Goal: Task Accomplishment & Management: Complete application form

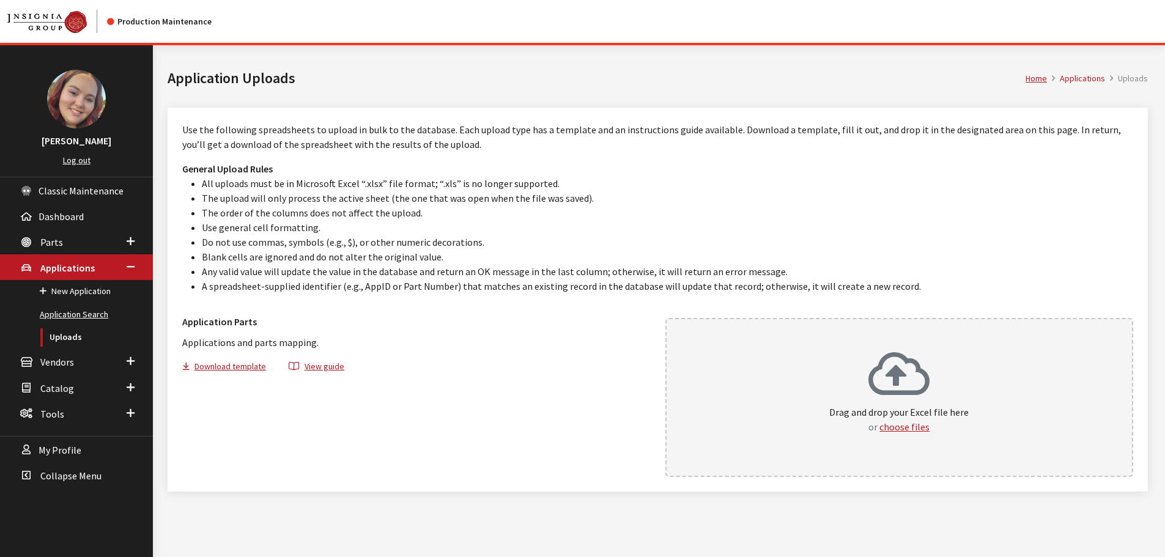
click at [66, 311] on link "Application Search" at bounding box center [76, 314] width 153 height 23
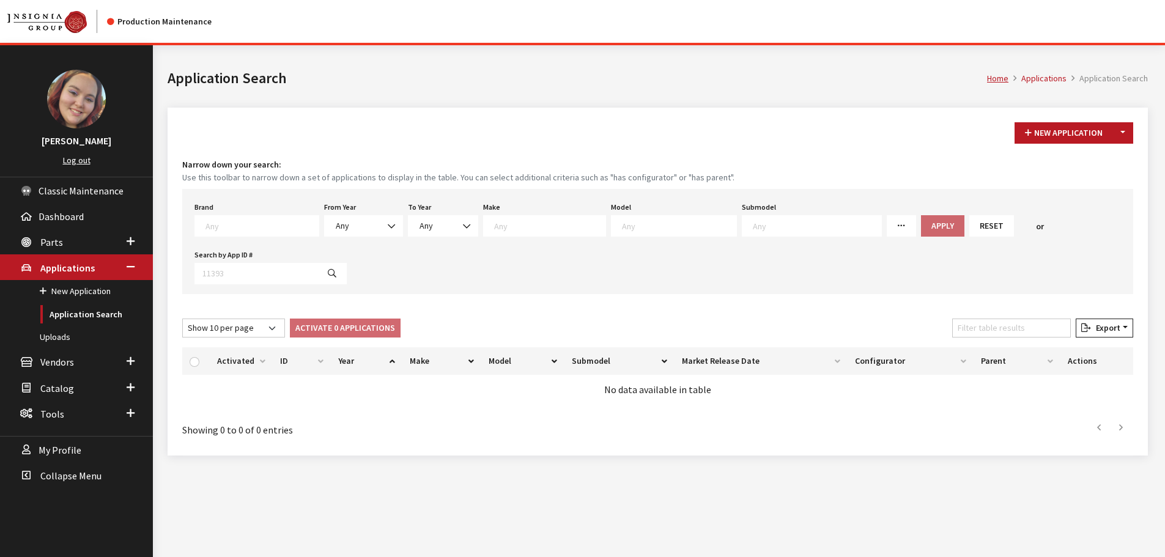
click at [232, 229] on textarea "Search" at bounding box center [261, 225] width 113 height 11
type textarea "gm"
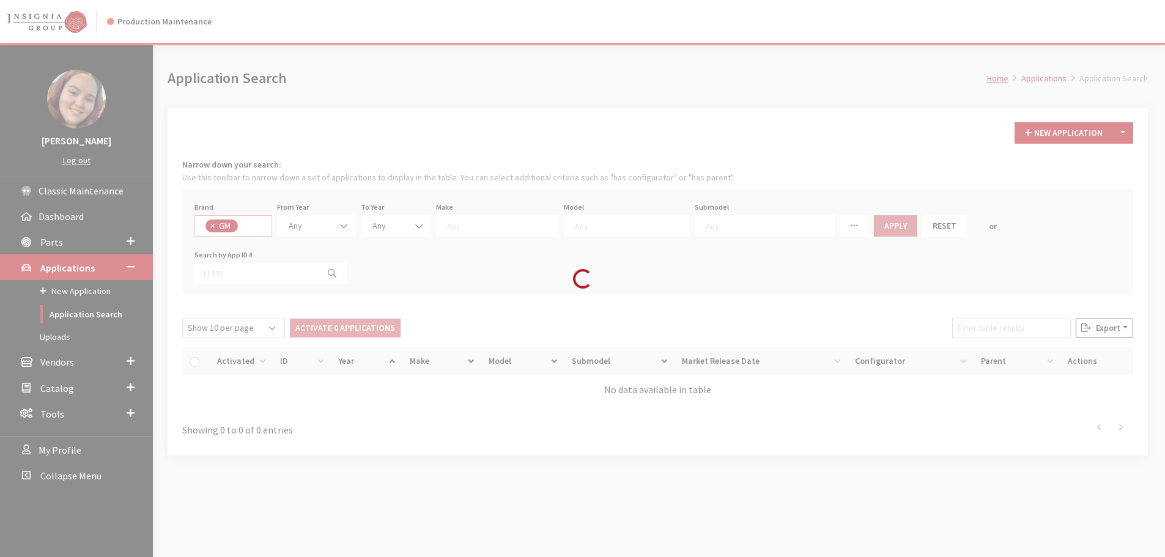
select select "1"
select select
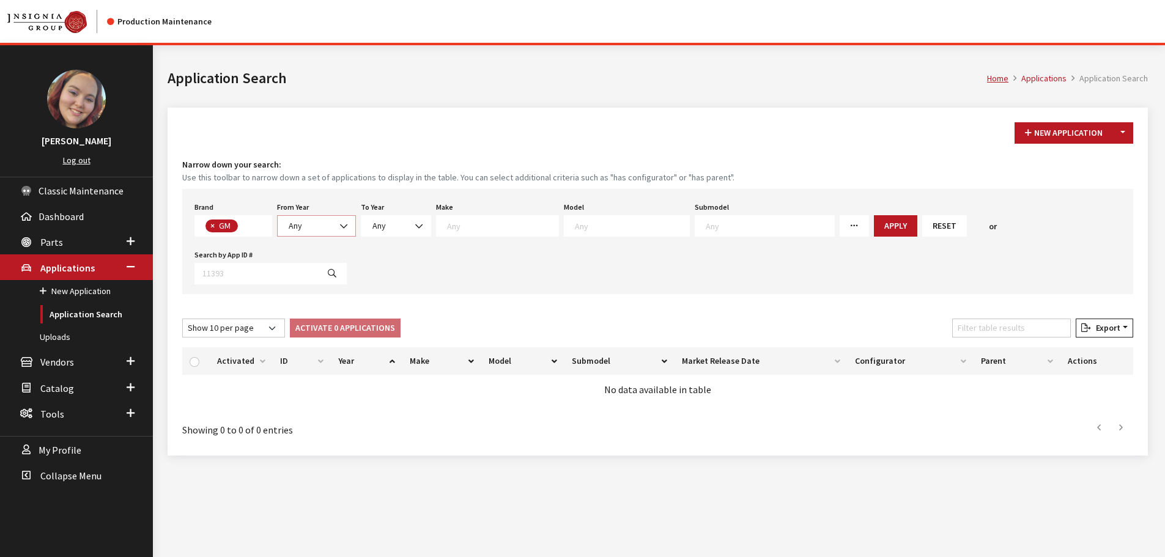
click at [300, 223] on span "Any" at bounding box center [295, 225] width 13 height 11
drag, startPoint x: 316, startPoint y: 301, endPoint x: 329, endPoint y: 293, distance: 14.8
select select "2025"
select select
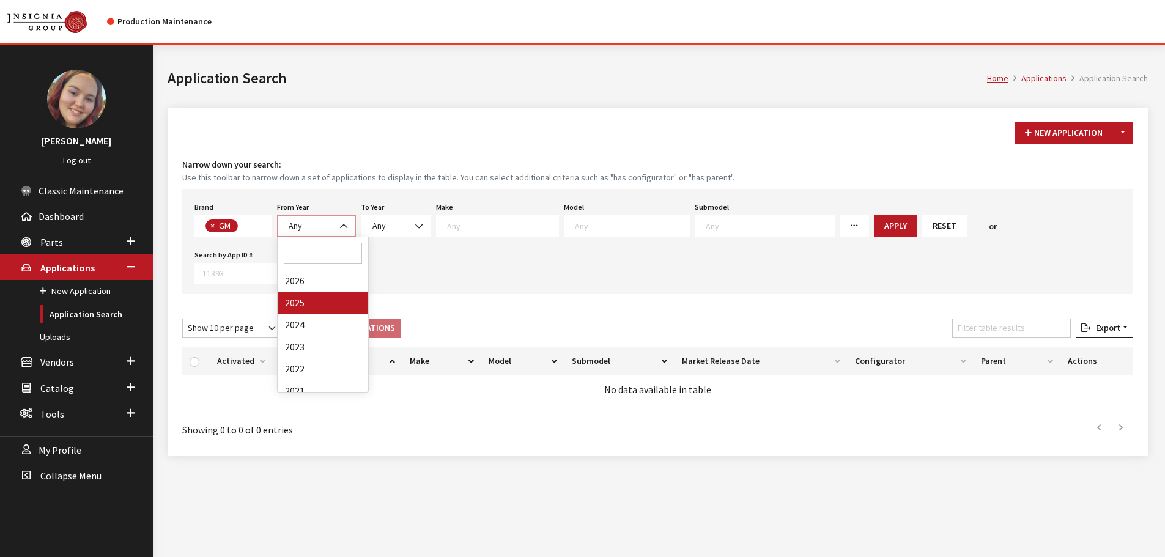
select select
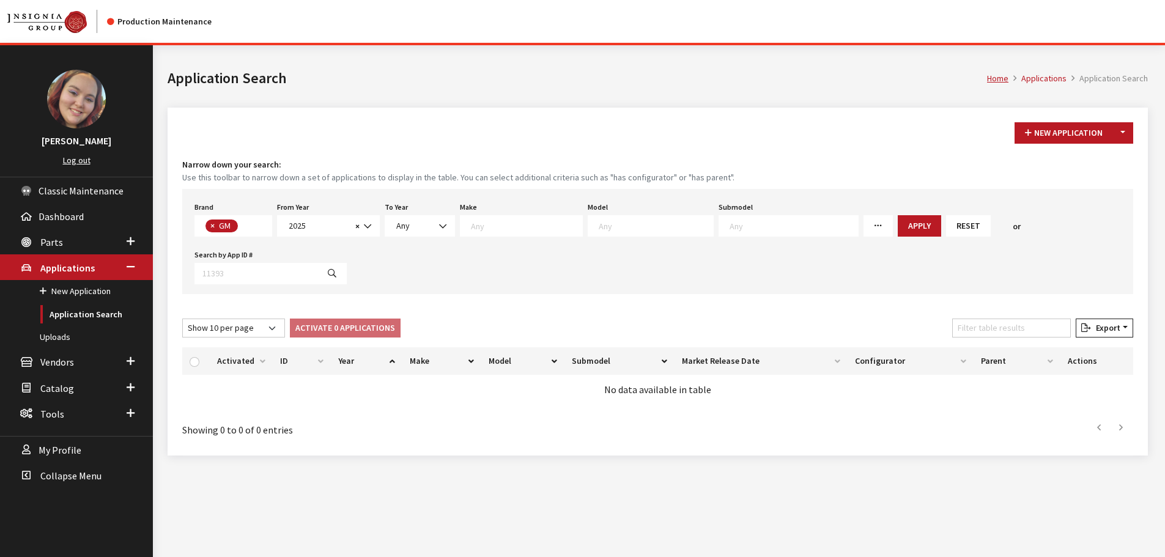
click at [600, 229] on textarea "Search" at bounding box center [656, 225] width 114 height 11
click at [494, 230] on textarea "Search" at bounding box center [526, 225] width 111 height 11
select select "2"
select select
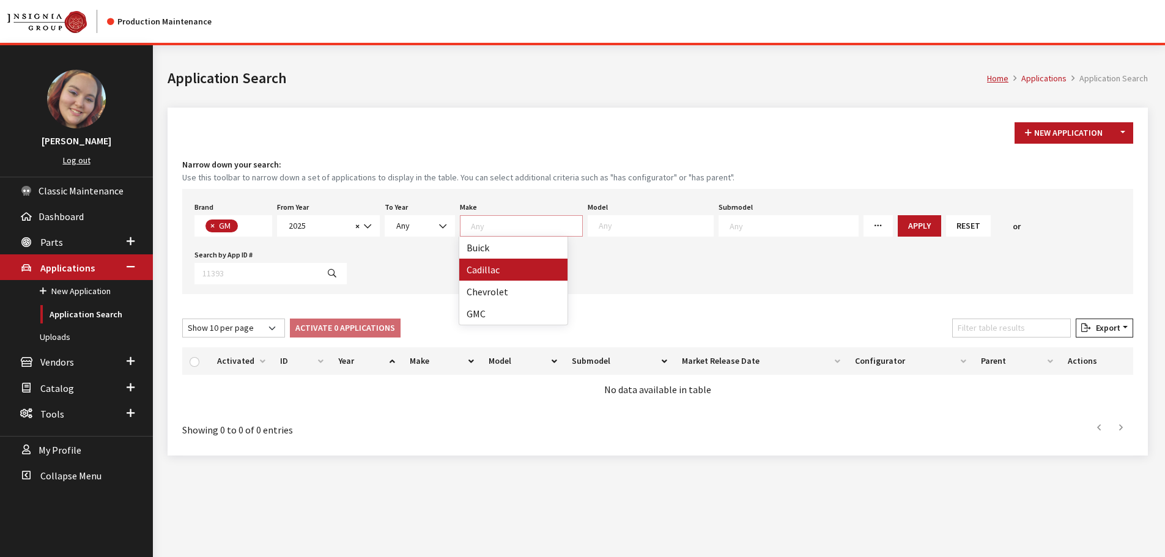
select select
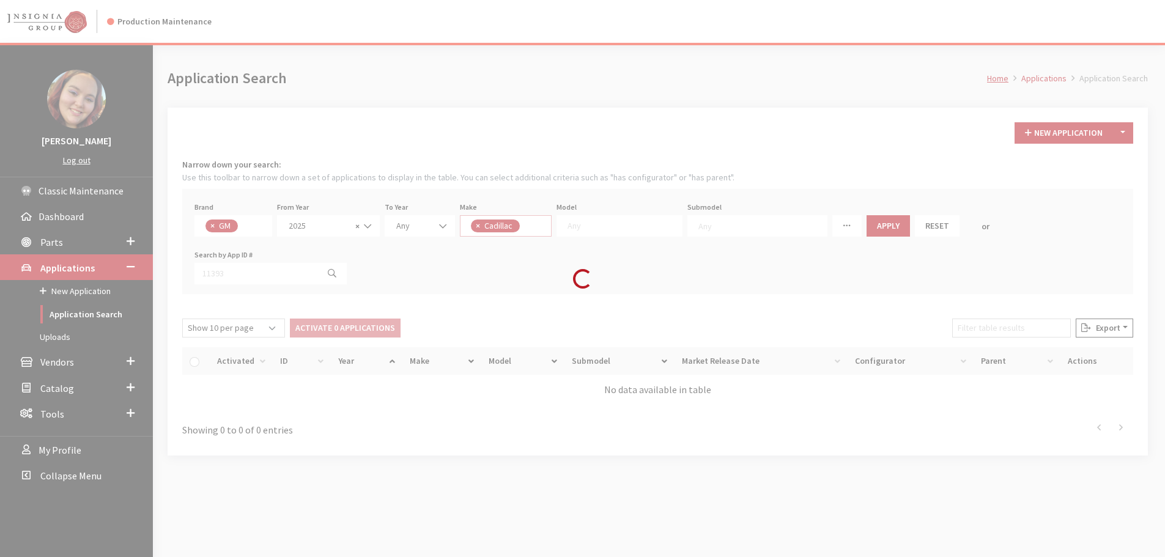
scroll to position [12, 0]
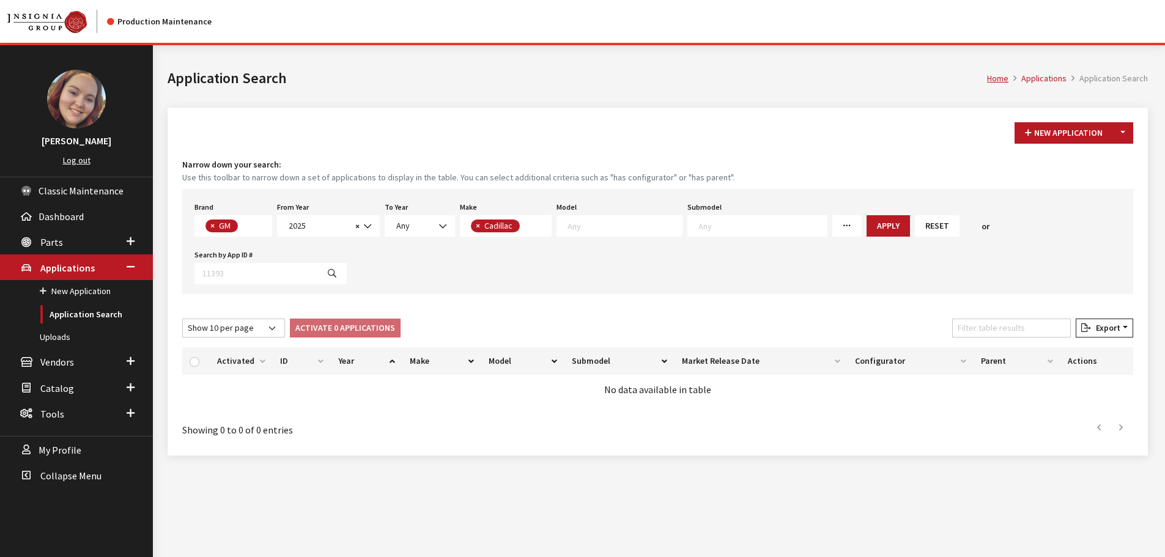
click at [607, 224] on textarea "Search" at bounding box center [624, 225] width 114 height 11
select select "1297"
select select
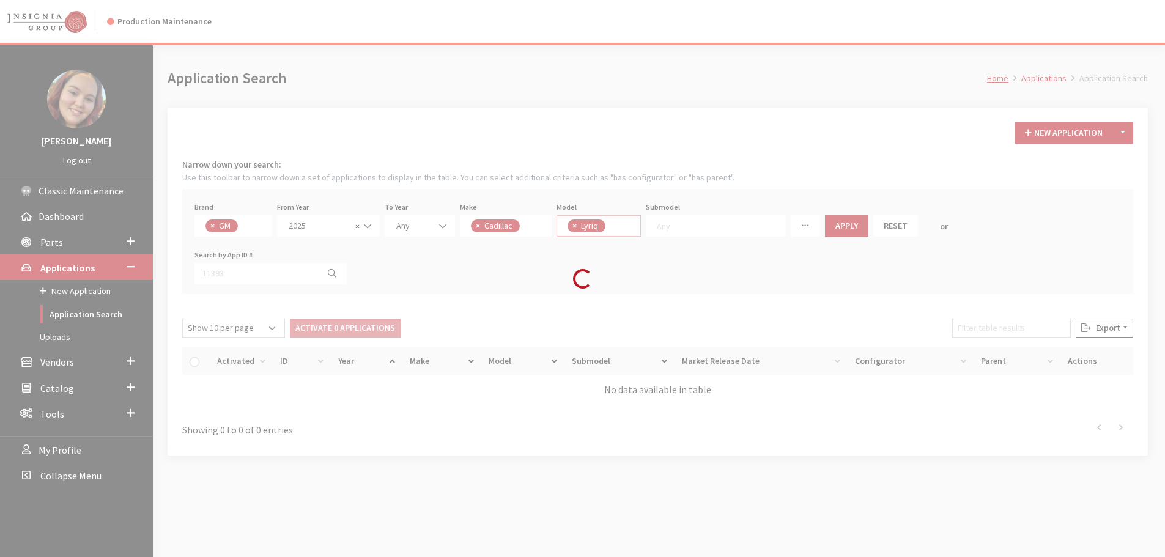
scroll to position [81, 0]
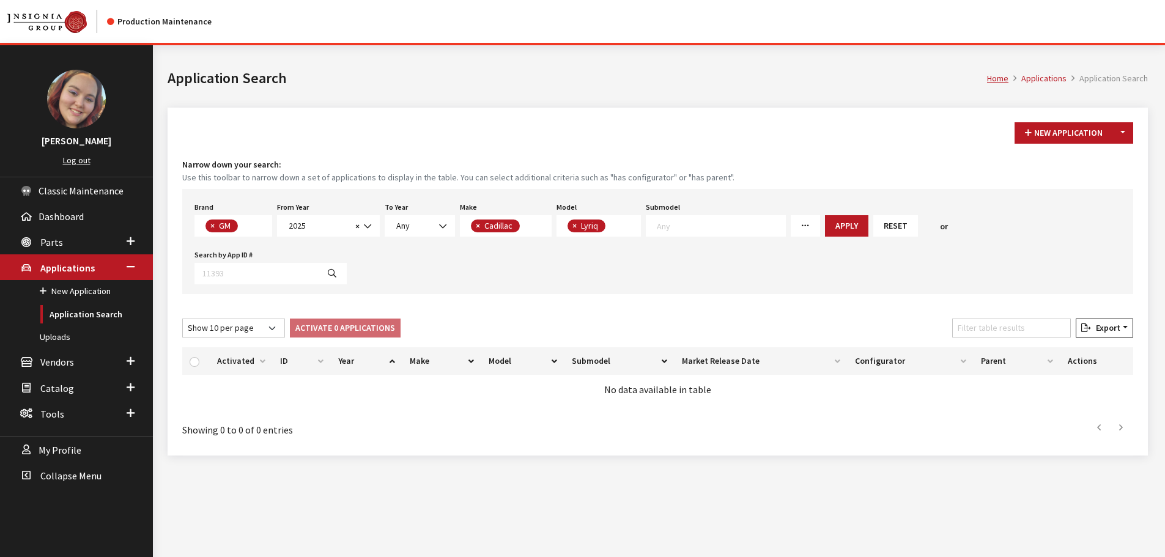
click at [746, 227] on textarea "Search" at bounding box center [721, 225] width 128 height 11
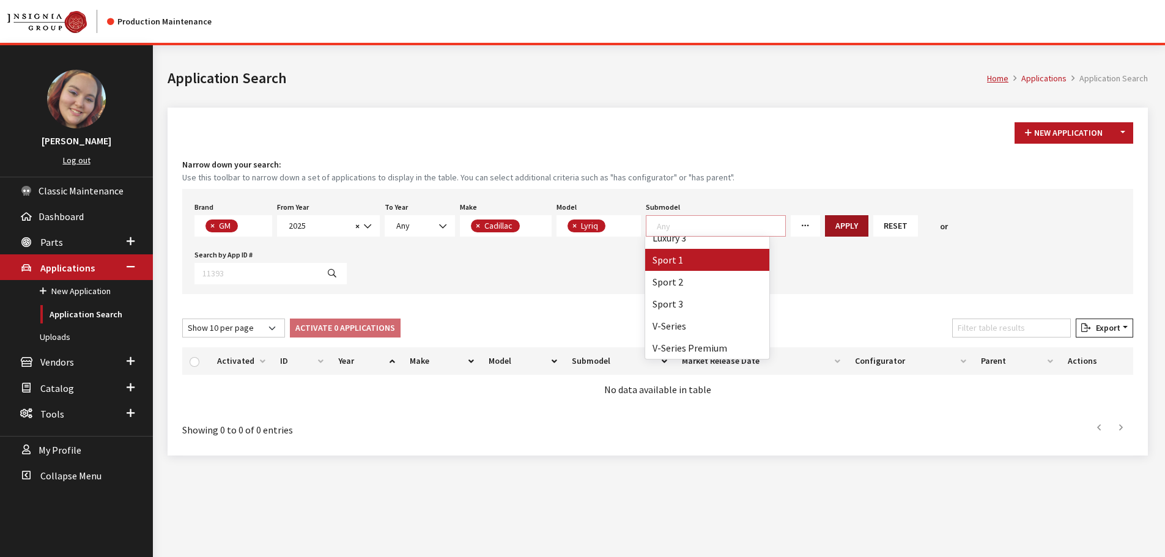
click at [825, 223] on button "Apply" at bounding box center [846, 225] width 43 height 21
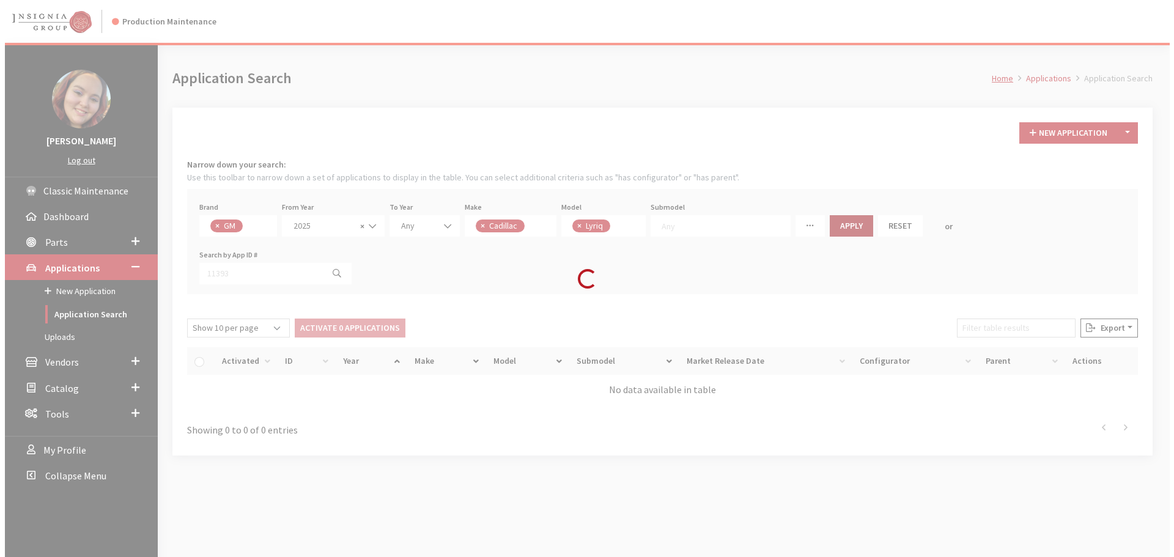
scroll to position [1, 0]
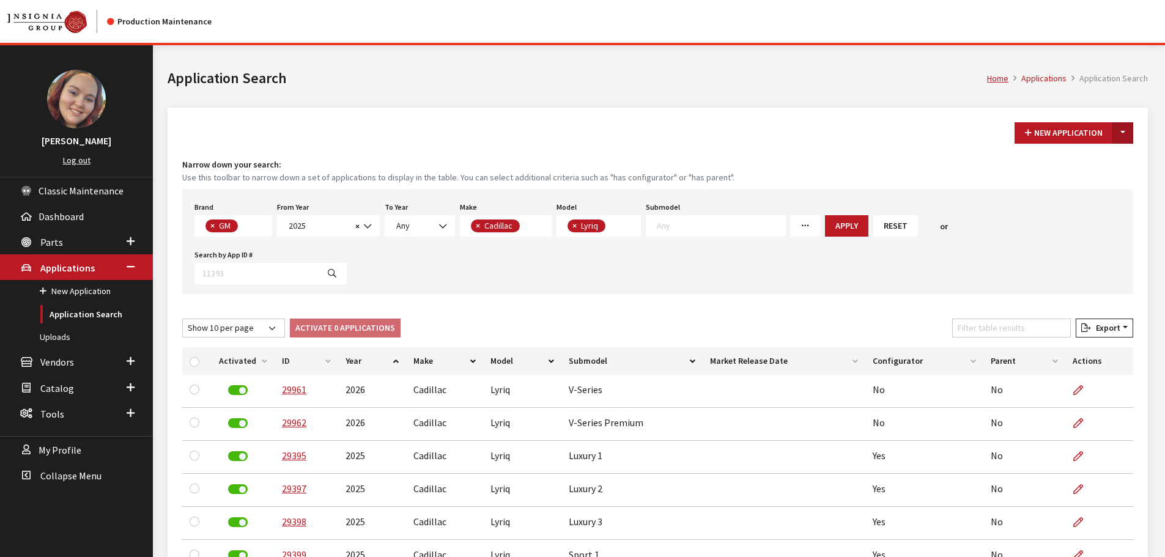
click at [1120, 128] on button "Toggle Dropdown" at bounding box center [1122, 132] width 21 height 21
click at [1067, 159] on button "New From Existing..." at bounding box center [1080, 159] width 105 height 21
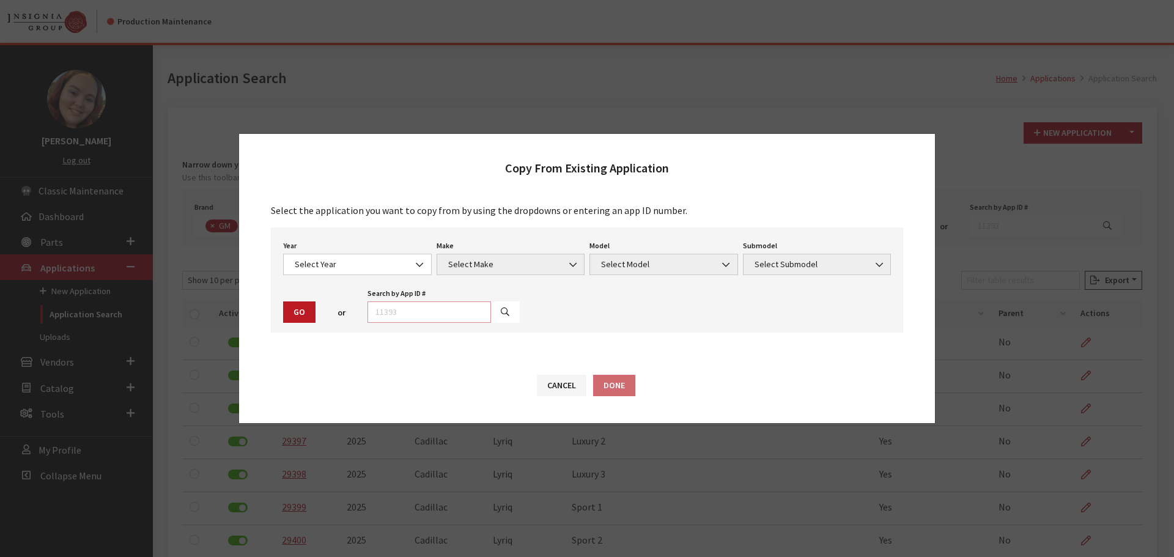
click at [449, 314] on input "text" at bounding box center [429, 311] width 124 height 21
type input "29395"
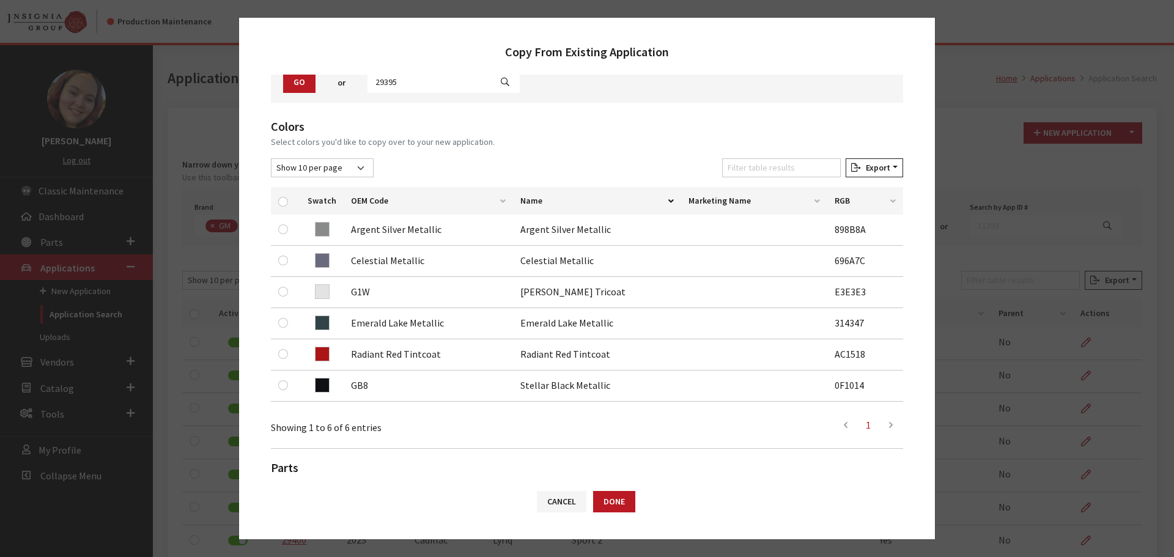
scroll to position [183, 0]
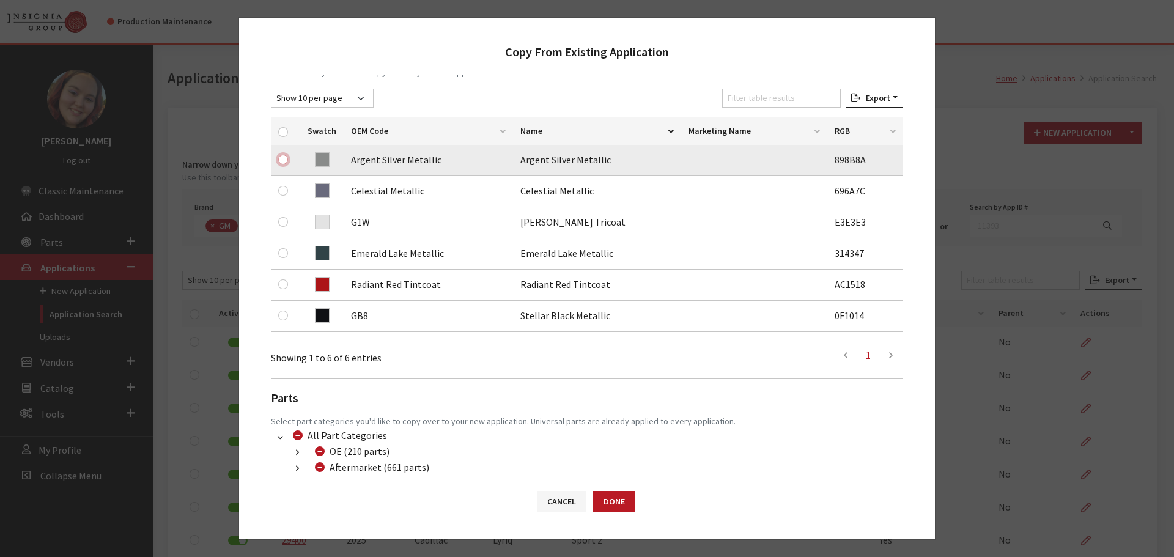
click at [284, 159] on input "checkbox" at bounding box center [283, 160] width 10 height 10
checkbox input "true"
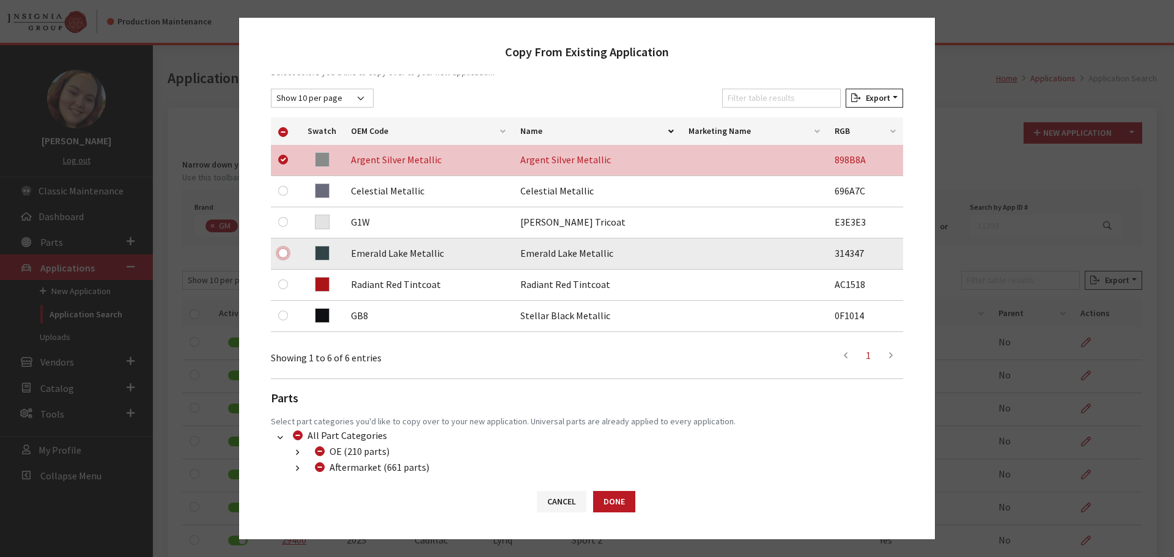
click at [282, 252] on input "checkbox" at bounding box center [283, 253] width 10 height 10
checkbox input "true"
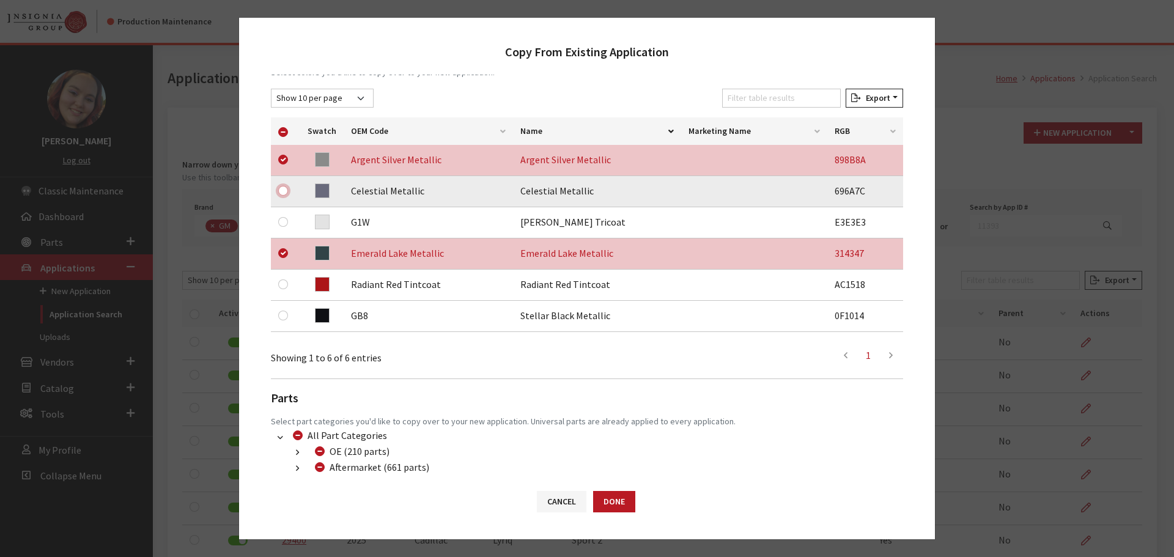
click at [280, 191] on input "checkbox" at bounding box center [283, 191] width 10 height 10
checkbox input "true"
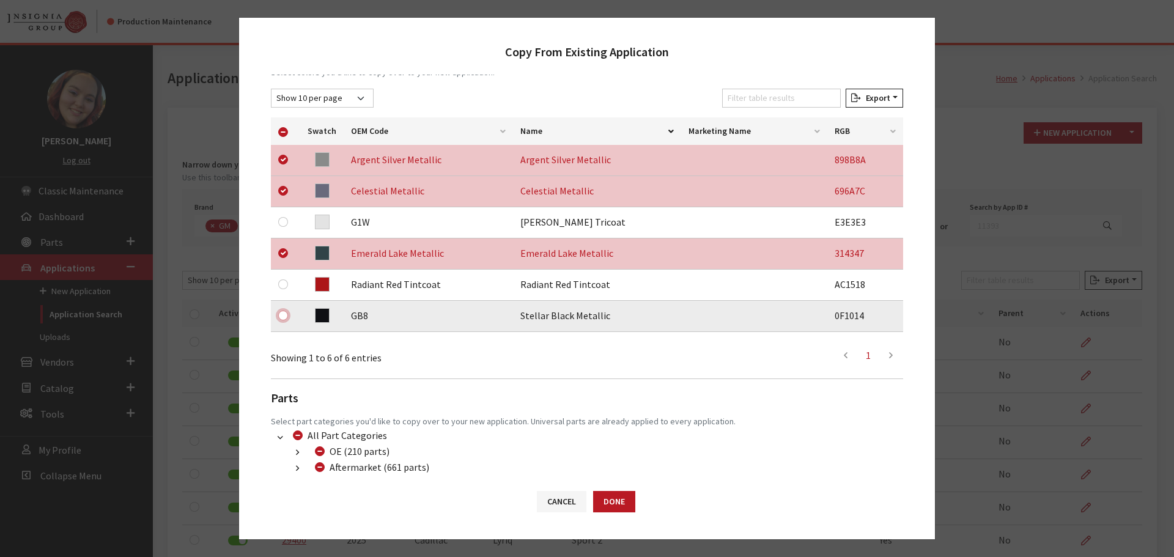
click at [278, 315] on input "checkbox" at bounding box center [283, 316] width 10 height 10
checkbox input "true"
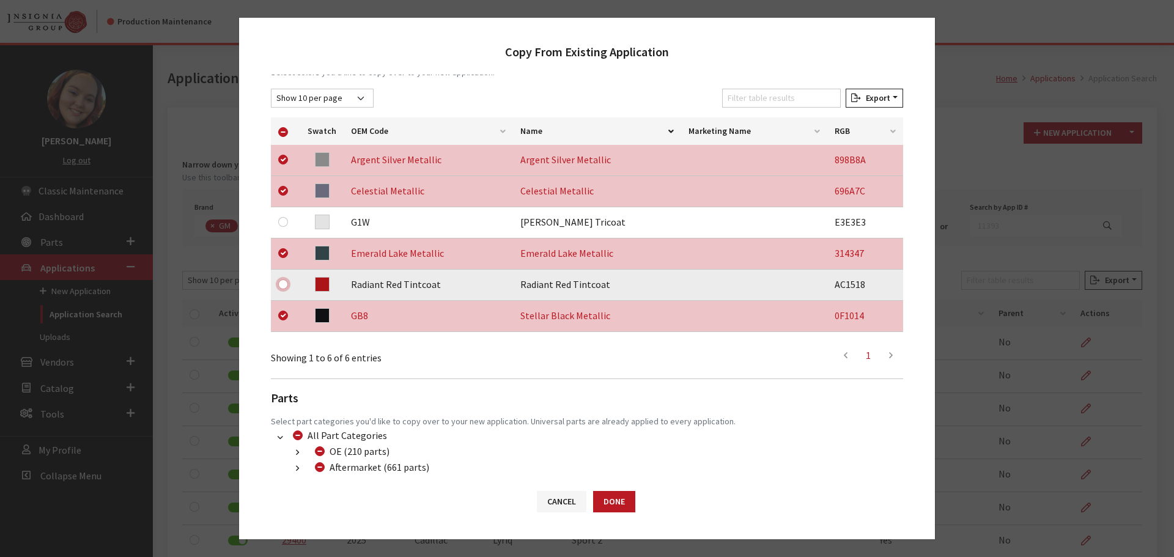
click at [282, 284] on input "checkbox" at bounding box center [283, 284] width 10 height 10
checkbox input "true"
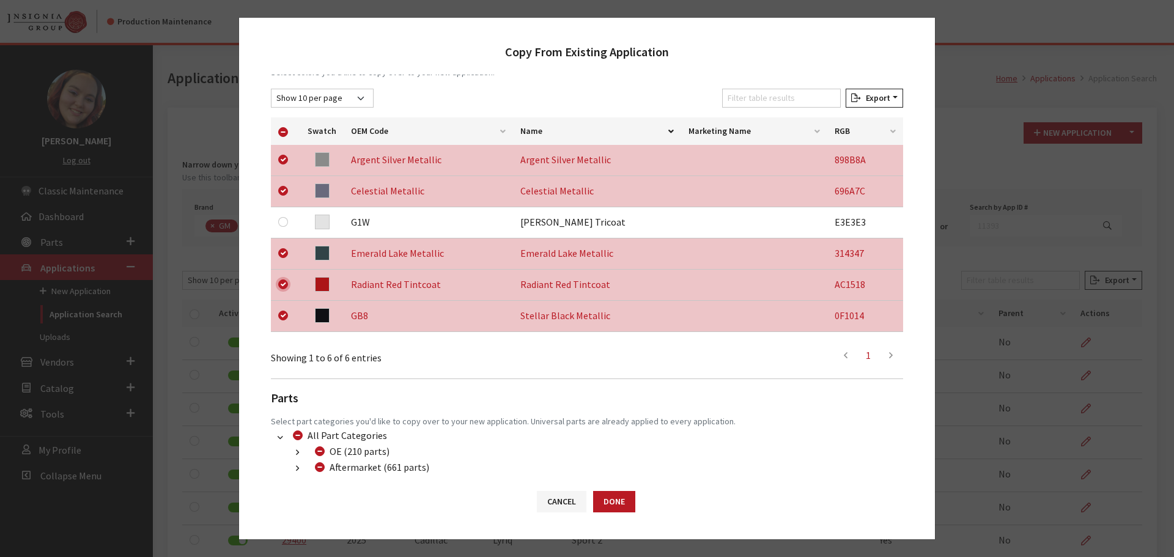
scroll to position [256, 0]
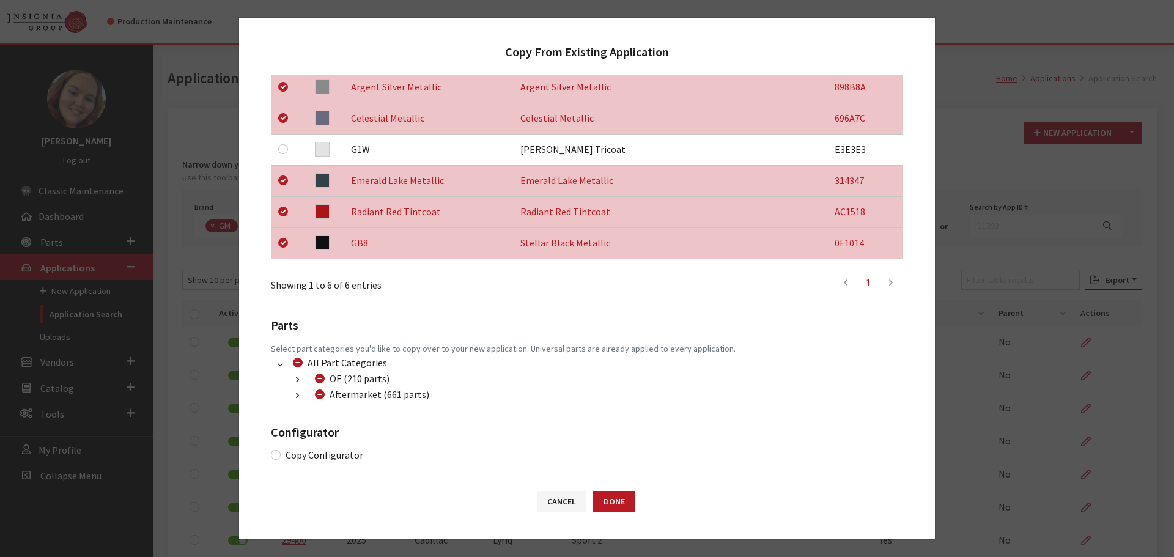
click at [298, 394] on icon "button" at bounding box center [297, 396] width 3 height 9
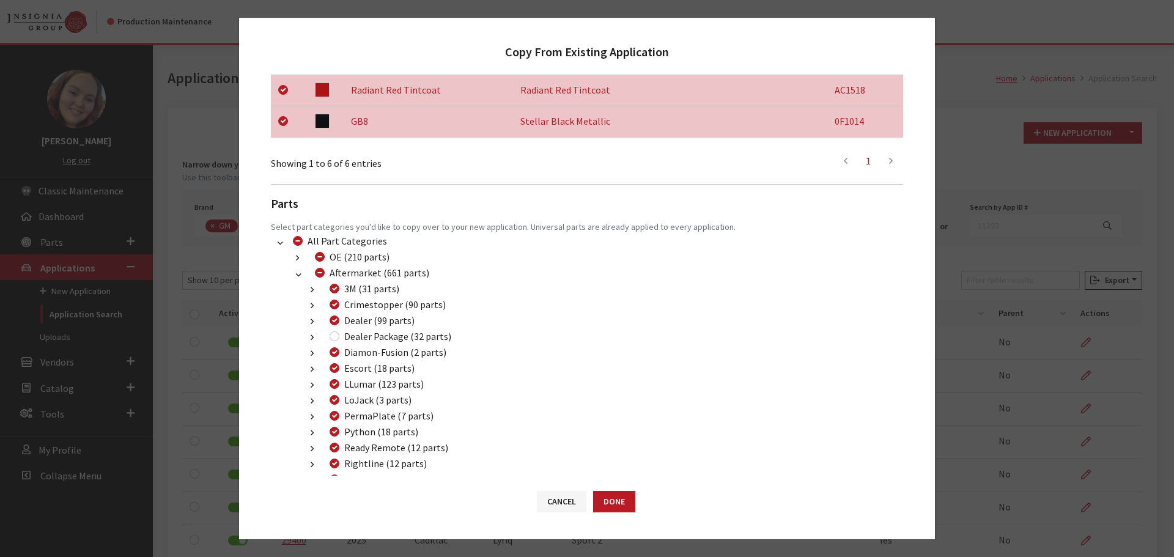
scroll to position [378, 0]
click at [331, 335] on input "Dealer Package (32 parts)" at bounding box center [335, 336] width 10 height 10
checkbox input "true"
click at [606, 500] on button "Done" at bounding box center [614, 501] width 42 height 21
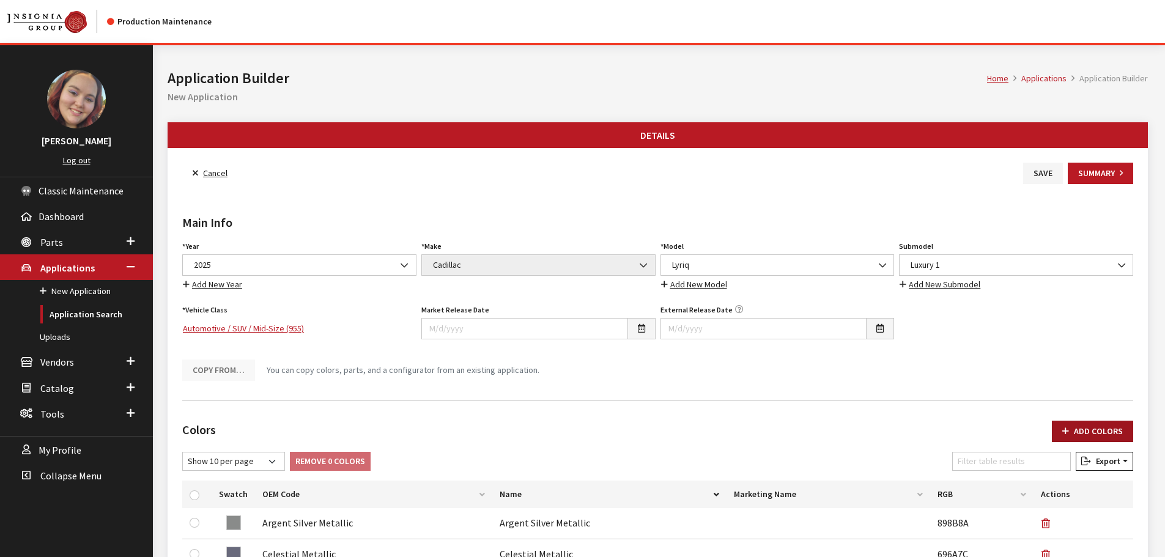
click at [1080, 430] on button "Add Colors" at bounding box center [1092, 431] width 81 height 21
click at [1116, 435] on button "Add Colors" at bounding box center [1092, 431] width 81 height 21
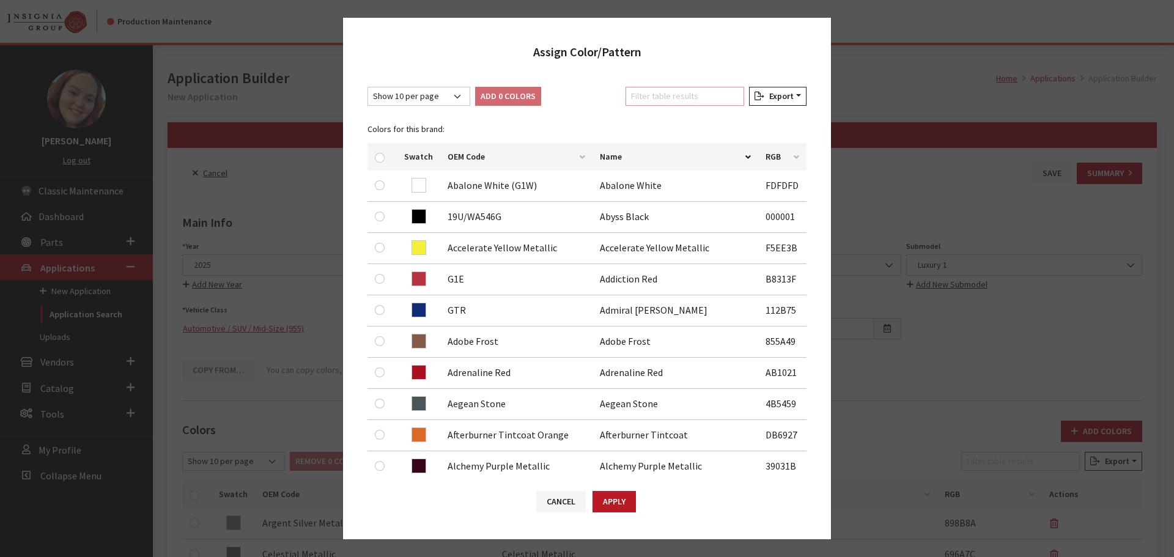
click at [666, 98] on input "Filter table results" at bounding box center [684, 96] width 119 height 19
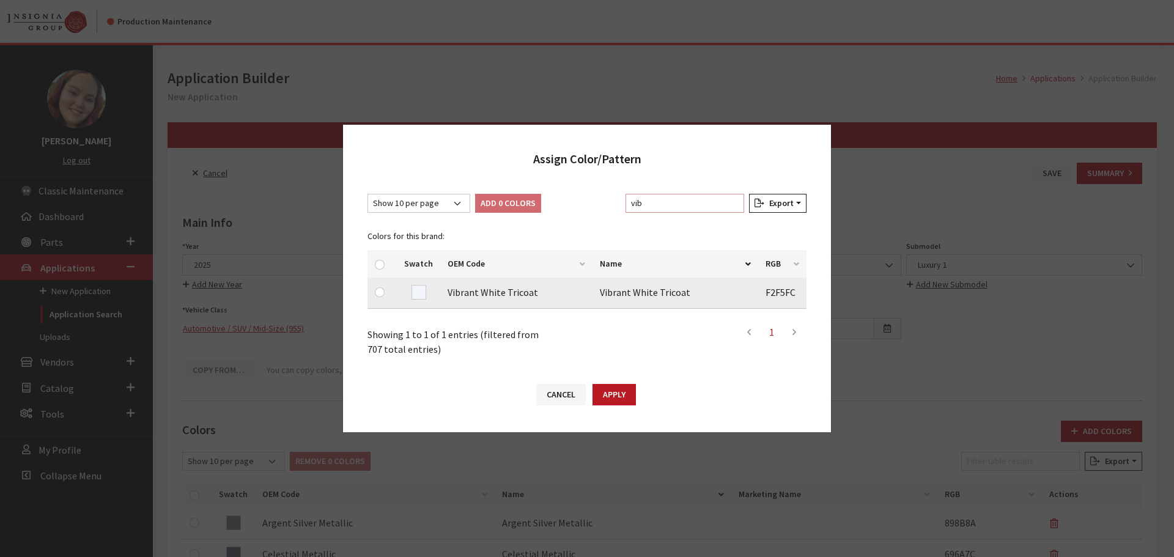
type input "vib"
click at [381, 293] on input "checkbox" at bounding box center [380, 292] width 10 height 10
checkbox input "true"
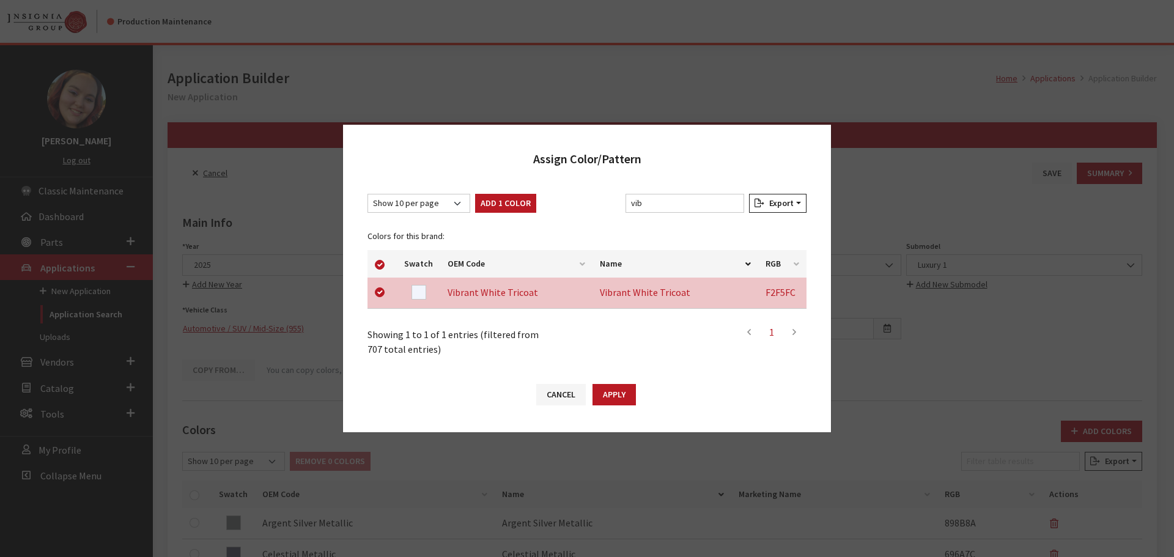
drag, startPoint x: 596, startPoint y: 390, endPoint x: 588, endPoint y: 389, distance: 8.6
click at [597, 390] on button "Apply" at bounding box center [613, 394] width 43 height 21
checkbox input "false"
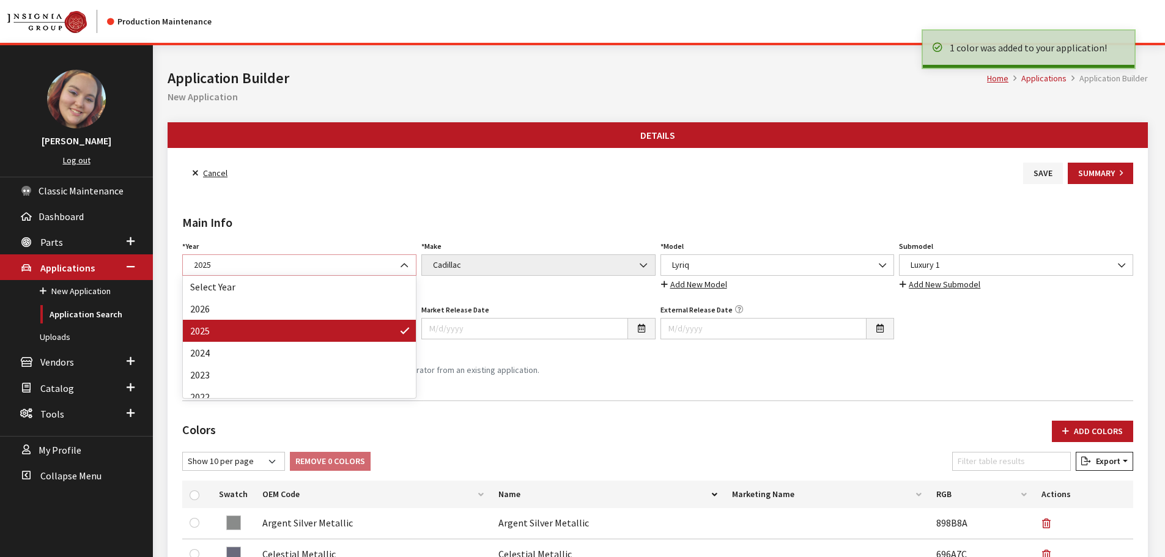
click at [279, 269] on span "2025" at bounding box center [299, 265] width 218 height 13
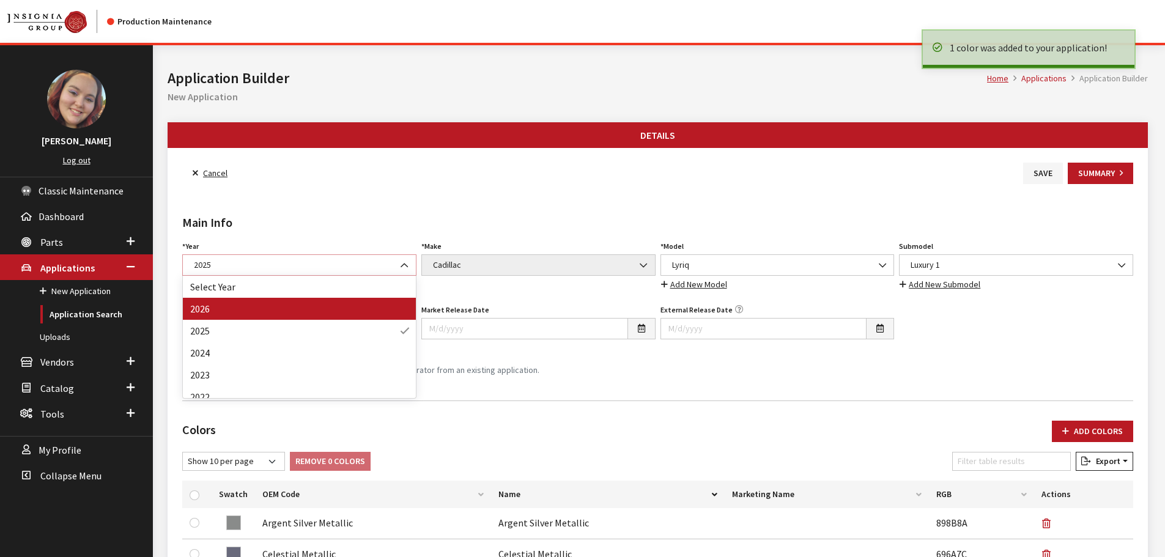
select select "44"
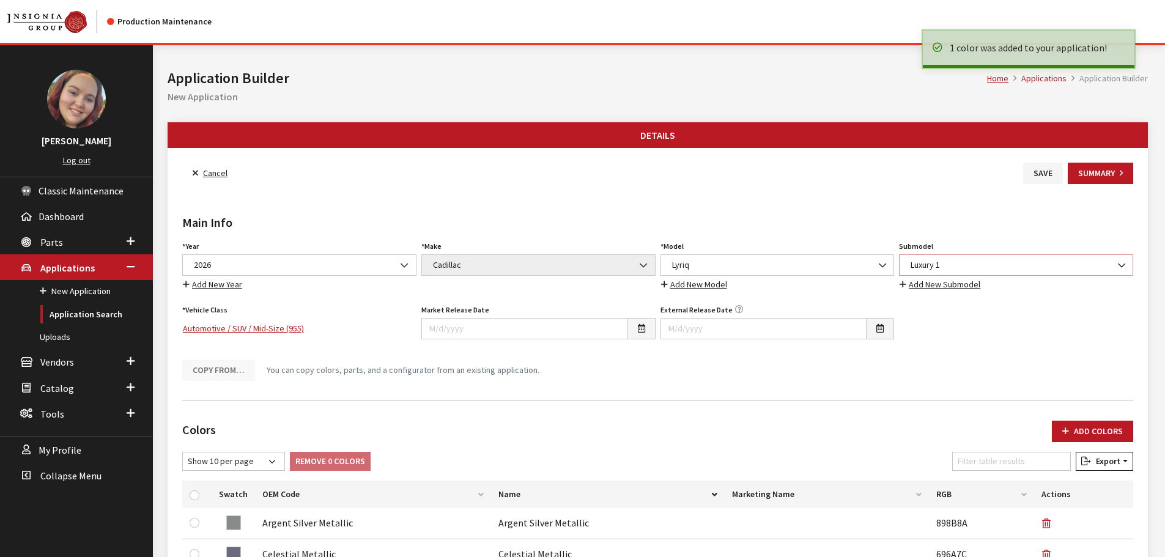
click at [928, 261] on span "Luxury 1" at bounding box center [1016, 265] width 218 height 13
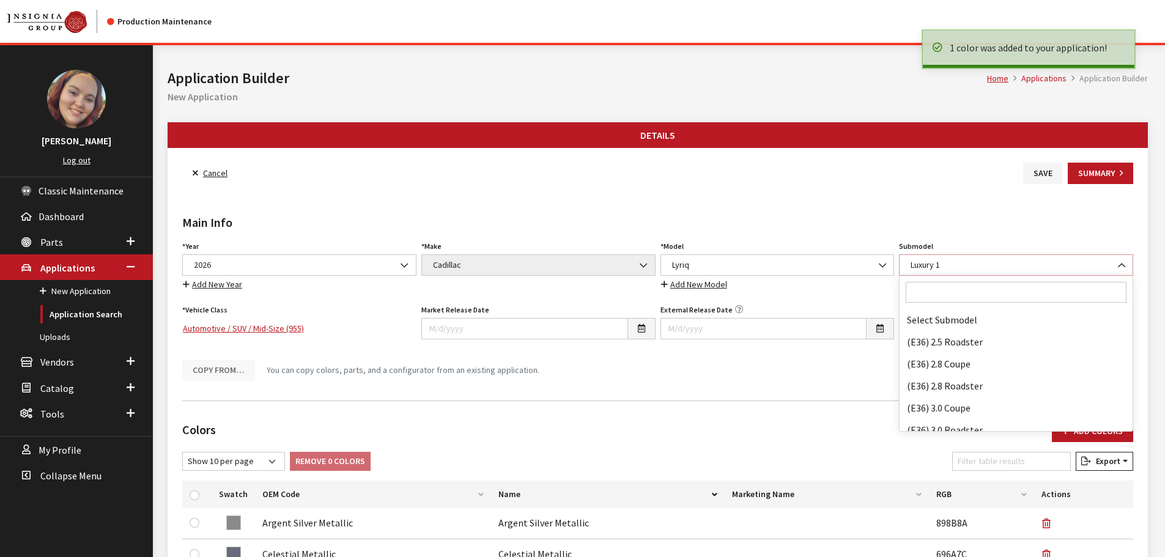
scroll to position [59188, 0]
select select "2546"
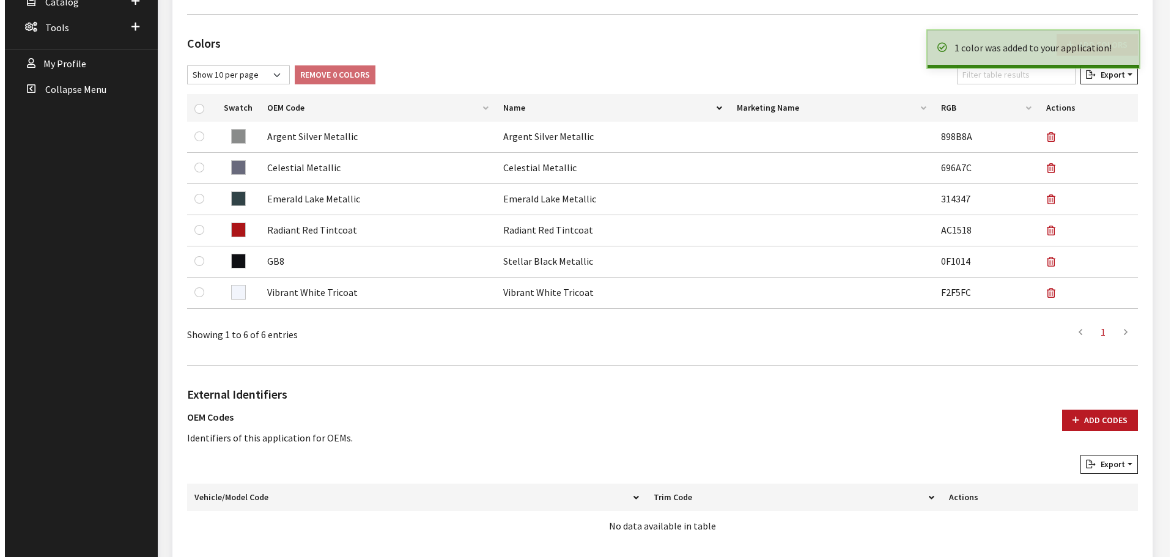
scroll to position [611, 0]
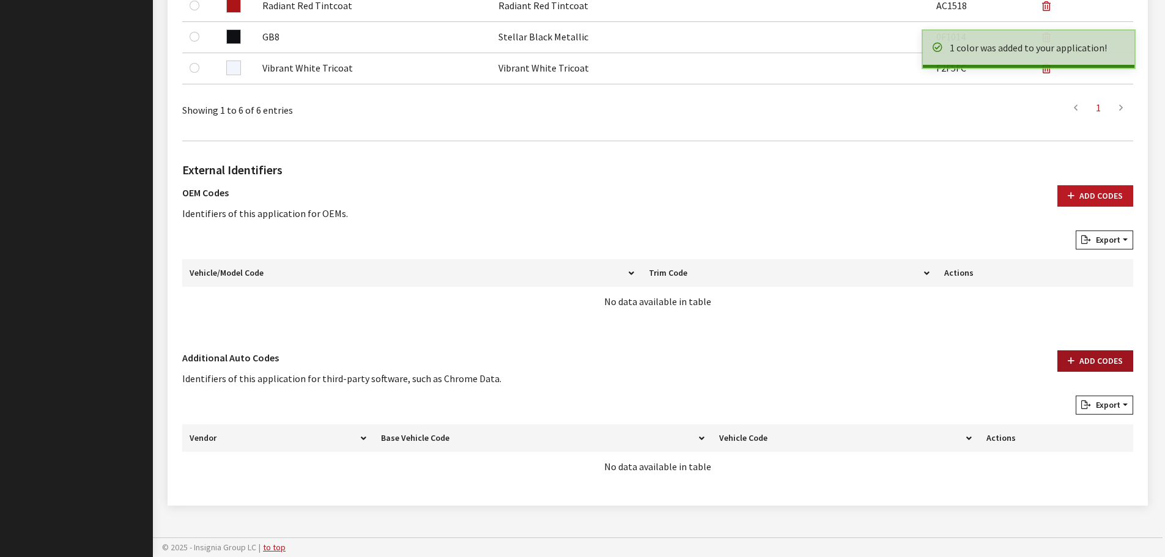
click at [1089, 360] on button "Add Codes" at bounding box center [1095, 360] width 76 height 21
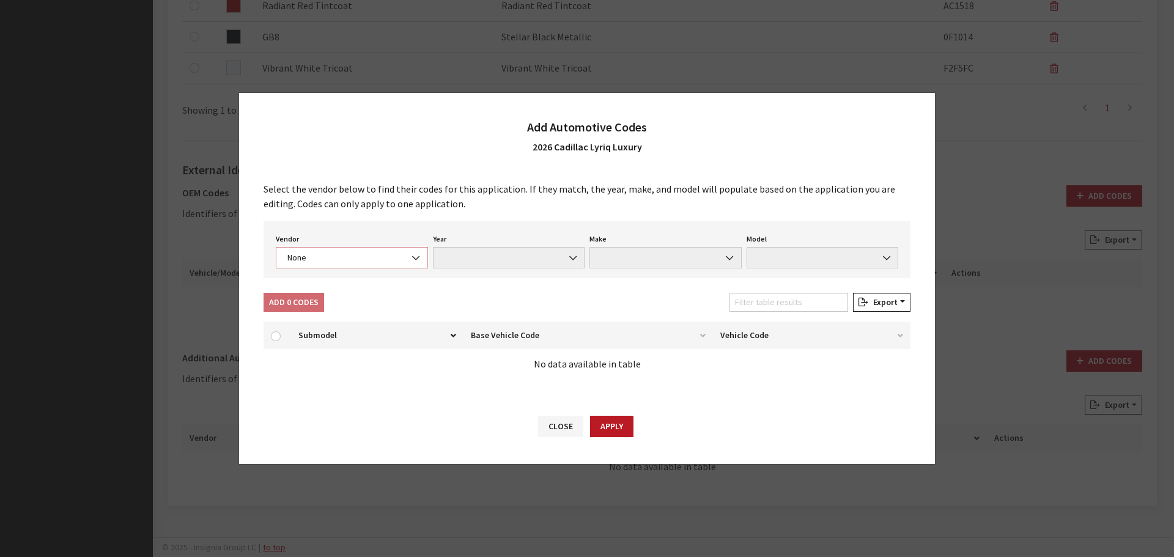
click at [396, 260] on span "None" at bounding box center [352, 257] width 136 height 13
select select "4"
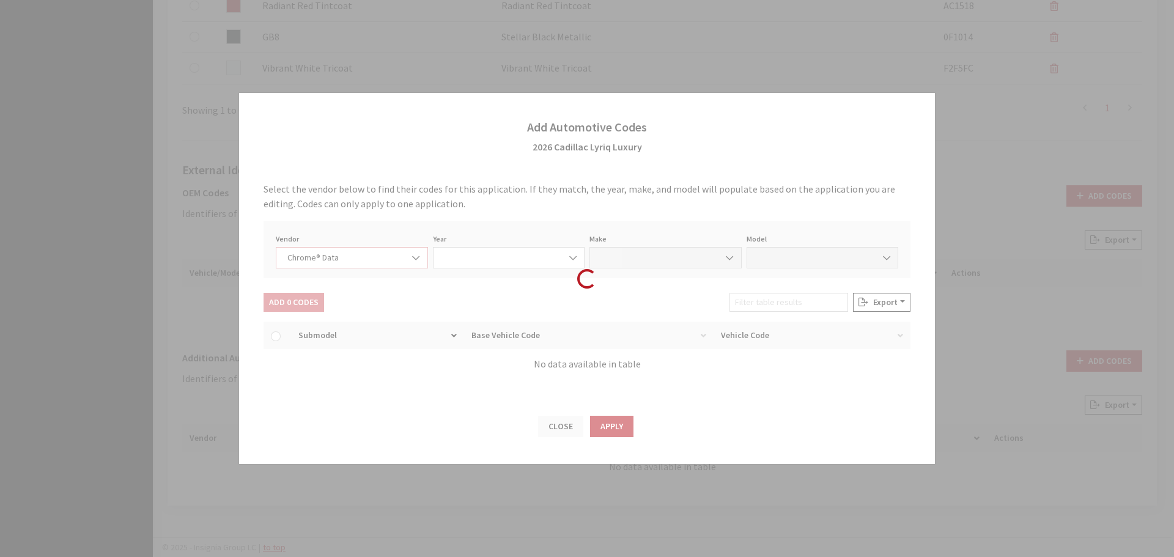
select select "2026"
select select "7"
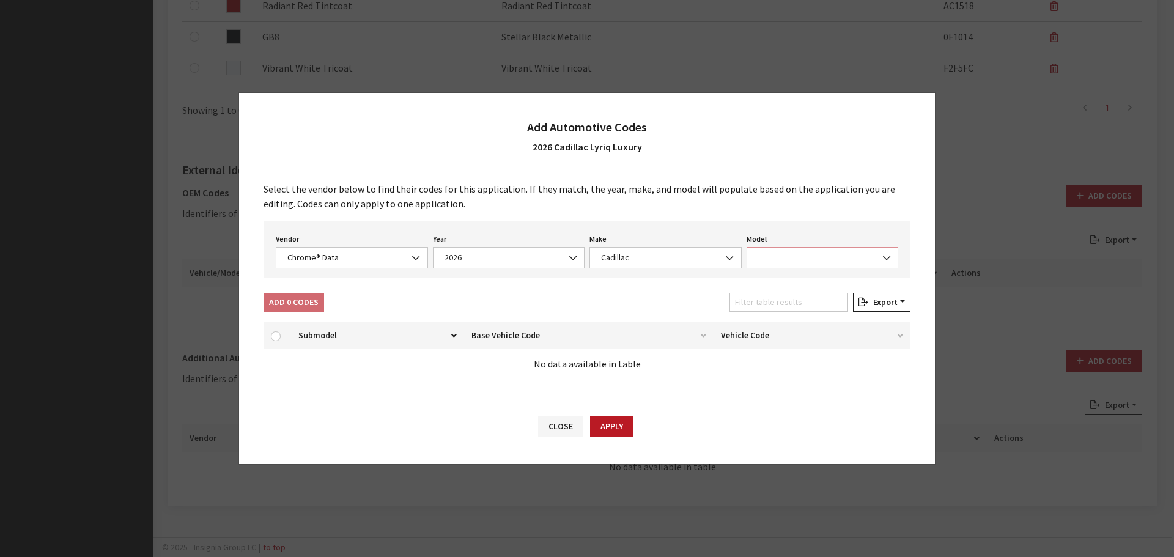
click at [806, 262] on span at bounding box center [823, 257] width 152 height 21
click at [799, 287] on input "Search" at bounding box center [823, 285] width 139 height 21
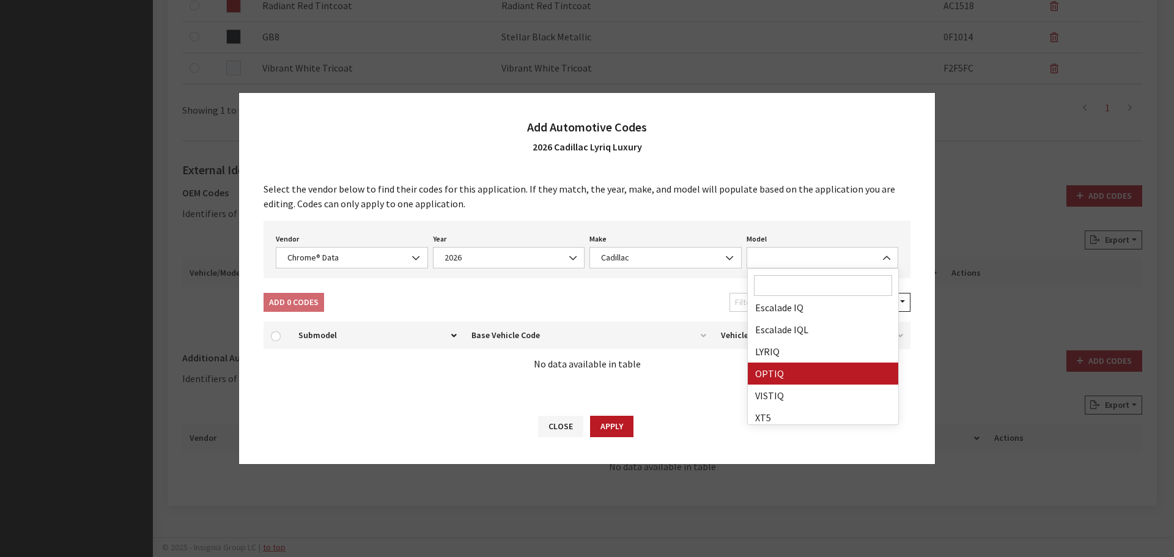
scroll to position [142, 0]
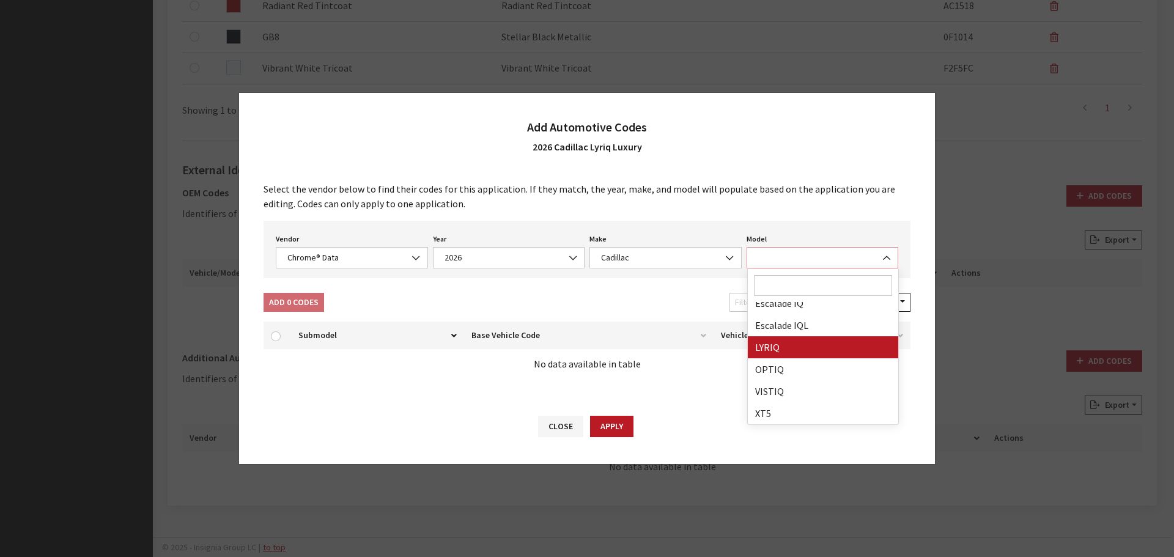
select select "64998"
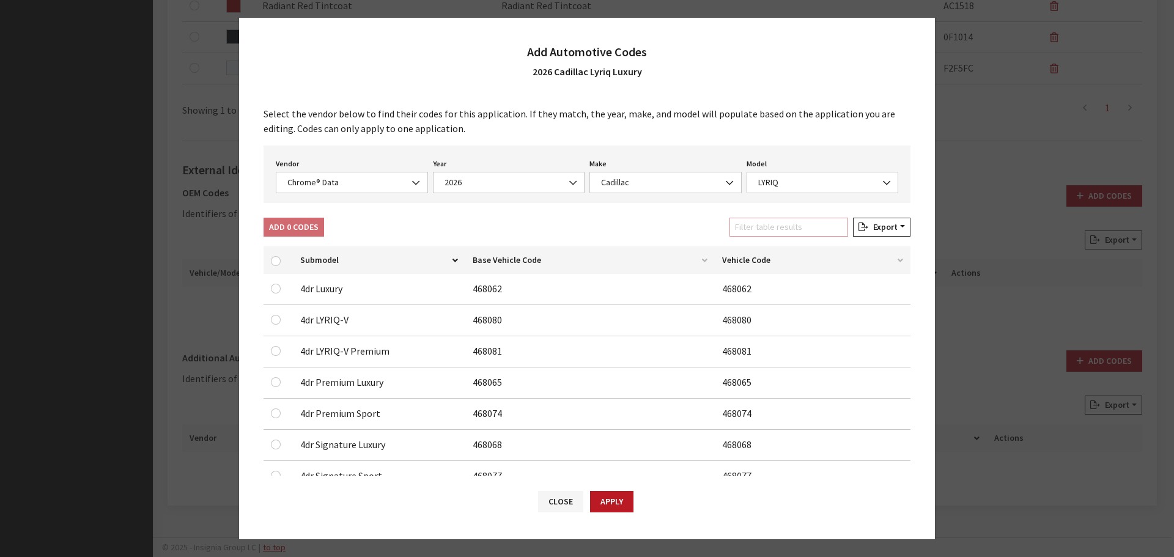
click at [807, 228] on input "Filter table results" at bounding box center [788, 227] width 119 height 19
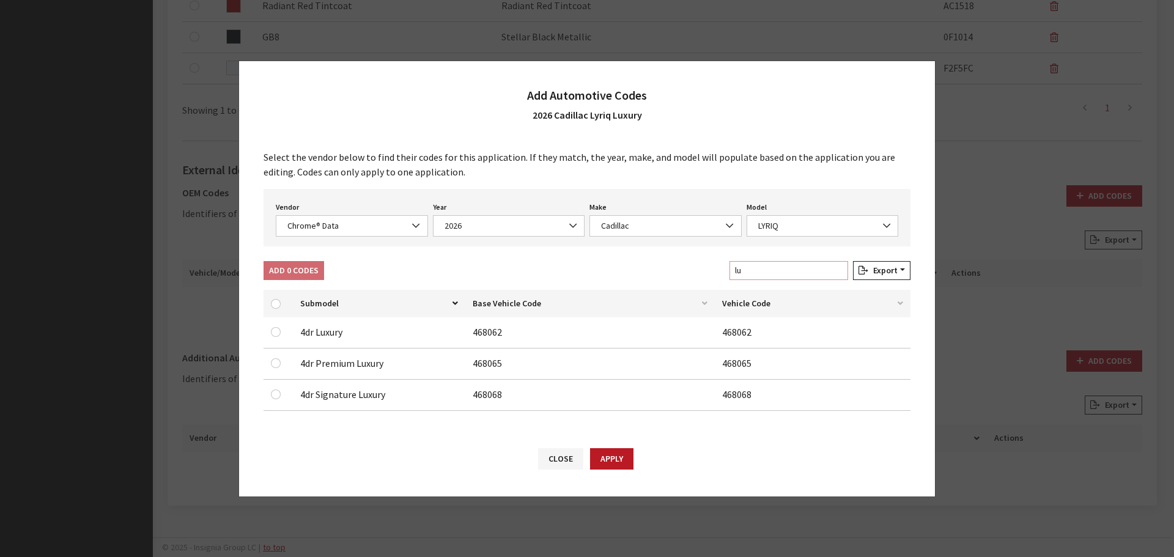
type input "lu"
click at [279, 333] on input "checkbox" at bounding box center [276, 332] width 10 height 10
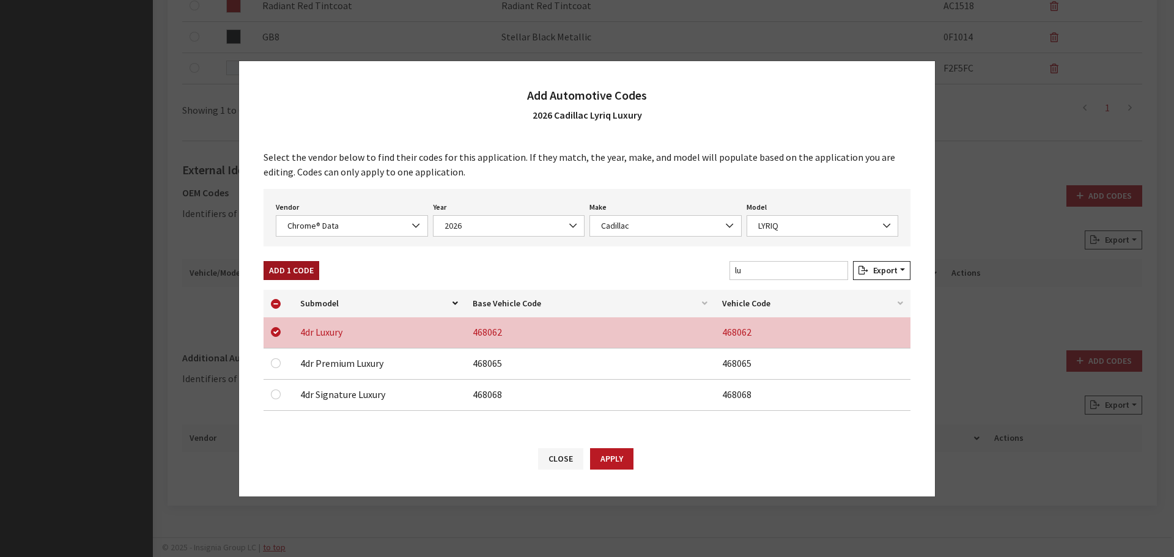
click at [293, 275] on button "Add 1 Code" at bounding box center [292, 270] width 56 height 19
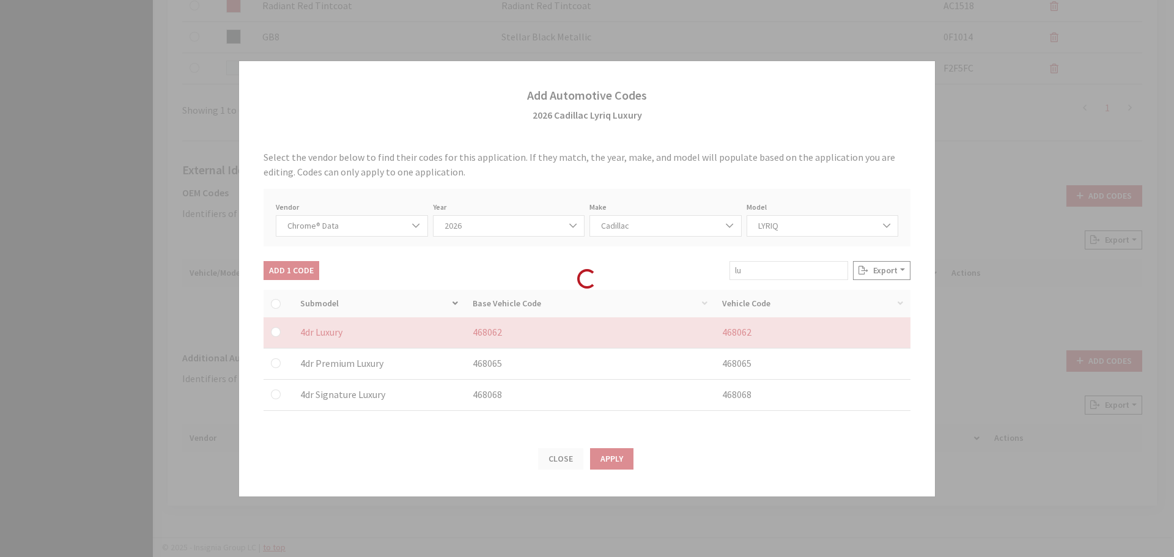
checkbox input "false"
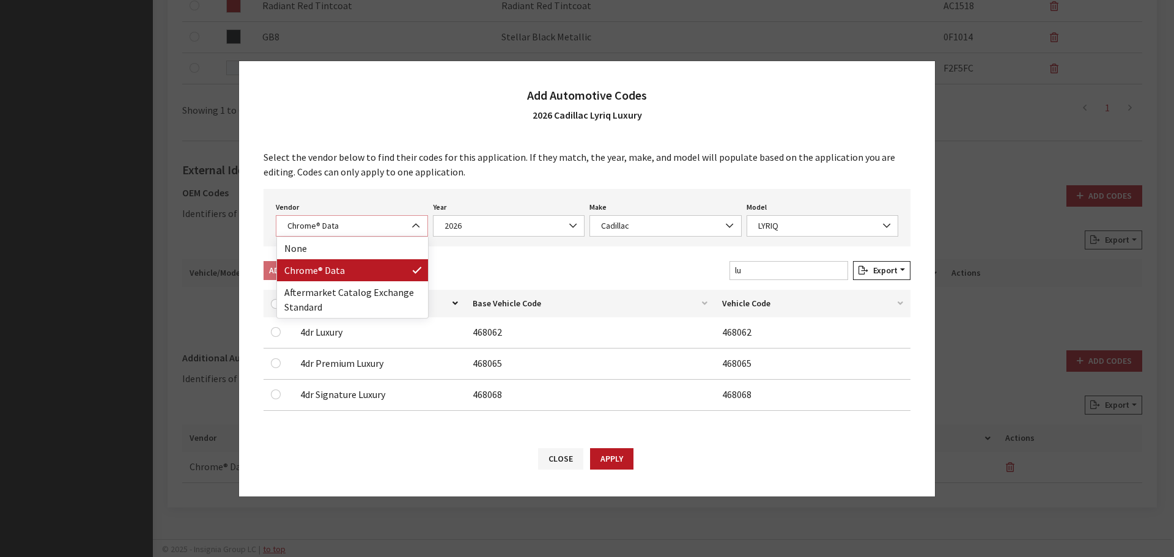
click at [352, 217] on span "Chrome® Data" at bounding box center [352, 225] width 152 height 21
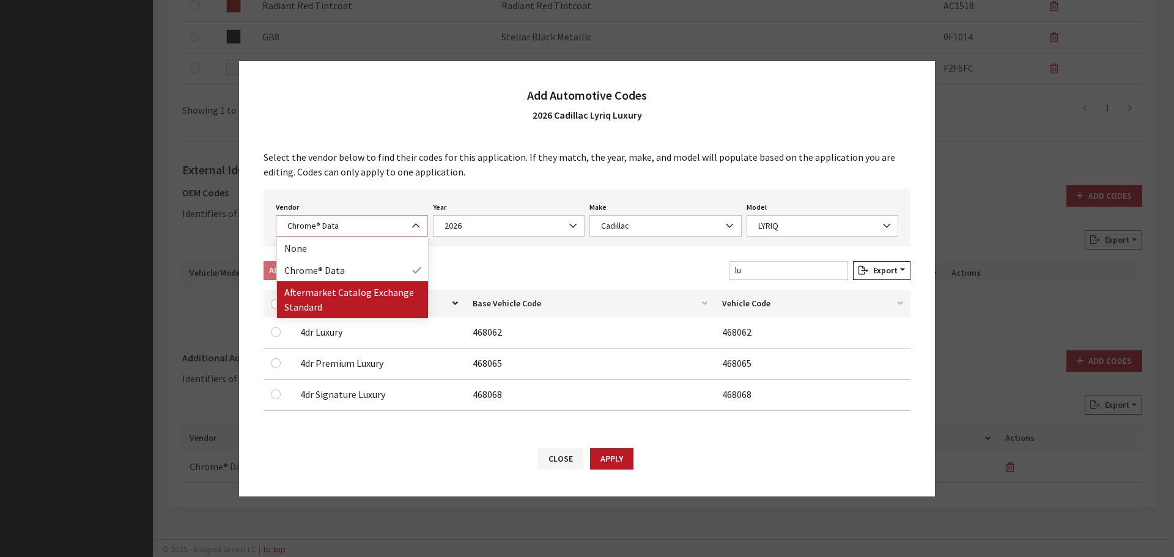
select select "2"
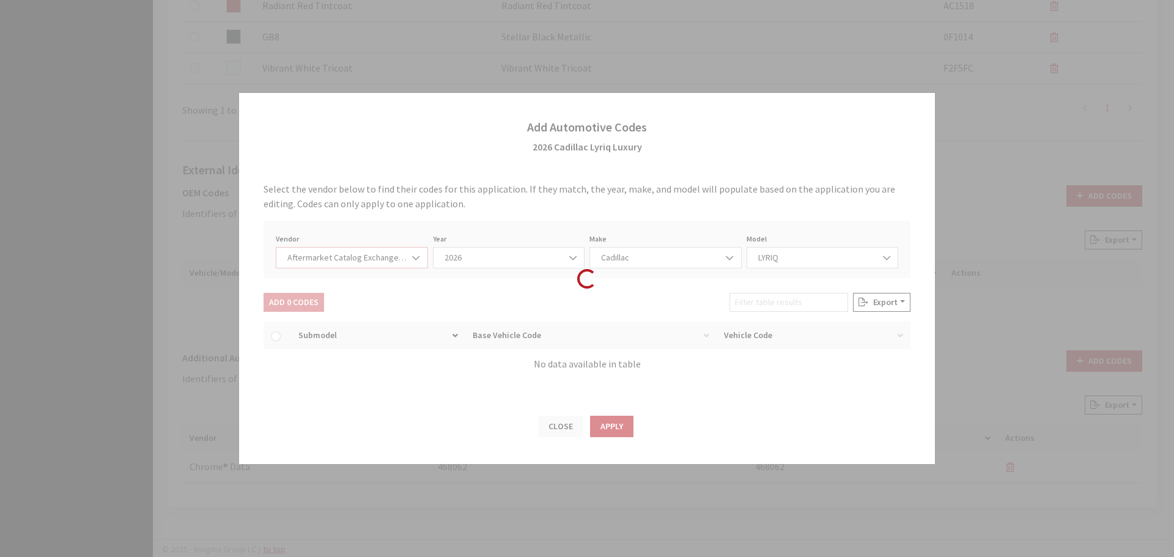
select select "2026"
select select "46"
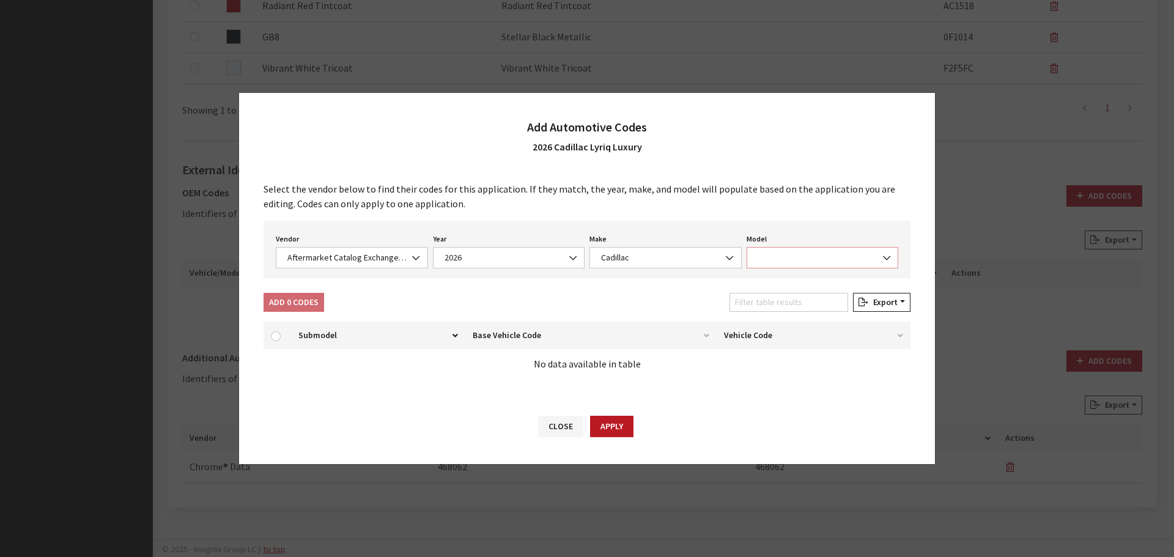
click at [784, 258] on span at bounding box center [823, 257] width 152 height 21
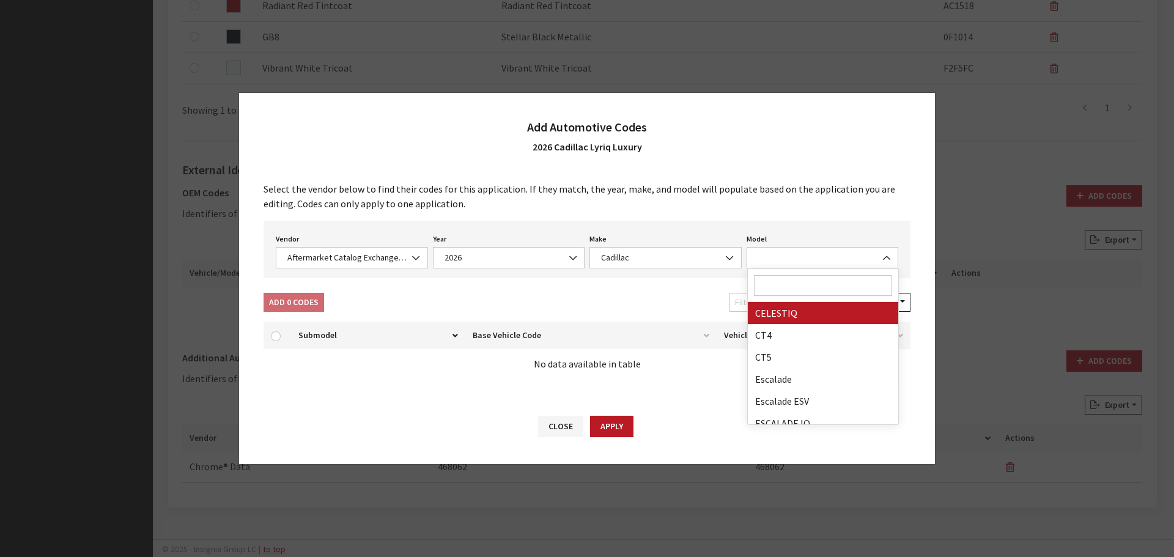
click at [791, 287] on input "Search" at bounding box center [823, 285] width 139 height 21
type input "ly"
select select "29646"
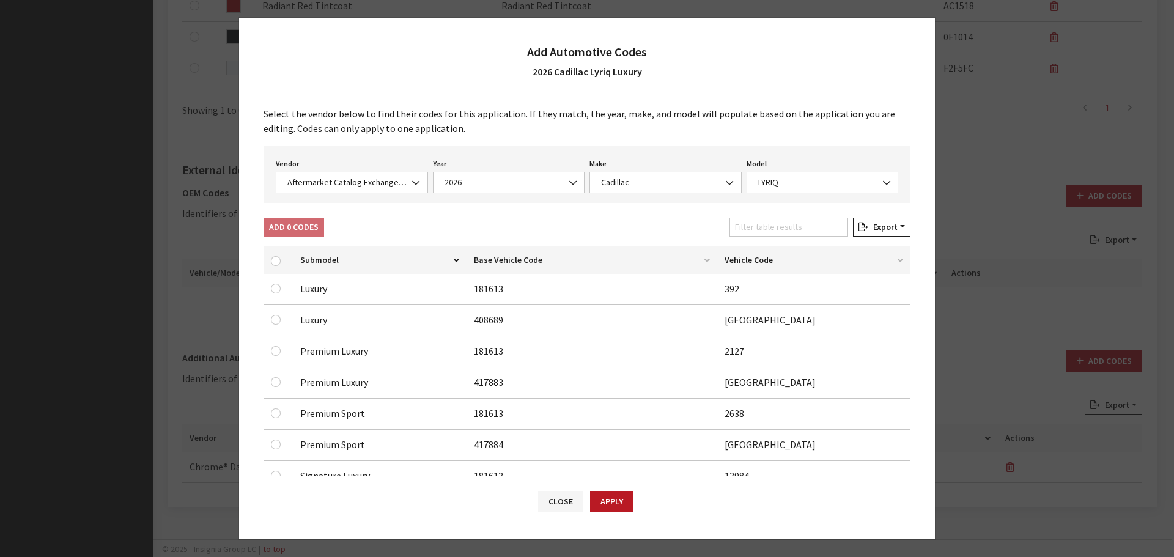
click at [267, 316] on td at bounding box center [278, 320] width 29 height 31
click at [275, 318] on input "checkbox" at bounding box center [276, 320] width 10 height 10
checkbox input "true"
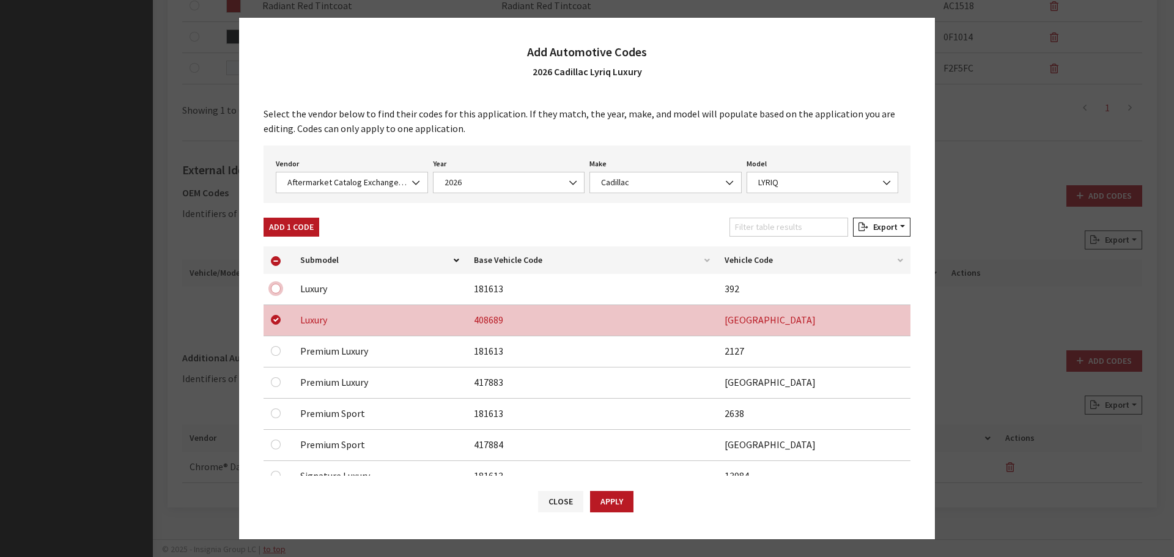
click at [273, 288] on input "checkbox" at bounding box center [276, 289] width 10 height 10
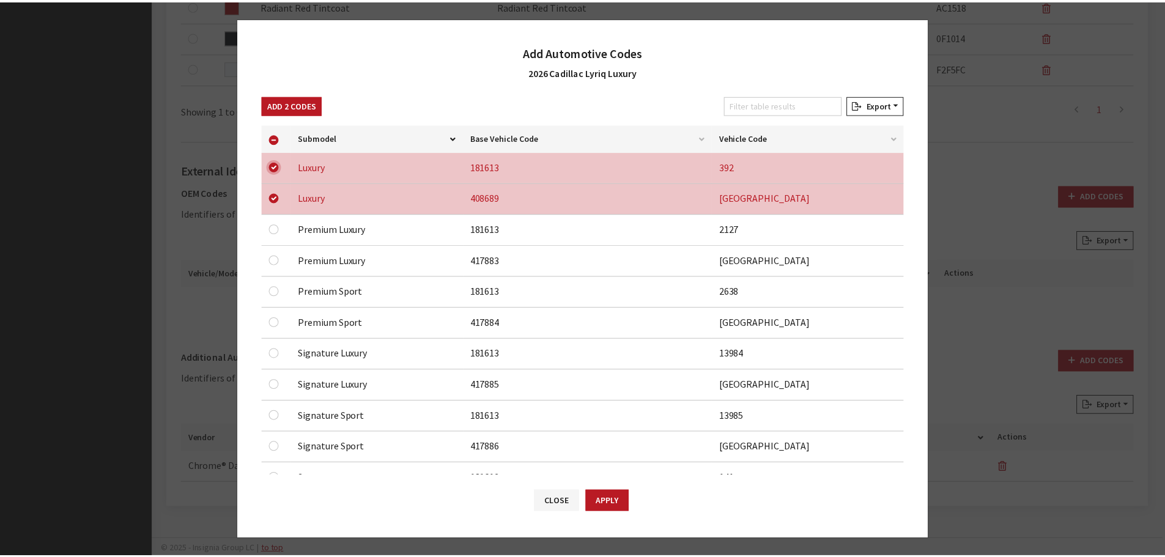
scroll to position [306, 0]
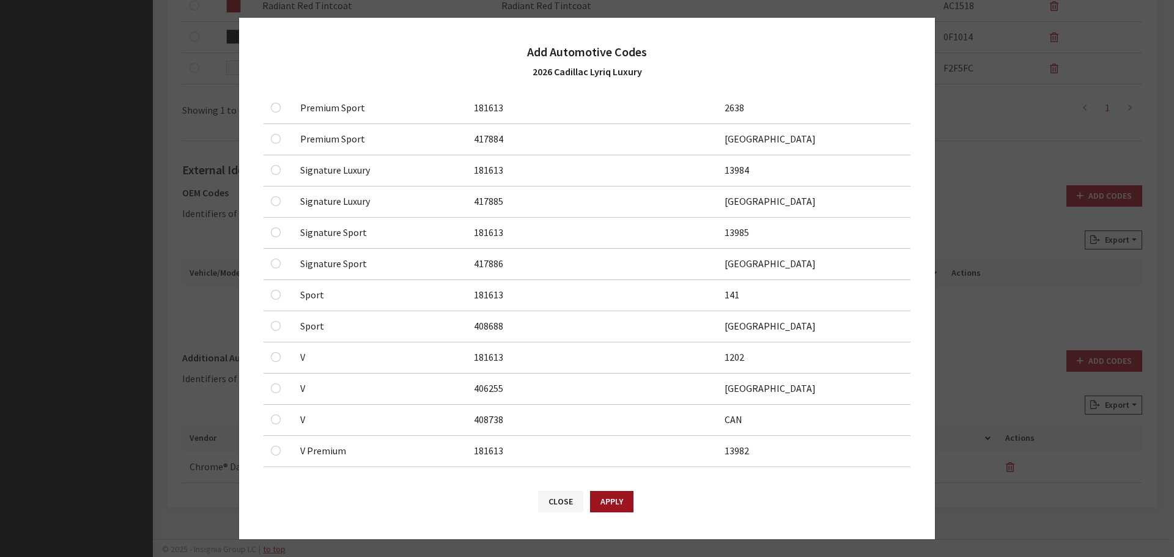
click at [613, 503] on button "Apply" at bounding box center [611, 501] width 43 height 21
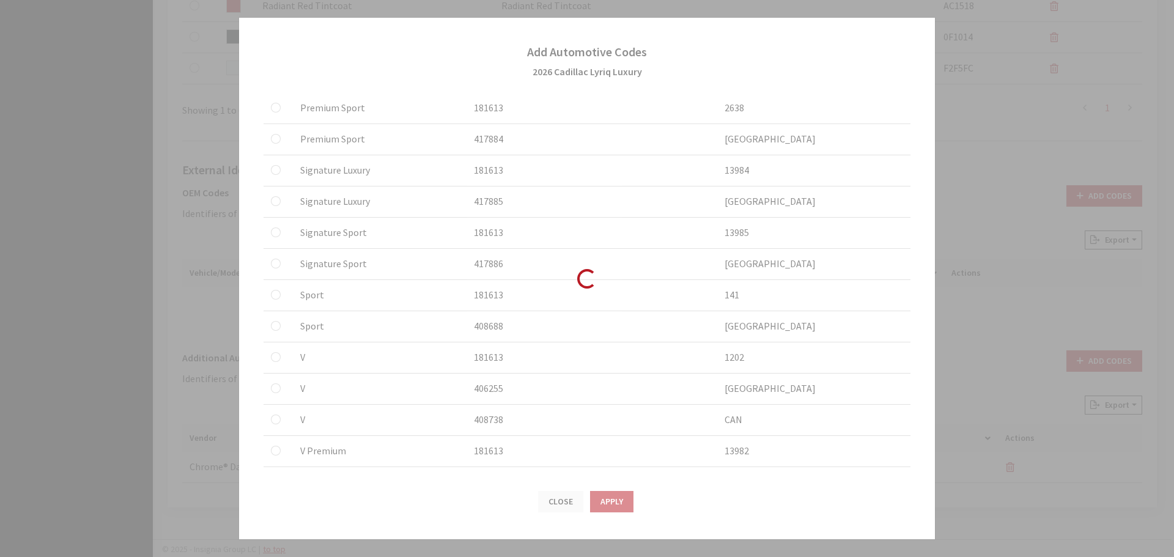
checkbox input "false"
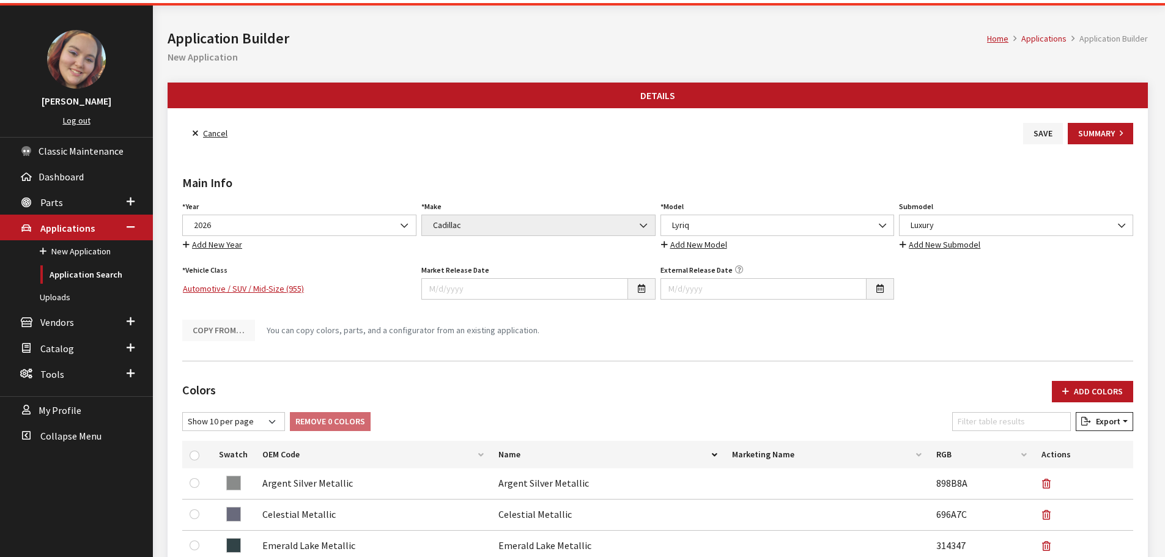
scroll to position [0, 0]
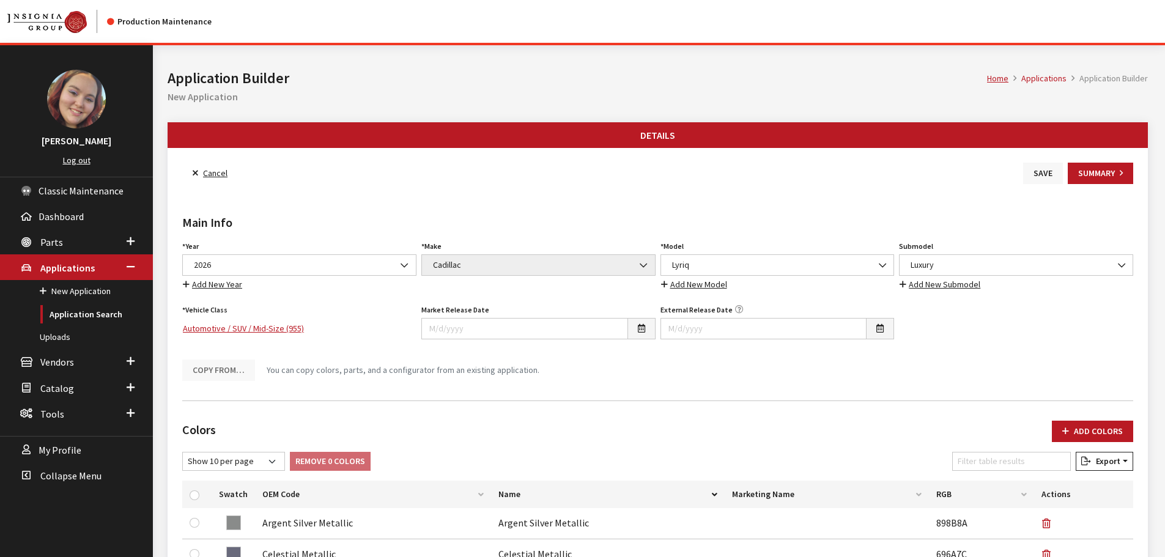
click at [1046, 177] on button "Save" at bounding box center [1043, 173] width 40 height 21
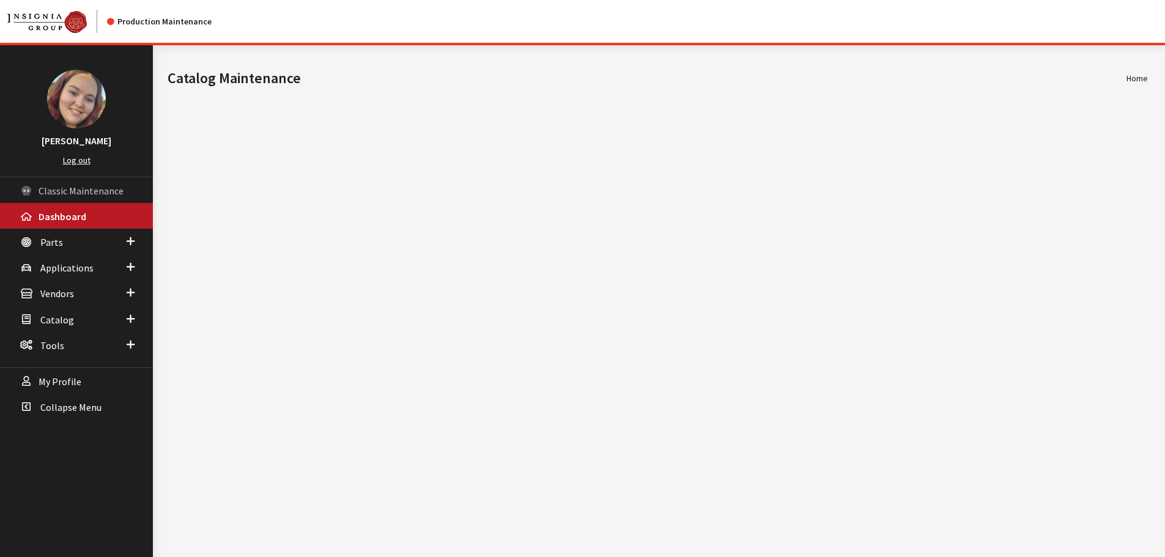
click at [44, 193] on span "Classic Maintenance" at bounding box center [81, 191] width 85 height 12
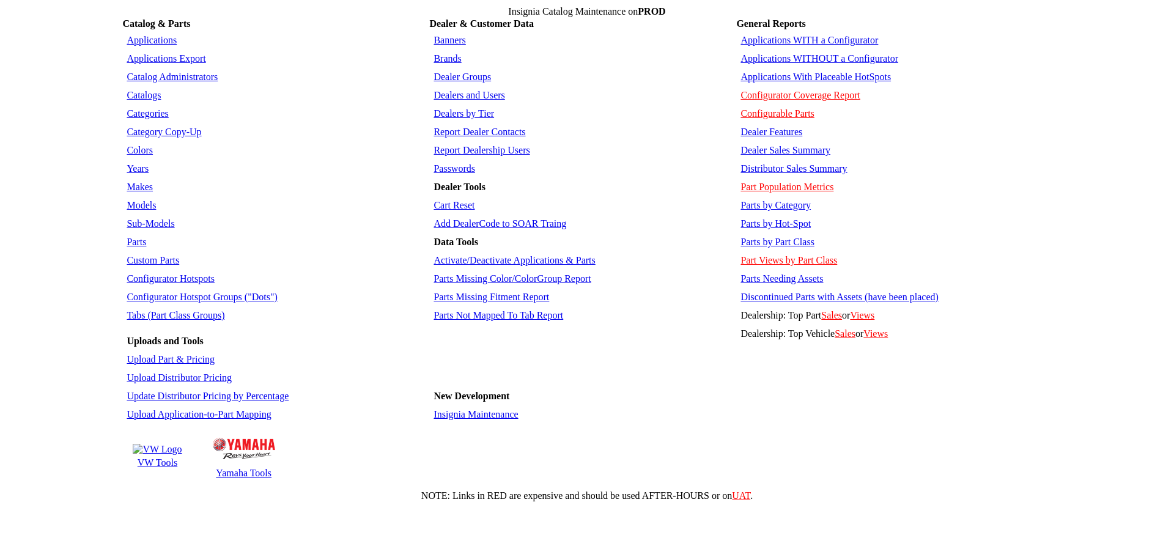
click at [138, 145] on link "Colors" at bounding box center [140, 150] width 26 height 10
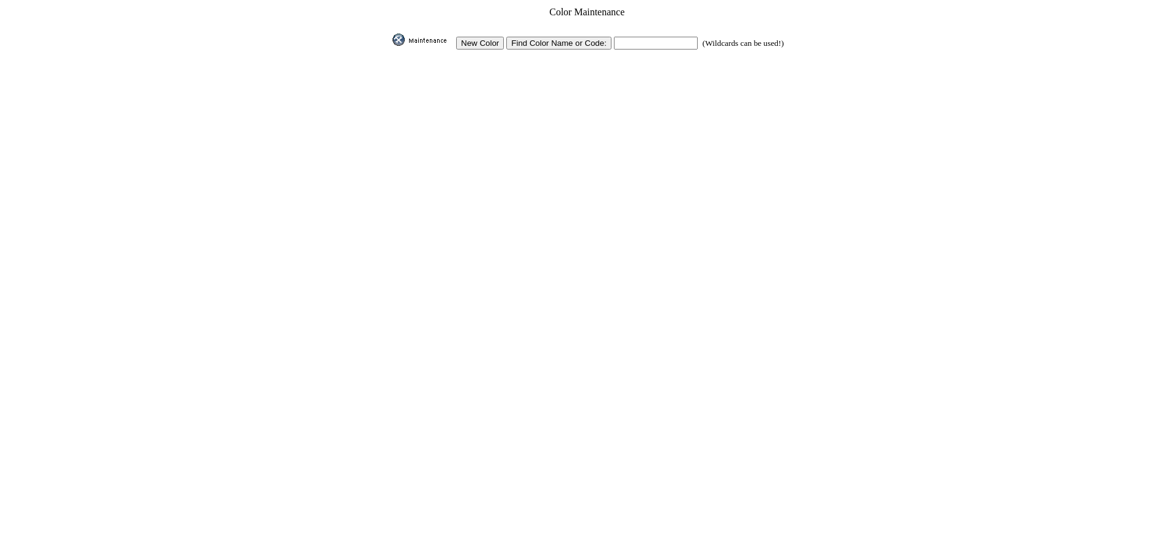
click at [631, 39] on input "text" at bounding box center [656, 43] width 84 height 13
type input "vib"
click at [390, 46] on input "image" at bounding box center [390, 46] width 0 height 0
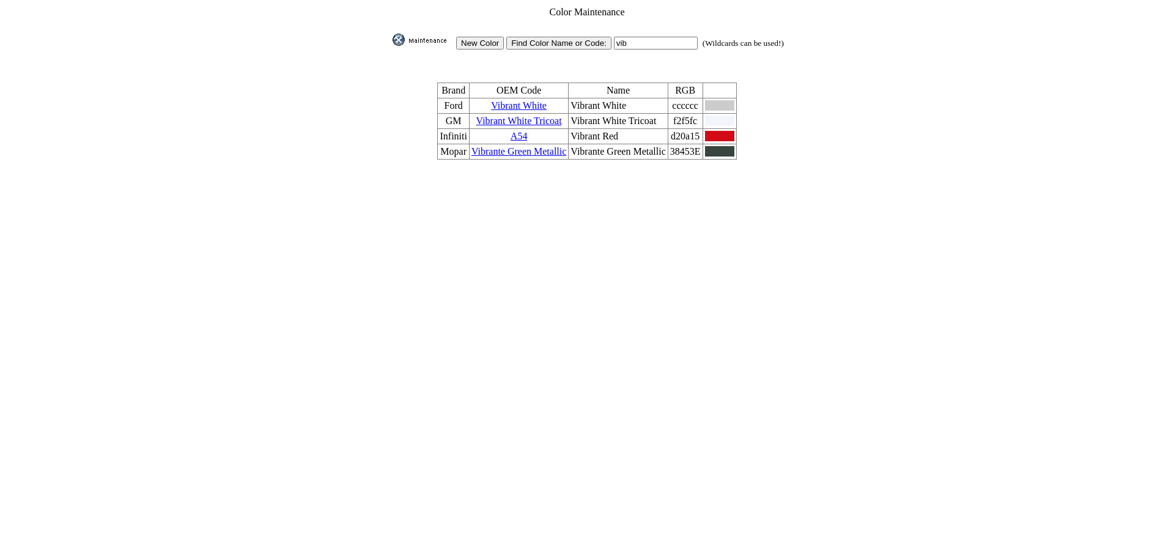
click at [421, 37] on img at bounding box center [423, 40] width 61 height 12
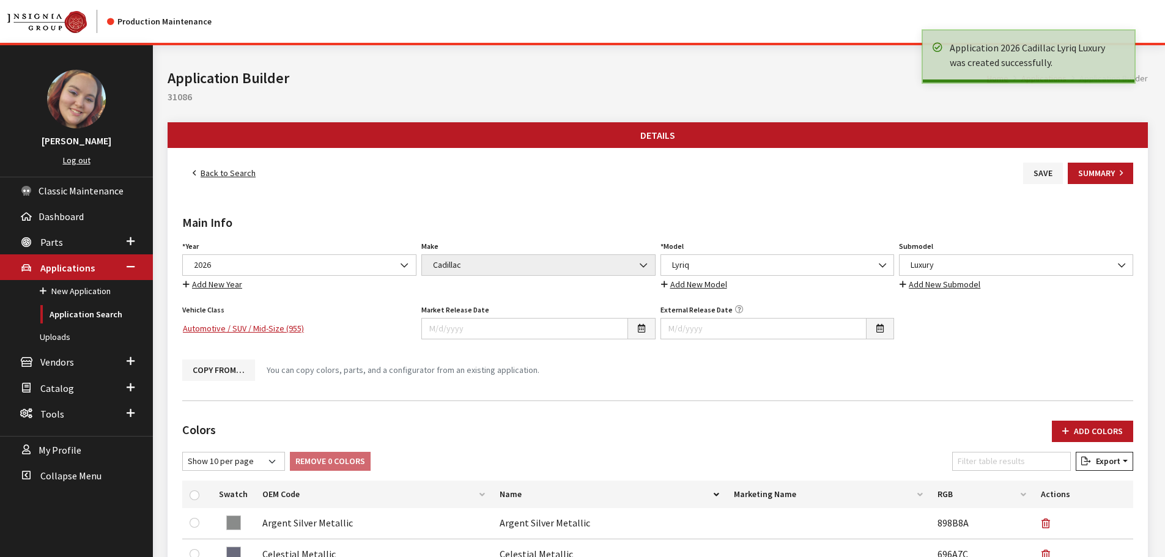
drag, startPoint x: 0, startPoint y: 0, endPoint x: 215, endPoint y: 174, distance: 276.1
click at [215, 174] on link "Back to Search" at bounding box center [224, 173] width 84 height 21
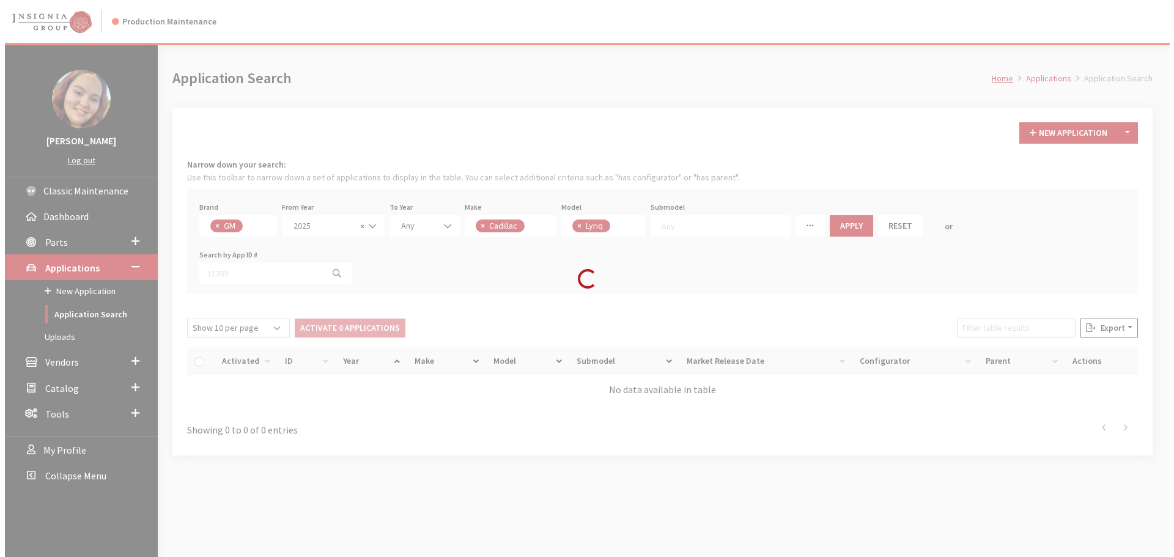
scroll to position [43, 0]
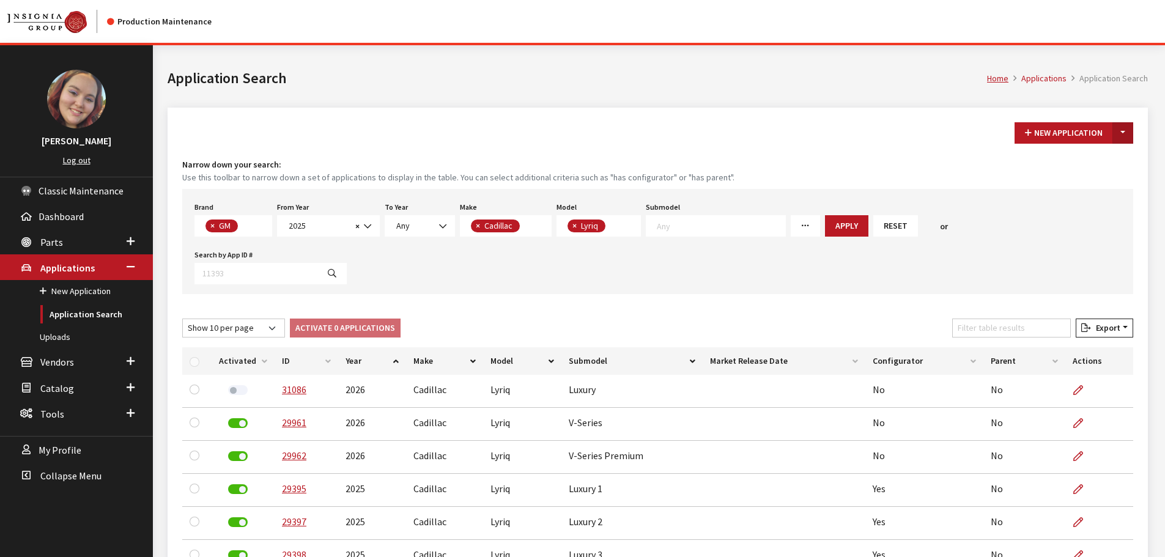
click at [1126, 131] on button "Toggle Dropdown" at bounding box center [1122, 132] width 21 height 21
click at [1112, 158] on button "New From Existing..." at bounding box center [1080, 159] width 105 height 21
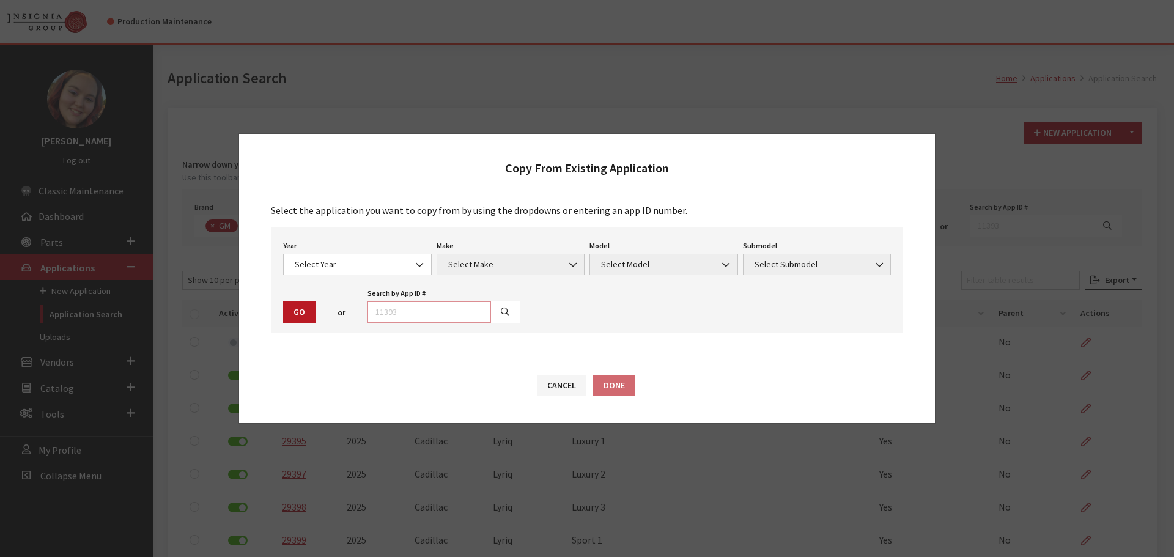
click at [436, 311] on input "text" at bounding box center [429, 311] width 124 height 21
type input "31086"
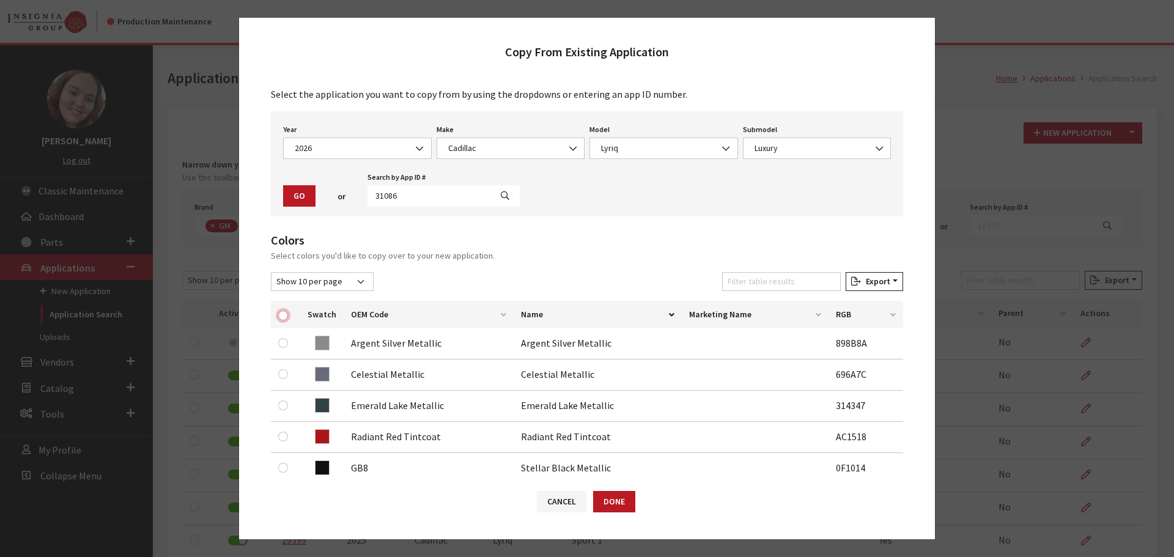
click at [279, 315] on input "checkbox" at bounding box center [283, 316] width 10 height 10
checkbox input "true"
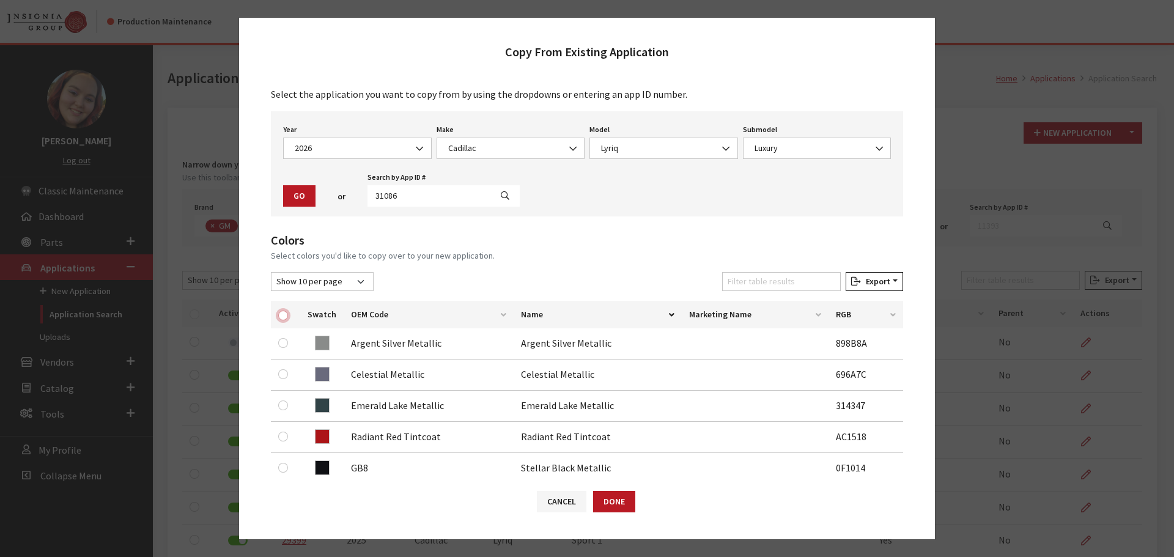
checkbox input "true"
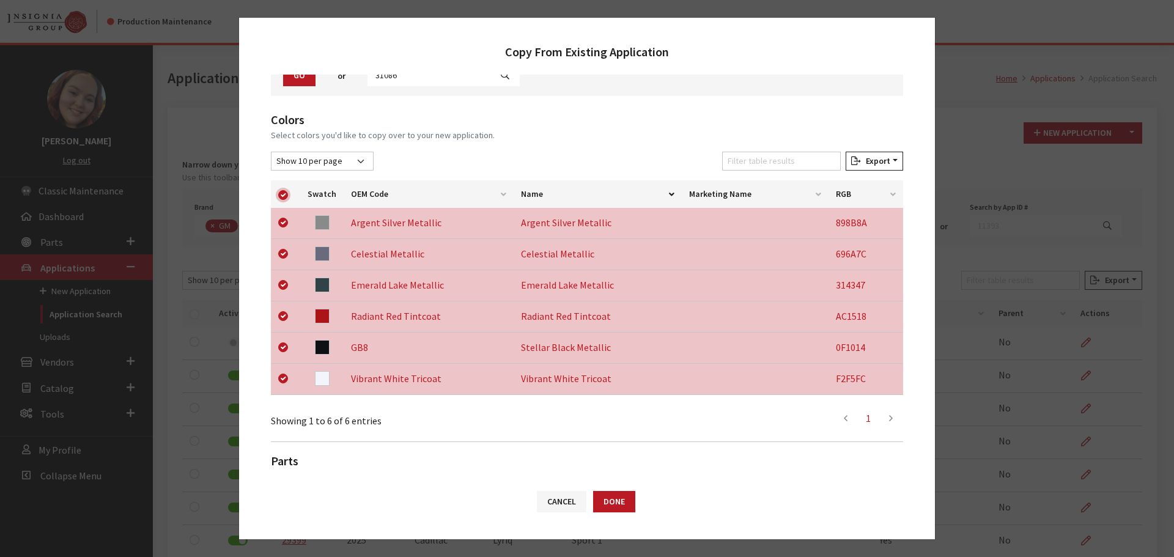
scroll to position [255, 0]
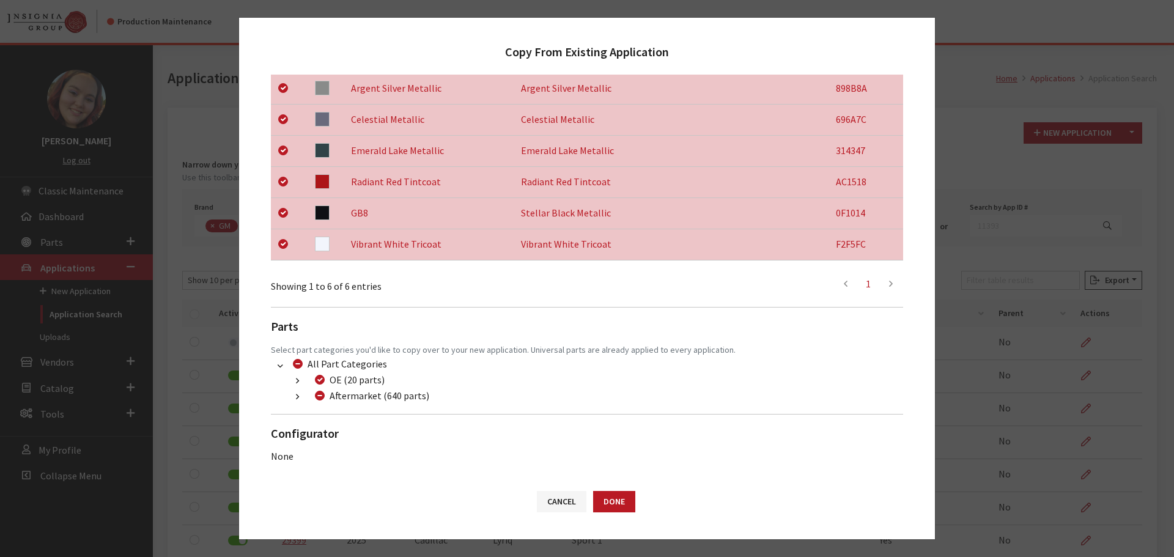
click at [297, 396] on icon "button" at bounding box center [297, 397] width 3 height 9
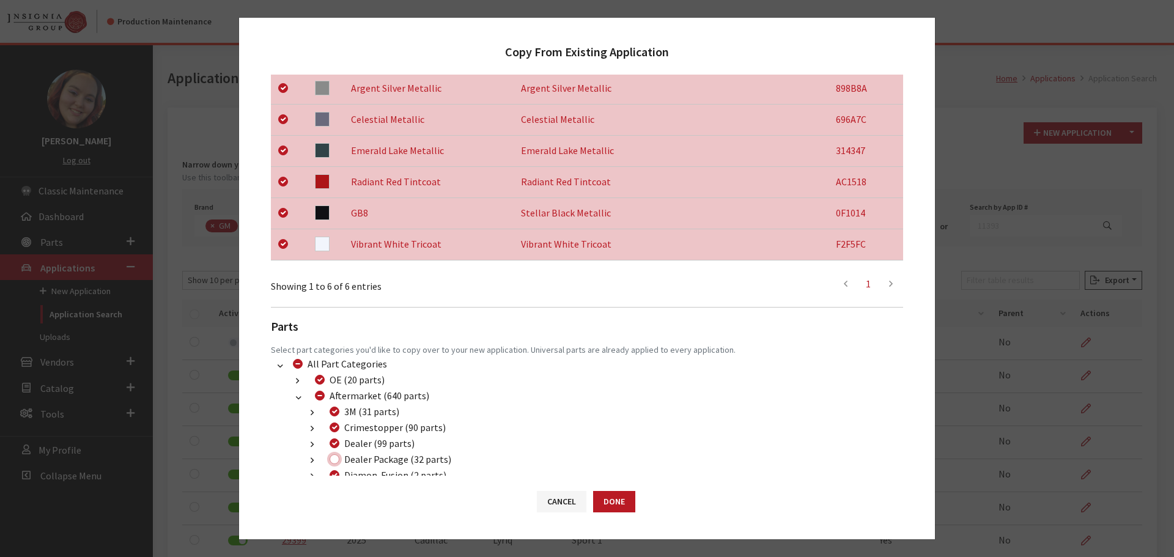
click at [334, 456] on input "Dealer Package (32 parts)" at bounding box center [335, 459] width 10 height 10
checkbox input "true"
click at [625, 498] on button "Done" at bounding box center [614, 501] width 42 height 21
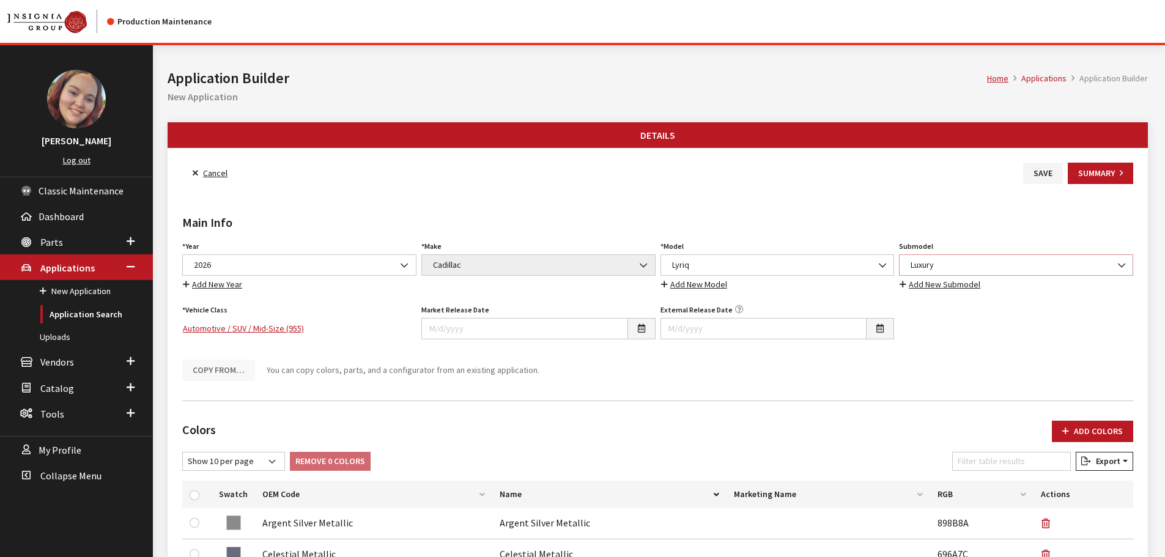
drag, startPoint x: 1014, startPoint y: 266, endPoint x: 1008, endPoint y: 275, distance: 10.5
click at [1014, 266] on span "Luxury" at bounding box center [1016, 265] width 218 height 13
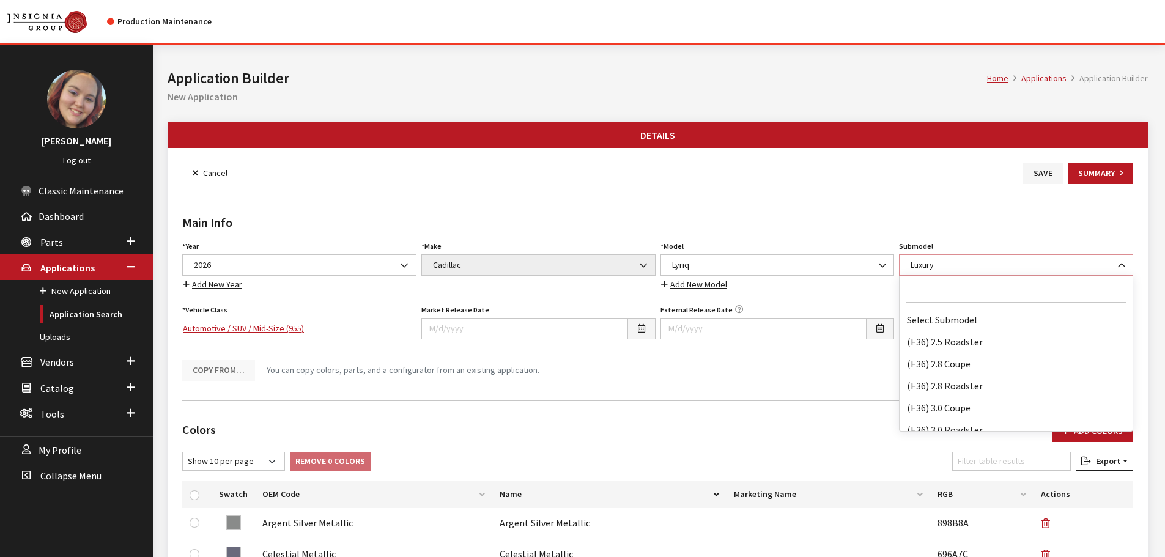
scroll to position [59144, 0]
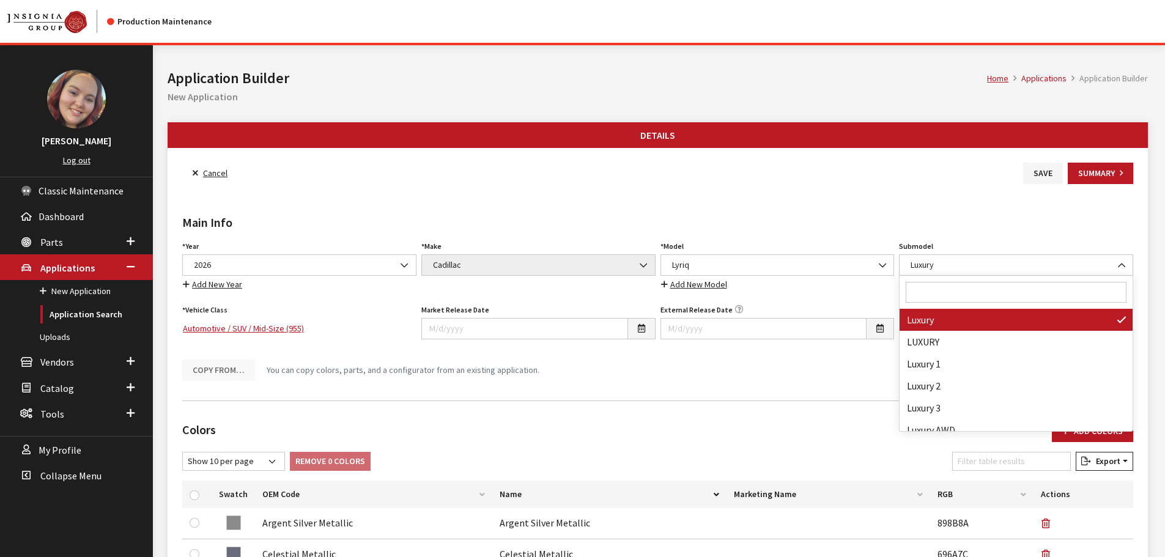
click at [982, 289] on input "Search" at bounding box center [1016, 292] width 221 height 21
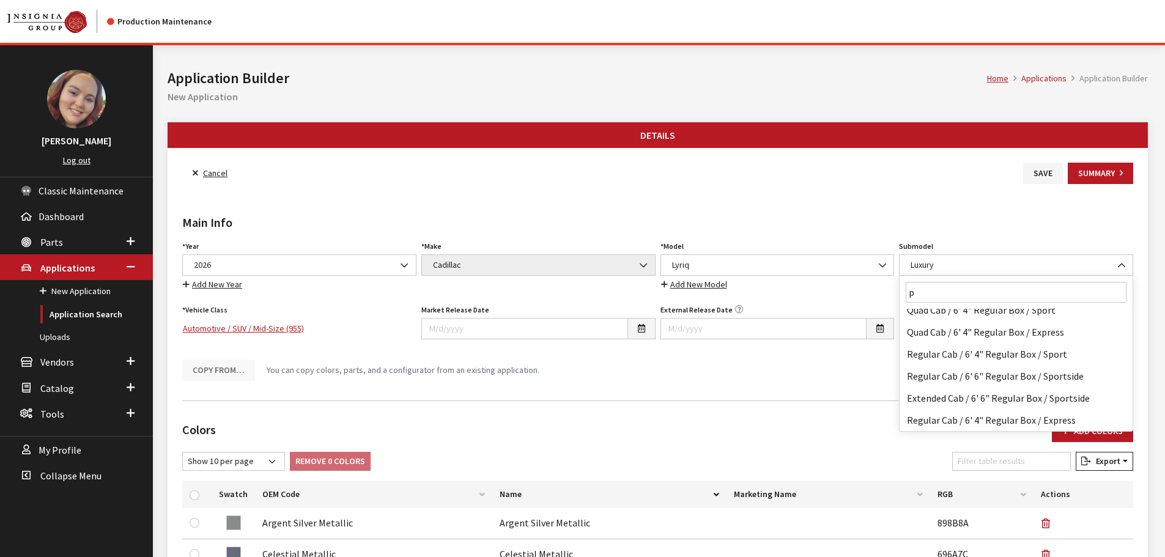
scroll to position [0, 0]
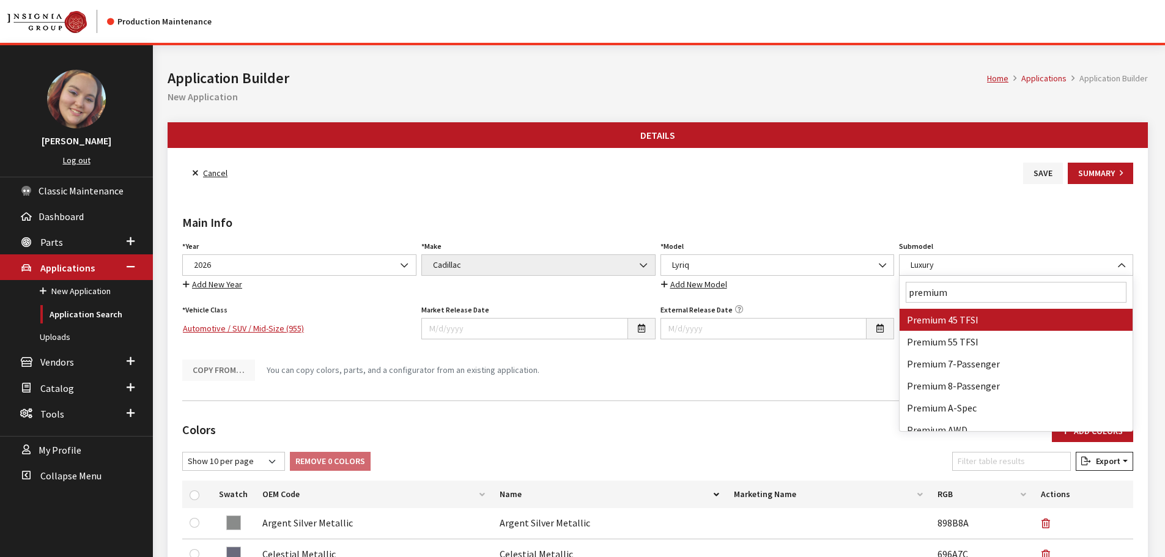
type input "premium l"
select select "4777"
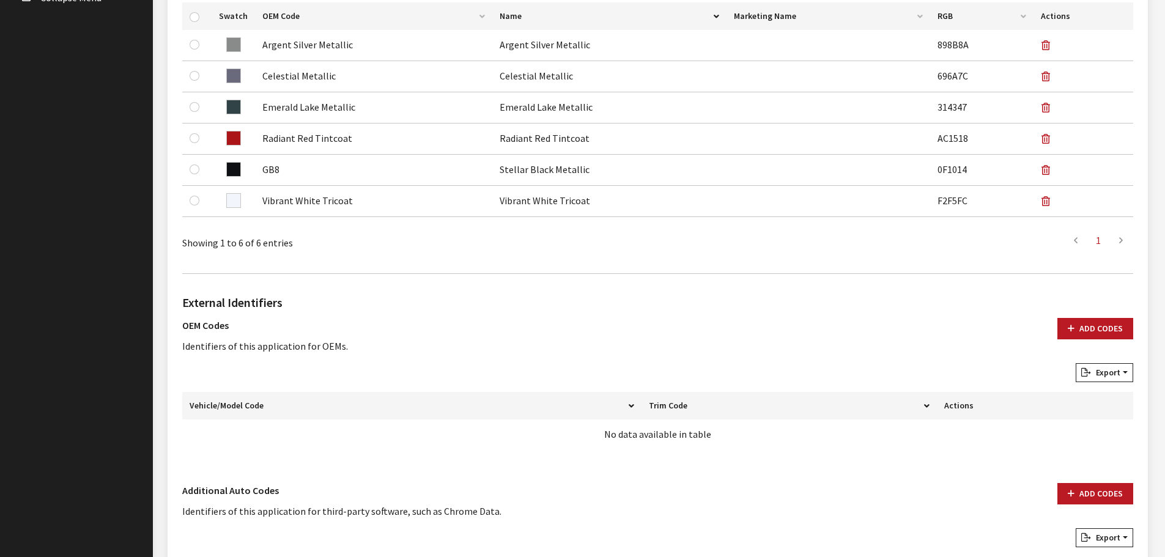
scroll to position [611, 0]
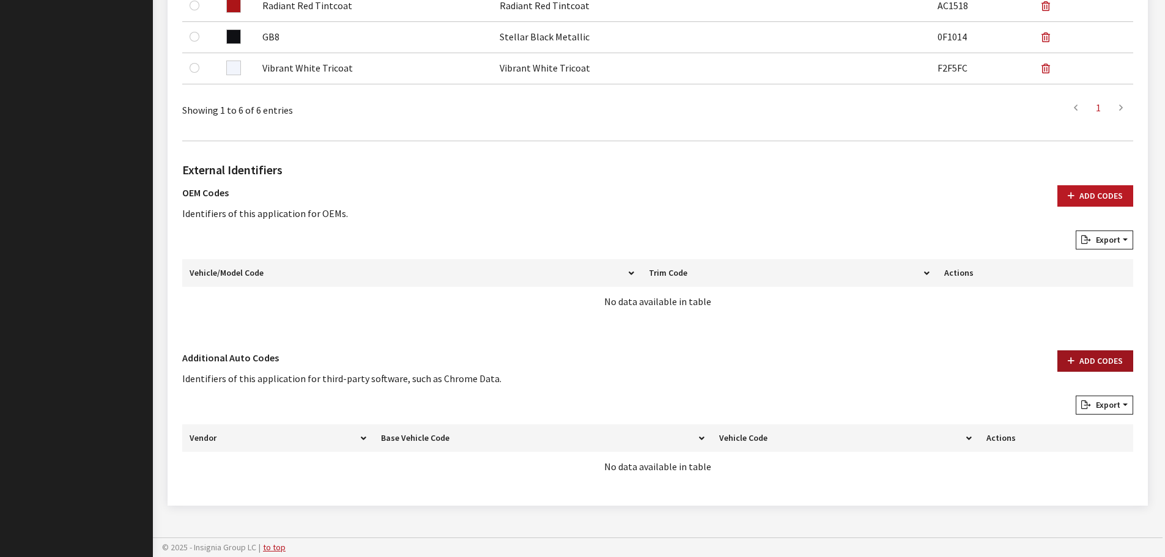
click at [1092, 362] on button "Add Codes" at bounding box center [1095, 360] width 76 height 21
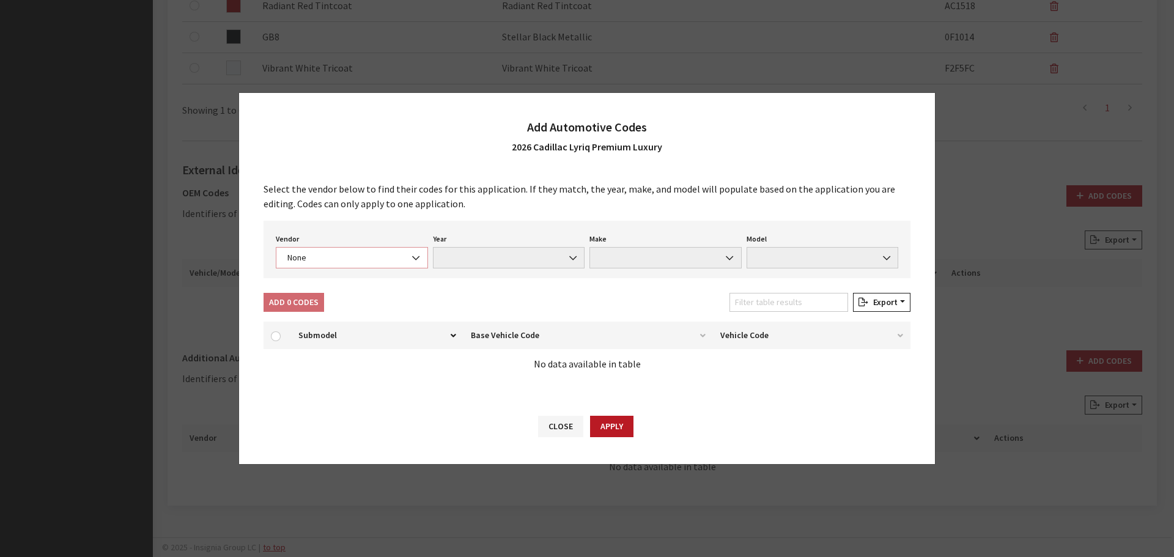
click at [378, 258] on span "None" at bounding box center [352, 257] width 136 height 13
select select "4"
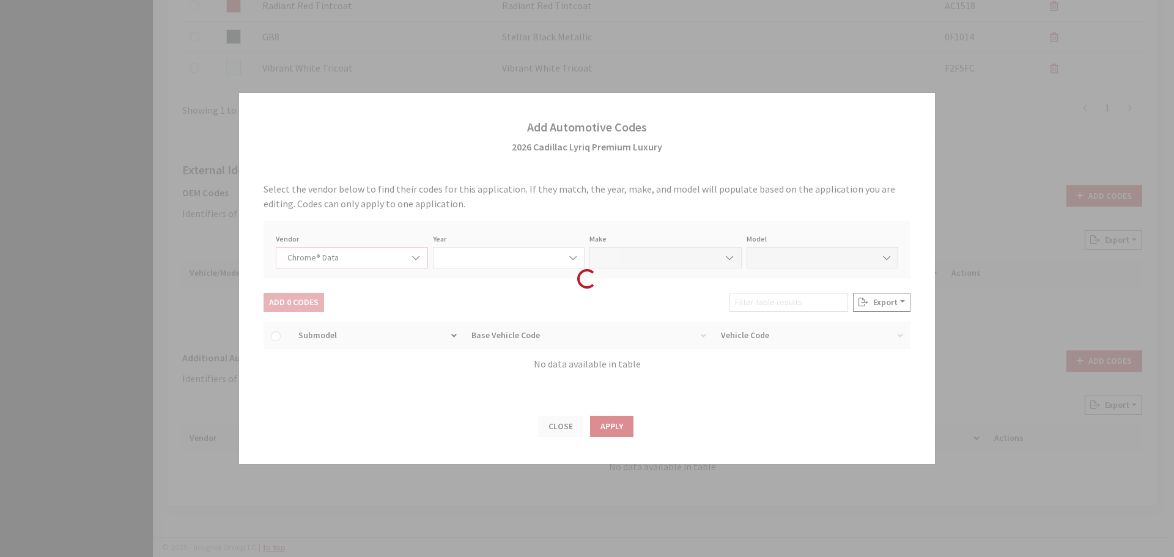
select select "2026"
select select "7"
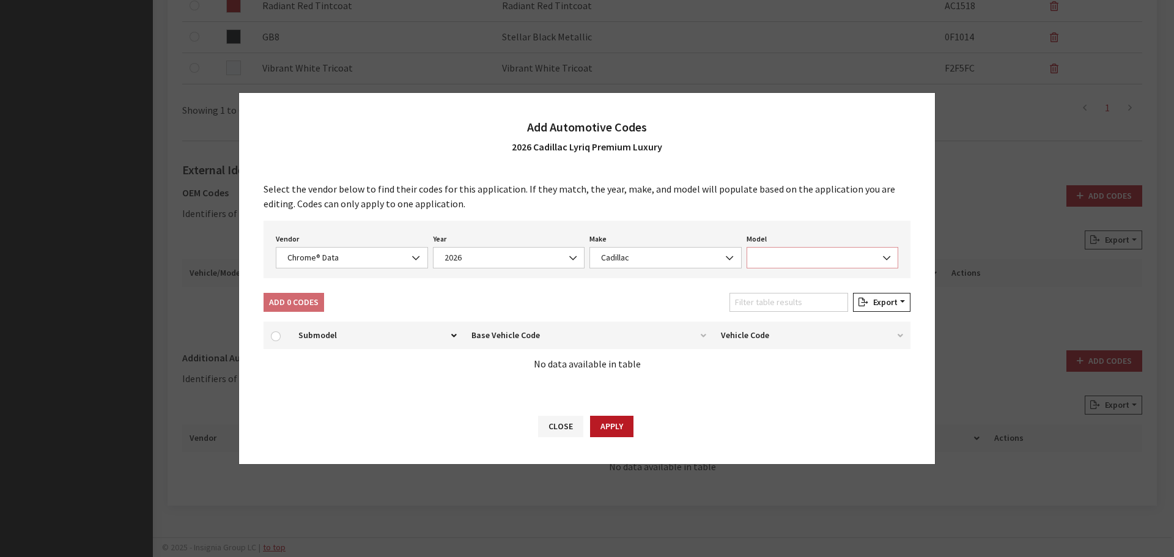
click at [815, 253] on span at bounding box center [823, 257] width 152 height 21
click at [797, 290] on input "Search" at bounding box center [823, 285] width 139 height 21
type input "ly"
select select "64998"
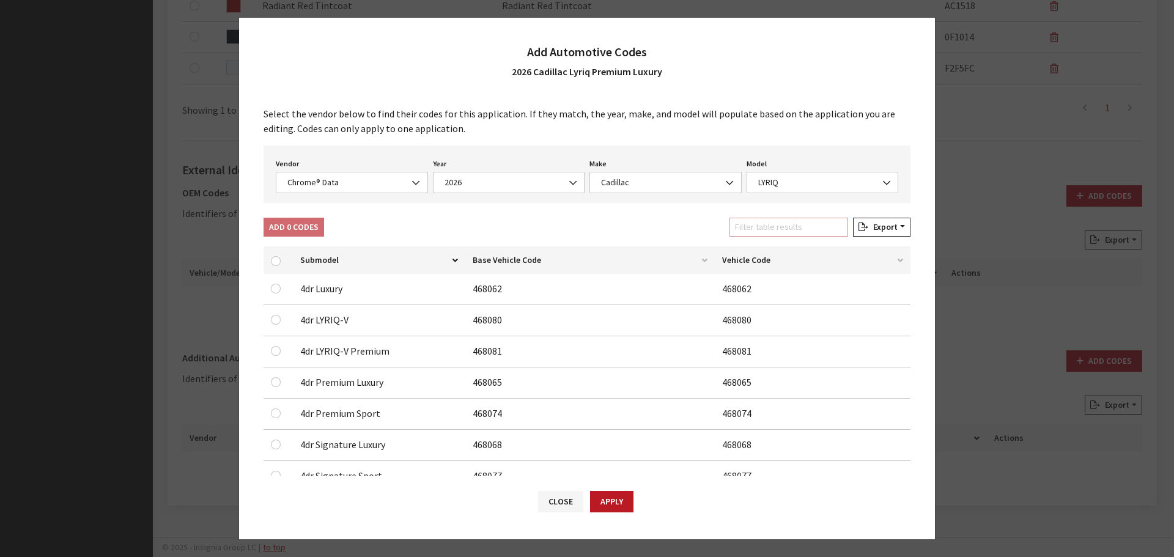
click at [805, 227] on input "Filter table results" at bounding box center [788, 227] width 119 height 19
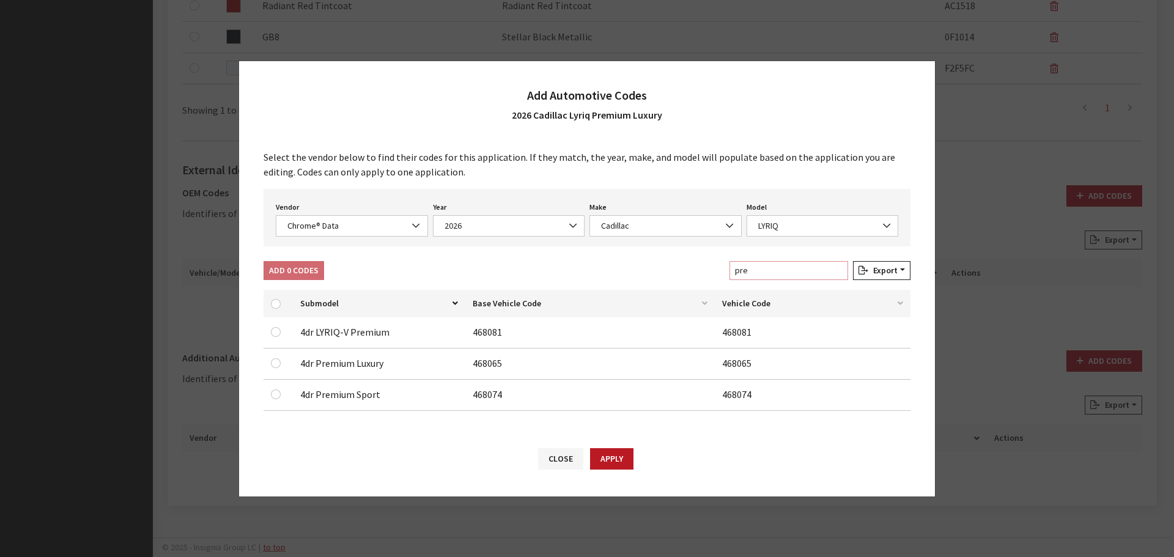
type input "pre"
click at [272, 364] on input "checkbox" at bounding box center [276, 363] width 10 height 10
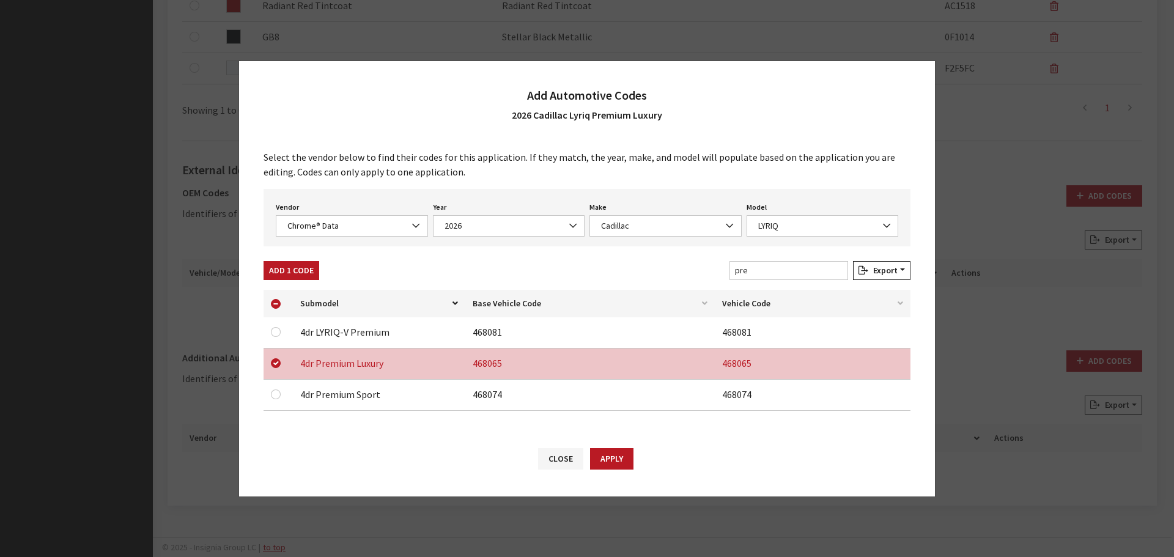
click at [296, 269] on button "Add 1 Code" at bounding box center [292, 270] width 56 height 19
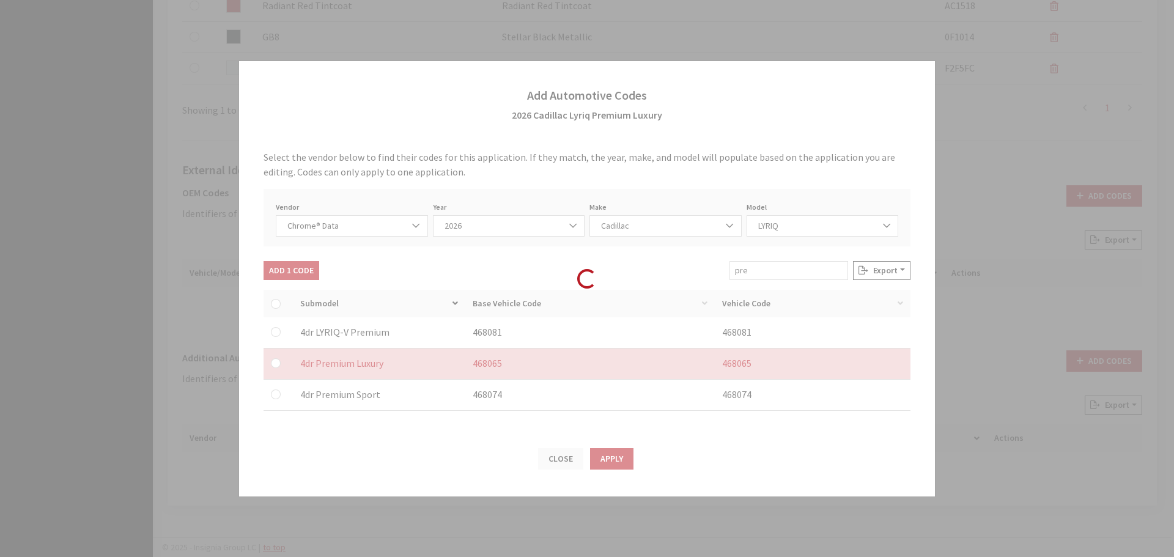
checkbox input "false"
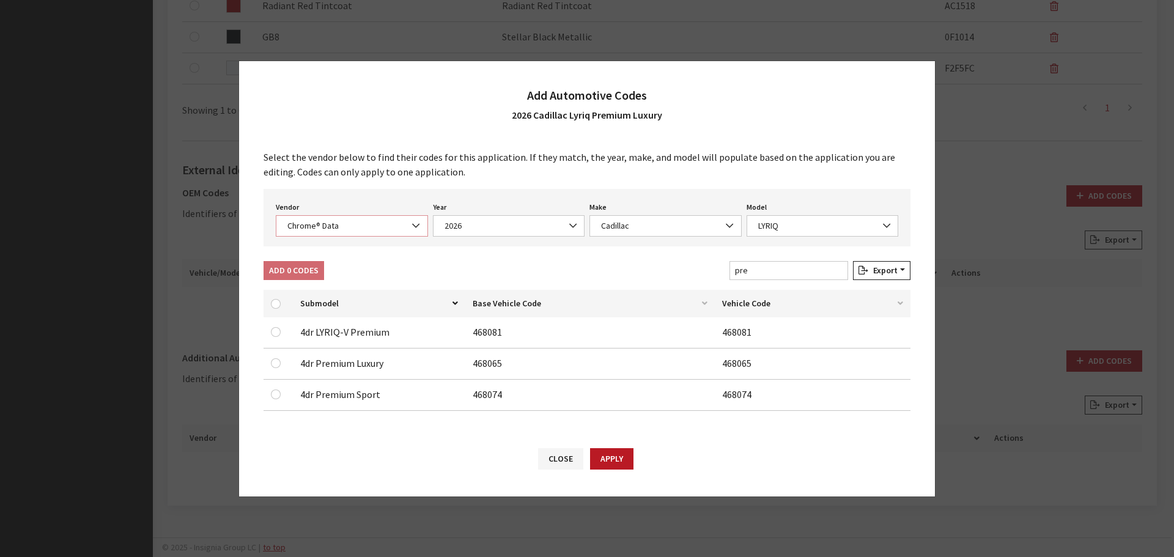
click at [326, 224] on span "Chrome® Data" at bounding box center [352, 225] width 136 height 13
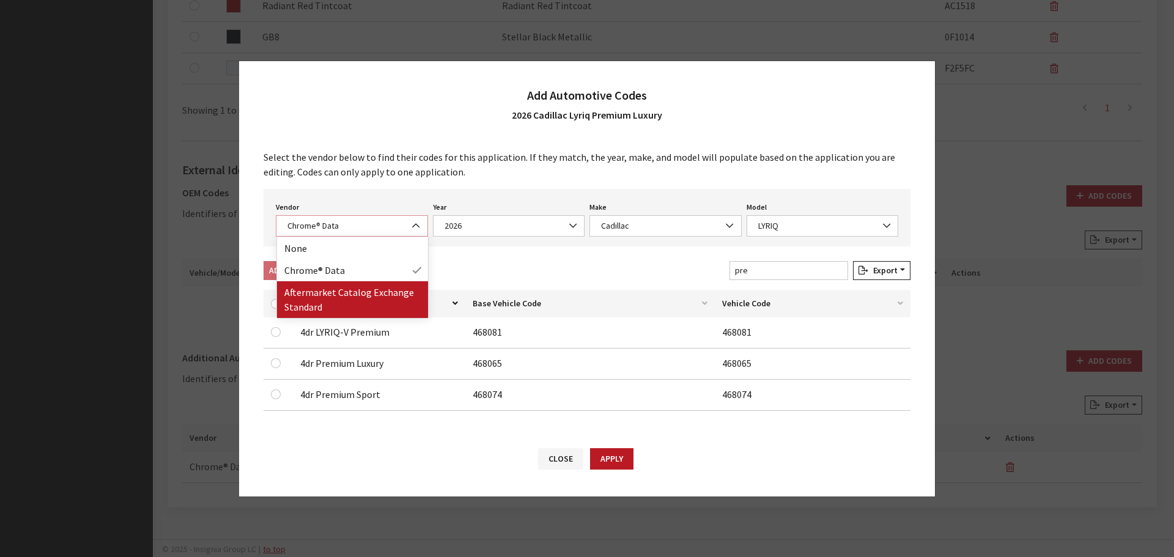
select select "2"
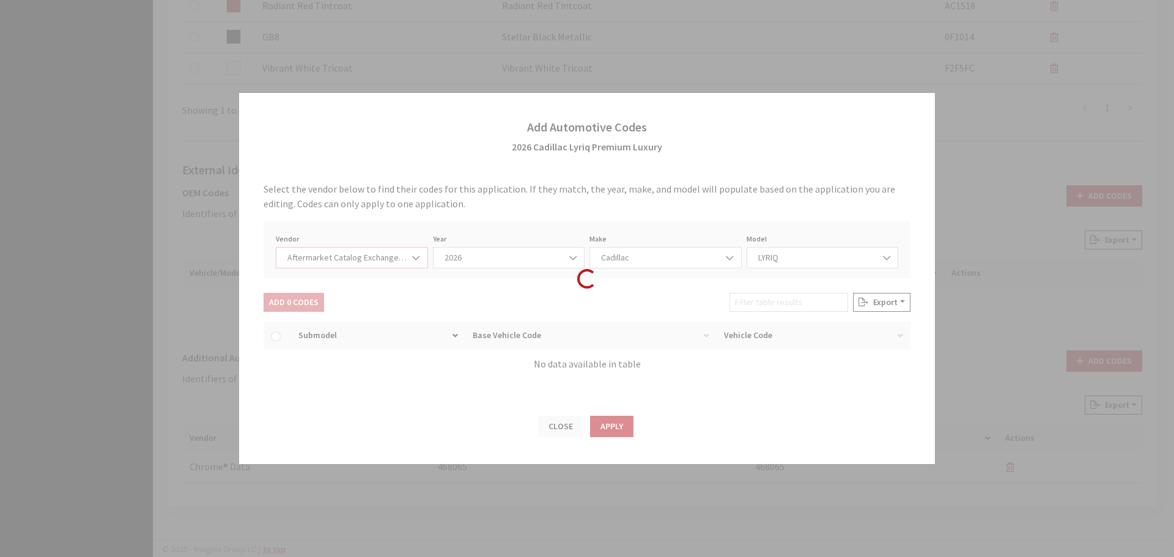
select select "2026"
select select "46"
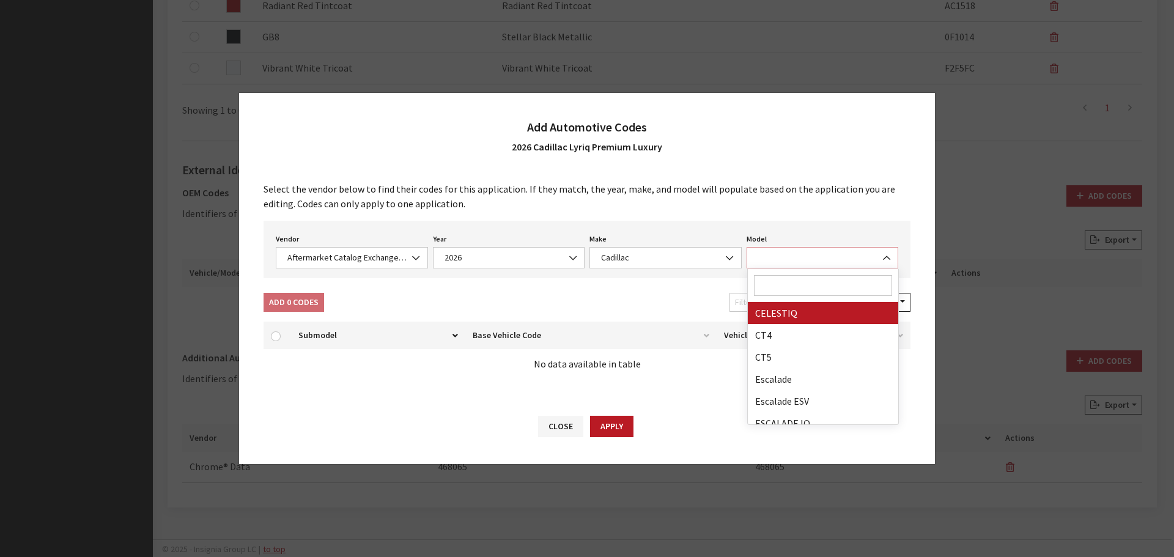
click at [775, 251] on span at bounding box center [823, 257] width 152 height 21
click at [772, 292] on input "Search" at bounding box center [823, 285] width 139 height 21
type input "yr"
select select "29646"
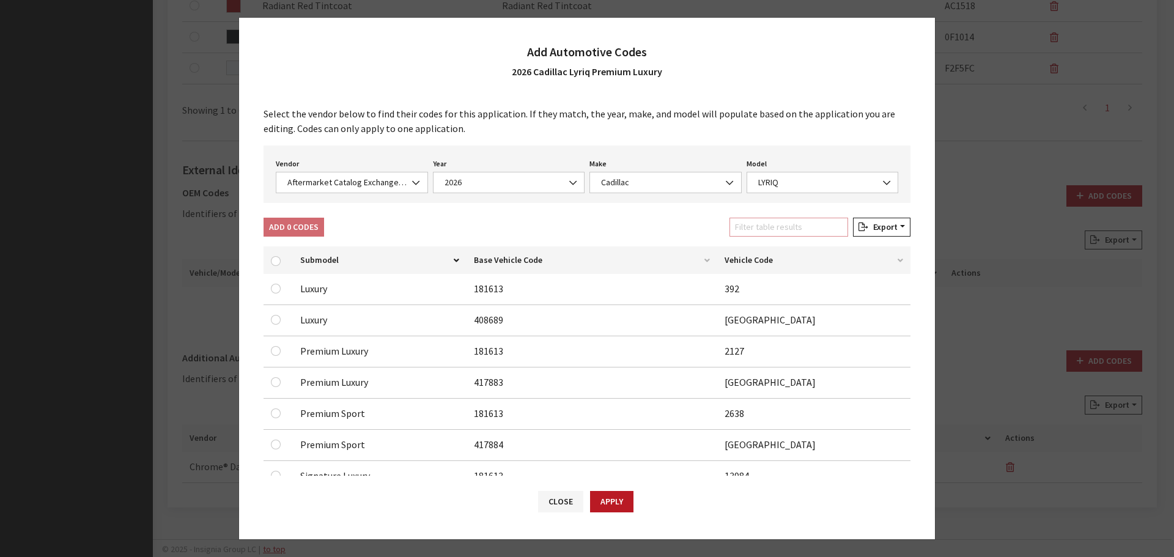
click at [762, 224] on input "Filter table results" at bounding box center [788, 227] width 119 height 19
type input "re"
click at [274, 319] on input "checkbox" at bounding box center [276, 320] width 10 height 10
checkbox input "true"
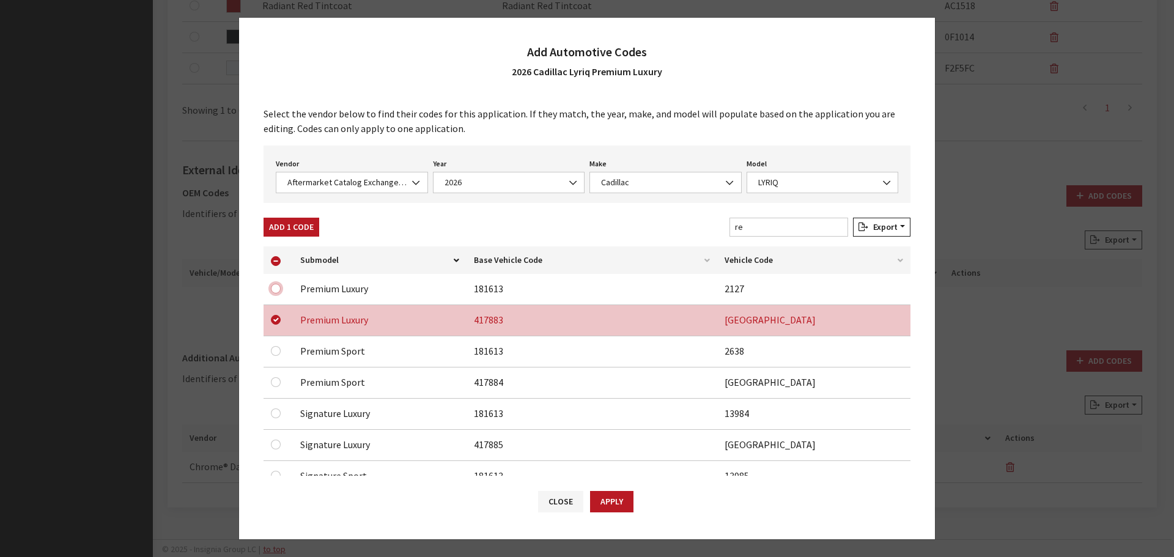
click at [279, 287] on input "checkbox" at bounding box center [276, 289] width 10 height 10
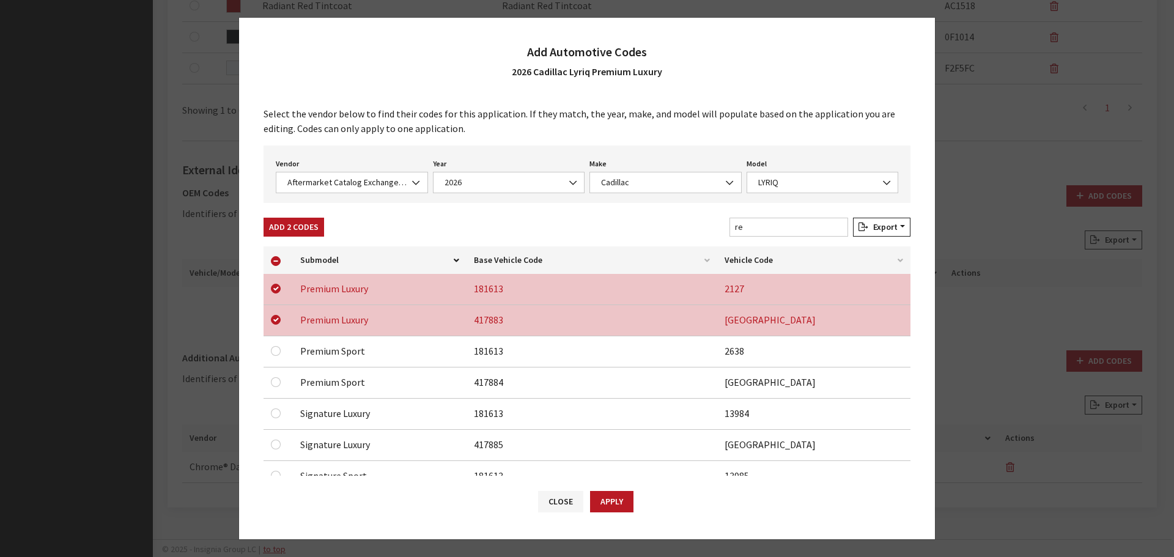
click at [613, 507] on button "Apply" at bounding box center [611, 501] width 43 height 21
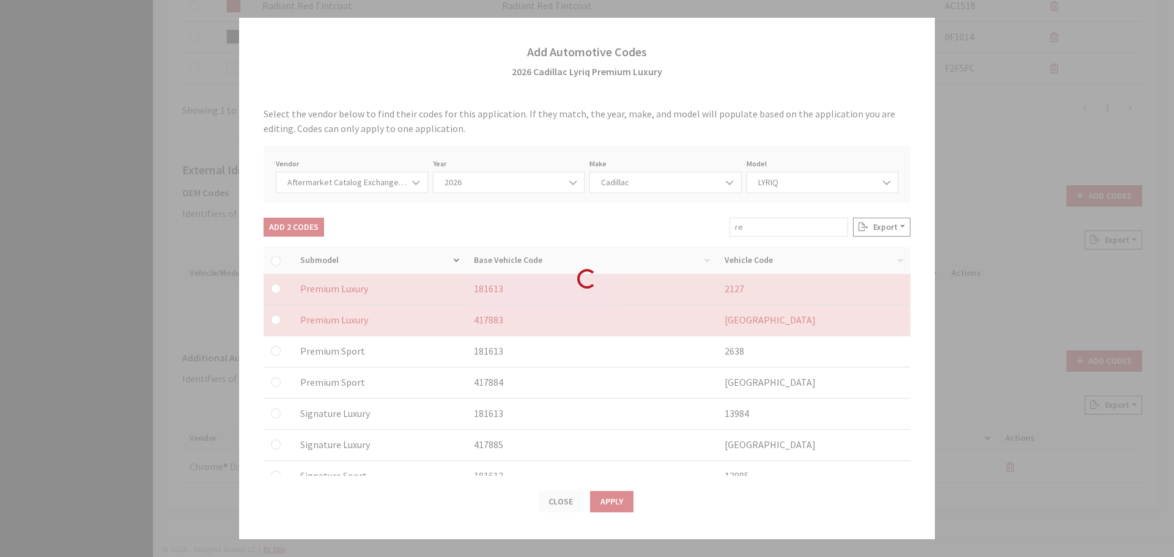
checkbox input "false"
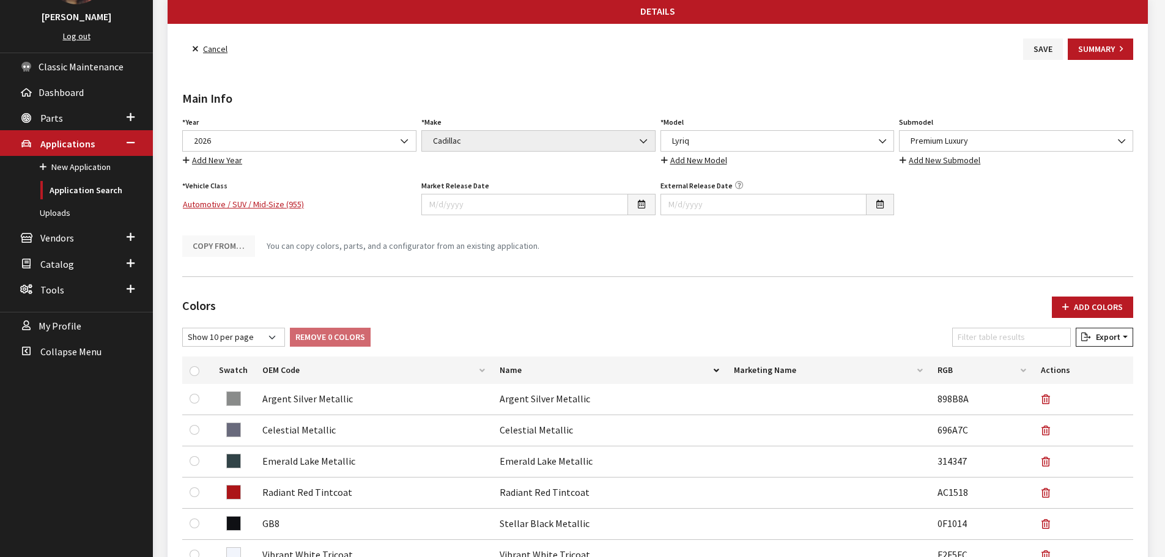
scroll to position [0, 0]
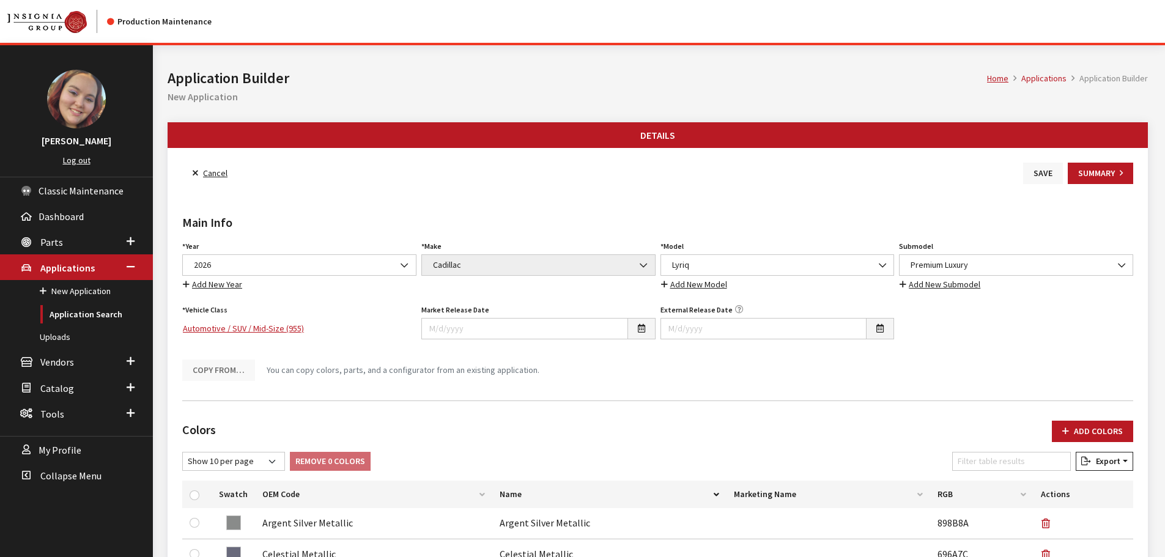
click at [1040, 174] on button "Save" at bounding box center [1043, 173] width 40 height 21
click at [237, 177] on link "Back to Search" at bounding box center [224, 173] width 84 height 21
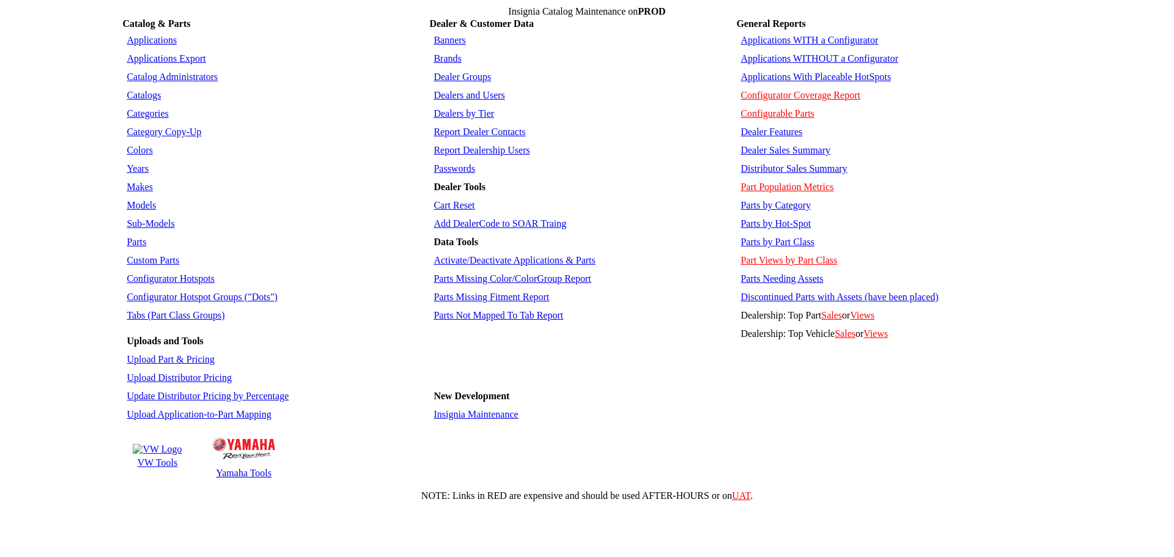
click at [145, 218] on link "Sub-Models" at bounding box center [151, 223] width 48 height 10
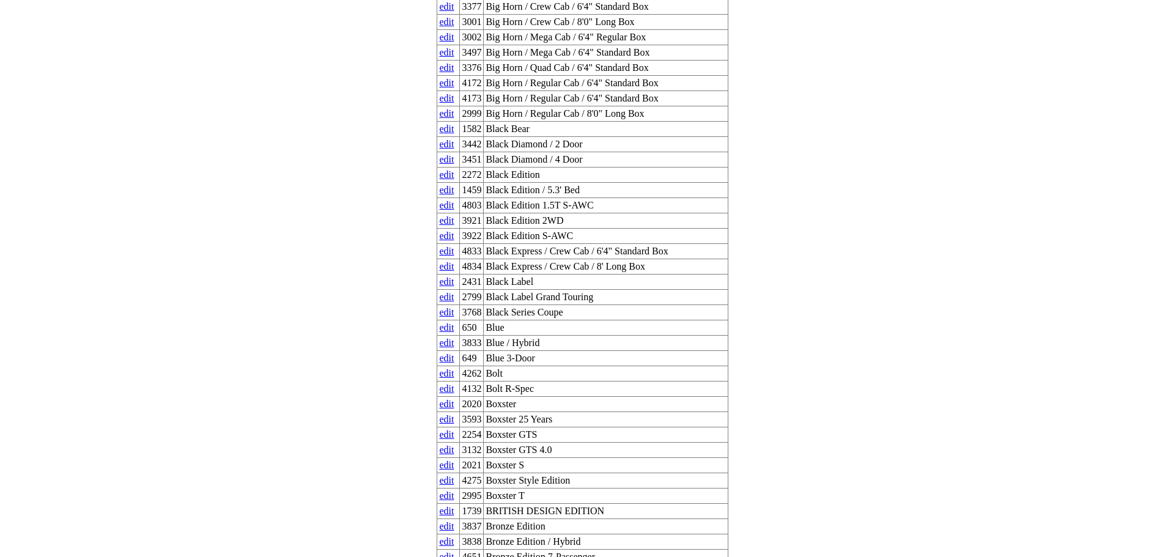
scroll to position [49736, 0]
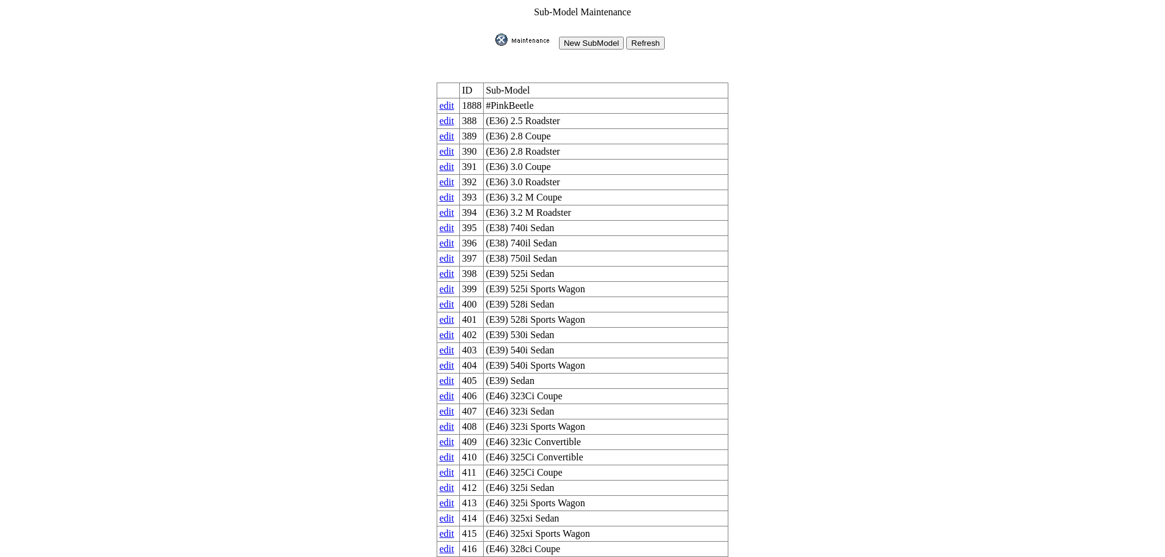
click at [588, 40] on input "New SubModel" at bounding box center [591, 43] width 65 height 13
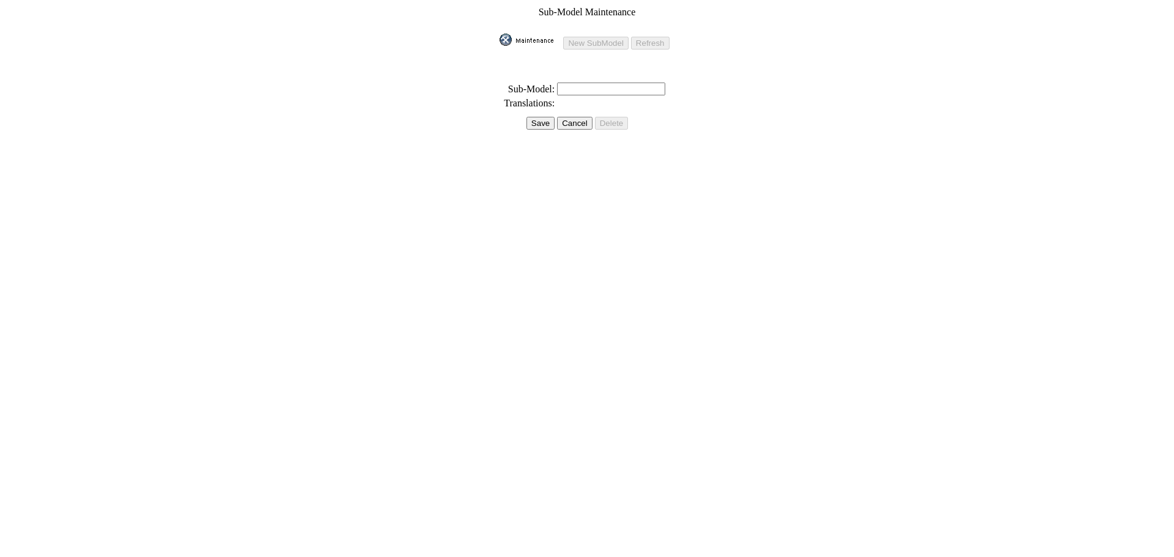
click at [621, 88] on input "text" at bounding box center [611, 89] width 108 height 13
type input "Signature Luxury"
click at [535, 119] on input "Save" at bounding box center [540, 123] width 28 height 13
click at [533, 106] on input "Save" at bounding box center [537, 109] width 28 height 13
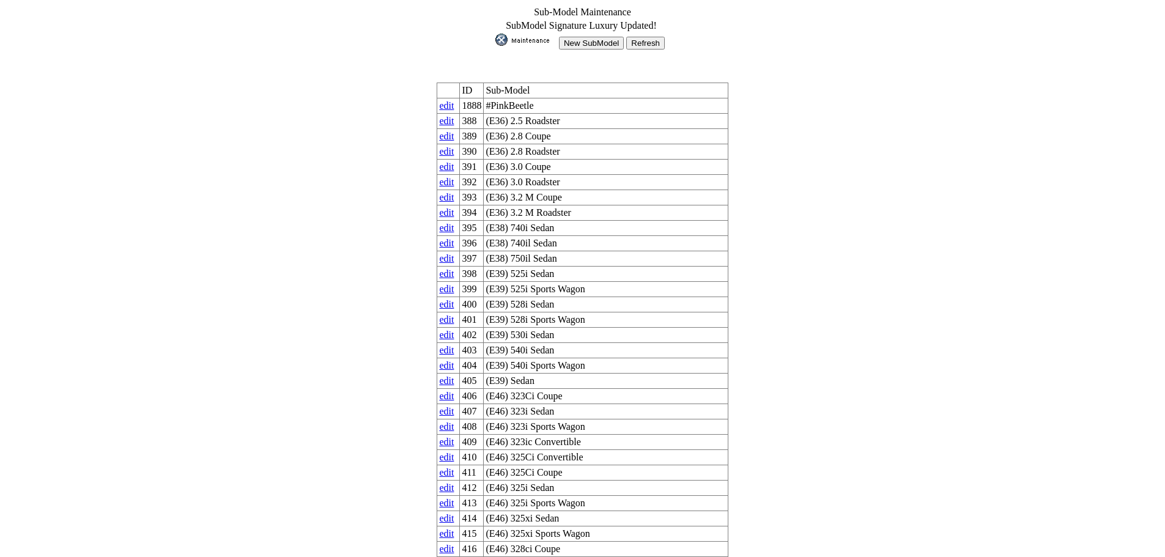
click at [596, 39] on input "New SubModel" at bounding box center [591, 43] width 65 height 13
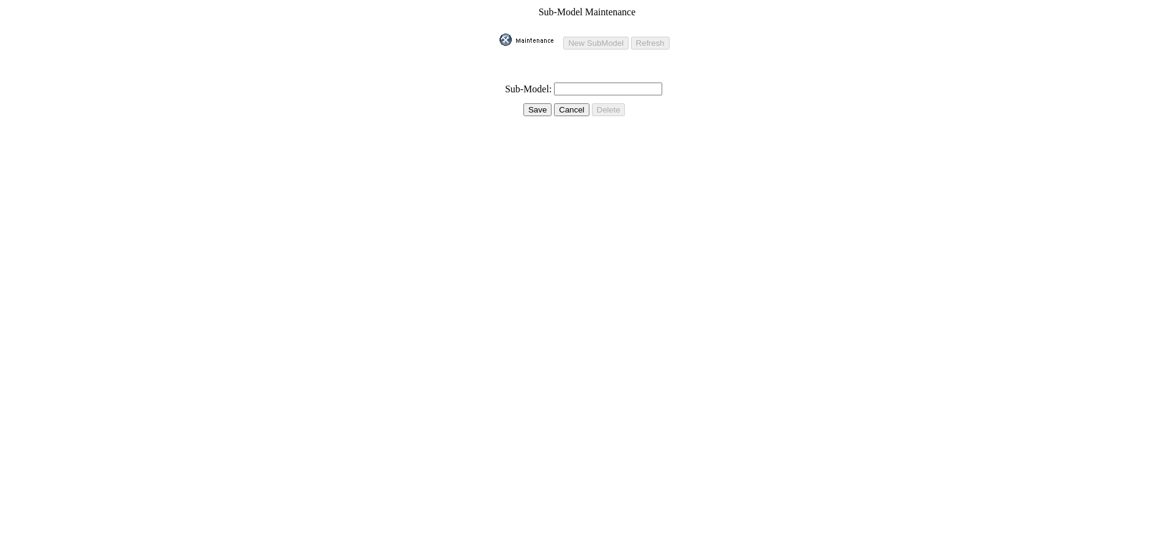
drag, startPoint x: 0, startPoint y: 0, endPoint x: 595, endPoint y: 82, distance: 600.5
click at [595, 83] on input "text" at bounding box center [608, 89] width 108 height 13
type input "Signature Sport"
click at [545, 103] on input "Save" at bounding box center [537, 109] width 28 height 13
click at [526, 105] on input "Save" at bounding box center [537, 109] width 28 height 13
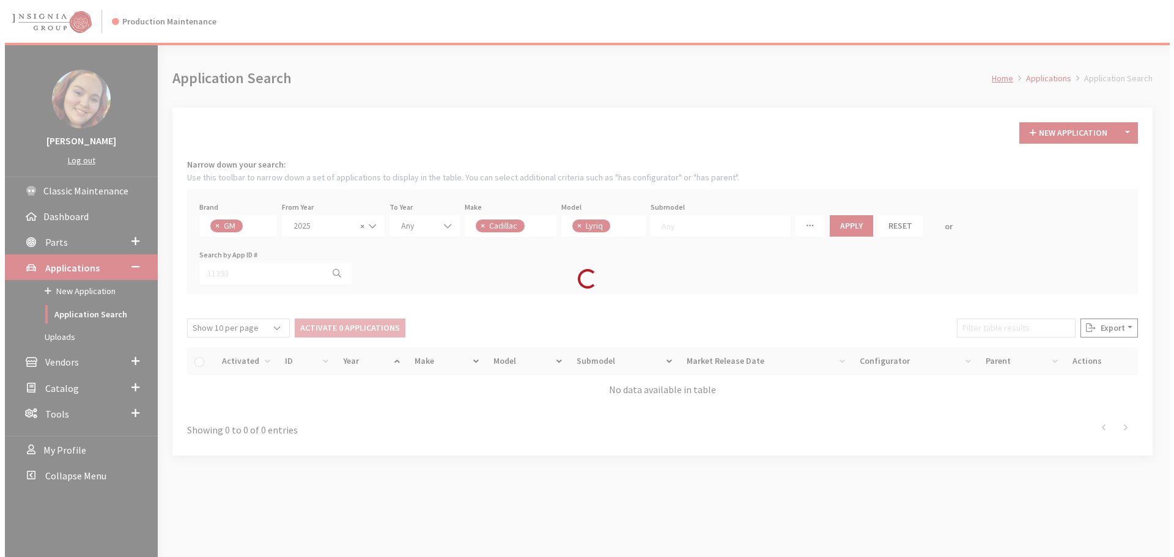
scroll to position [43, 0]
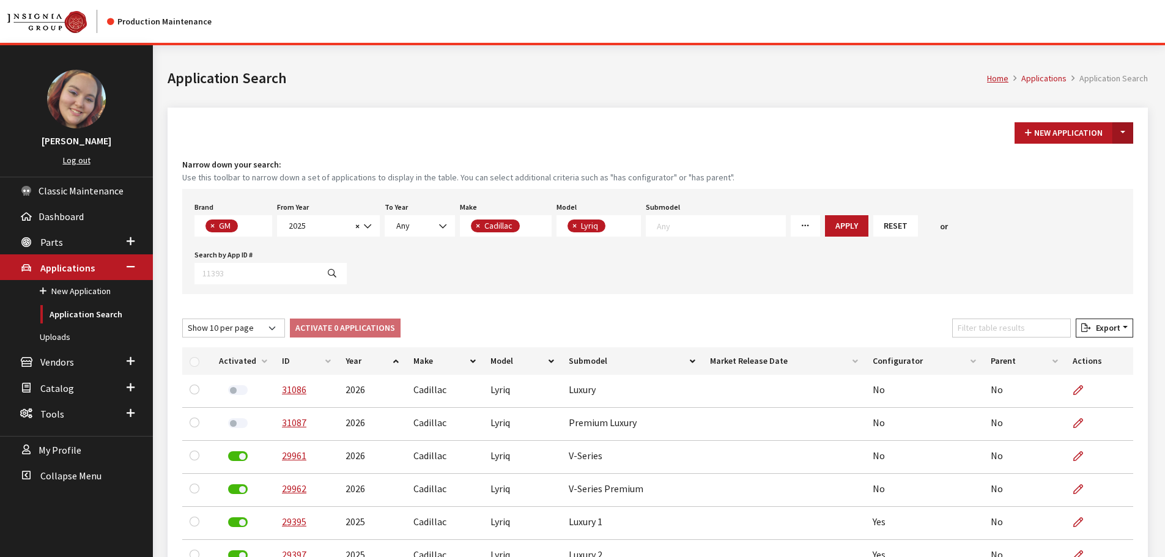
click at [1124, 130] on button "Toggle Dropdown" at bounding box center [1122, 132] width 21 height 21
click at [1121, 161] on button "New From Existing..." at bounding box center [1080, 159] width 105 height 21
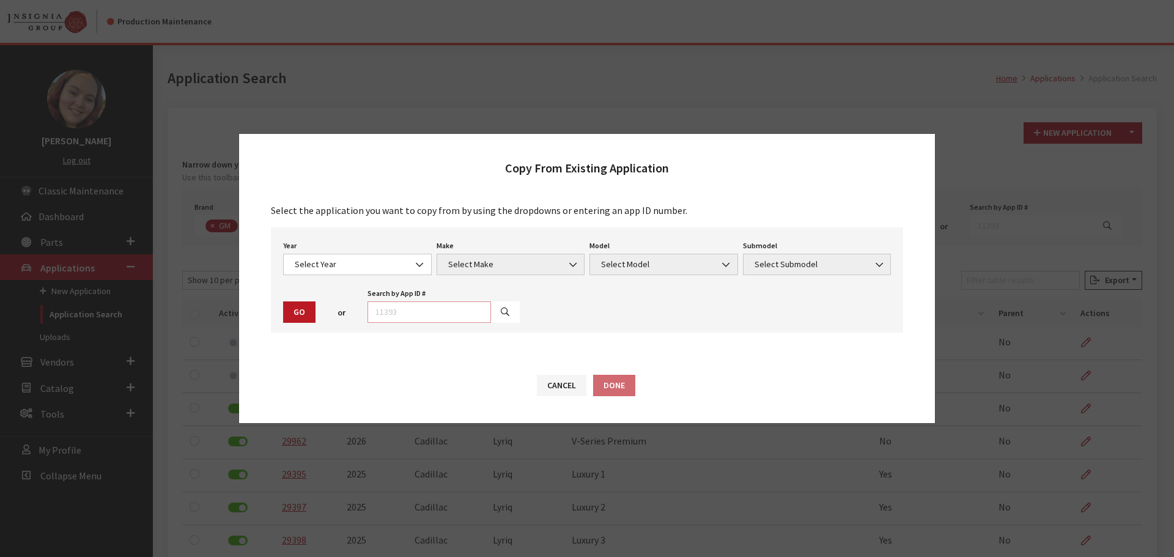
click at [451, 305] on input "text" at bounding box center [429, 311] width 124 height 21
type input "31087"
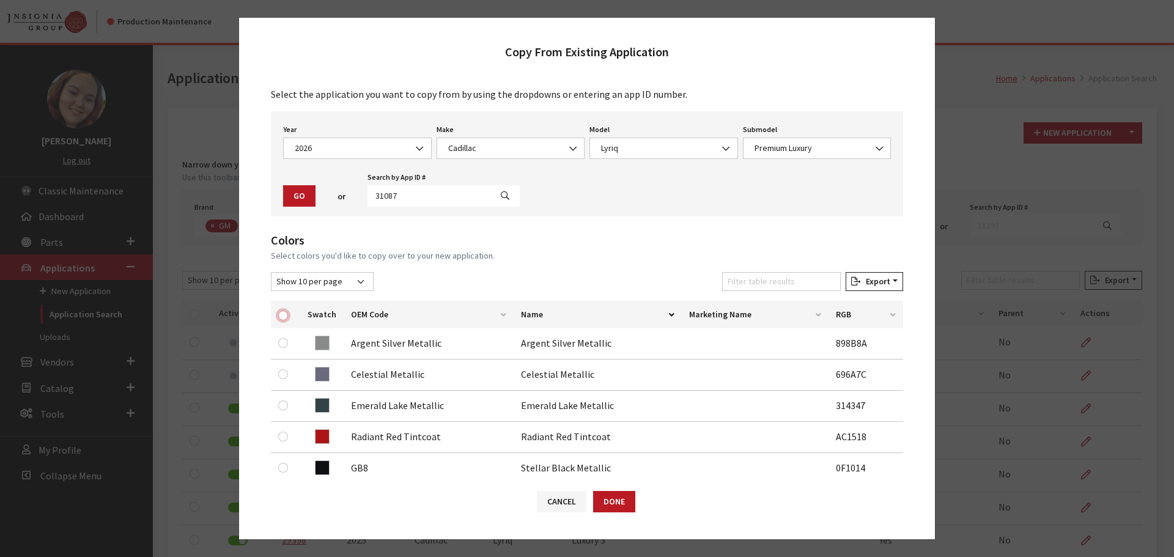
click at [283, 317] on input "checkbox" at bounding box center [283, 316] width 10 height 10
checkbox input "true"
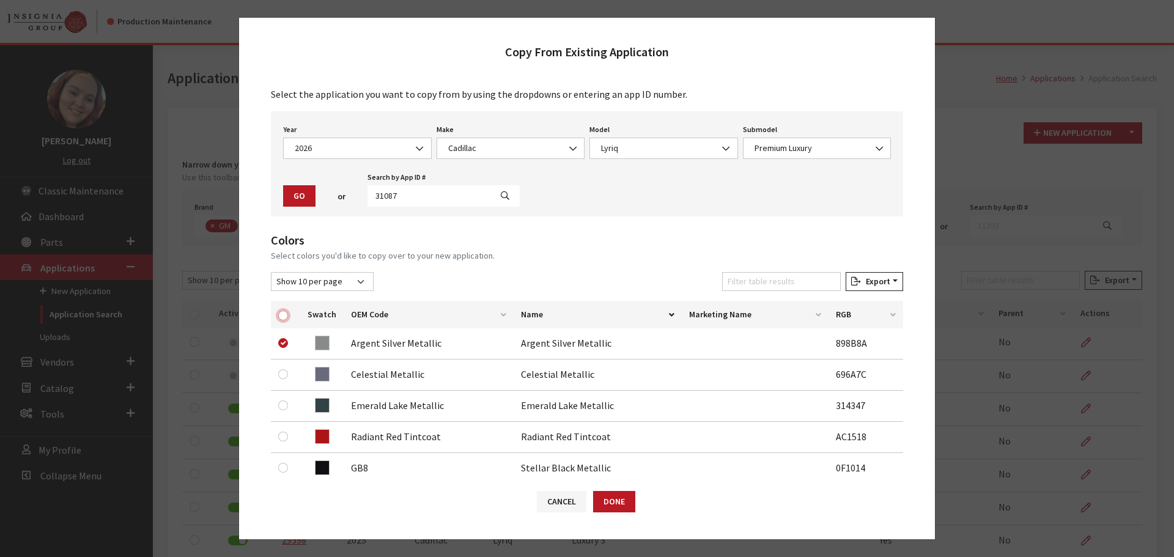
checkbox input "true"
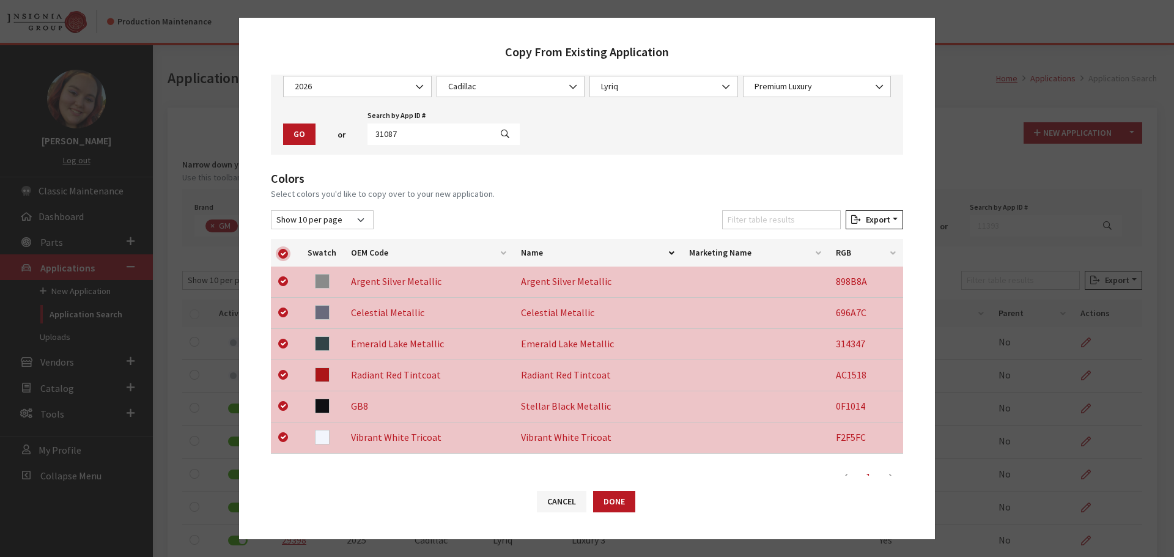
scroll to position [255, 0]
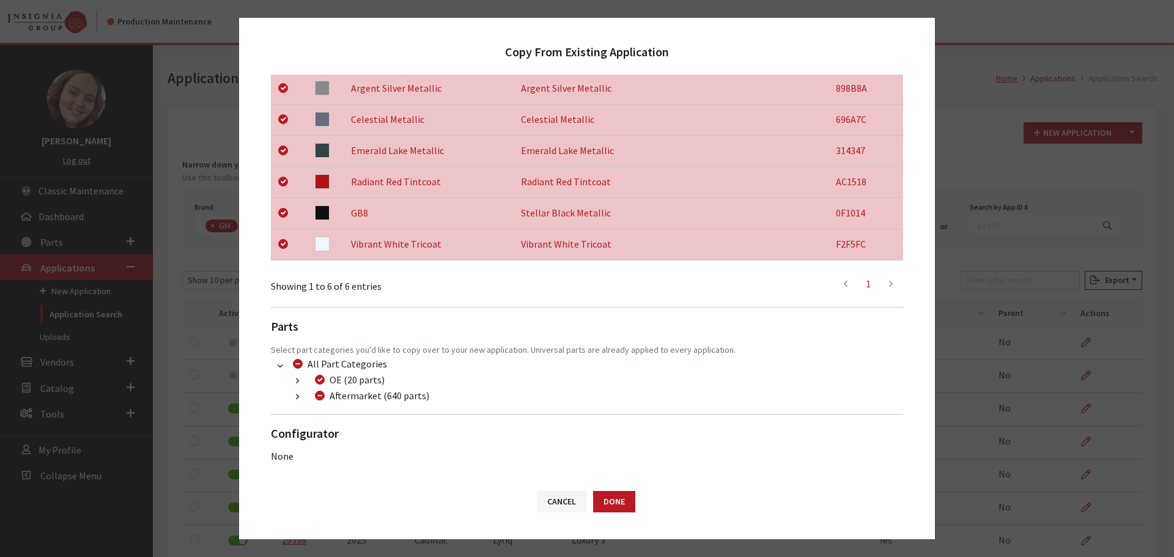
click at [293, 397] on button "button" at bounding box center [298, 397] width 24 height 14
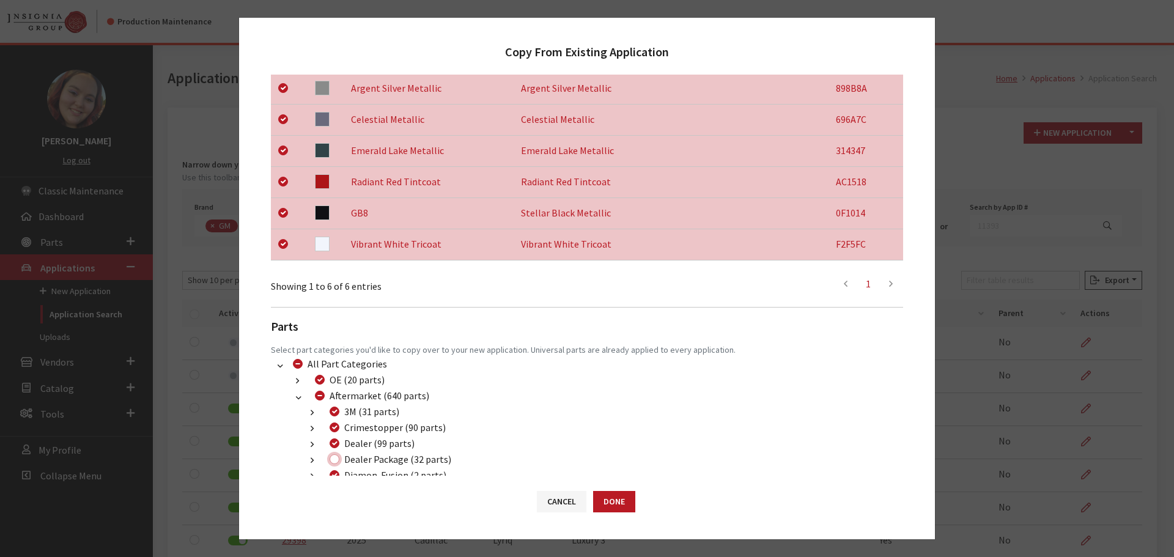
click at [331, 461] on input "Dealer Package (32 parts)" at bounding box center [335, 459] width 10 height 10
checkbox input "true"
click at [611, 502] on button "Done" at bounding box center [614, 501] width 42 height 21
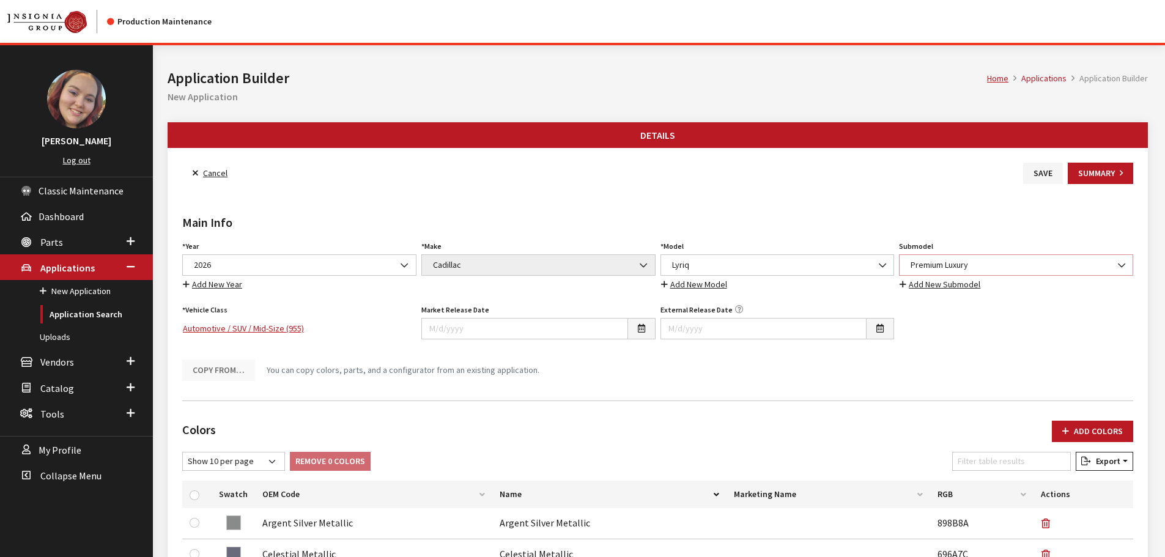
click at [978, 266] on span "Premium Luxury" at bounding box center [1016, 265] width 218 height 13
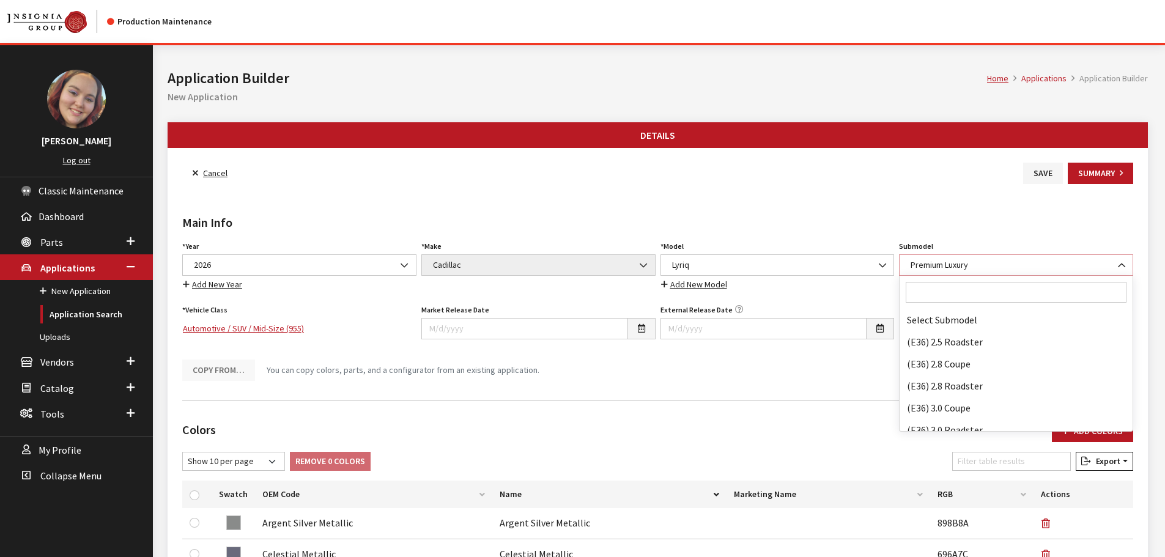
scroll to position [67082, 0]
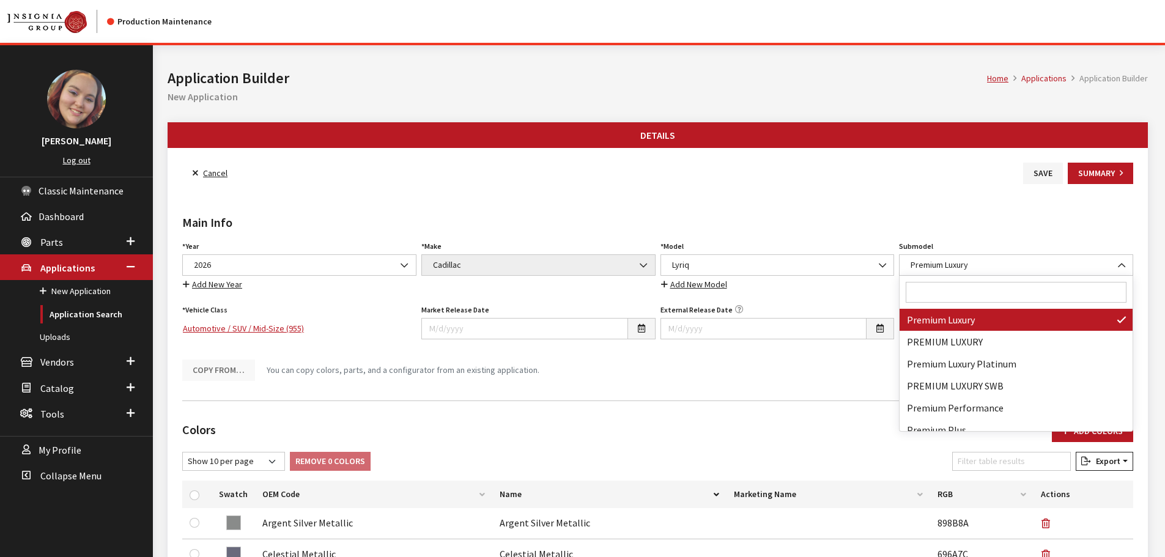
click at [973, 292] on input "Search" at bounding box center [1016, 292] width 221 height 21
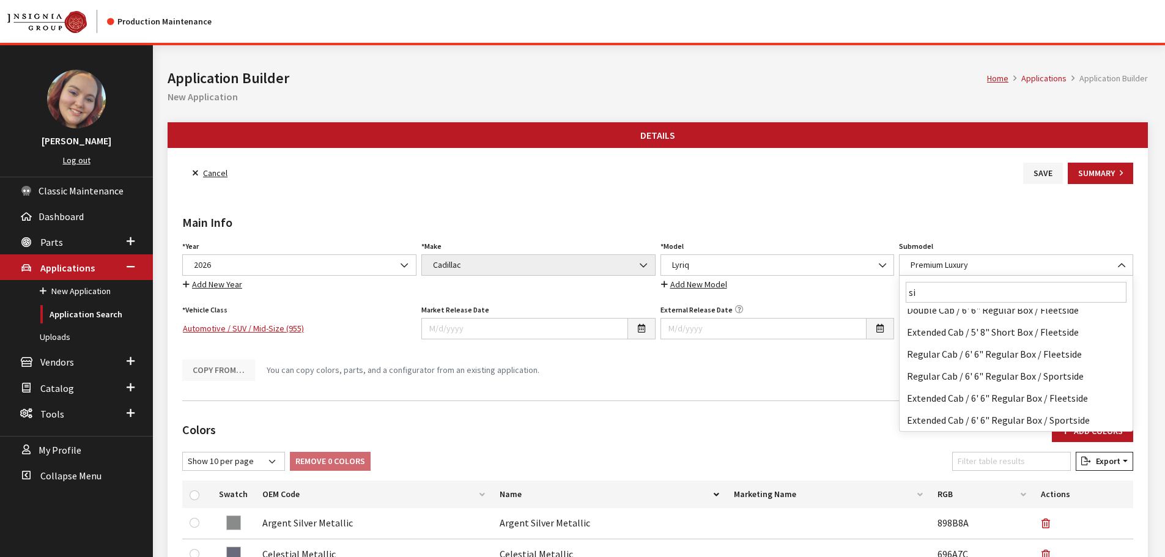
scroll to position [0, 0]
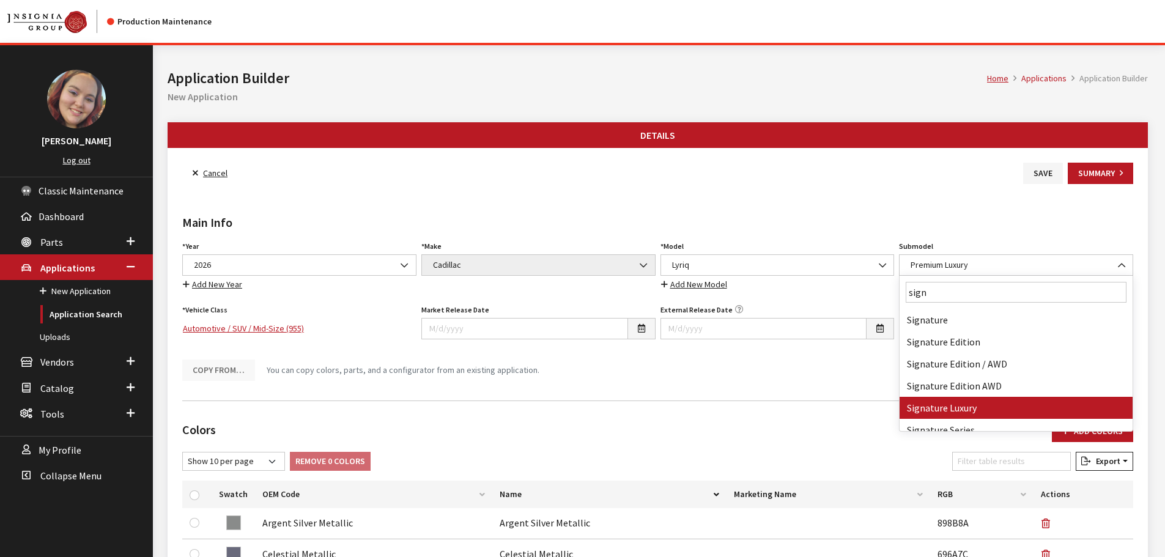
type input "sign"
select select "4853"
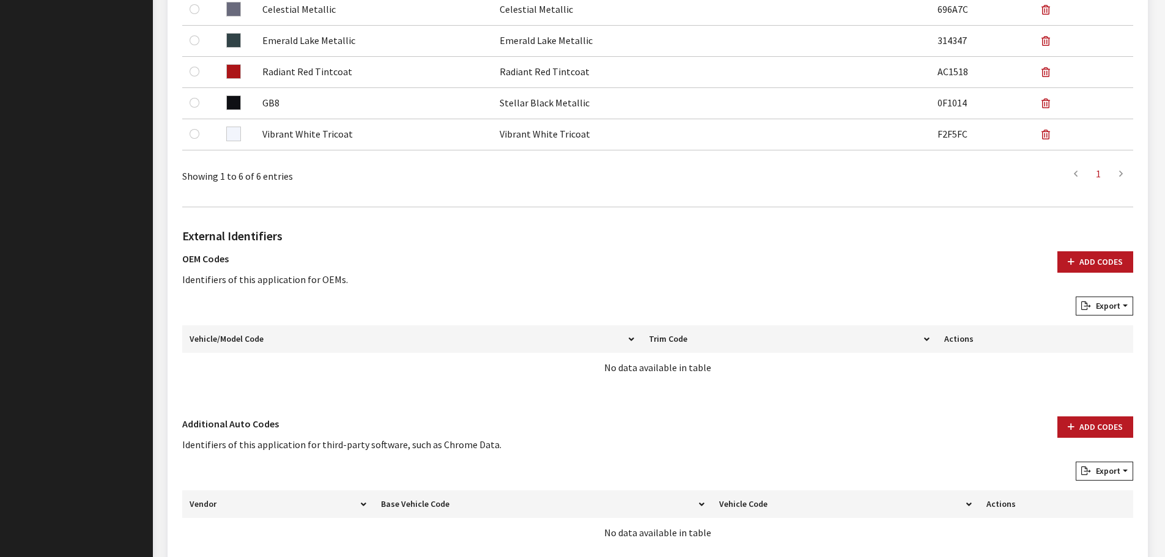
scroll to position [611, 0]
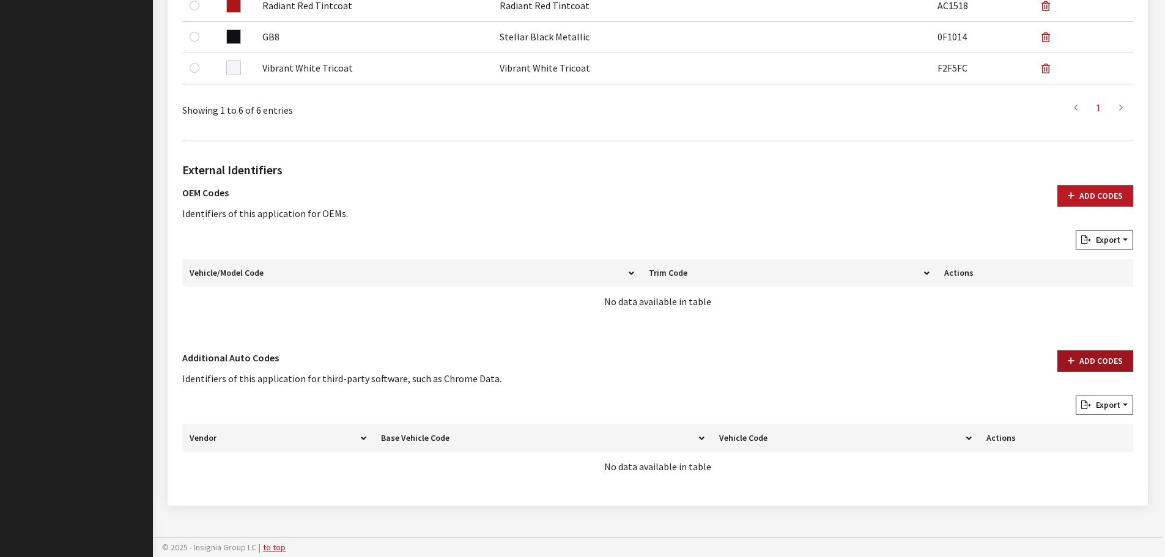
click at [1091, 354] on button "Add Codes" at bounding box center [1095, 360] width 76 height 21
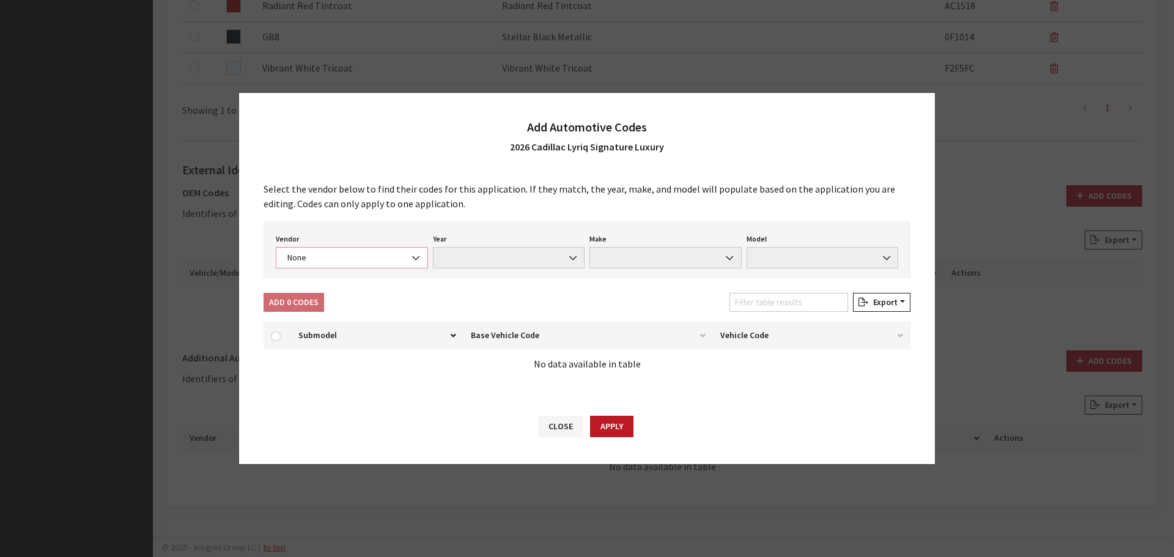
click at [403, 254] on span "None" at bounding box center [352, 257] width 136 height 13
select select "4"
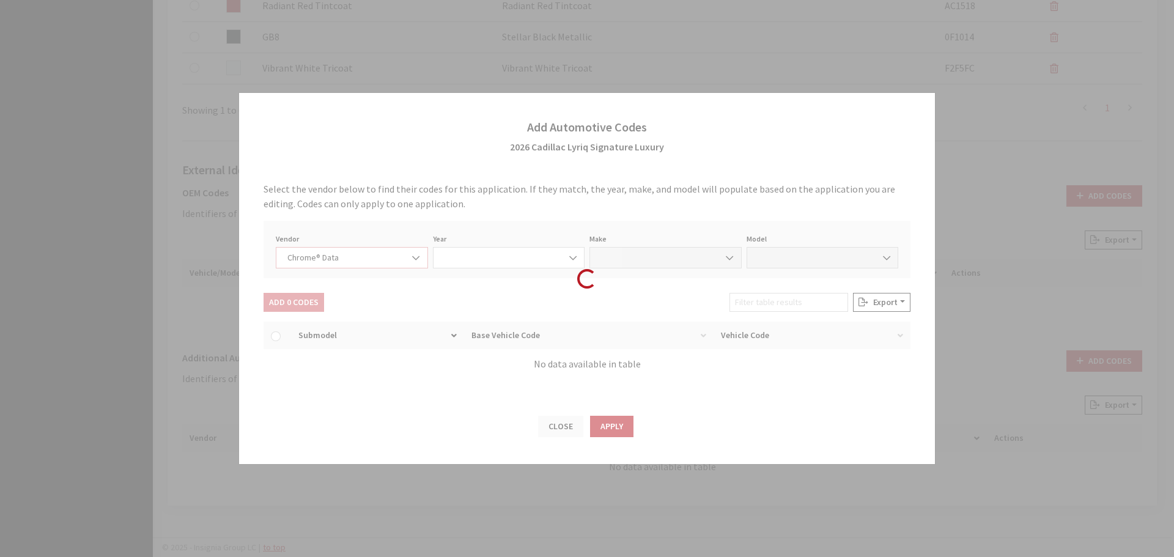
select select "2026"
select select "7"
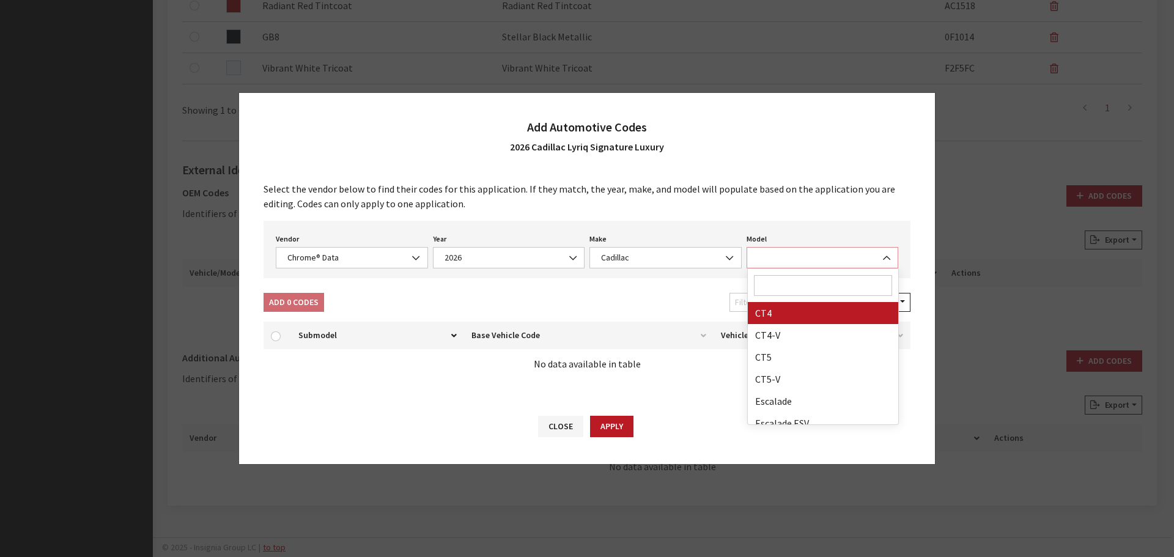
click at [792, 254] on span at bounding box center [823, 257] width 152 height 21
click at [774, 292] on input "Search" at bounding box center [823, 285] width 139 height 21
type input "yr"
select select "64998"
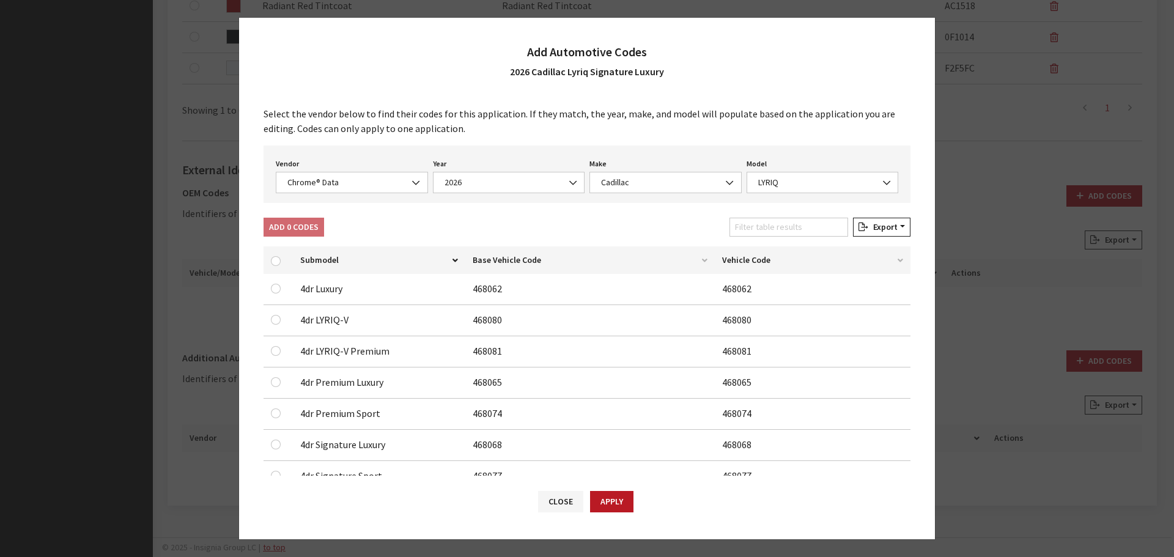
click at [773, 238] on div "Filter table results" at bounding box center [789, 230] width 124 height 24
click at [777, 230] on input "Filter table results" at bounding box center [788, 227] width 119 height 19
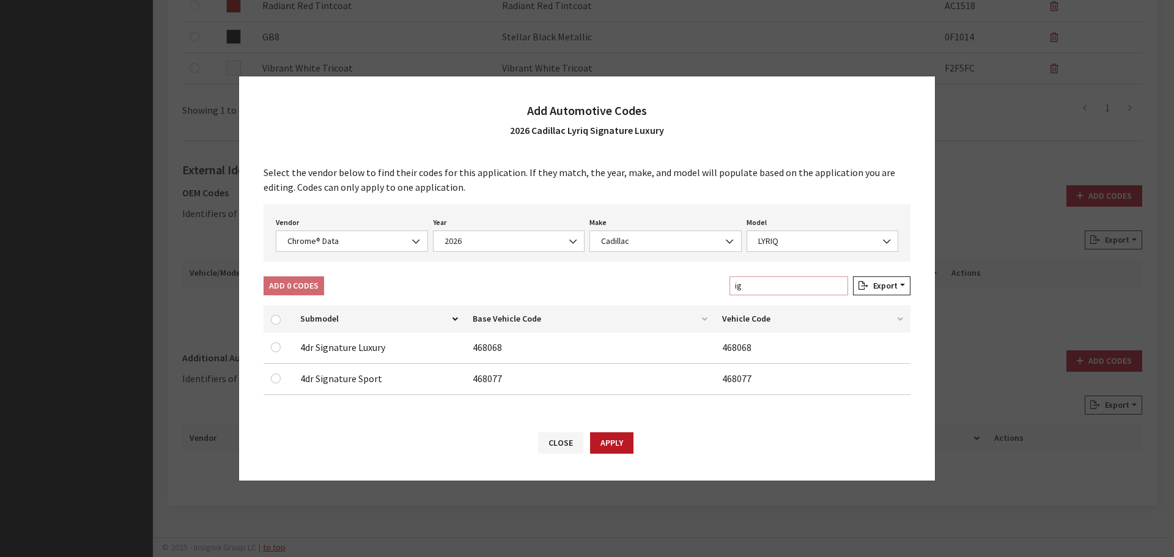
type input "ig"
click at [278, 349] on input "checkbox" at bounding box center [276, 347] width 10 height 10
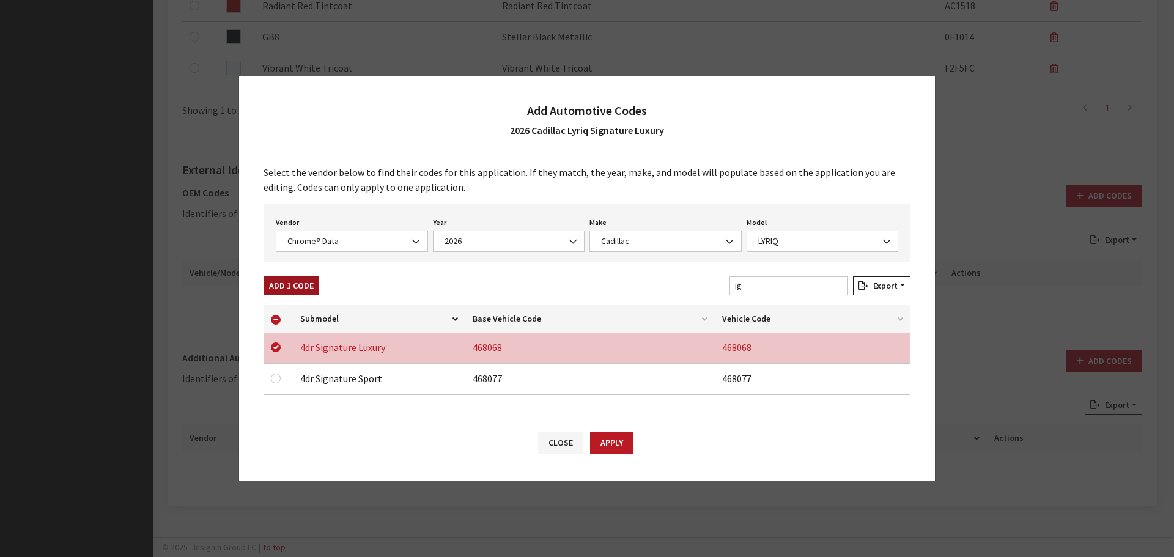
click at [285, 281] on button "Add 1 Code" at bounding box center [292, 285] width 56 height 19
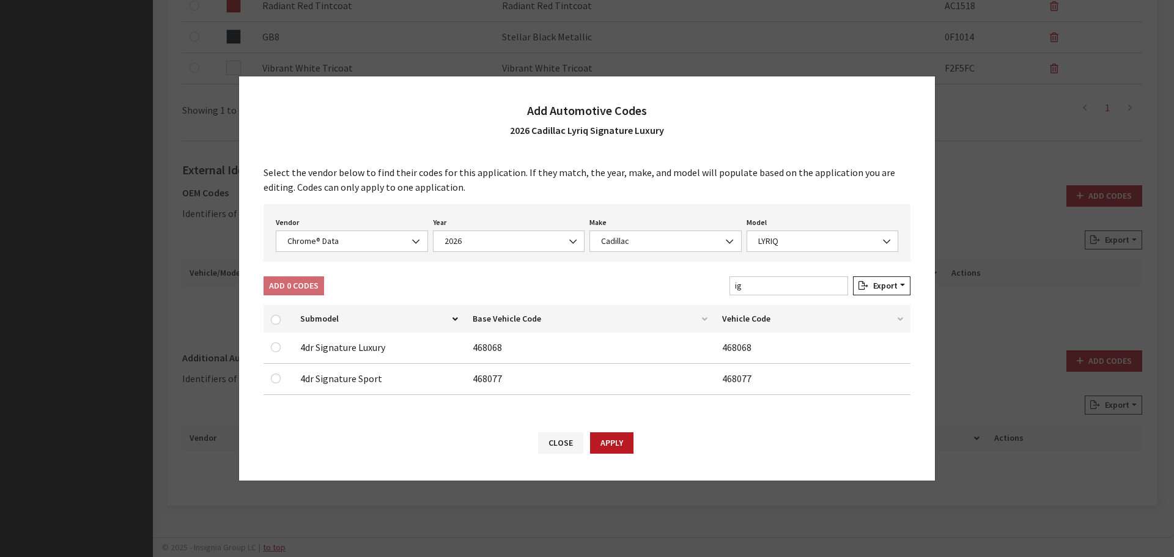
checkbox input "false"
click at [322, 242] on span "Chrome® Data" at bounding box center [352, 241] width 136 height 13
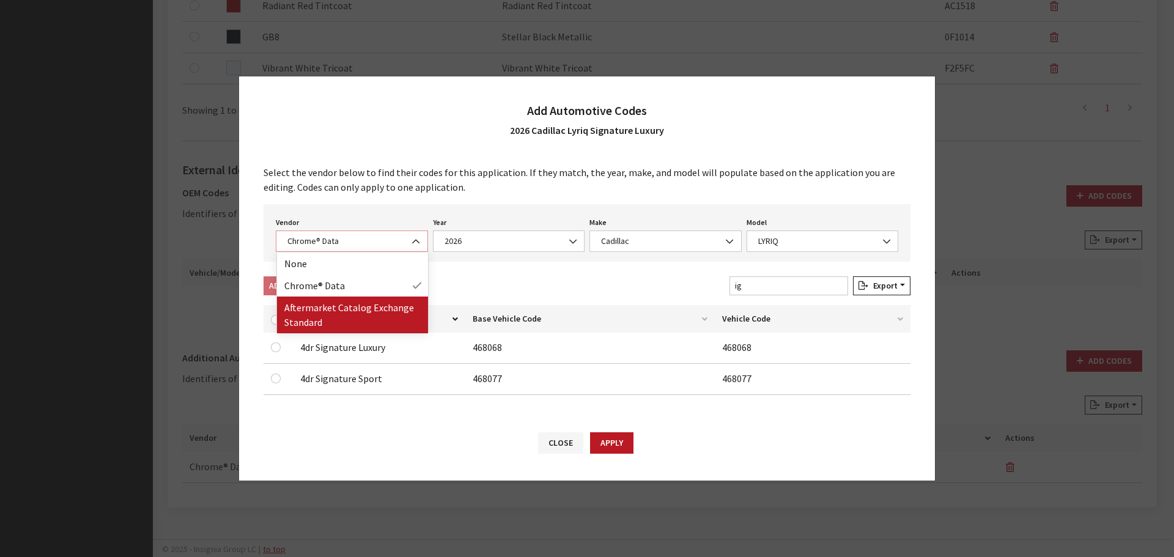
select select "2"
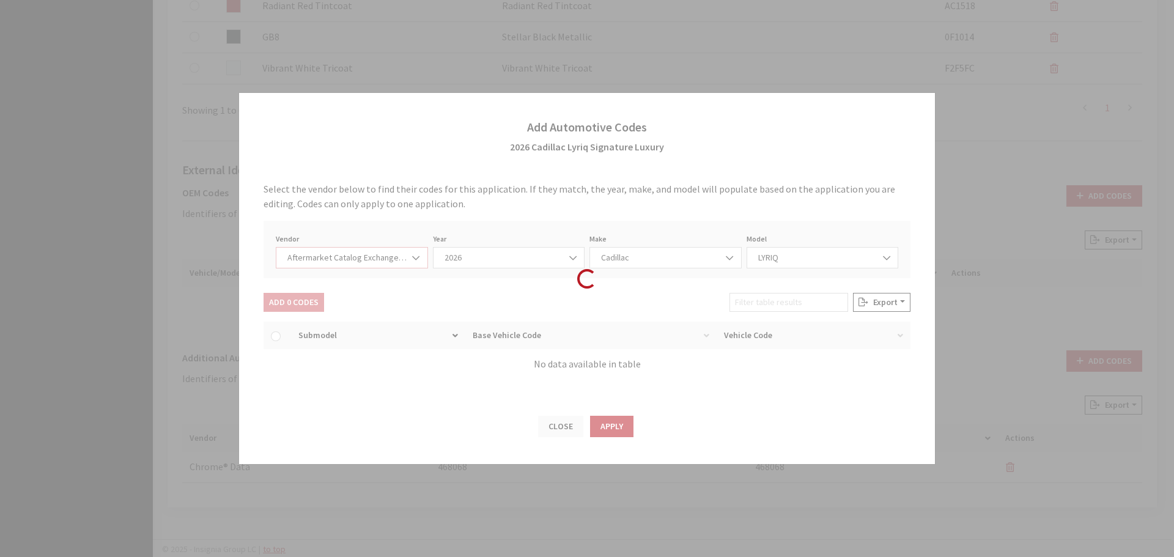
select select "2026"
select select "46"
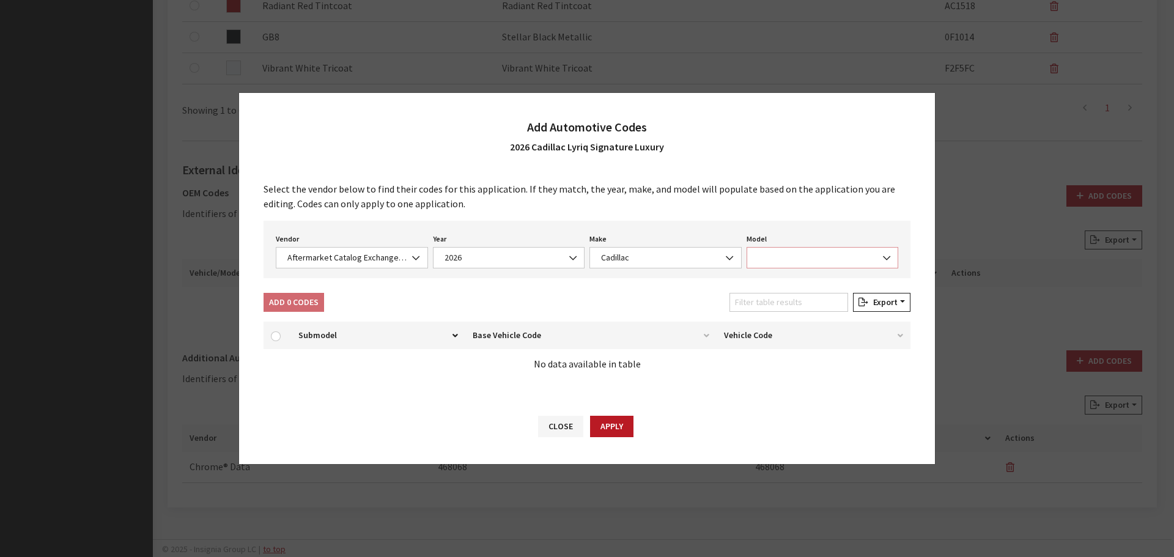
click at [827, 253] on span at bounding box center [823, 257] width 152 height 21
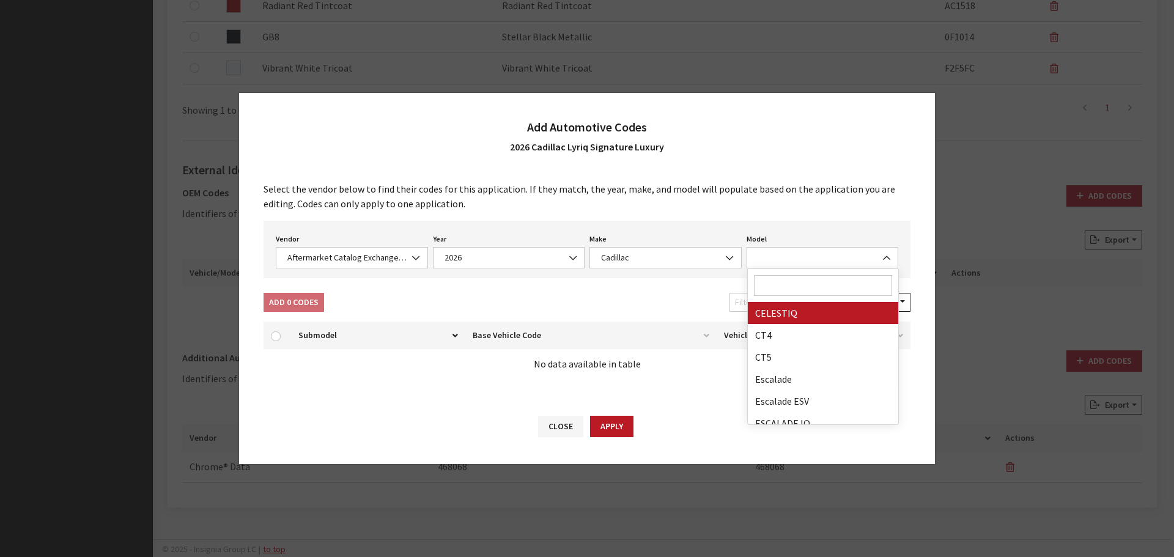
click at [795, 289] on input "Search" at bounding box center [823, 285] width 139 height 21
type input "yr"
select select "29646"
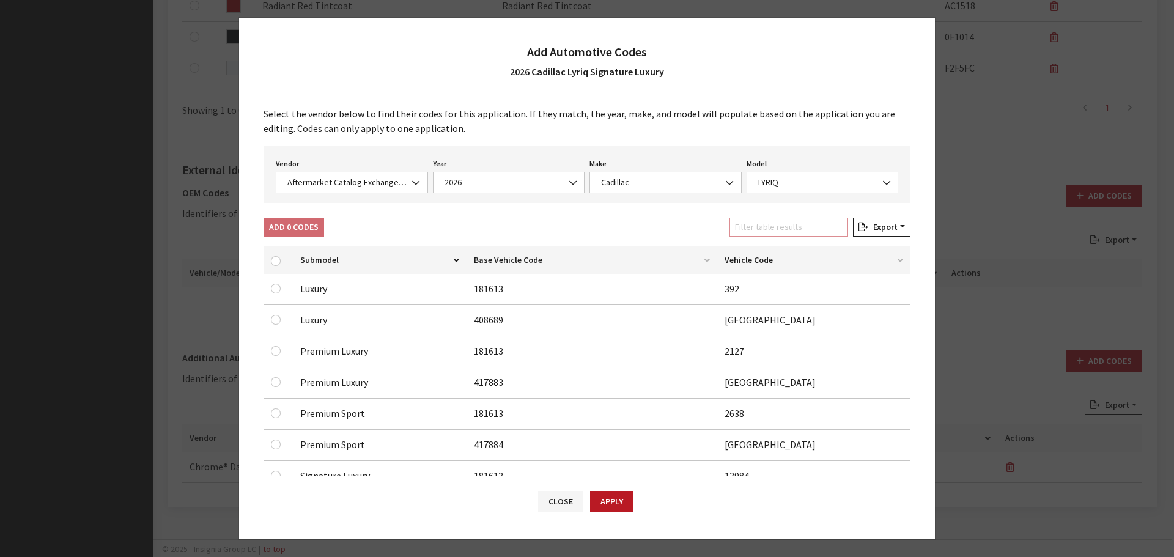
click at [781, 233] on input "Filter table results" at bounding box center [788, 227] width 119 height 19
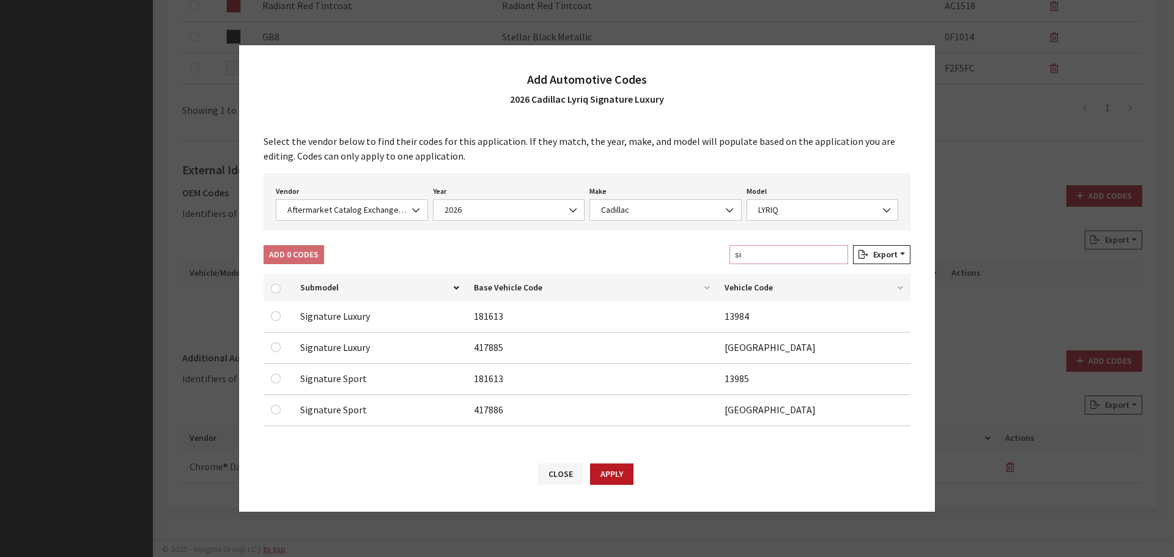
type input "si"
click at [279, 349] on input "checkbox" at bounding box center [276, 347] width 10 height 10
checkbox input "true"
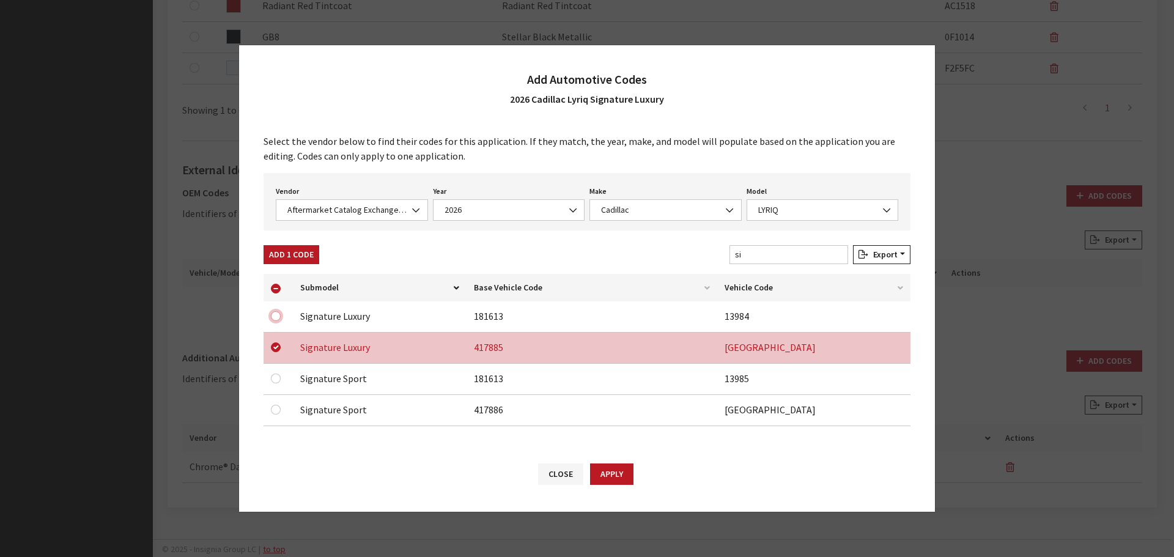
click at [273, 314] on input "checkbox" at bounding box center [276, 316] width 10 height 10
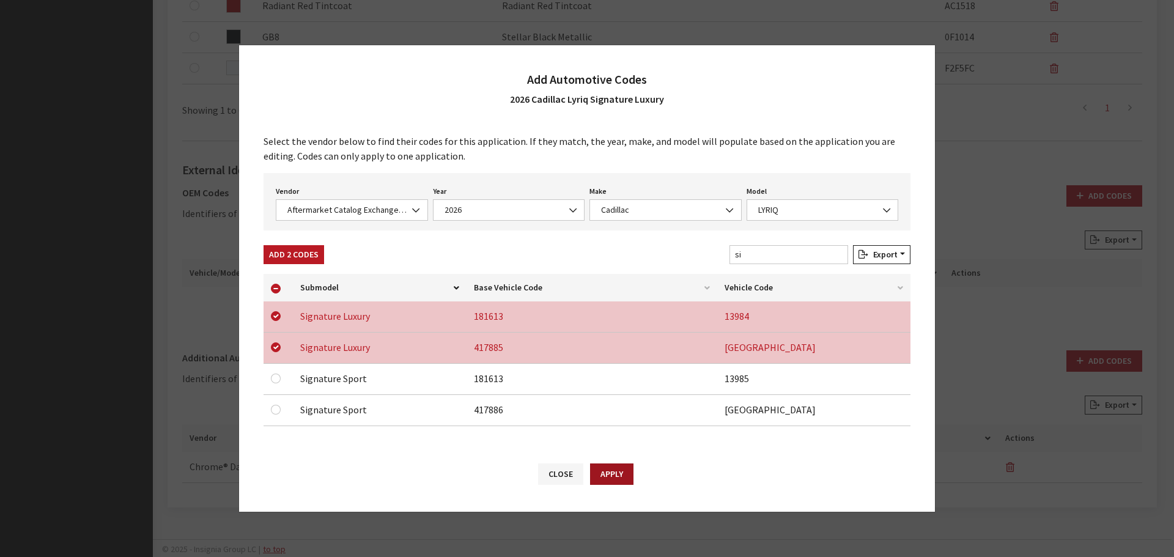
click at [614, 471] on button "Apply" at bounding box center [611, 473] width 43 height 21
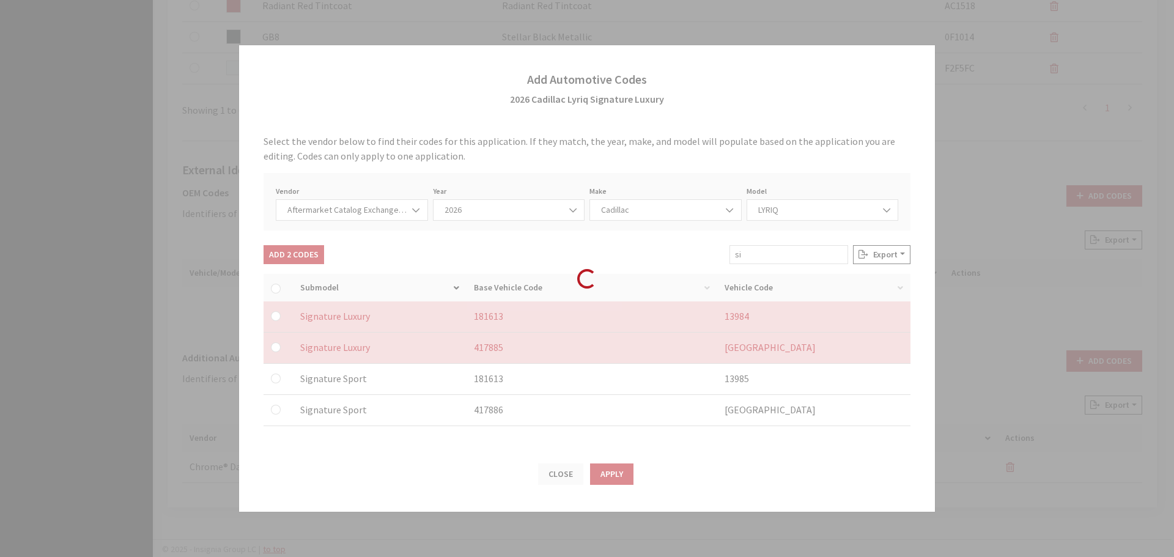
checkbox input "false"
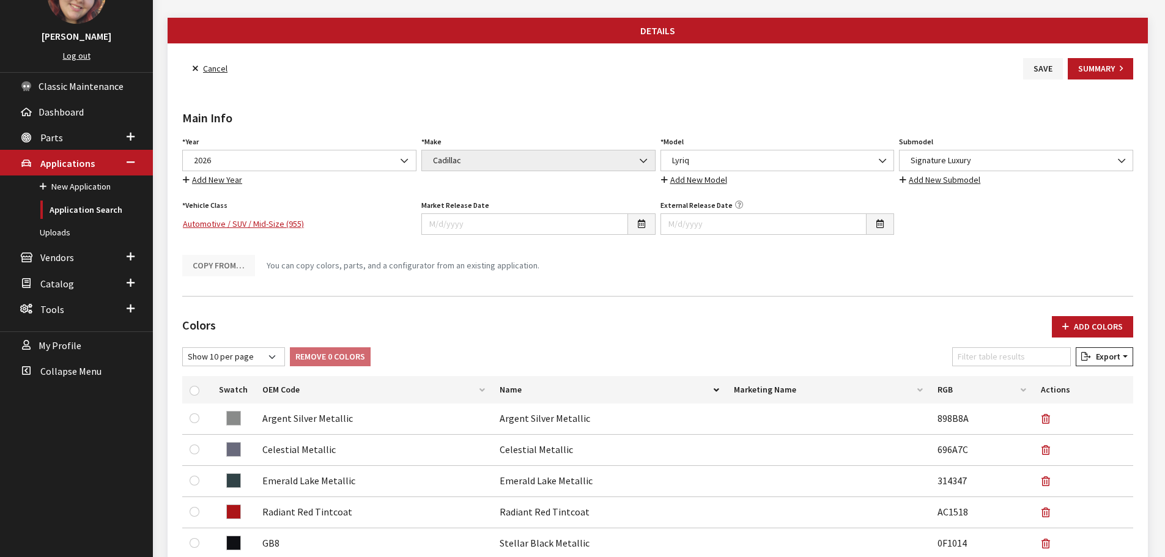
scroll to position [0, 0]
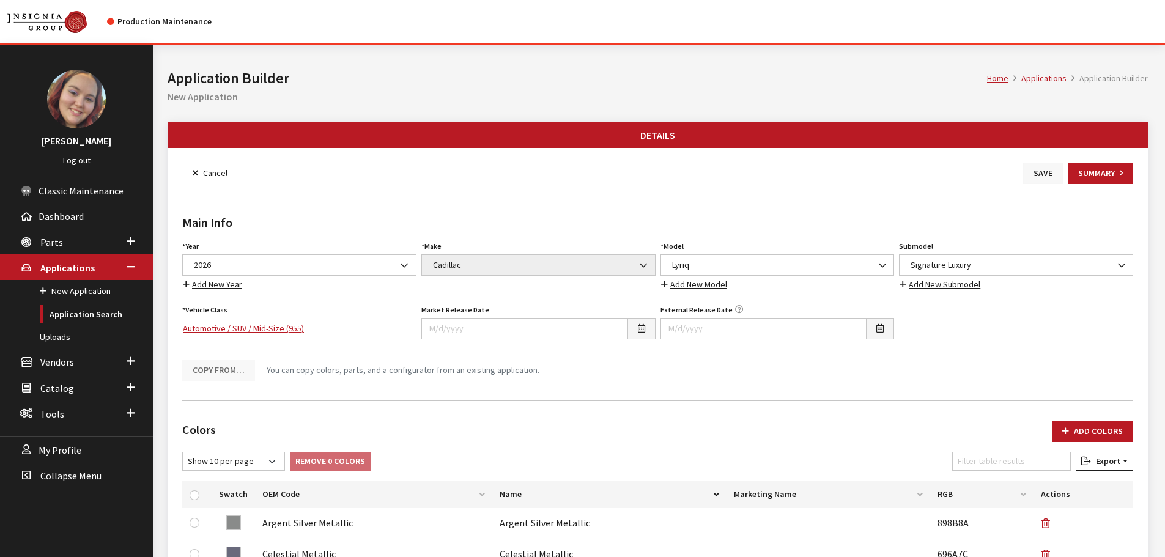
click at [1046, 170] on button "Save" at bounding box center [1043, 173] width 40 height 21
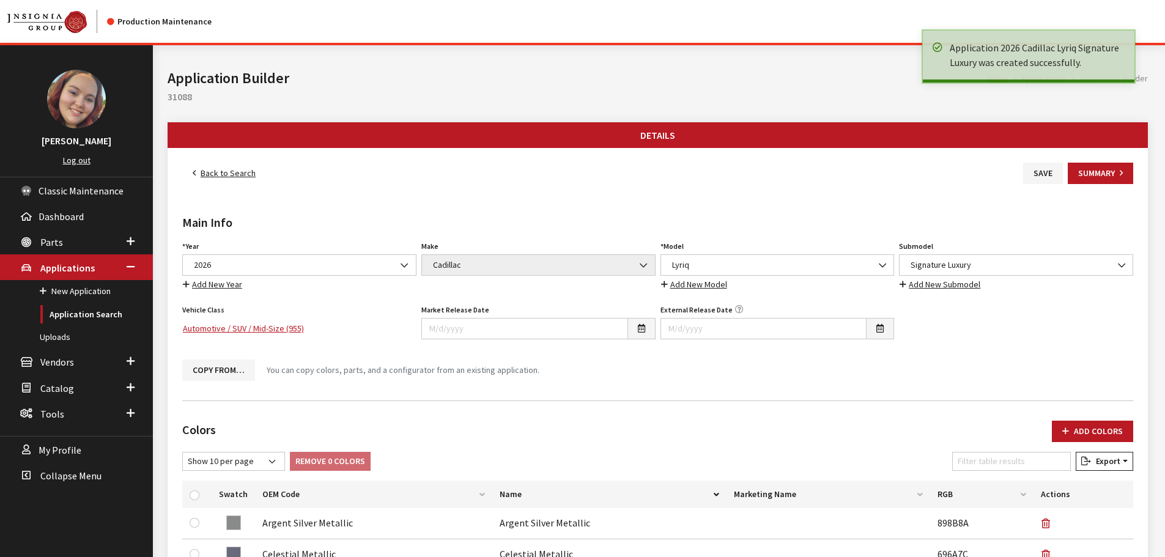
drag, startPoint x: 0, startPoint y: 0, endPoint x: 216, endPoint y: 171, distance: 275.5
click at [216, 171] on link "Back to Search" at bounding box center [224, 173] width 84 height 21
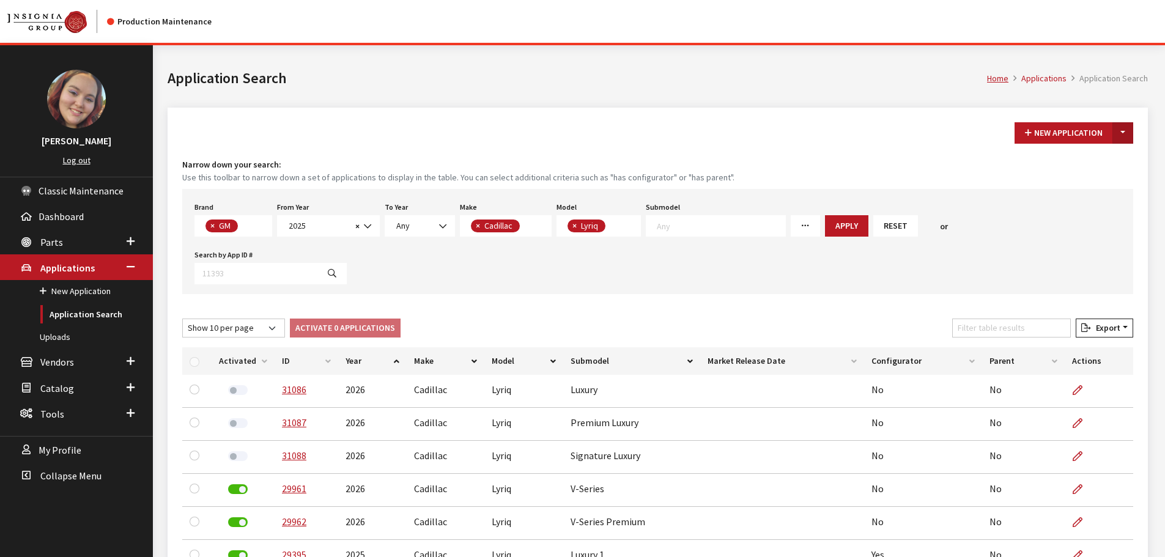
click at [1124, 125] on button "Toggle Dropdown" at bounding box center [1122, 132] width 21 height 21
click at [1075, 153] on button "New From Existing..." at bounding box center [1080, 159] width 105 height 21
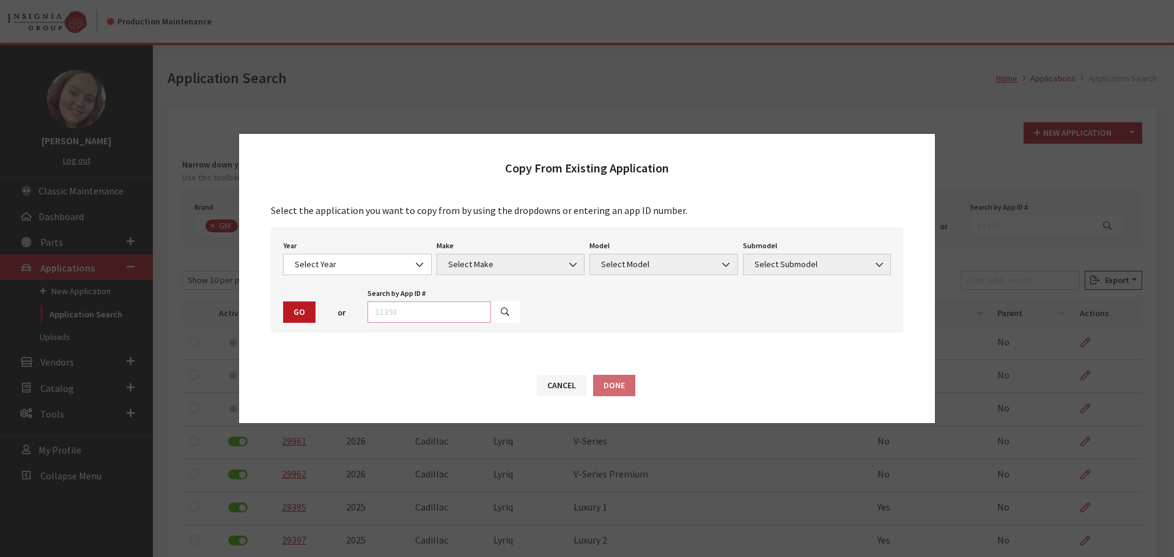
click at [394, 311] on input "text" at bounding box center [429, 311] width 124 height 21
type input "29399"
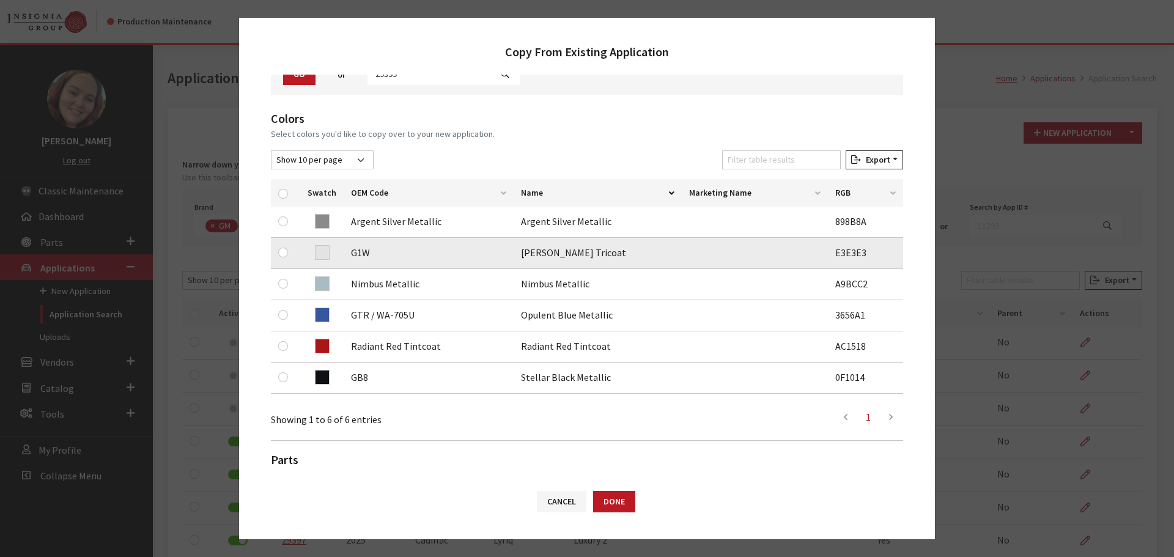
scroll to position [122, 0]
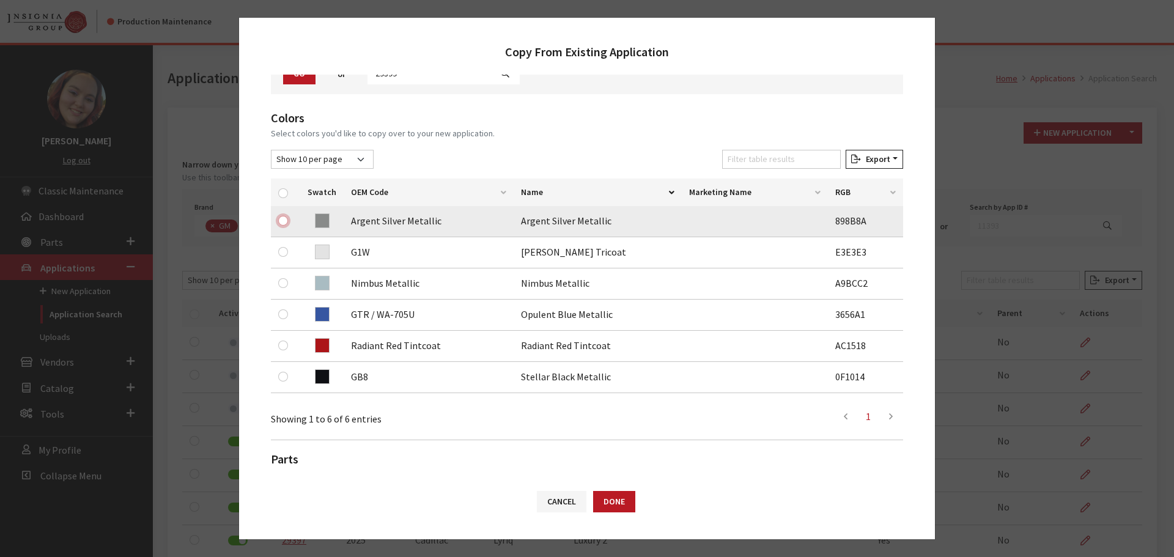
click at [283, 221] on input "checkbox" at bounding box center [283, 221] width 10 height 10
checkbox input "true"
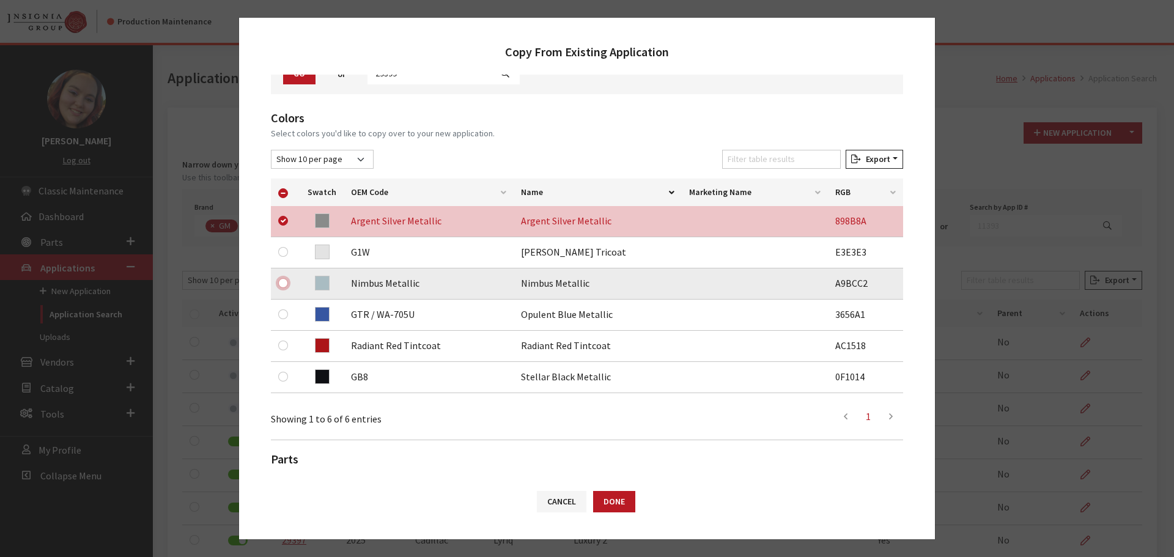
click at [284, 281] on input "checkbox" at bounding box center [283, 283] width 10 height 10
checkbox input "true"
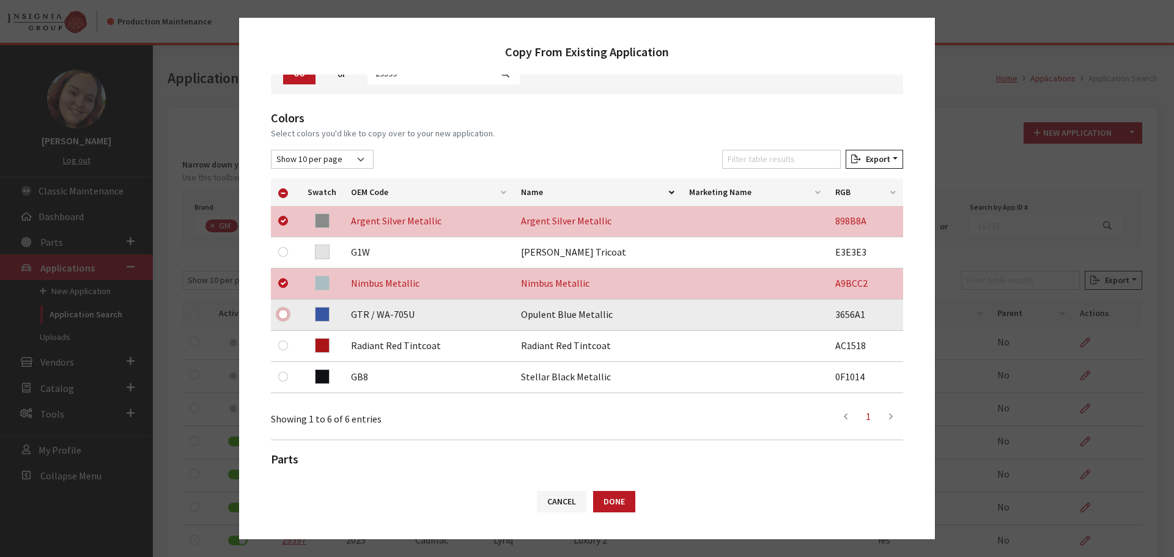
click at [279, 315] on input "checkbox" at bounding box center [283, 314] width 10 height 10
checkbox input "true"
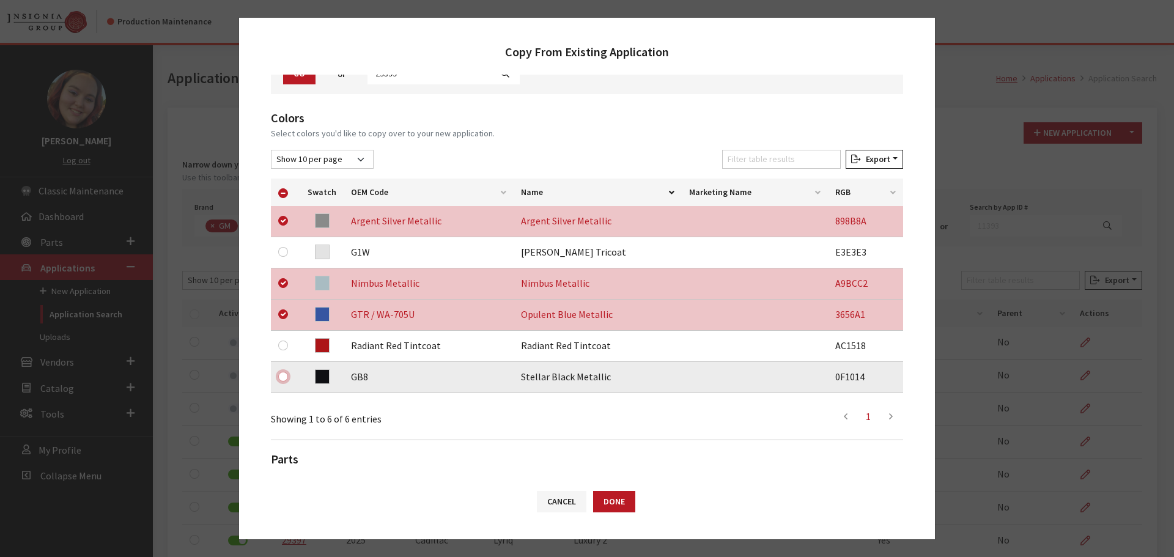
click at [284, 374] on input "checkbox" at bounding box center [283, 377] width 10 height 10
checkbox input "true"
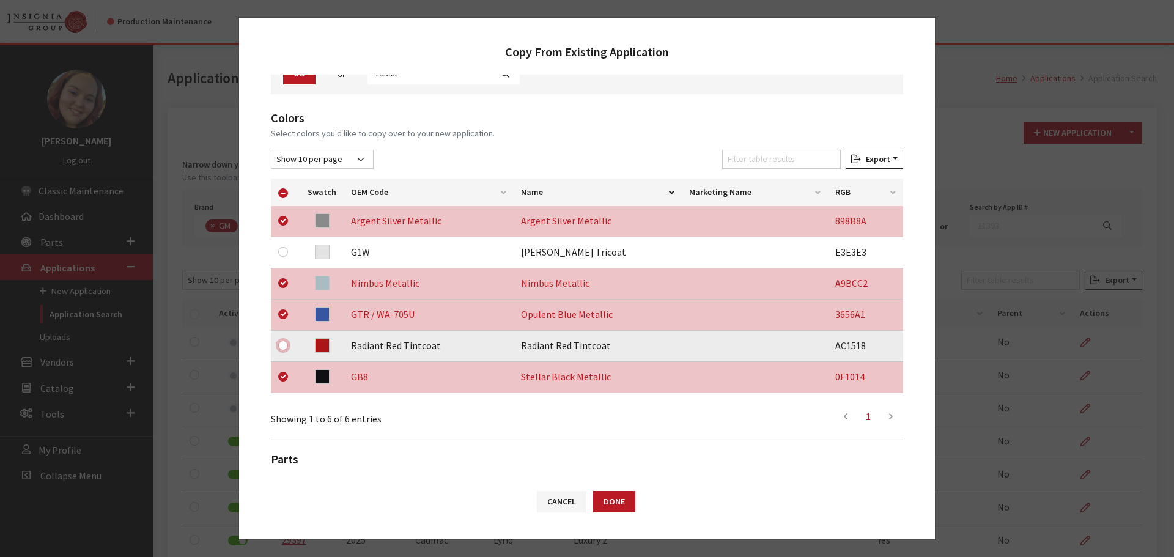
click at [283, 344] on input "checkbox" at bounding box center [283, 346] width 10 height 10
checkbox input "true"
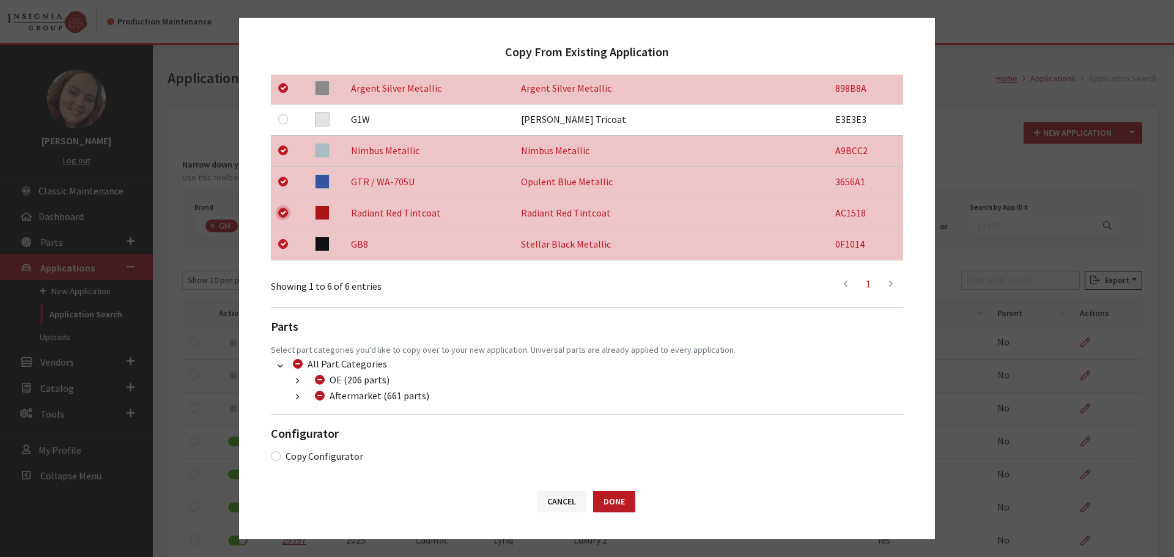
scroll to position [256, 0]
click at [297, 394] on icon "button" at bounding box center [297, 396] width 3 height 9
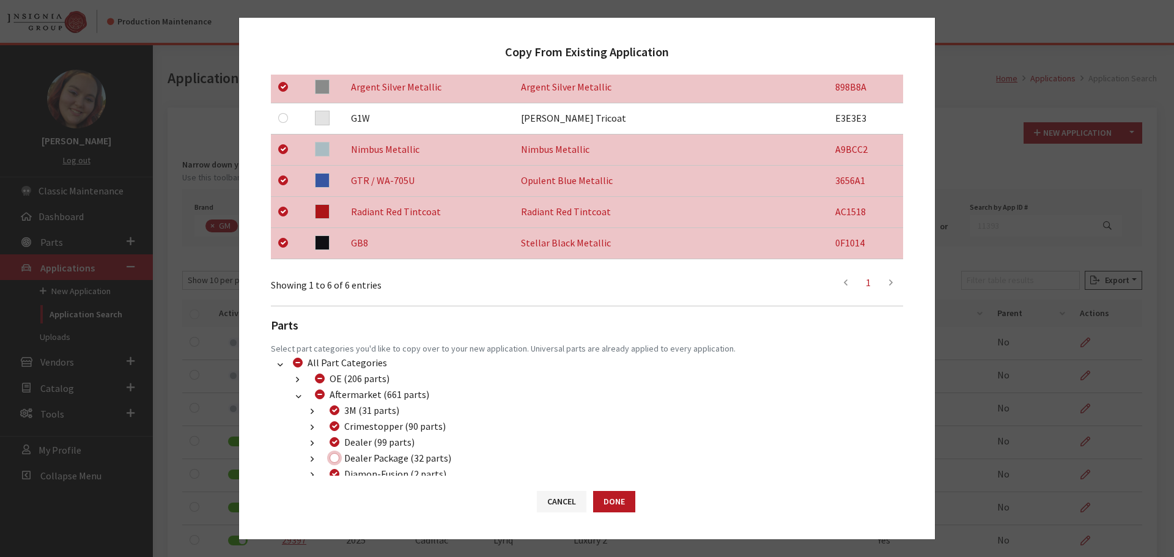
click at [333, 456] on input "Dealer Package (32 parts)" at bounding box center [335, 458] width 10 height 10
checkbox input "true"
click at [605, 504] on button "Done" at bounding box center [614, 501] width 42 height 21
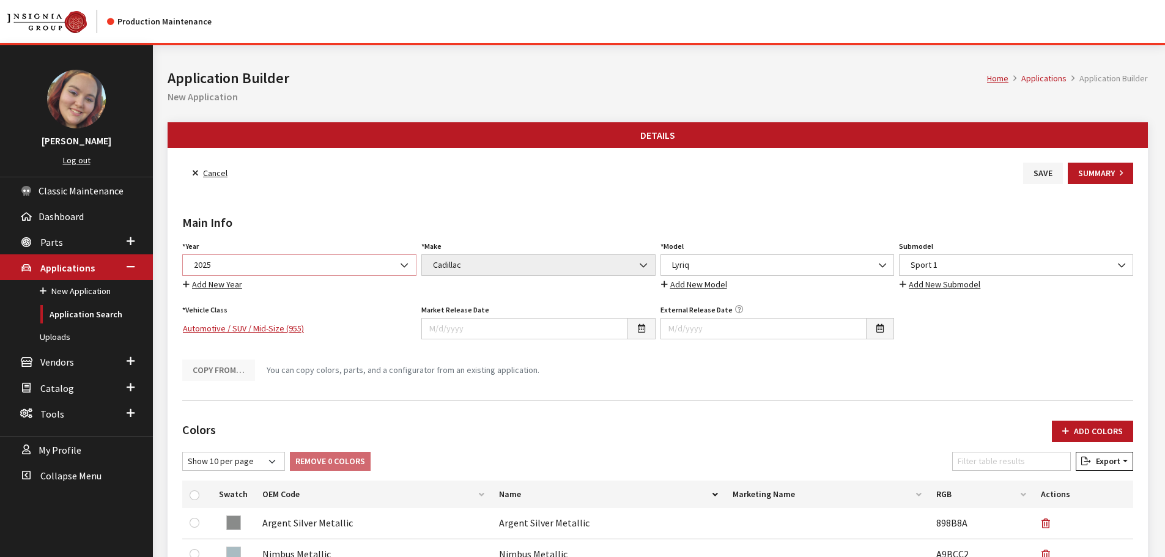
click at [277, 265] on span "2025" at bounding box center [299, 265] width 218 height 13
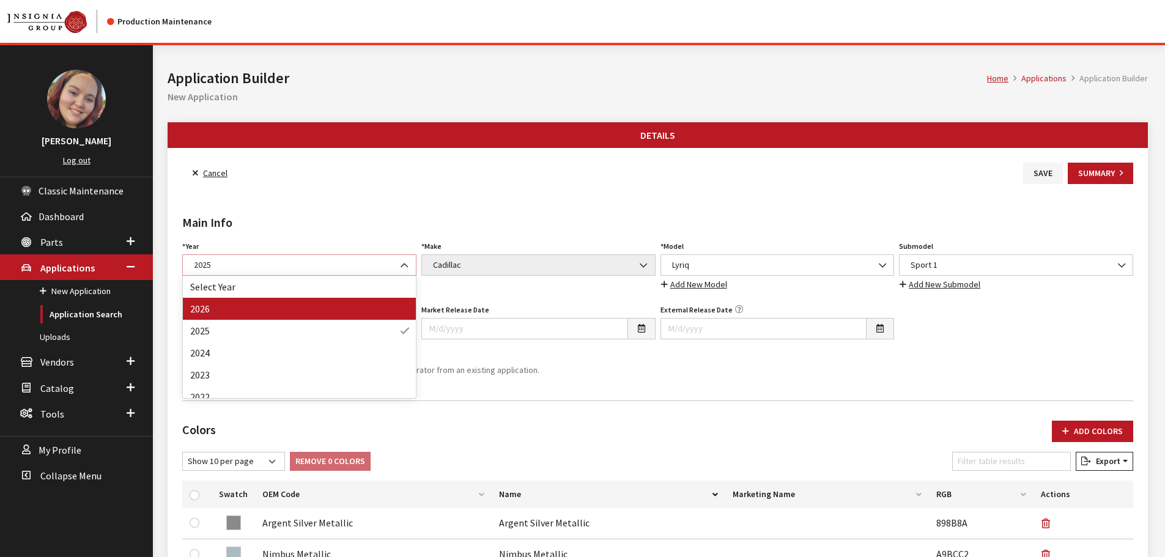
select select "44"
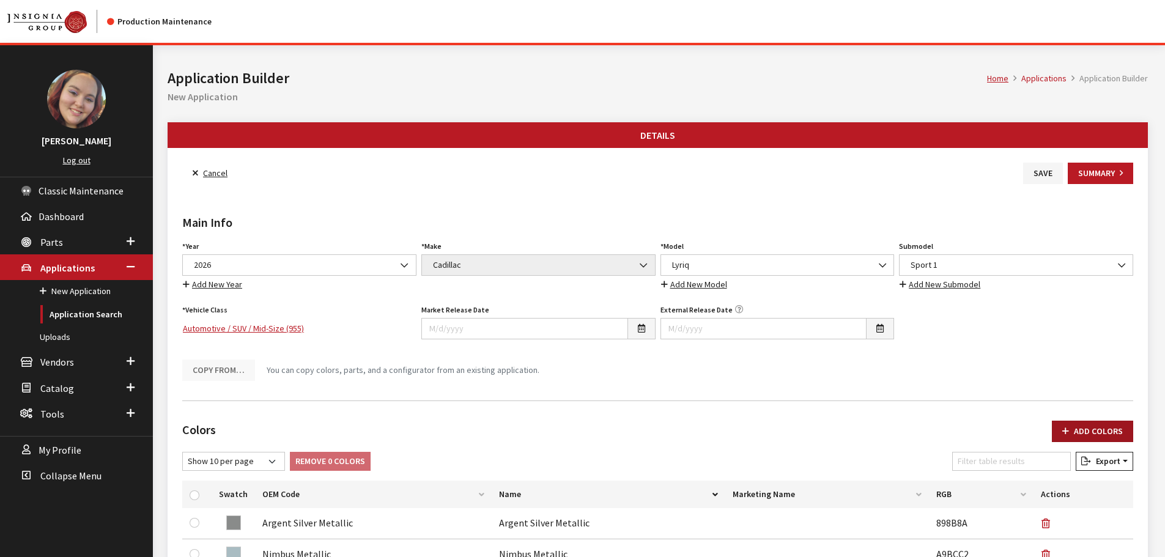
click at [1107, 438] on button "Add Colors" at bounding box center [1092, 431] width 81 height 21
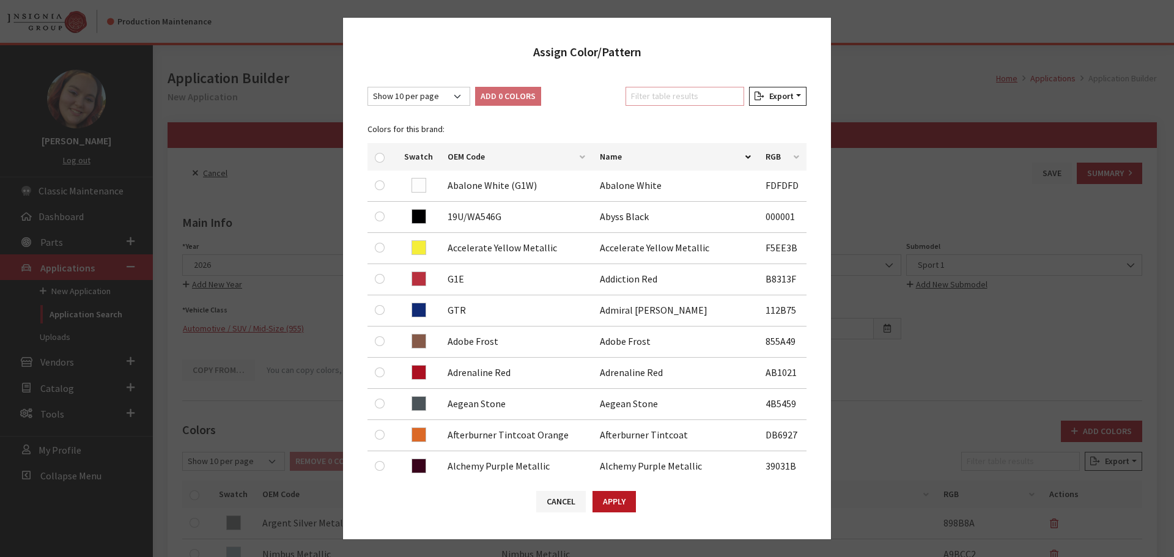
click at [704, 95] on input "Filter table results" at bounding box center [684, 96] width 119 height 19
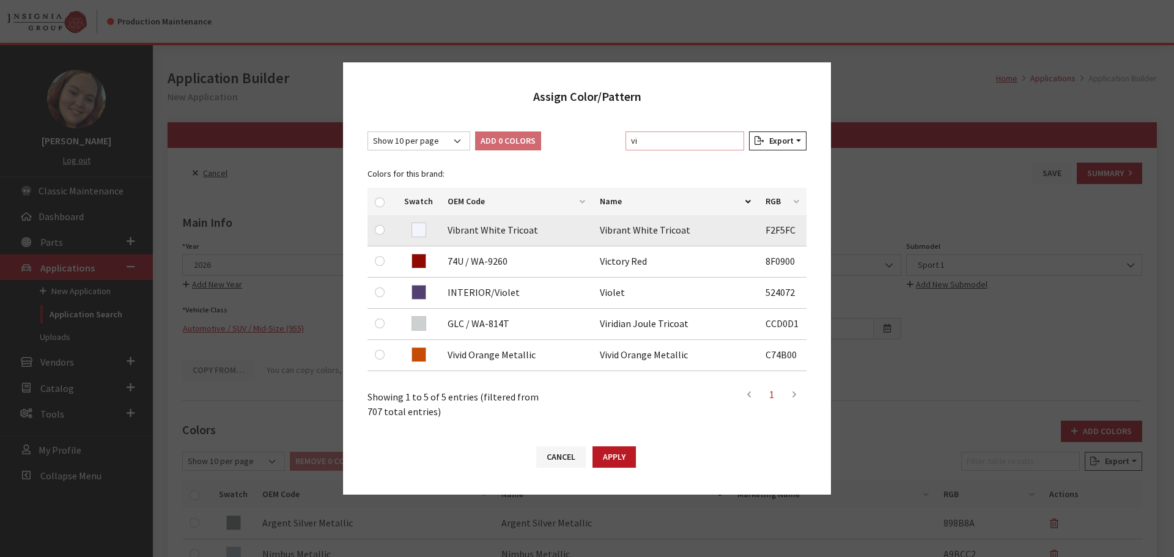
type input "vi"
click at [380, 227] on input "checkbox" at bounding box center [380, 230] width 10 height 10
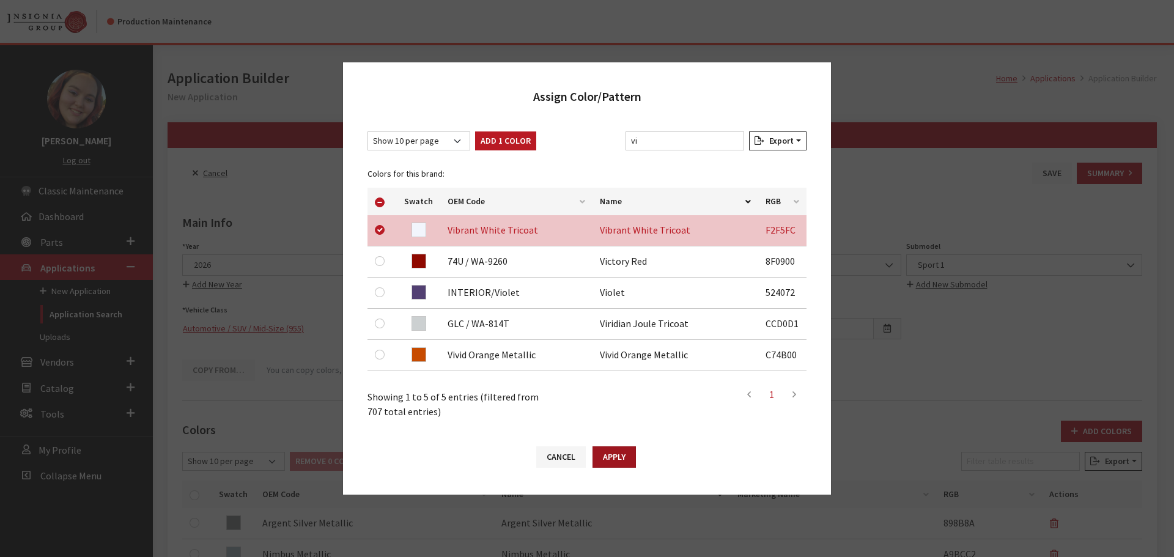
click at [613, 458] on button "Apply" at bounding box center [613, 456] width 43 height 21
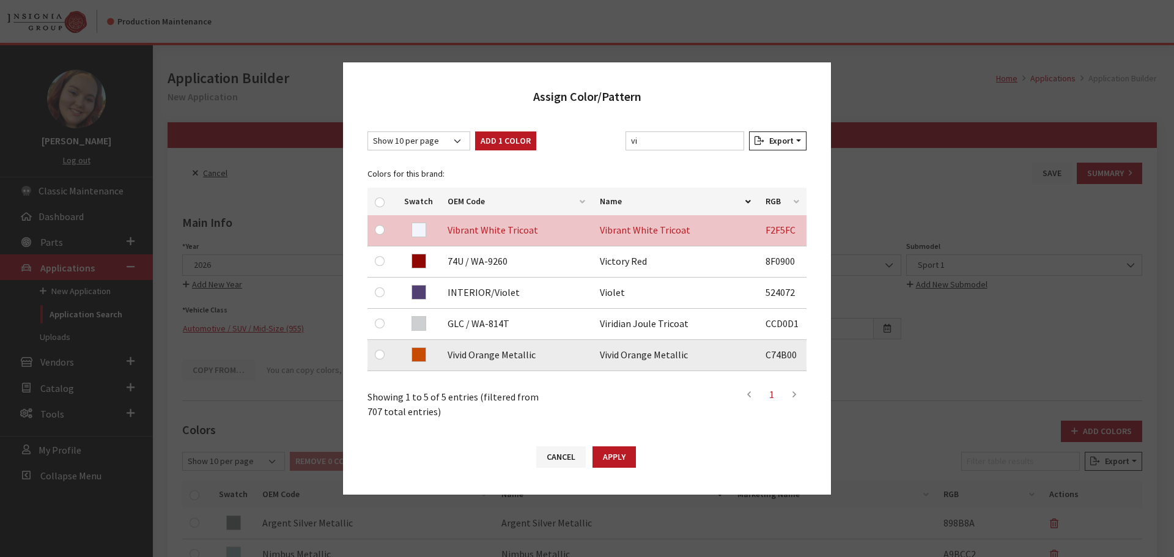
checkbox input "false"
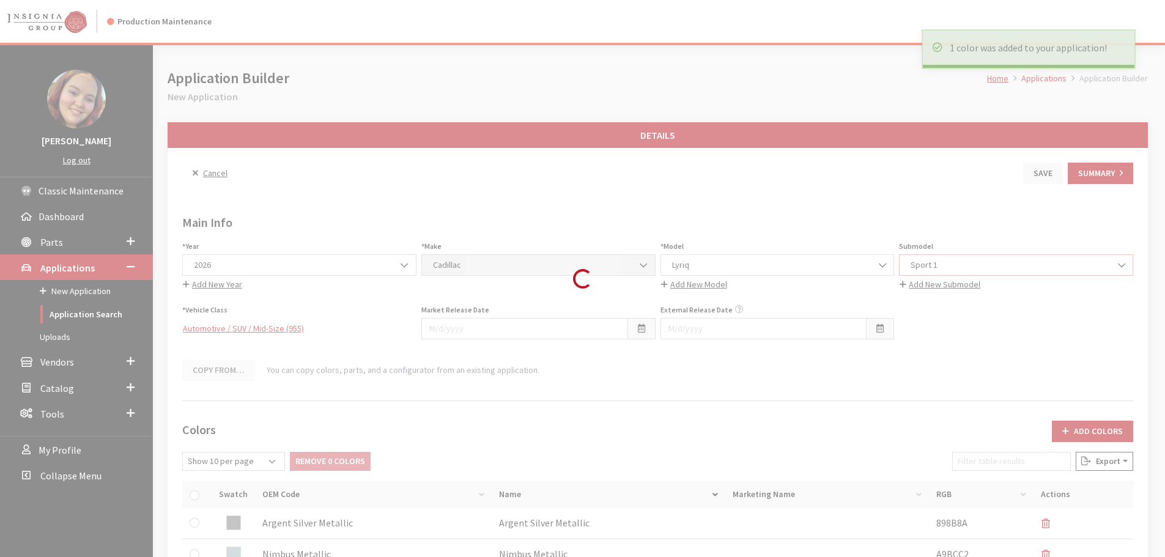
click at [944, 262] on span "Sport 1" at bounding box center [1016, 265] width 218 height 13
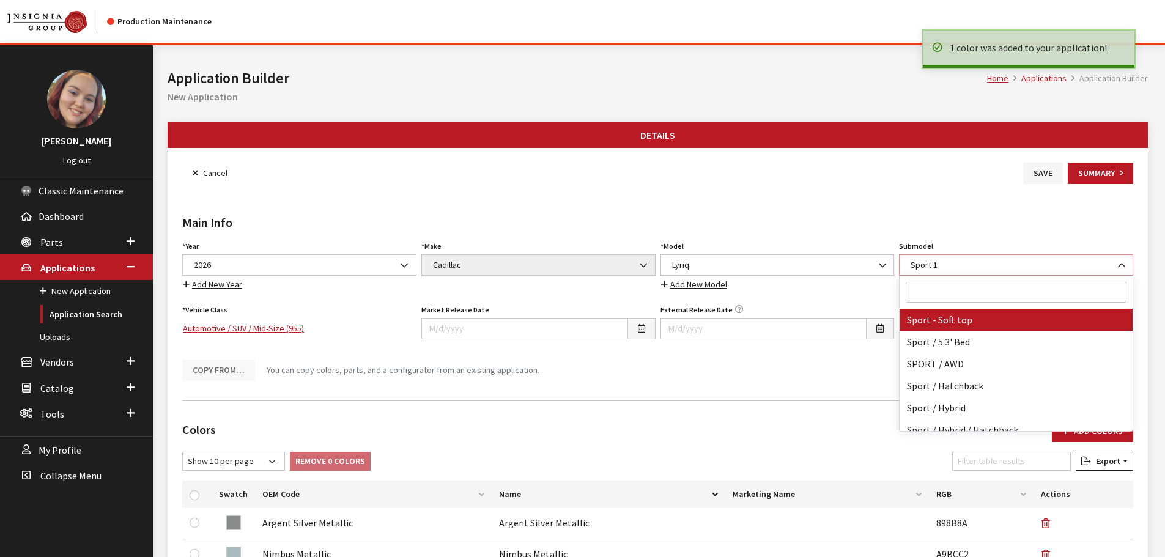
scroll to position [83782, 0]
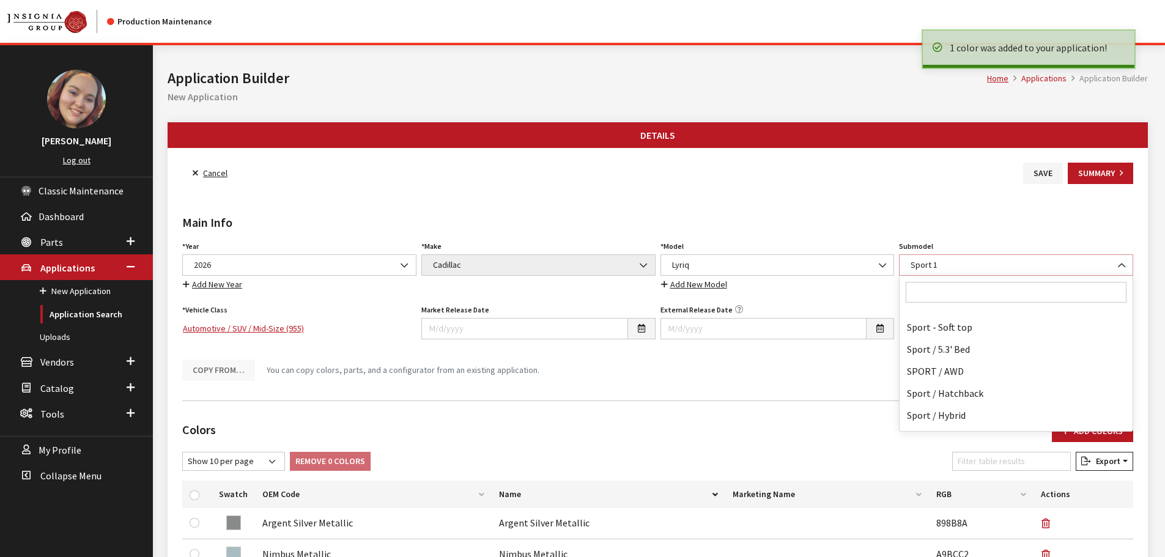
select select "90"
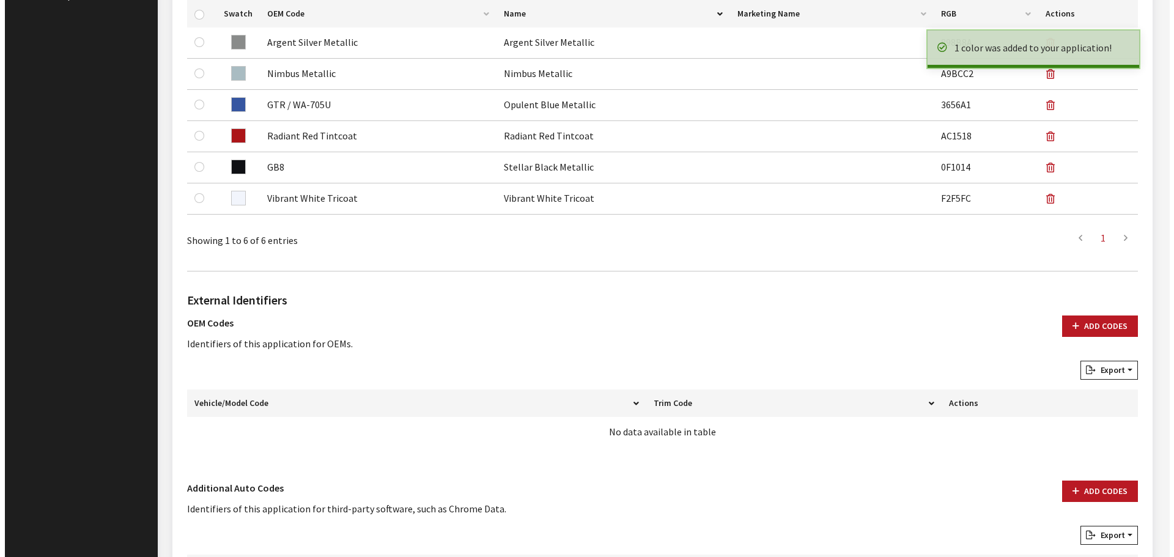
scroll to position [611, 0]
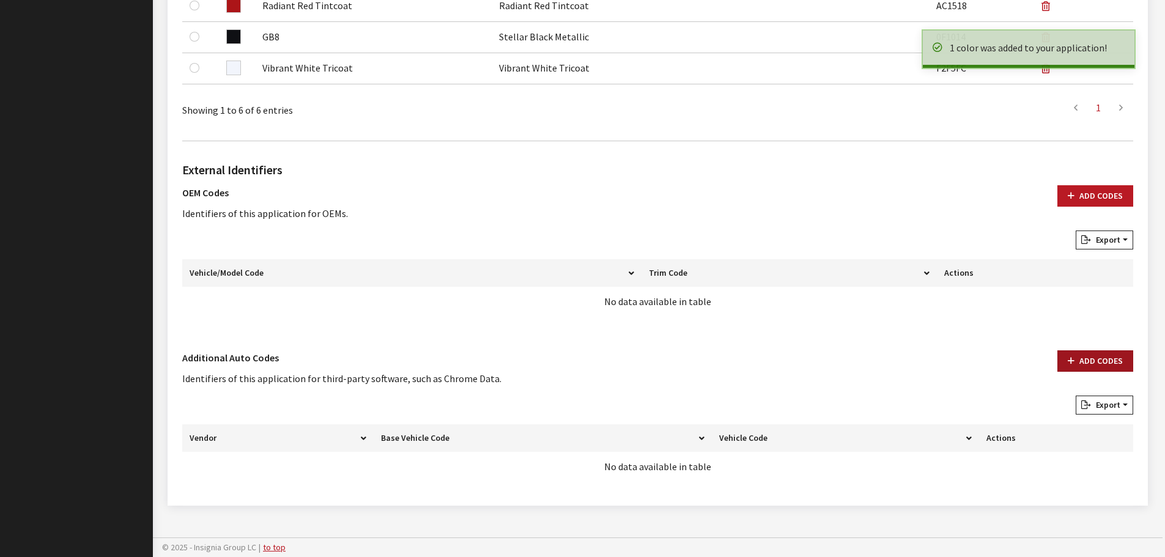
click at [1079, 361] on button "Add Codes" at bounding box center [1095, 360] width 76 height 21
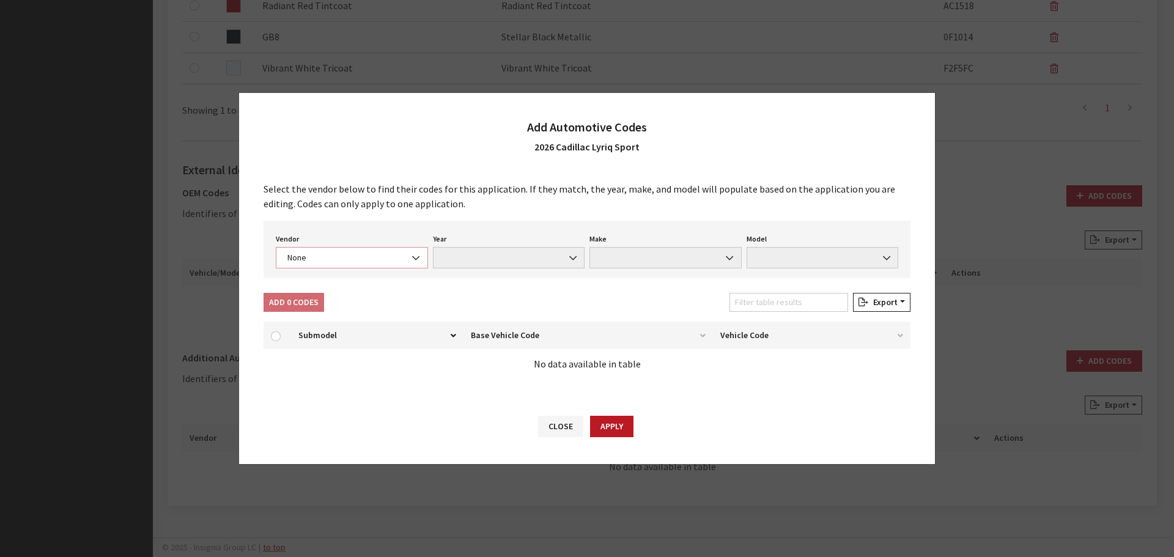
click at [334, 253] on span "None" at bounding box center [352, 257] width 136 height 13
select select "4"
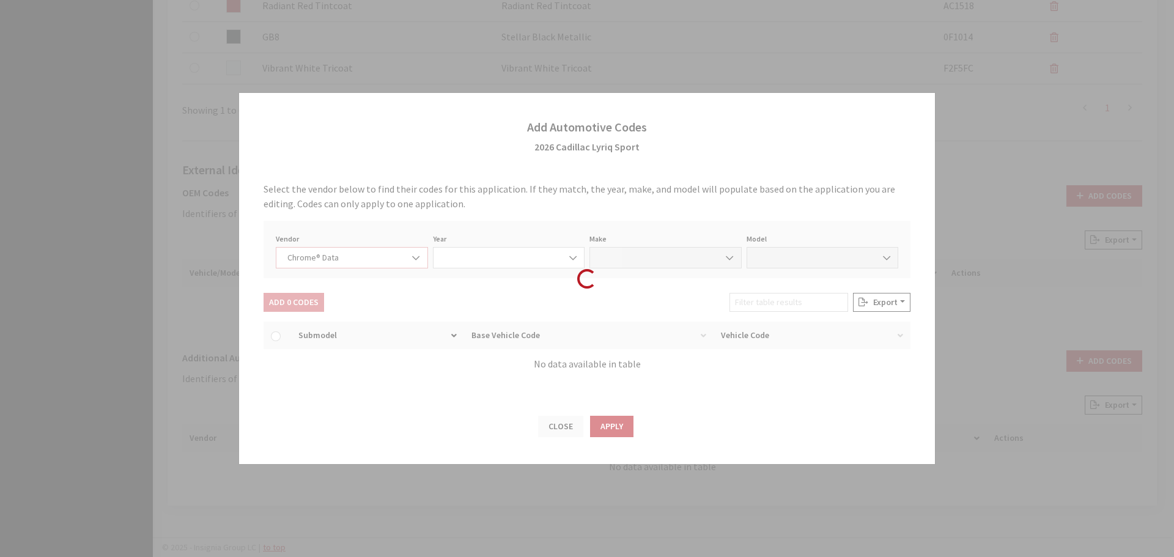
select select "2026"
select select "7"
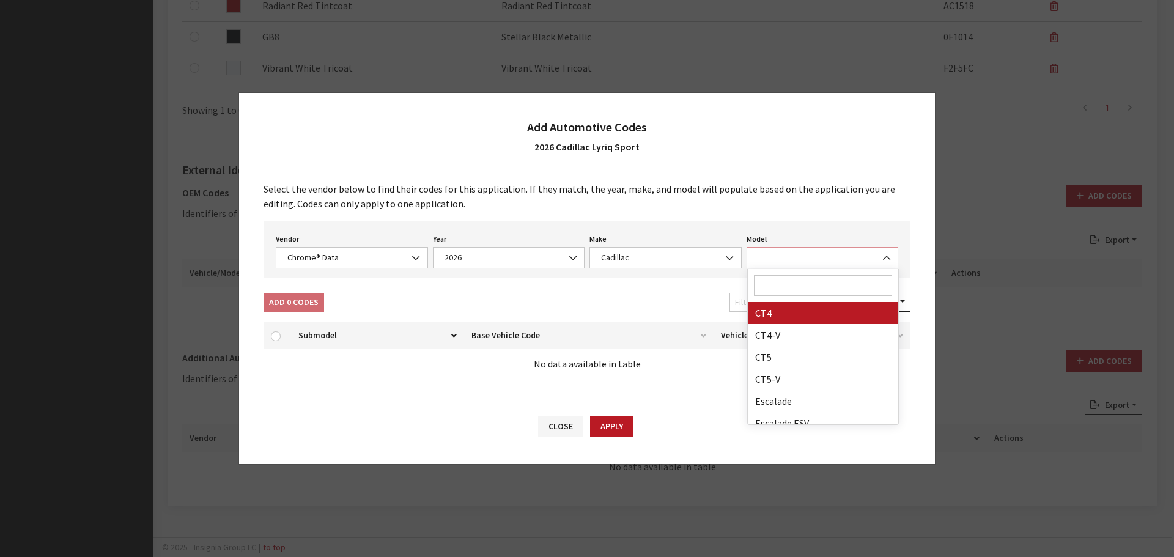
click at [784, 262] on span at bounding box center [823, 257] width 152 height 21
click at [775, 292] on input "Search" at bounding box center [823, 285] width 139 height 21
type input "yr"
select select "64998"
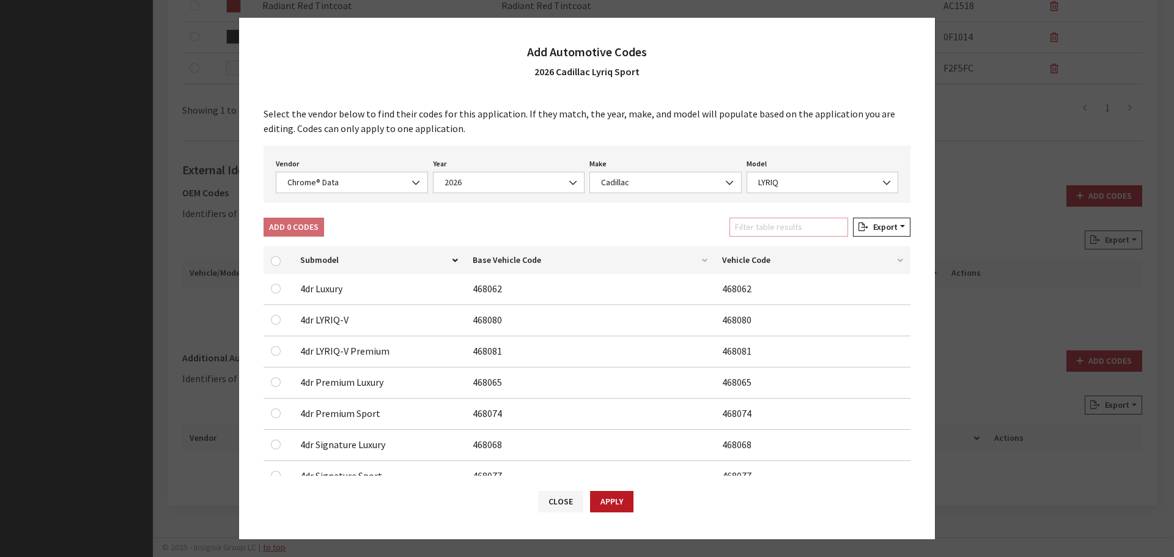
click at [772, 226] on input "Filter table results" at bounding box center [788, 227] width 119 height 19
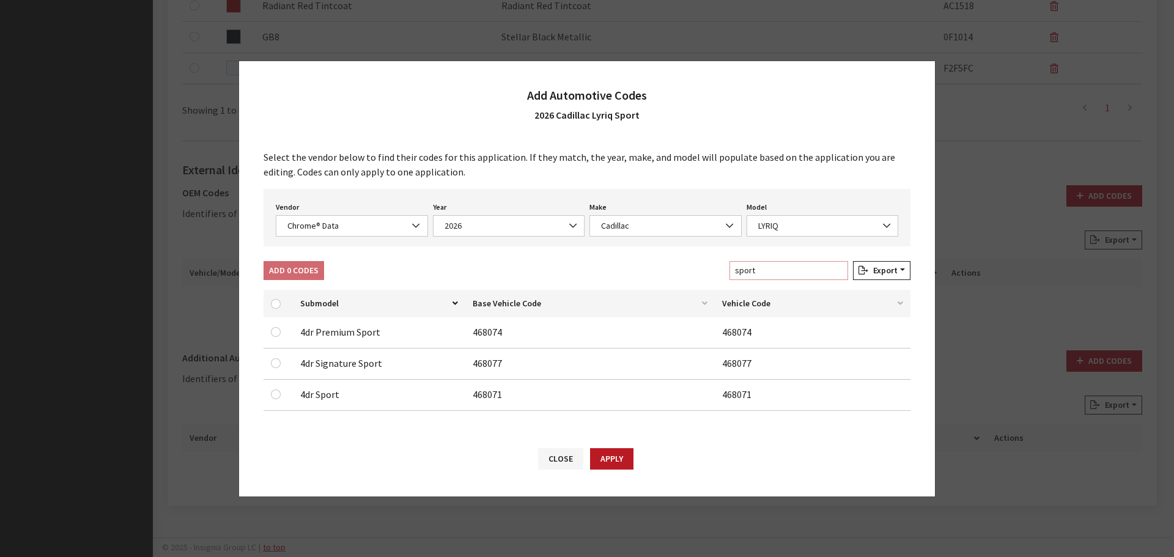
type input "sport"
click at [276, 392] on input "checkbox" at bounding box center [276, 394] width 10 height 10
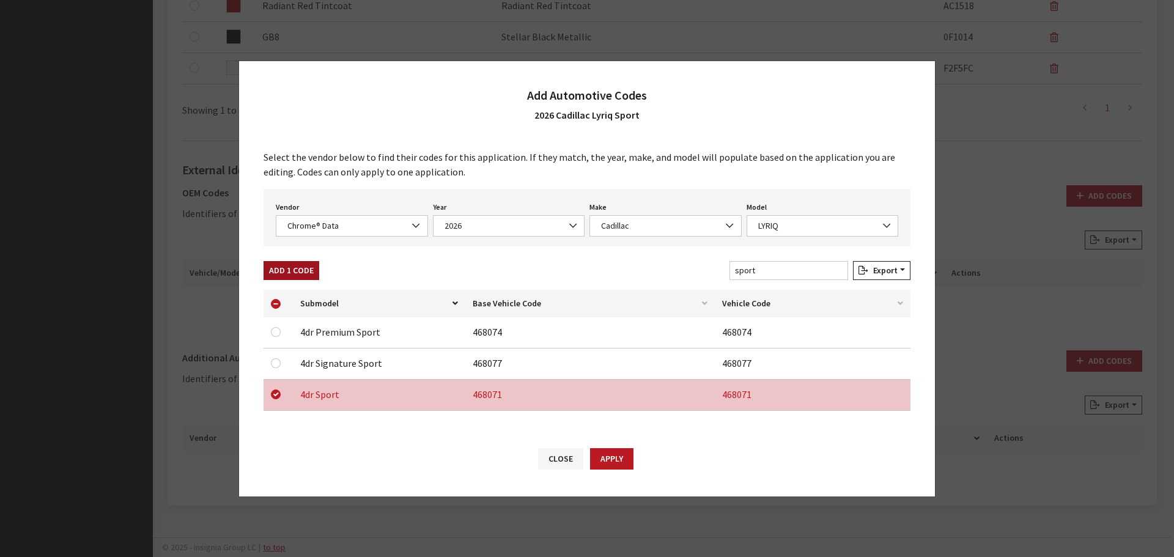
click at [299, 274] on button "Add 1 Code" at bounding box center [292, 270] width 56 height 19
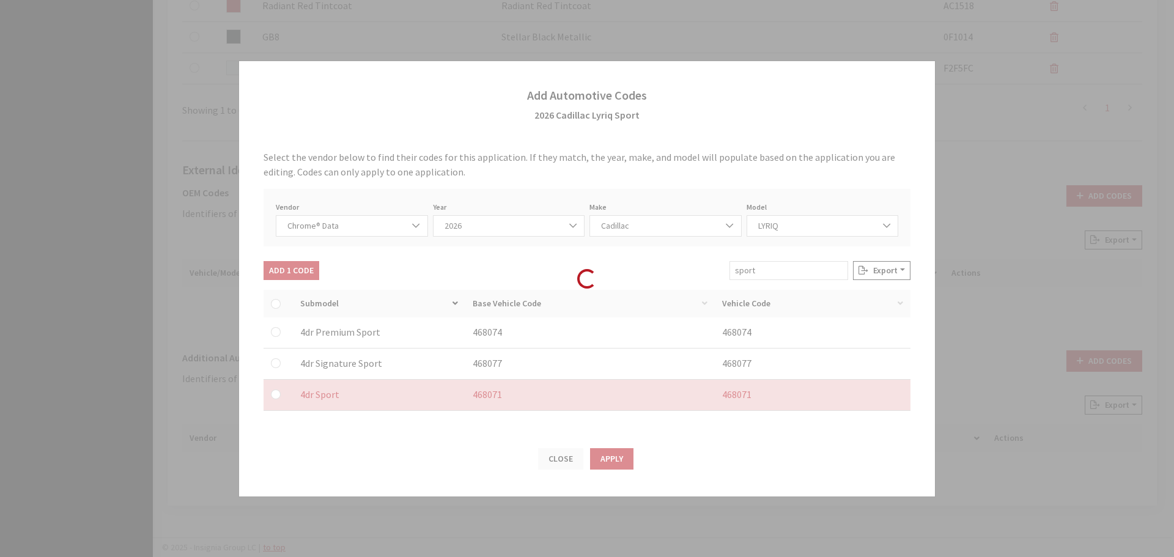
checkbox input "false"
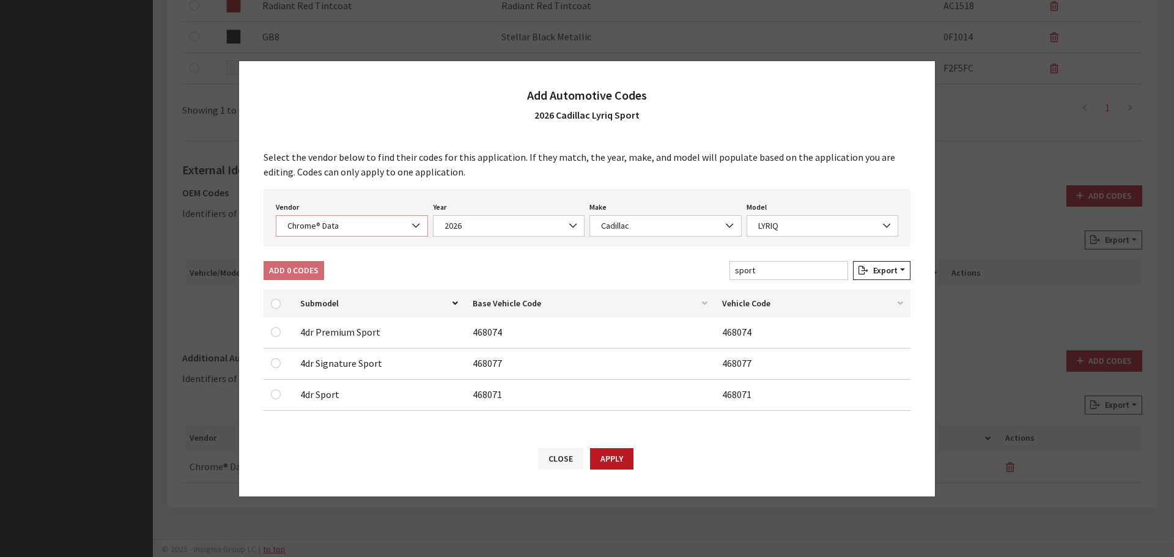
click at [331, 225] on span "Chrome® Data" at bounding box center [352, 225] width 136 height 13
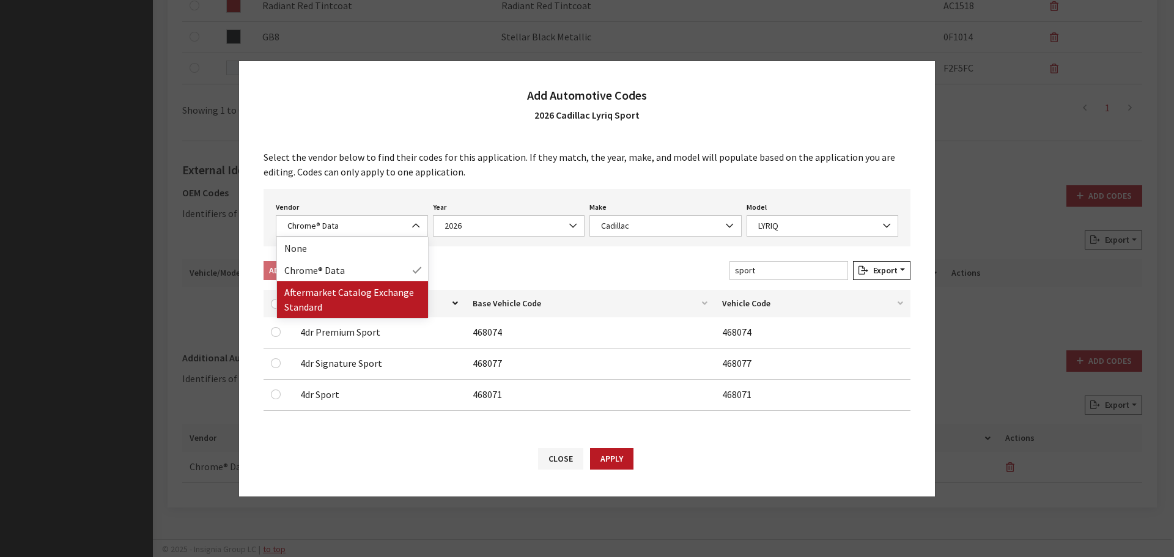
drag, startPoint x: 328, startPoint y: 287, endPoint x: 443, endPoint y: 258, distance: 118.6
select select "2"
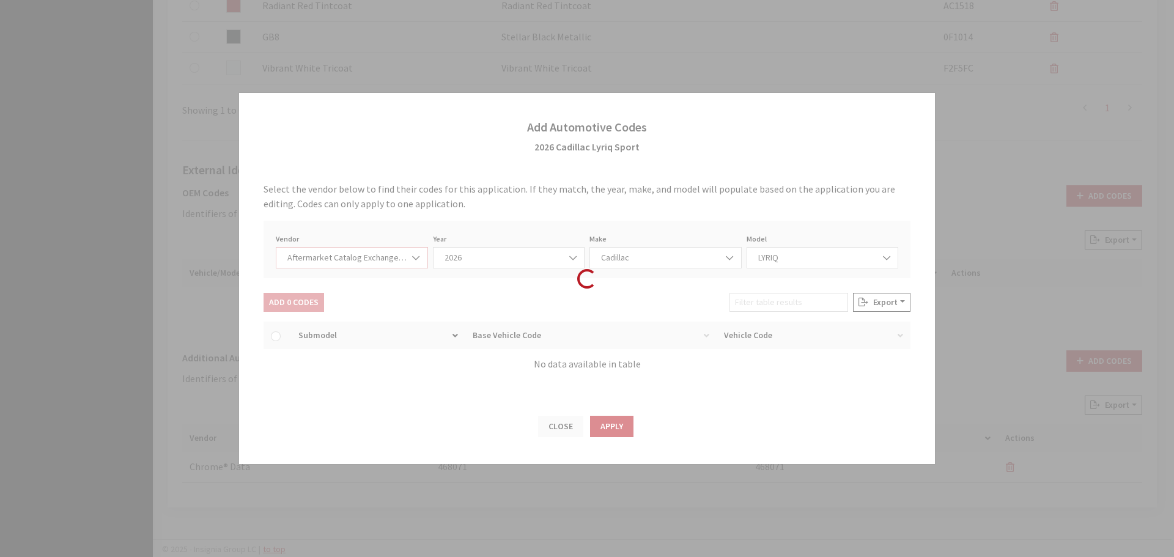
select select "2026"
select select "46"
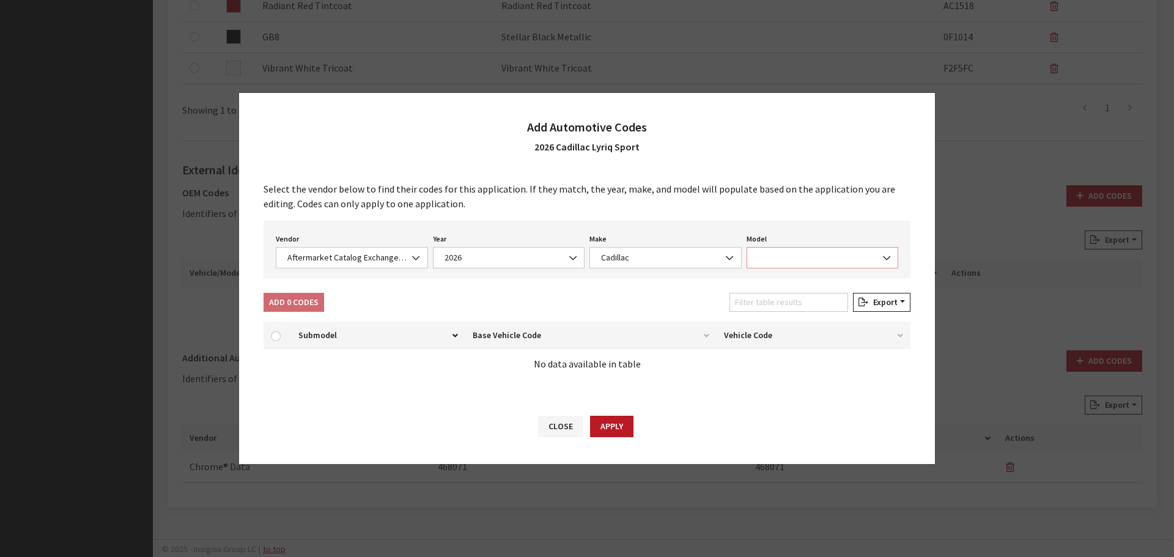
click at [780, 257] on span at bounding box center [823, 257] width 152 height 21
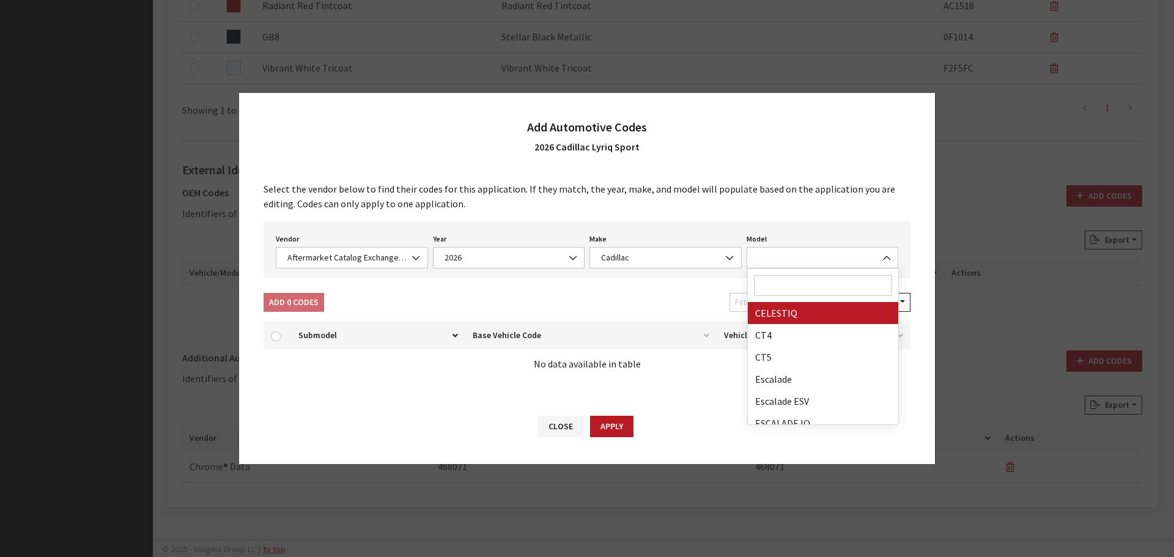
click at [784, 291] on input "Search" at bounding box center [823, 285] width 139 height 21
type input "yr"
select select "29646"
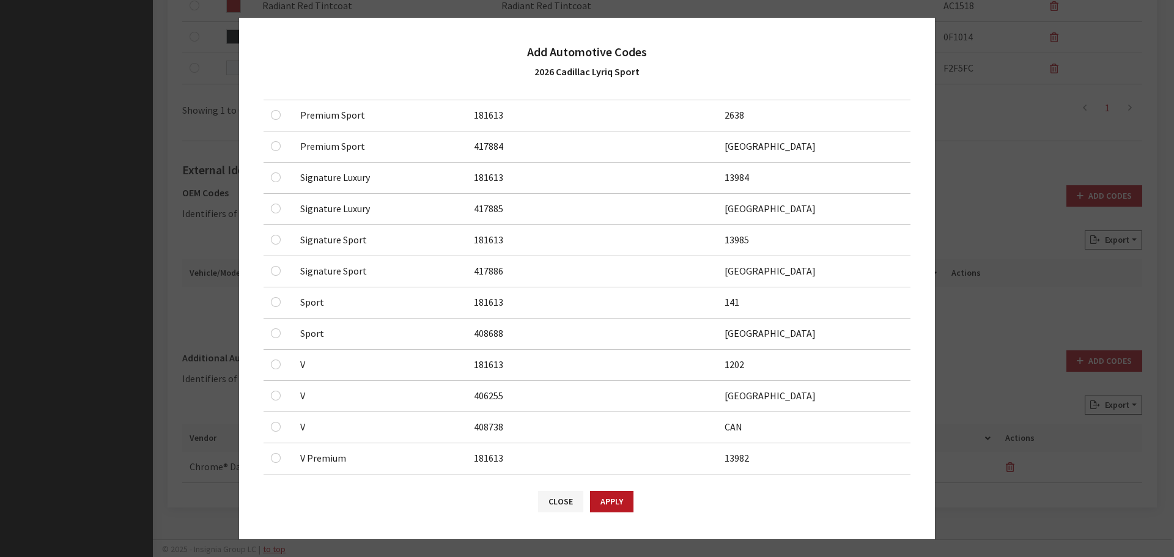
scroll to position [306, 0]
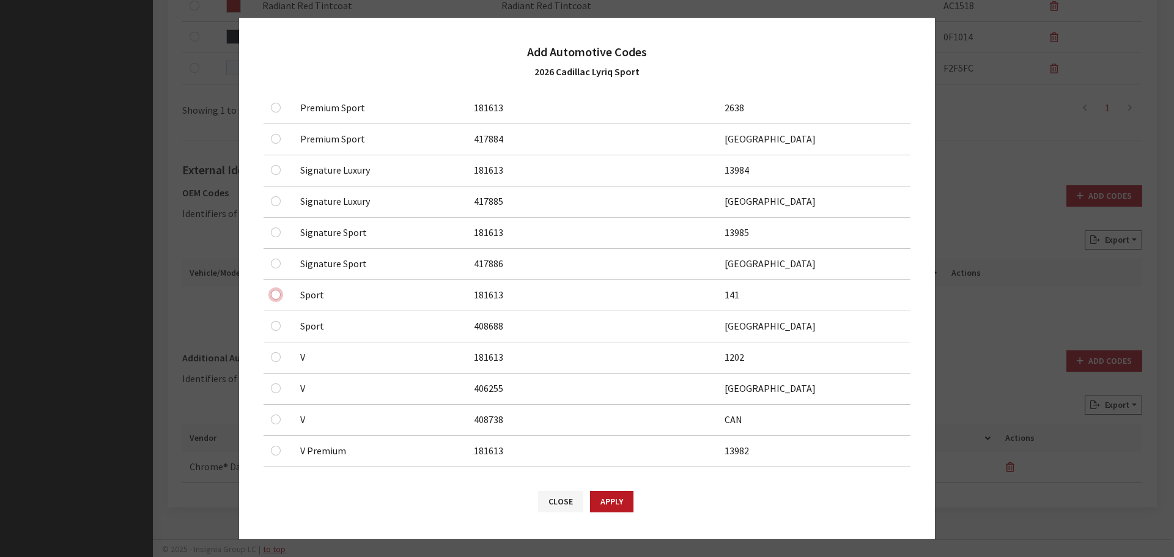
click at [277, 295] on input "checkbox" at bounding box center [276, 295] width 10 height 10
checkbox input "true"
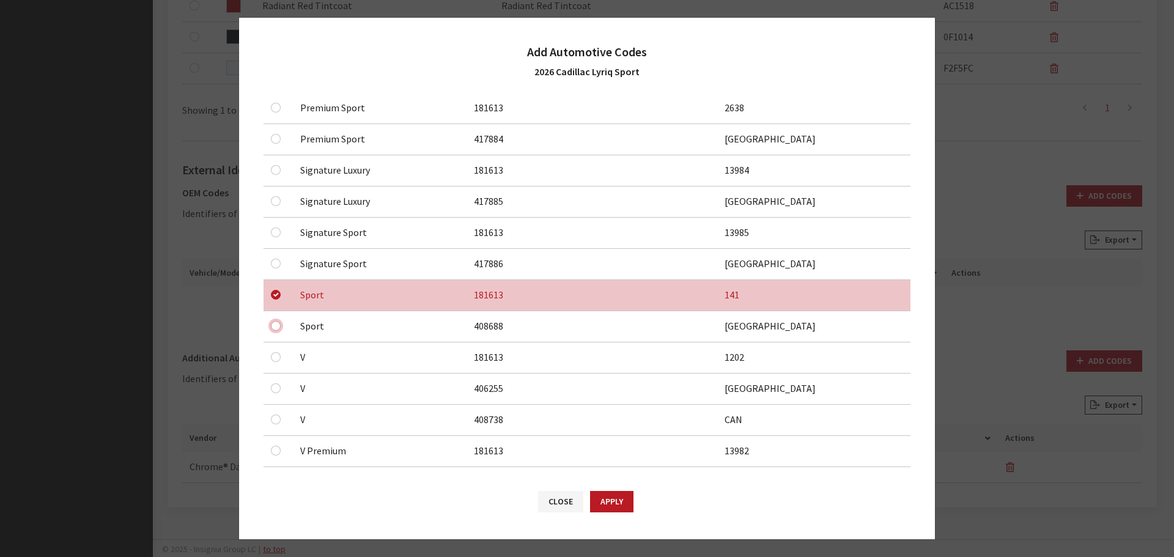
click at [275, 326] on input "checkbox" at bounding box center [276, 326] width 10 height 10
checkbox input "true"
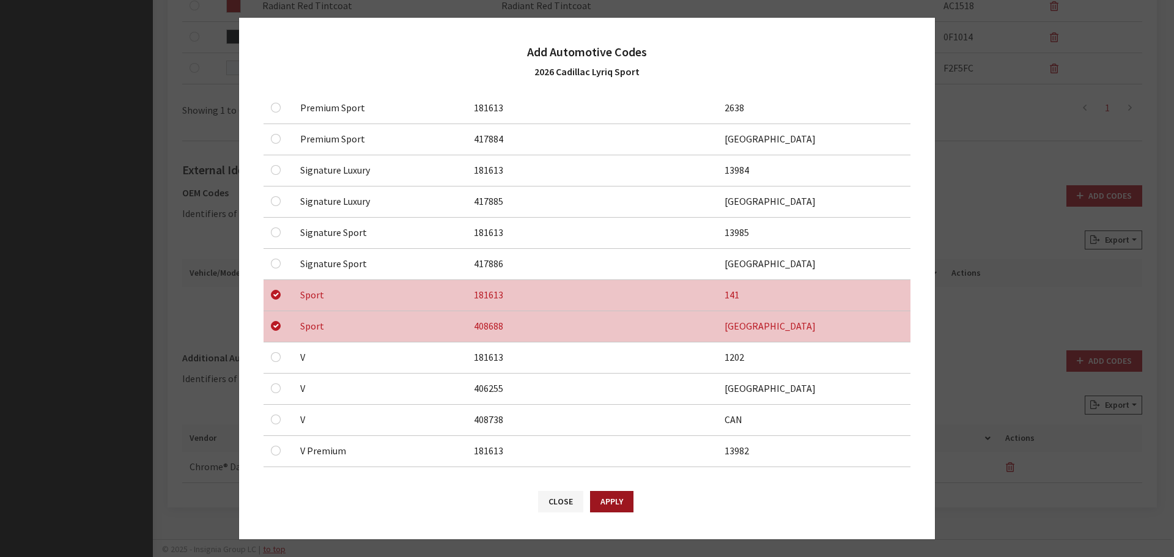
click at [608, 495] on button "Apply" at bounding box center [611, 501] width 43 height 21
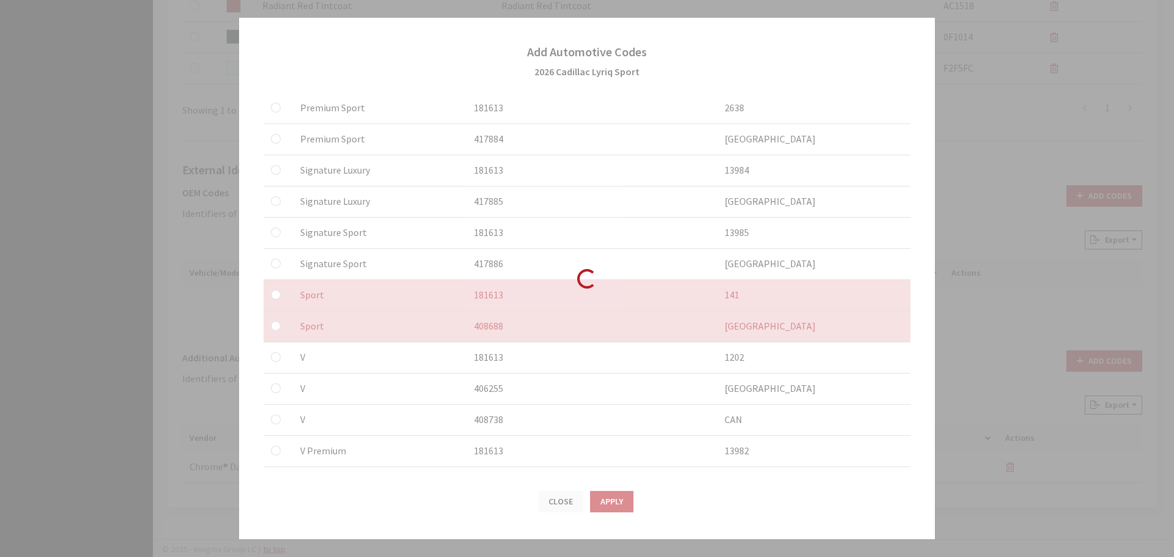
checkbox input "false"
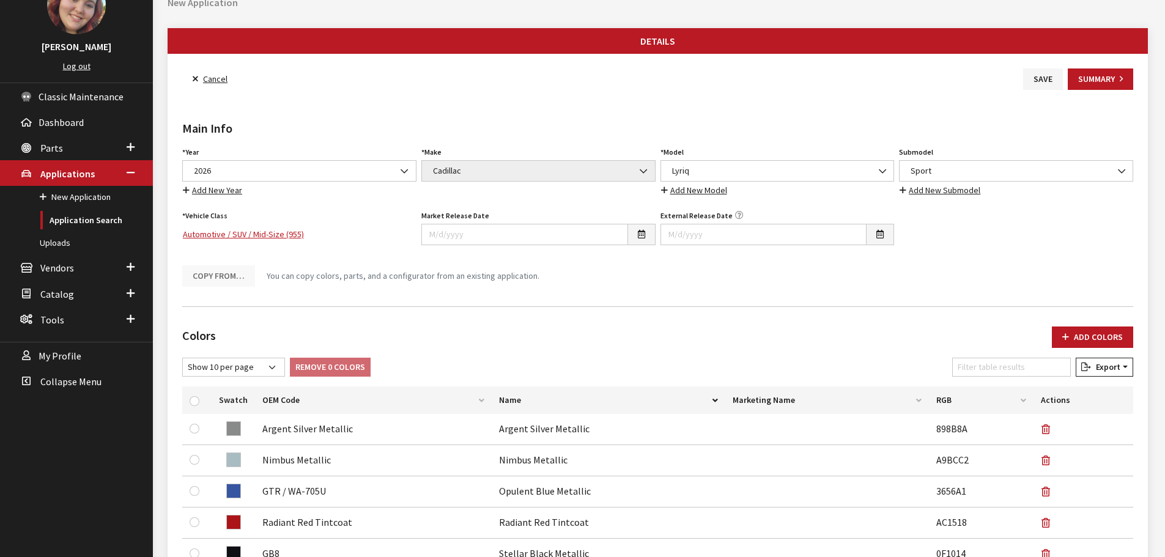
scroll to position [0, 0]
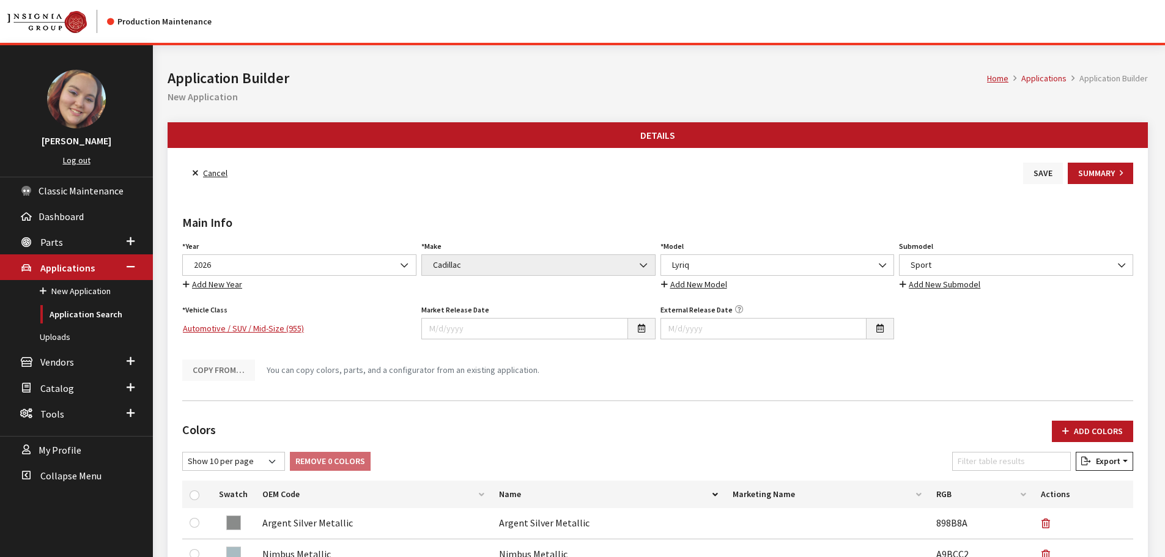
click at [1030, 180] on button "Save" at bounding box center [1043, 173] width 40 height 21
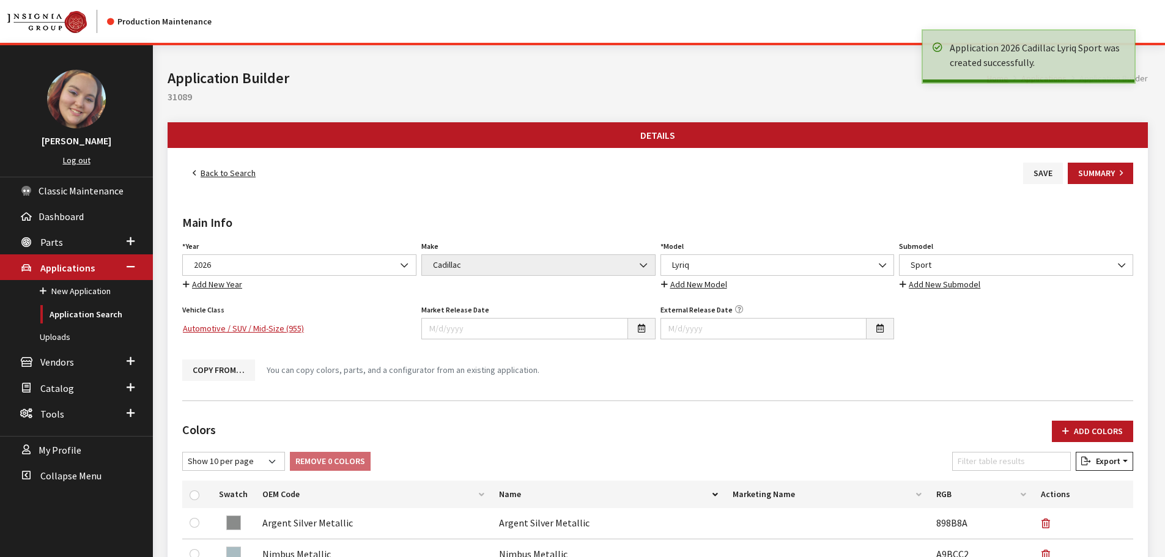
drag, startPoint x: 0, startPoint y: 0, endPoint x: 212, endPoint y: 169, distance: 271.5
click at [212, 169] on link "Back to Search" at bounding box center [224, 173] width 84 height 21
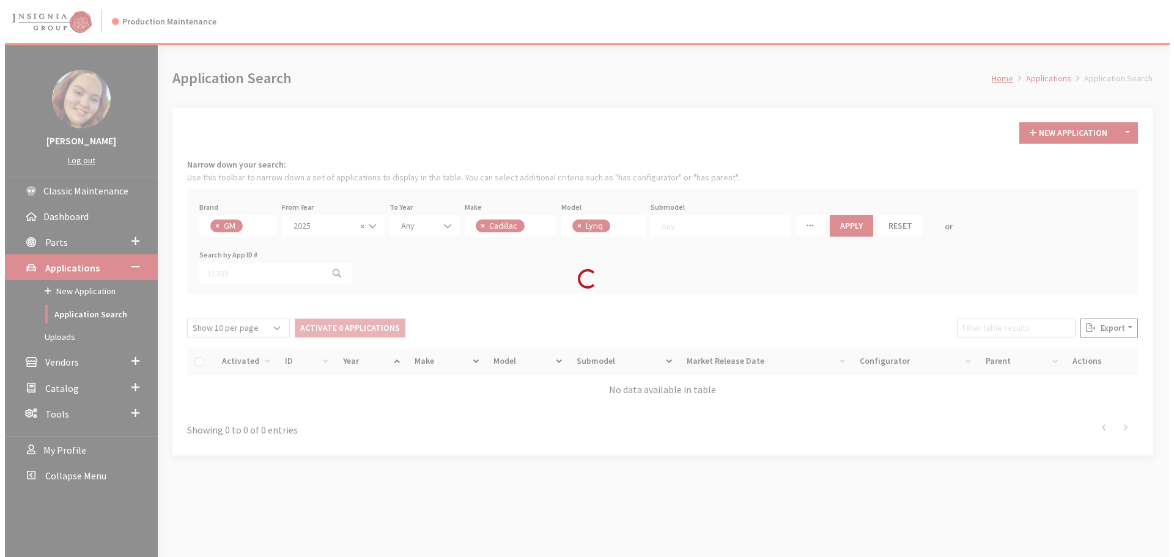
scroll to position [43, 0]
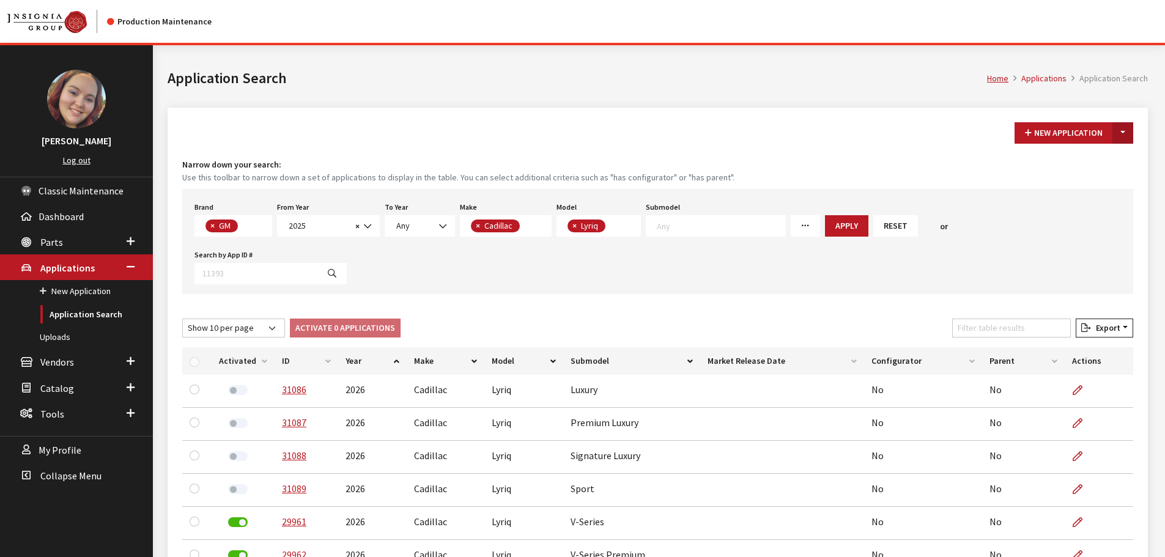
click at [1119, 126] on button "Toggle Dropdown" at bounding box center [1122, 132] width 21 height 21
click at [1060, 159] on button "New From Existing..." at bounding box center [1080, 159] width 105 height 21
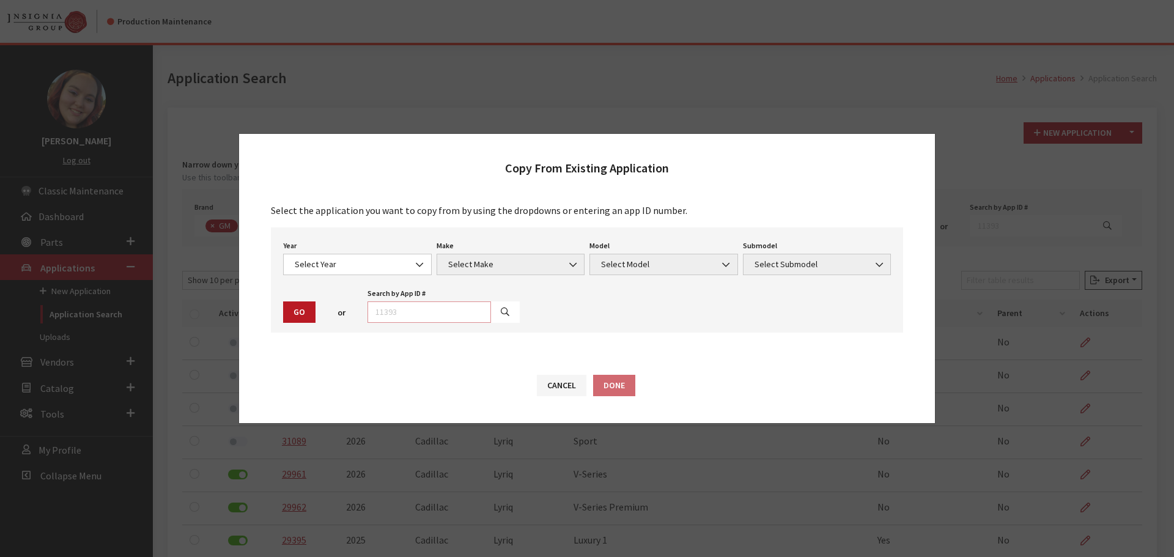
click at [432, 311] on input "text" at bounding box center [429, 311] width 124 height 21
type input "31089"
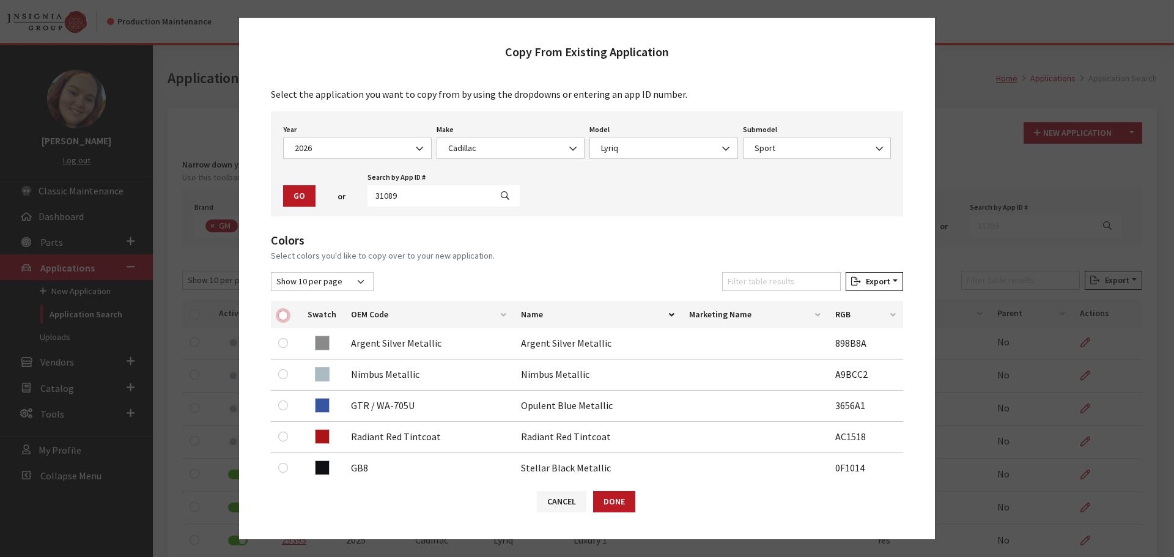
click at [279, 316] on input "checkbox" at bounding box center [283, 316] width 10 height 10
checkbox input "true"
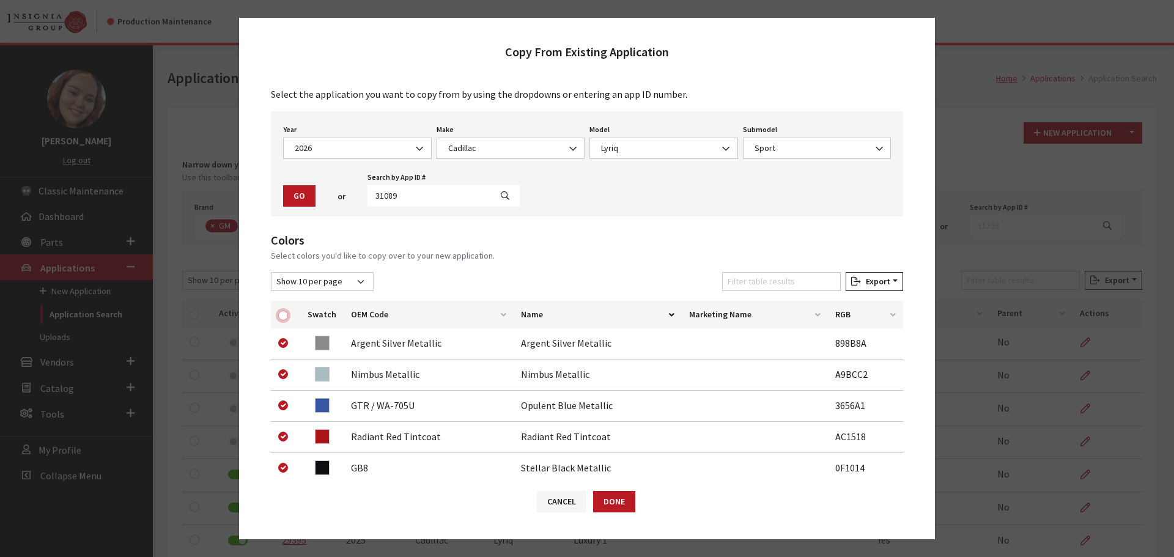
checkbox input "true"
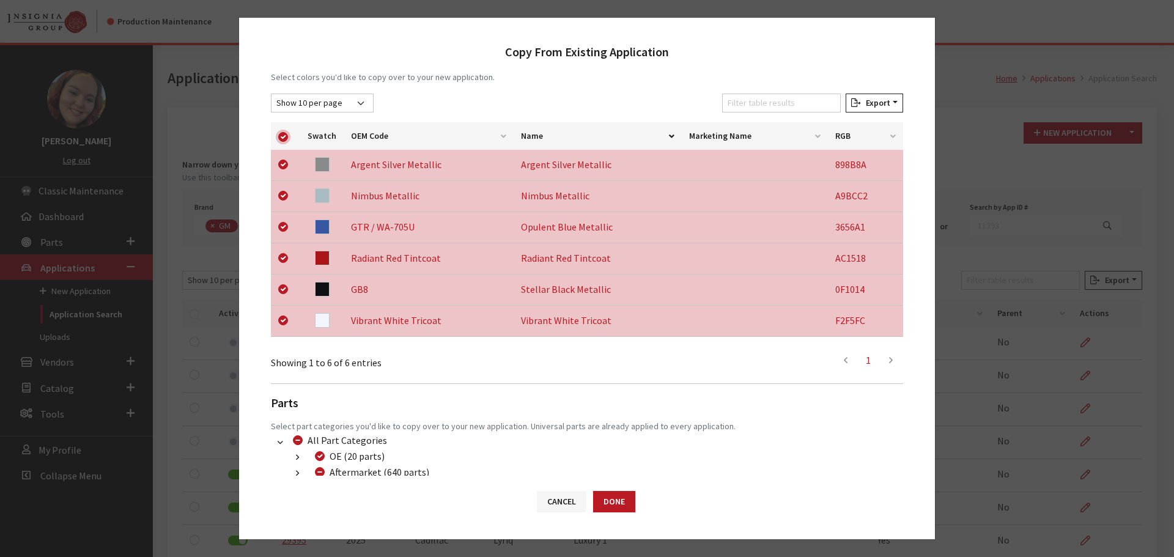
scroll to position [255, 0]
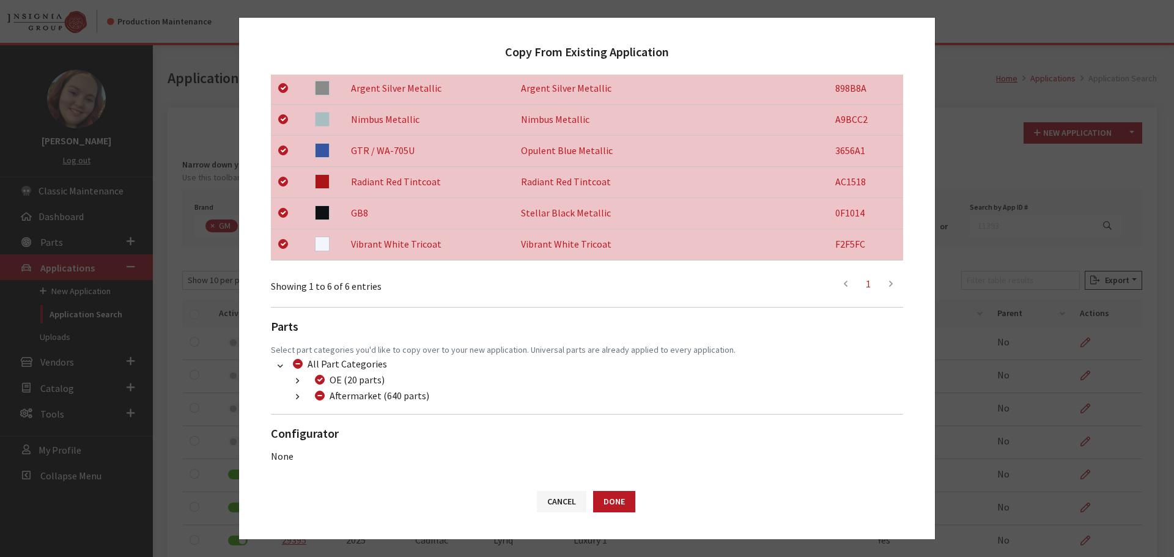
click at [297, 399] on icon "button" at bounding box center [297, 397] width 3 height 9
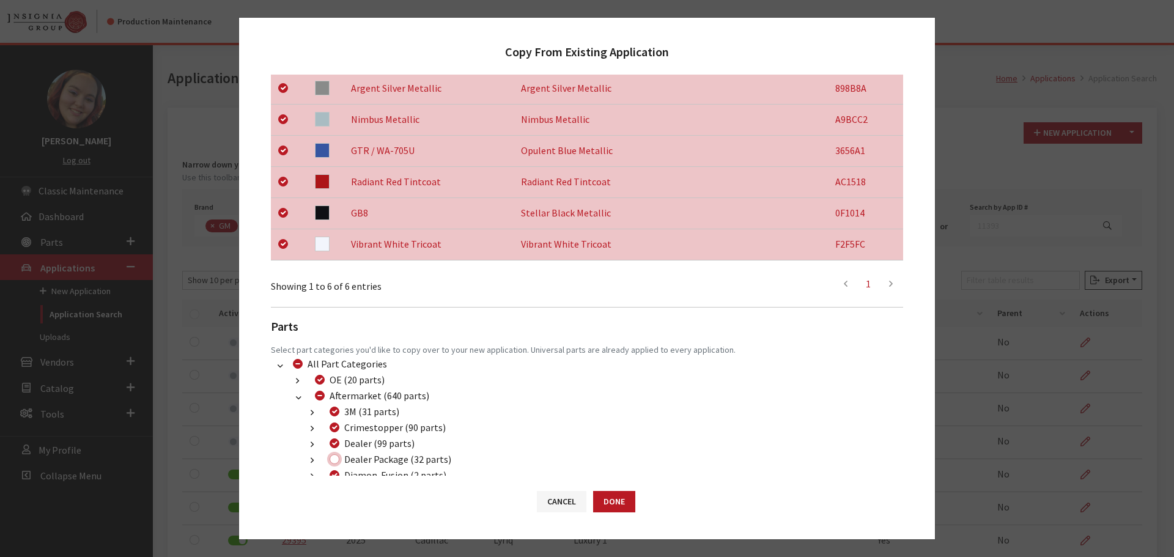
click at [335, 462] on input "Dealer Package (32 parts)" at bounding box center [335, 459] width 10 height 10
checkbox input "true"
click at [602, 495] on button "Done" at bounding box center [614, 501] width 42 height 21
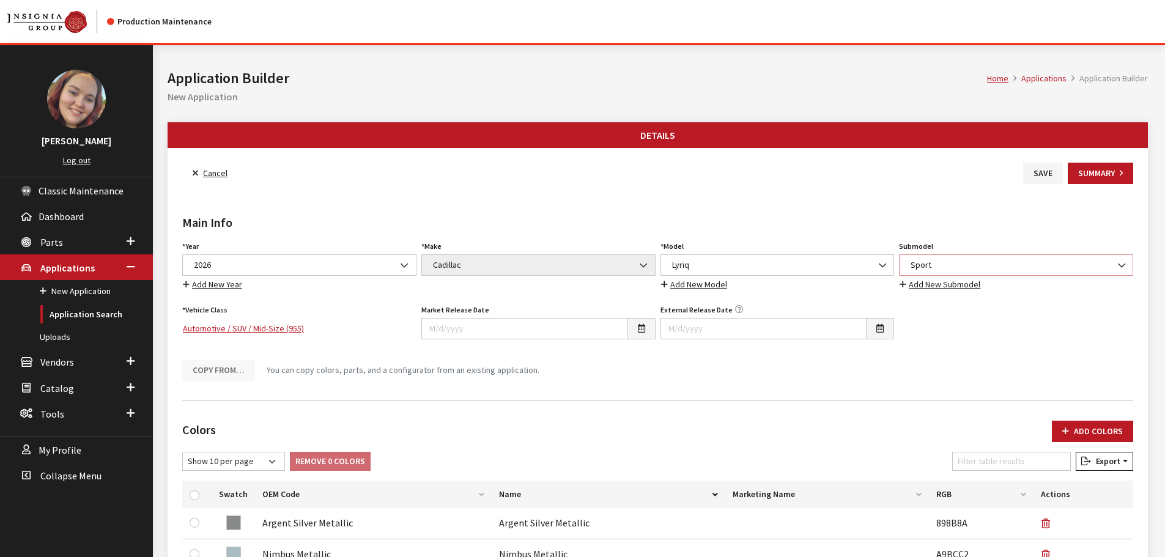
drag, startPoint x: 0, startPoint y: 0, endPoint x: 929, endPoint y: 267, distance: 966.4
click at [928, 263] on span "Sport" at bounding box center [1016, 265] width 218 height 13
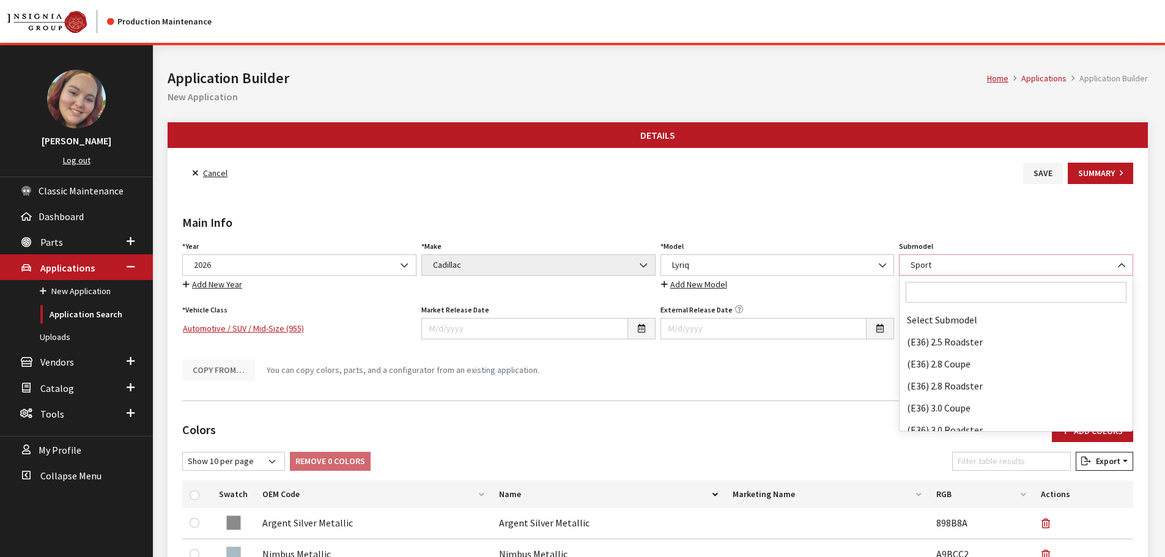
scroll to position [83745, 0]
click at [922, 298] on input "Search" at bounding box center [1016, 292] width 221 height 21
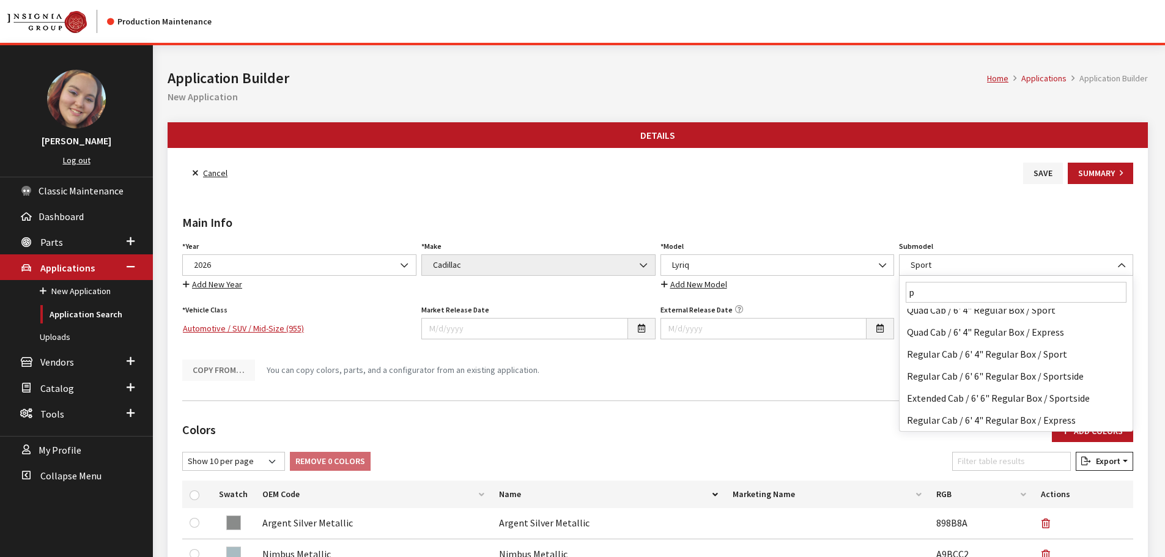
scroll to position [0, 0]
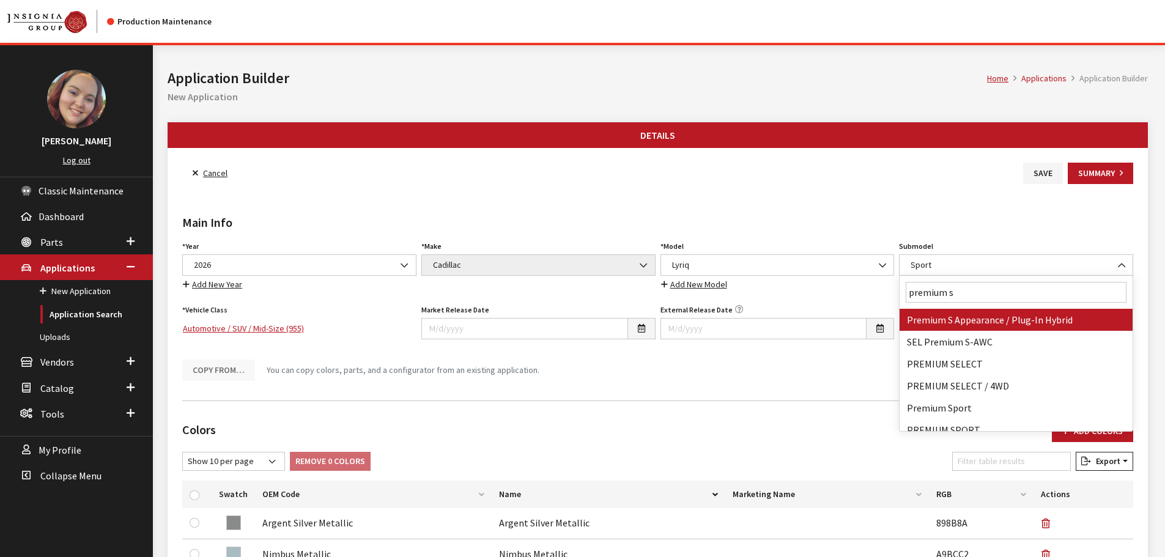
type input "premium sp"
select select "4778"
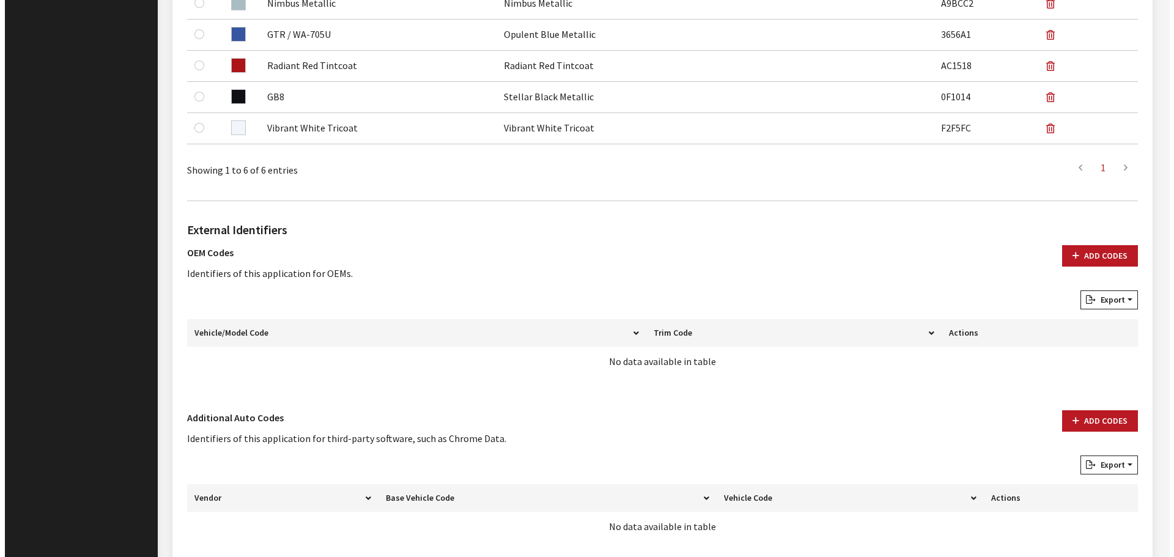
scroll to position [611, 0]
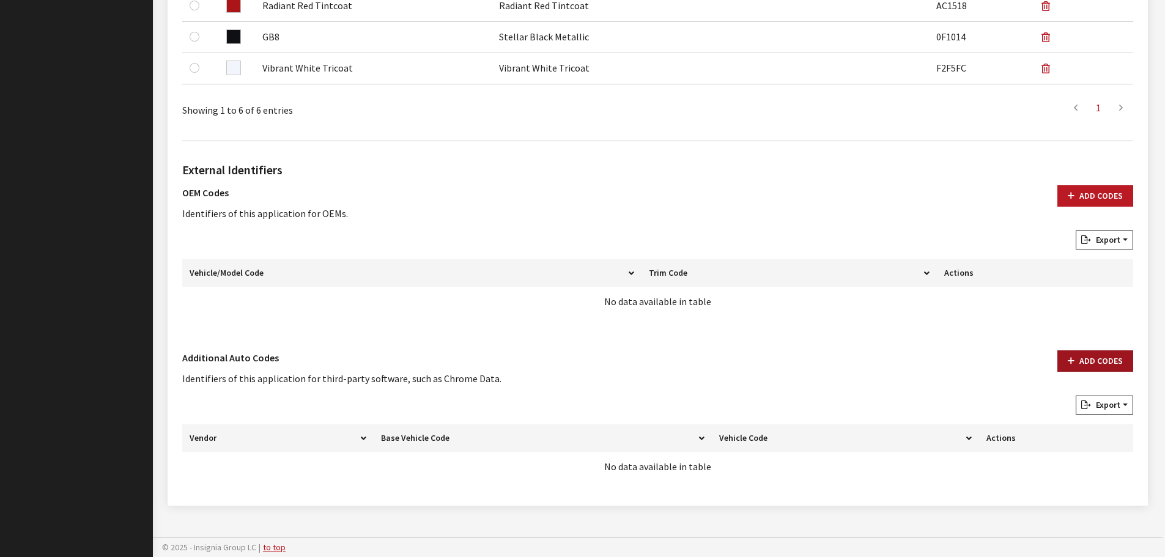
click at [1081, 356] on button "Add Codes" at bounding box center [1095, 360] width 76 height 21
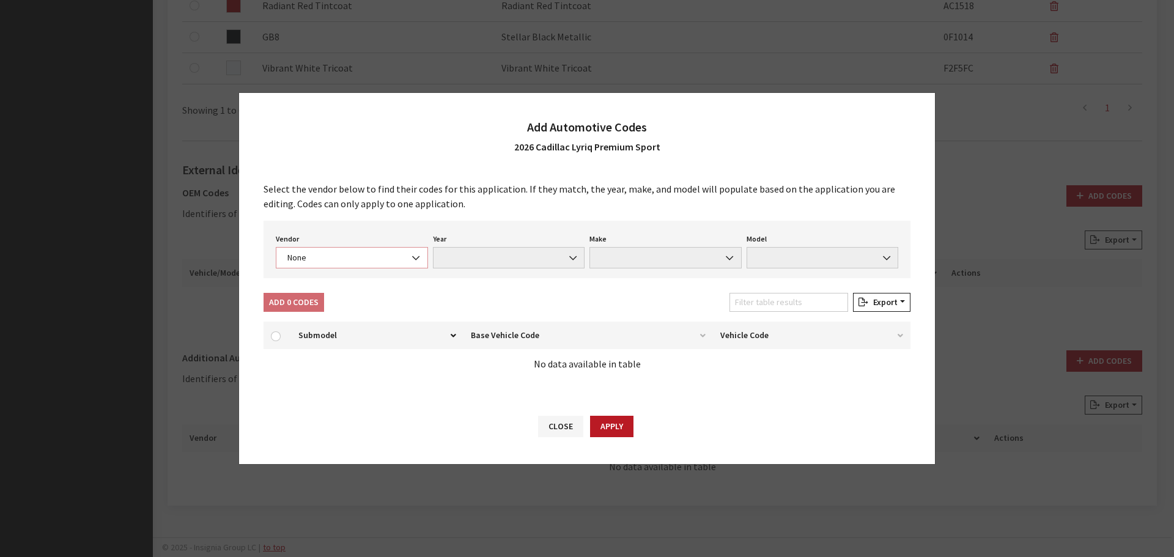
click at [325, 259] on span "None" at bounding box center [352, 257] width 136 height 13
select select "4"
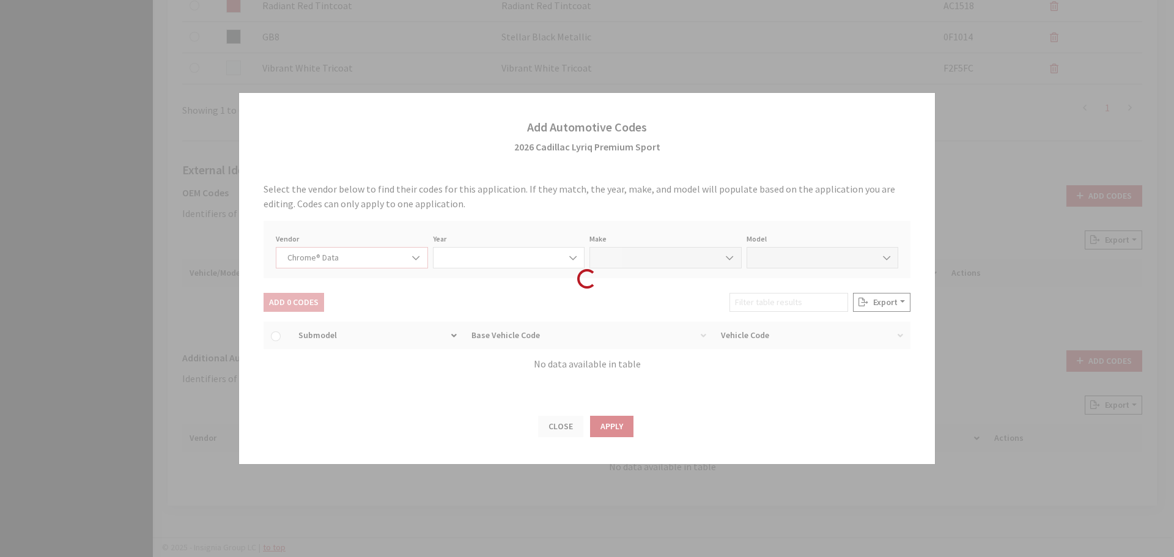
select select "2026"
select select "7"
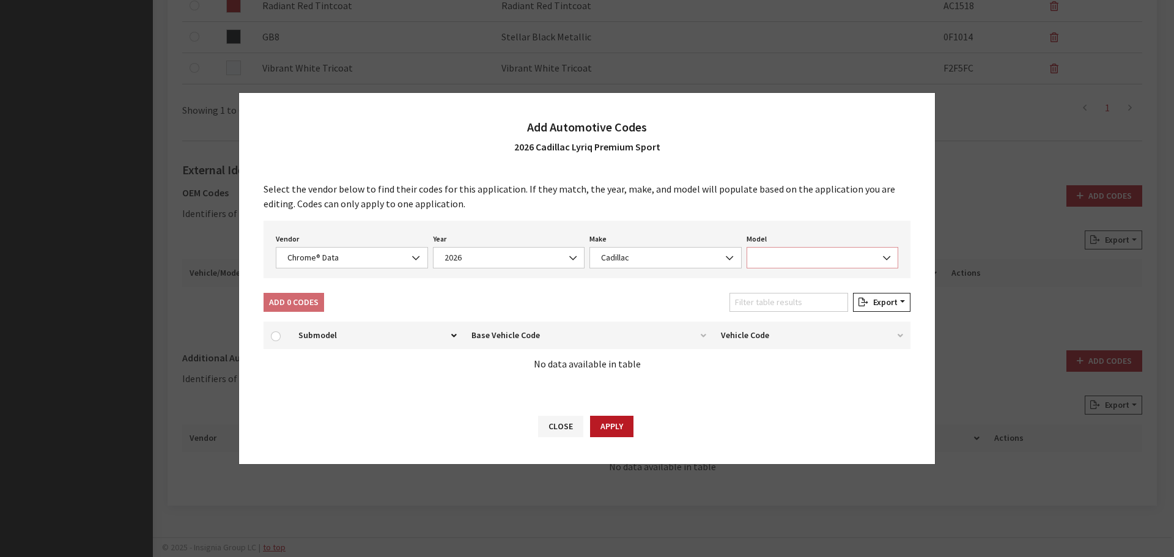
click at [787, 256] on span at bounding box center [823, 257] width 152 height 21
click at [779, 287] on input "Search" at bounding box center [823, 285] width 139 height 21
type input "yr"
select select "64998"
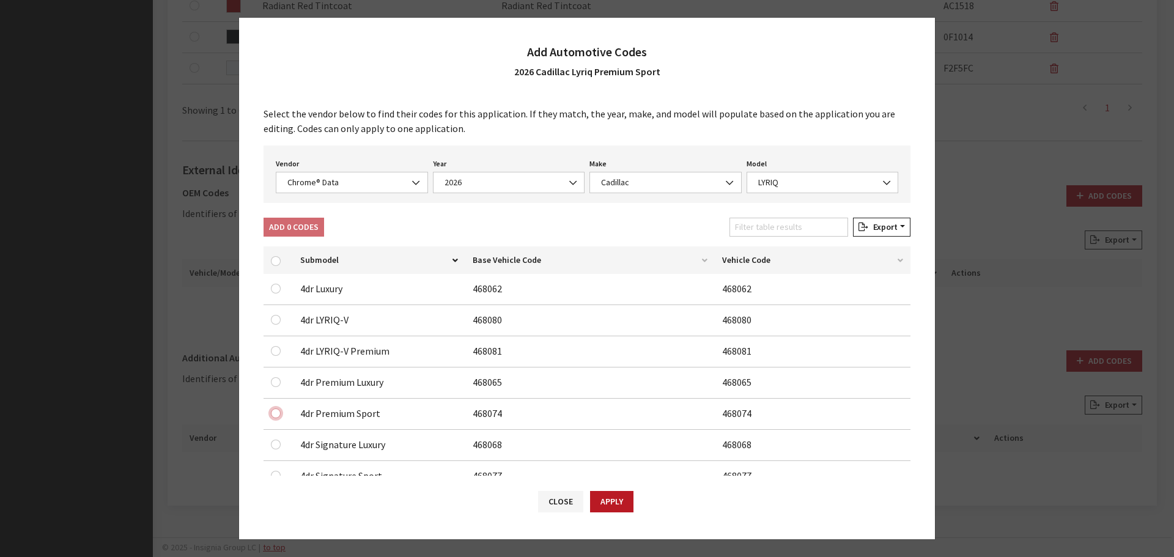
click at [276, 415] on input "checkbox" at bounding box center [276, 413] width 10 height 10
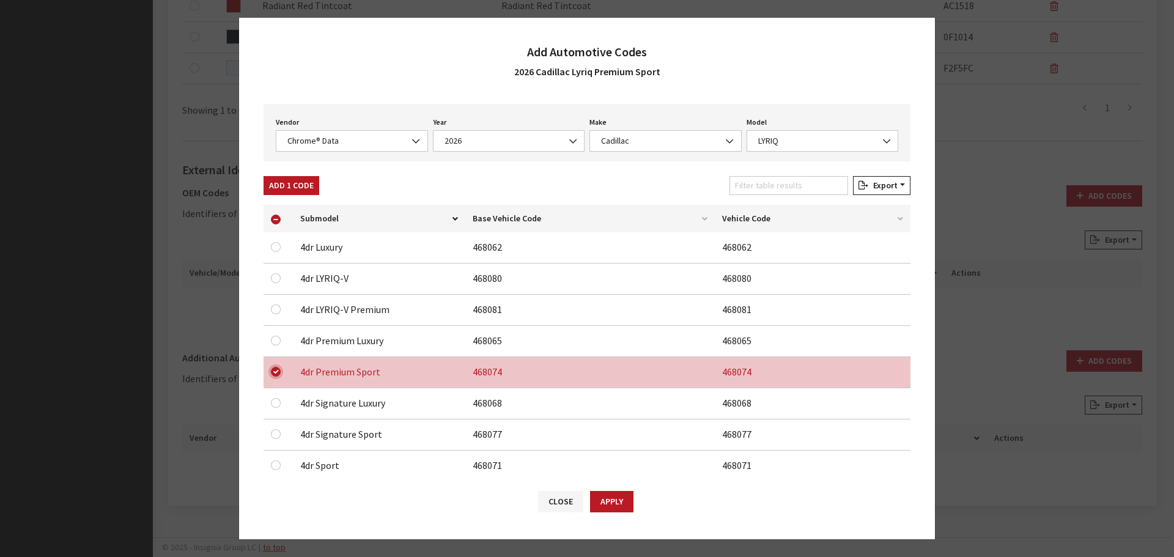
scroll to position [70, 0]
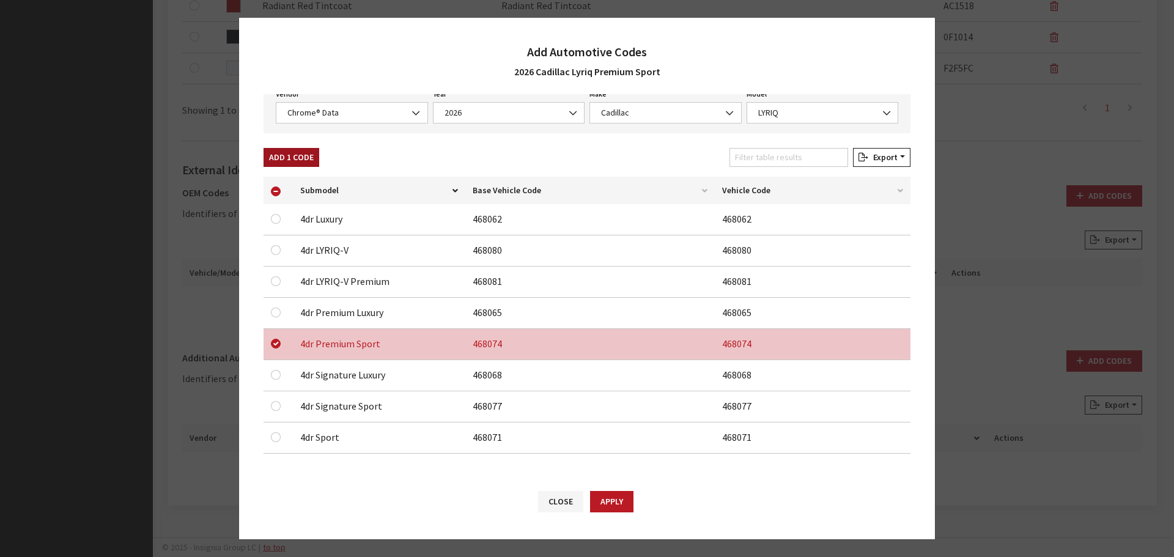
click at [297, 157] on button "Add 1 Code" at bounding box center [292, 157] width 56 height 19
checkbox input "false"
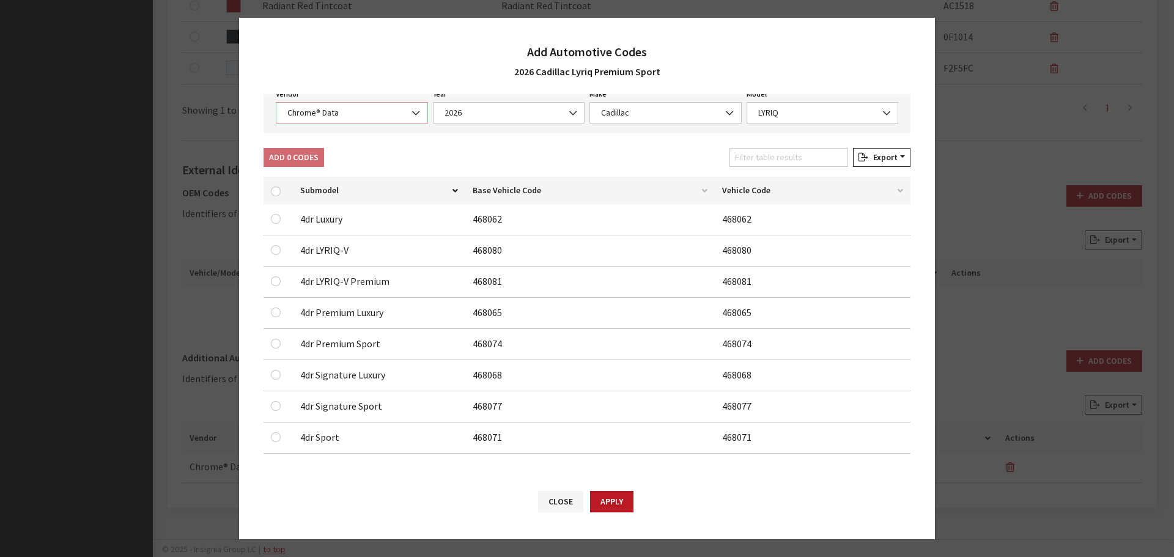
click at [342, 119] on span "Chrome® Data" at bounding box center [352, 112] width 152 height 21
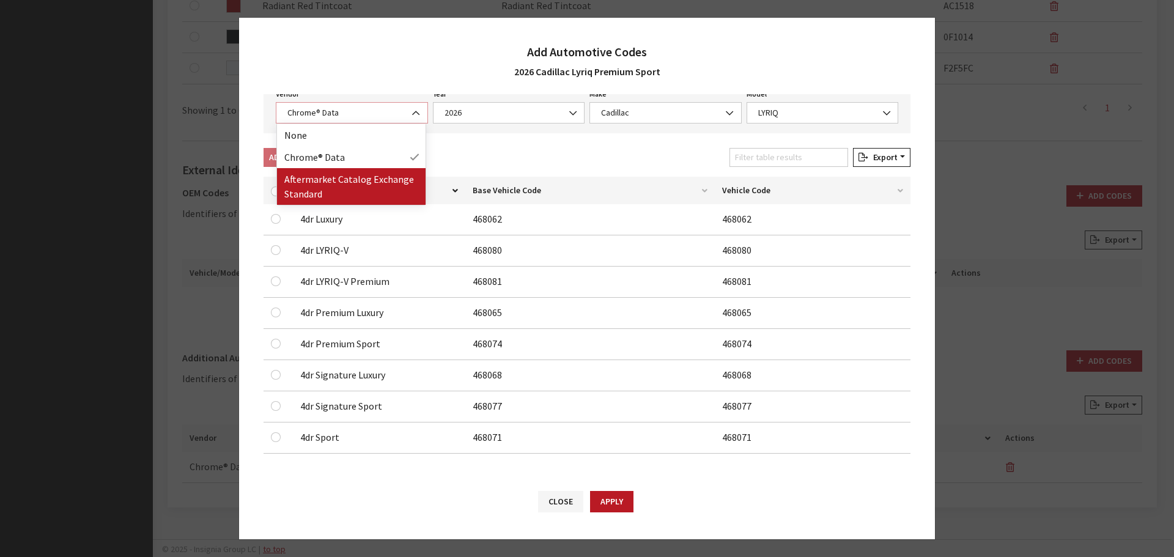
select select "2"
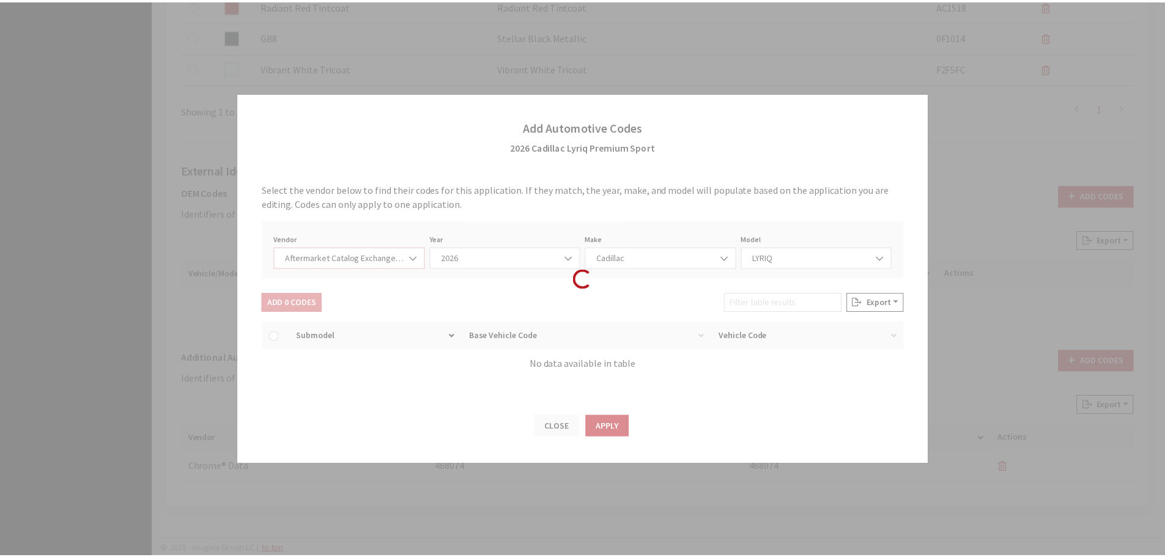
scroll to position [0, 0]
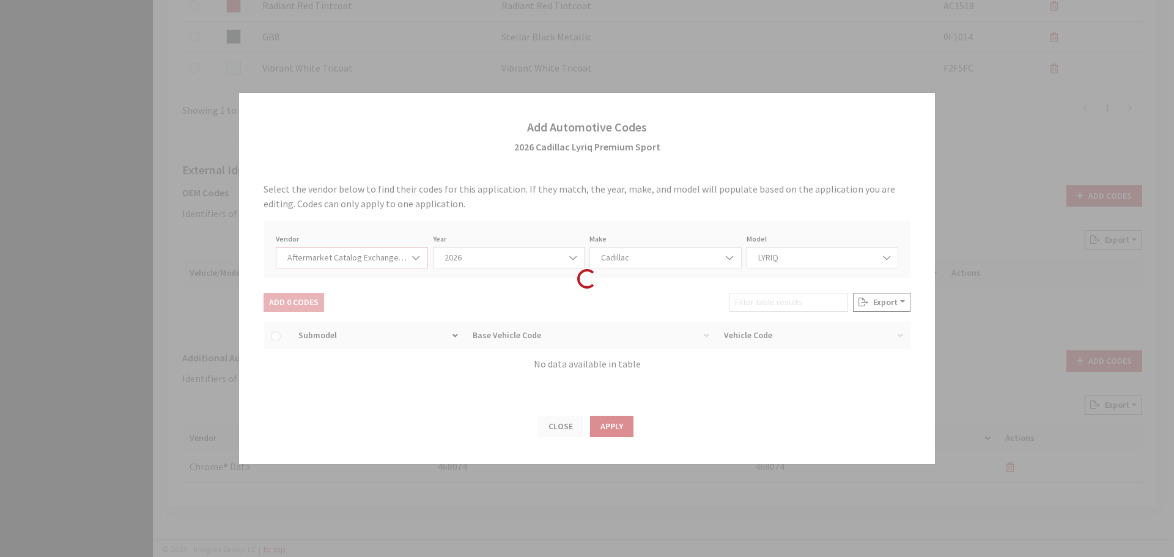
select select "2026"
select select "46"
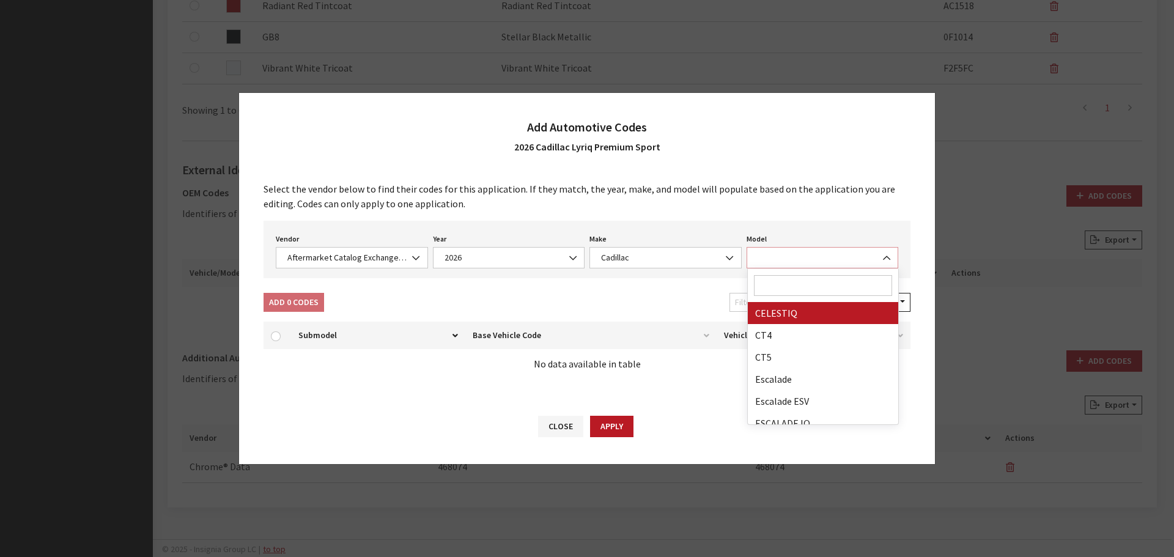
click at [784, 253] on span at bounding box center [823, 257] width 152 height 21
click at [786, 285] on input "Search" at bounding box center [823, 285] width 139 height 21
type input "yr"
select select "29646"
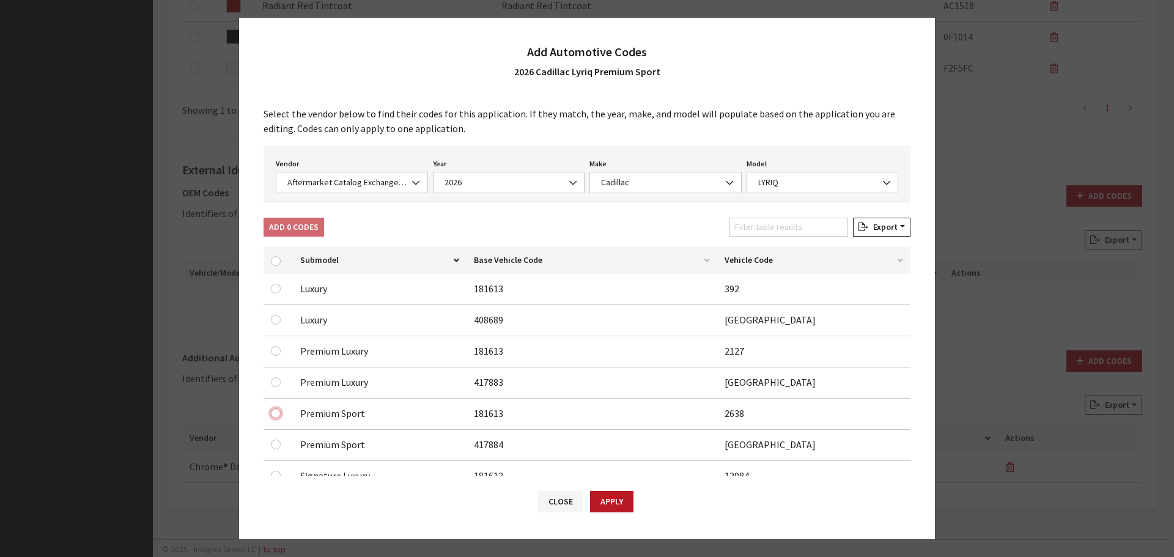
click at [274, 413] on input "checkbox" at bounding box center [276, 413] width 10 height 10
checkbox input "true"
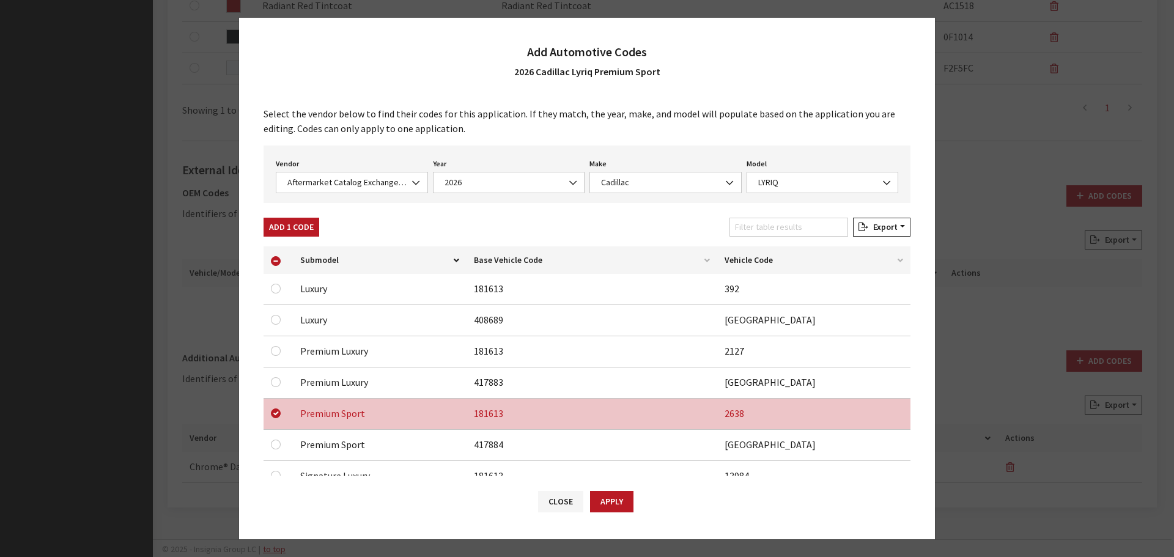
click at [277, 436] on td at bounding box center [278, 445] width 29 height 31
click at [277, 441] on input "checkbox" at bounding box center [276, 445] width 10 height 10
checkbox input "true"
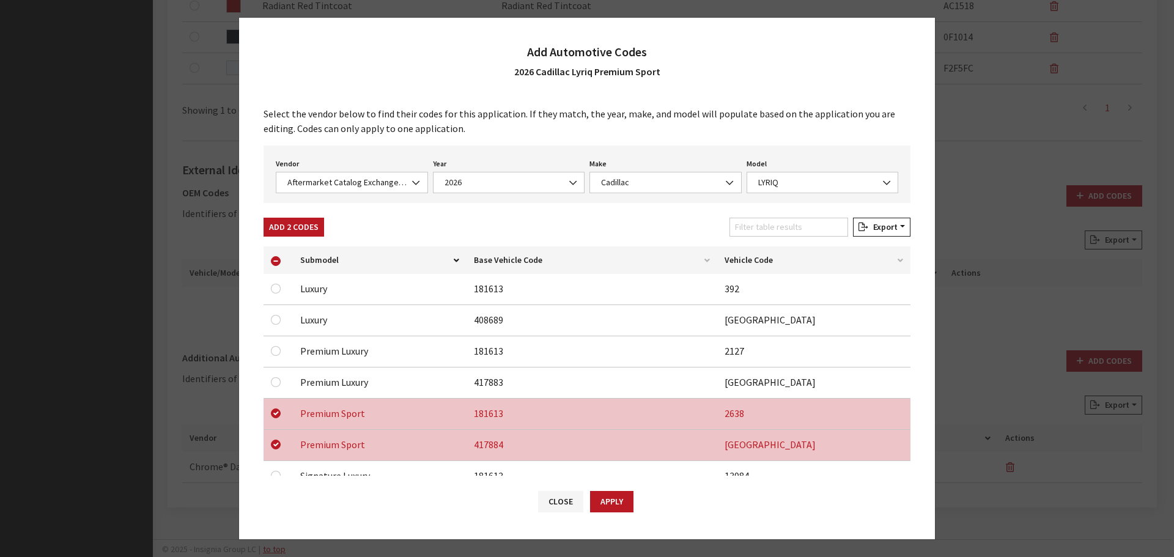
click at [639, 506] on div "Close Apply" at bounding box center [587, 508] width 696 height 64
click at [616, 501] on button "Apply" at bounding box center [611, 501] width 43 height 21
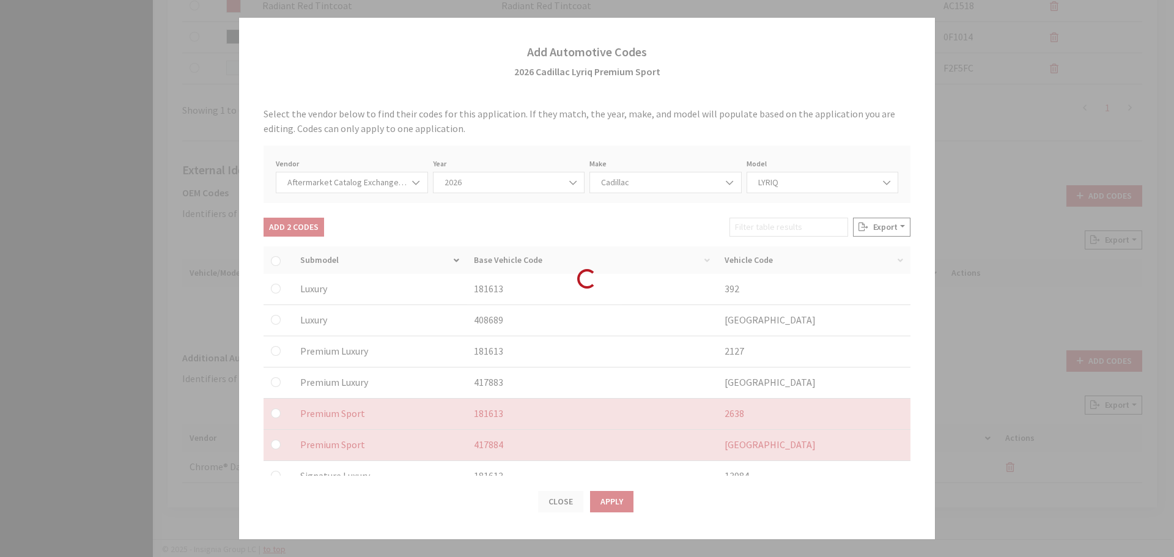
checkbox input "false"
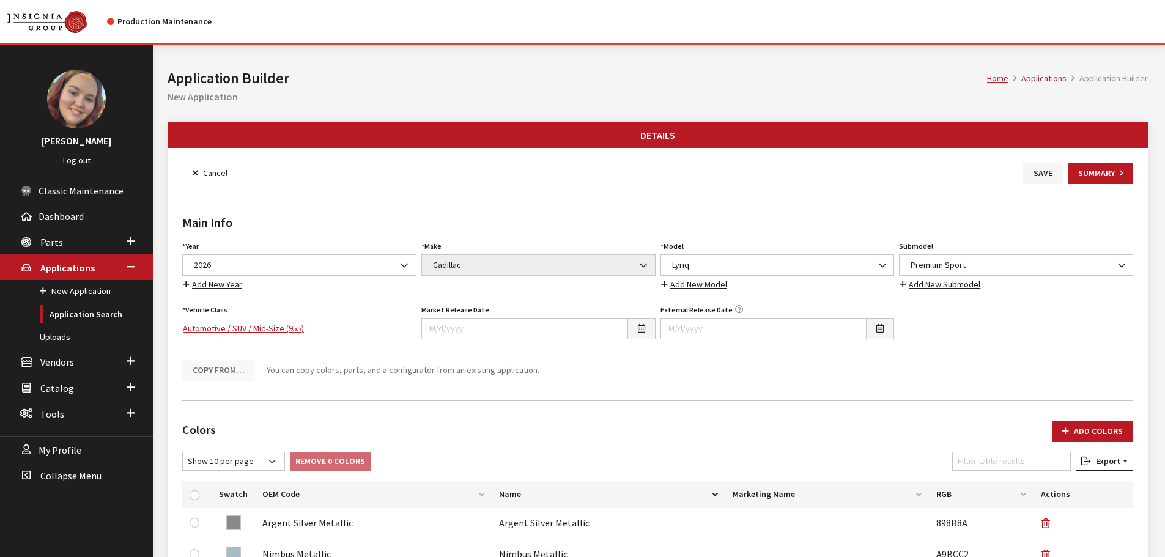
click at [1040, 175] on button "Save" at bounding box center [1043, 173] width 40 height 21
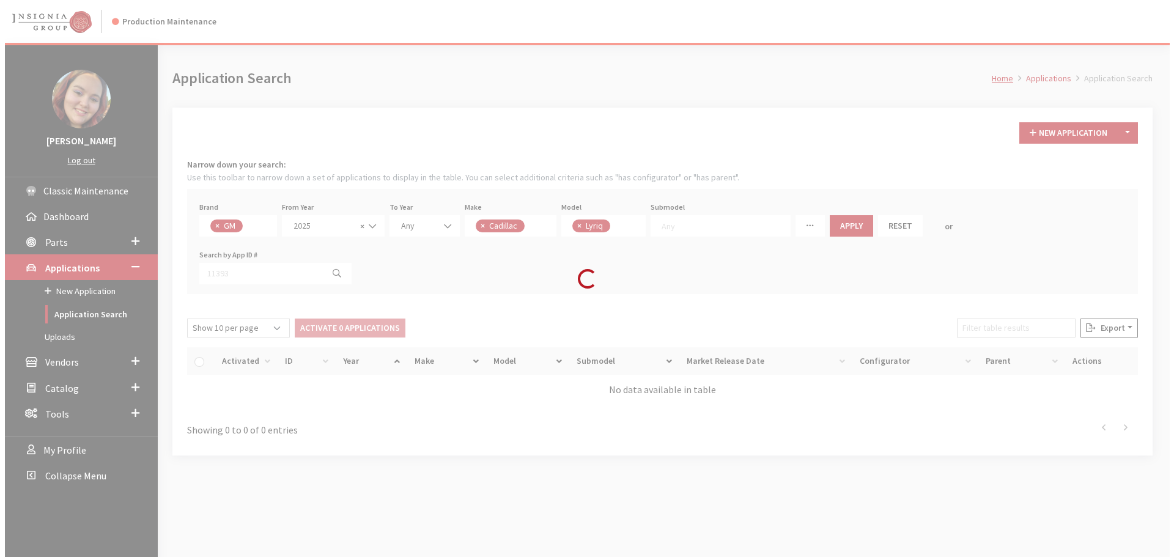
scroll to position [43, 0]
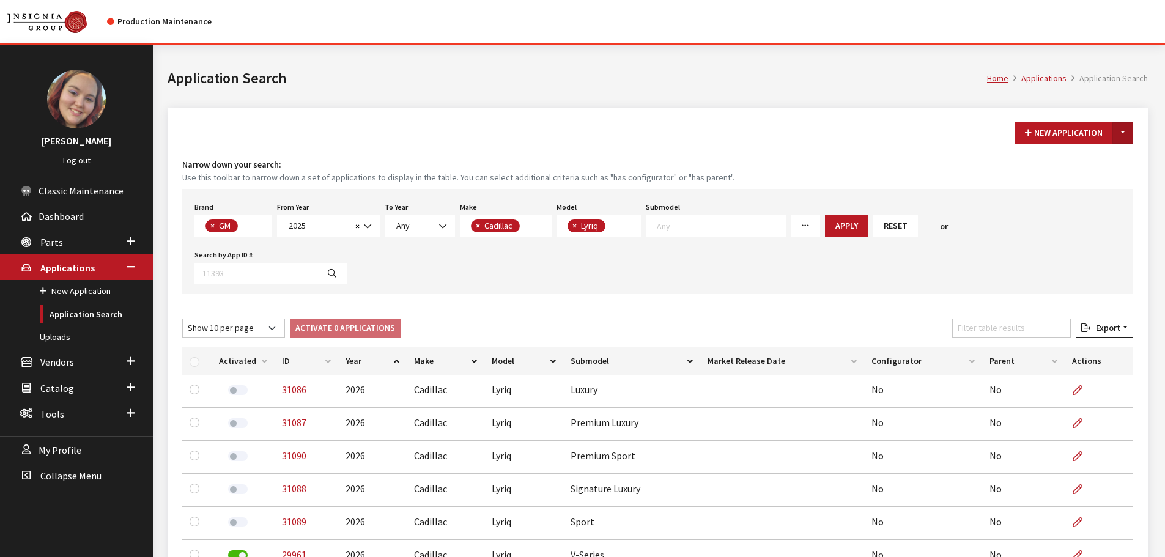
click at [1124, 136] on button "Toggle Dropdown" at bounding box center [1122, 132] width 21 height 21
click at [1085, 157] on button "New From Existing..." at bounding box center [1080, 159] width 105 height 21
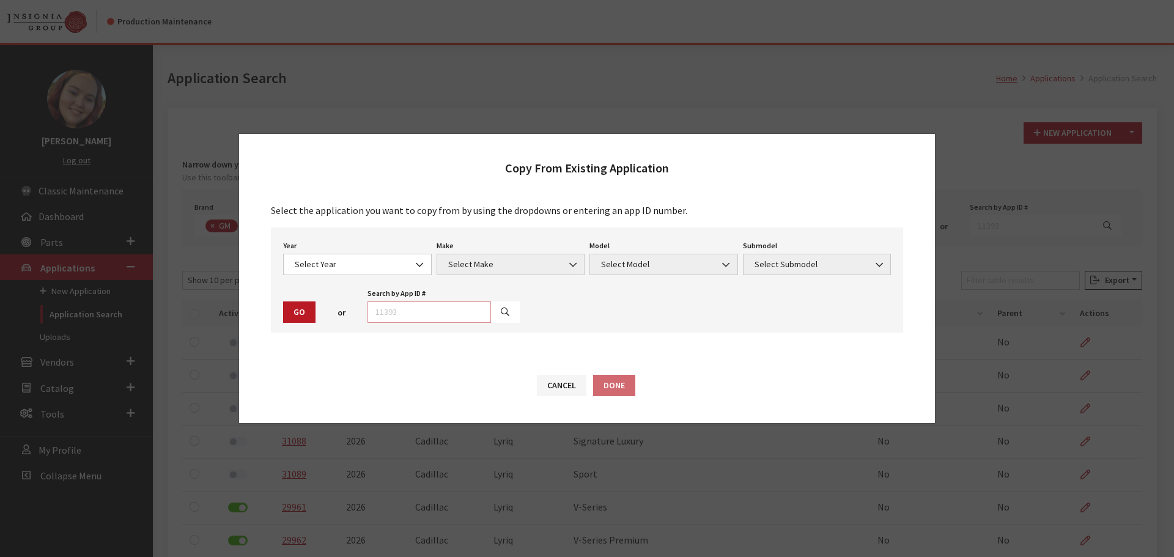
click at [388, 314] on input "text" at bounding box center [429, 311] width 124 height 21
type input "31090"
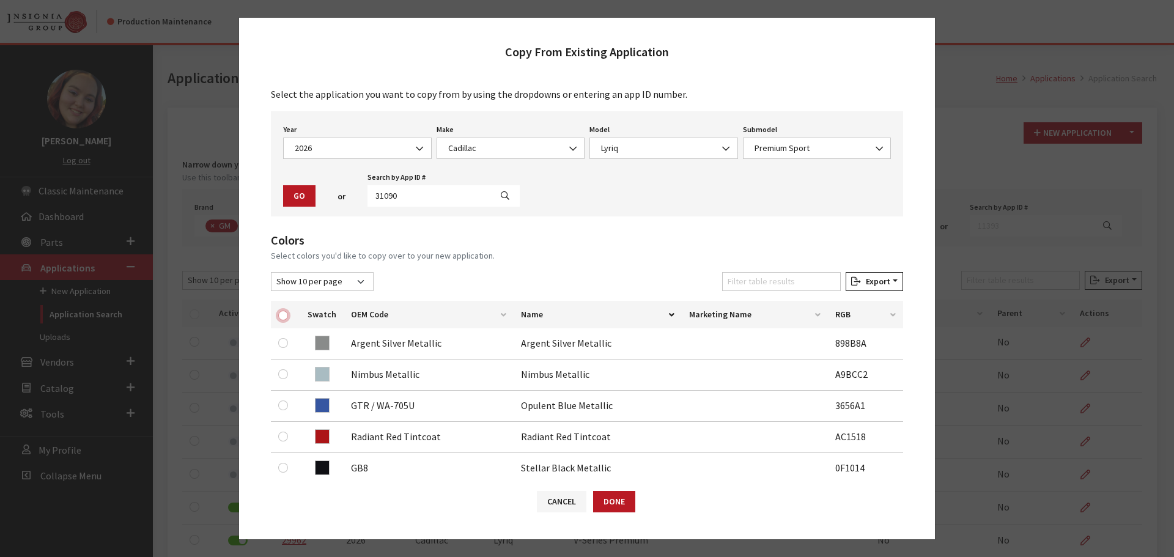
click at [280, 316] on input "checkbox" at bounding box center [283, 316] width 10 height 10
checkbox input "true"
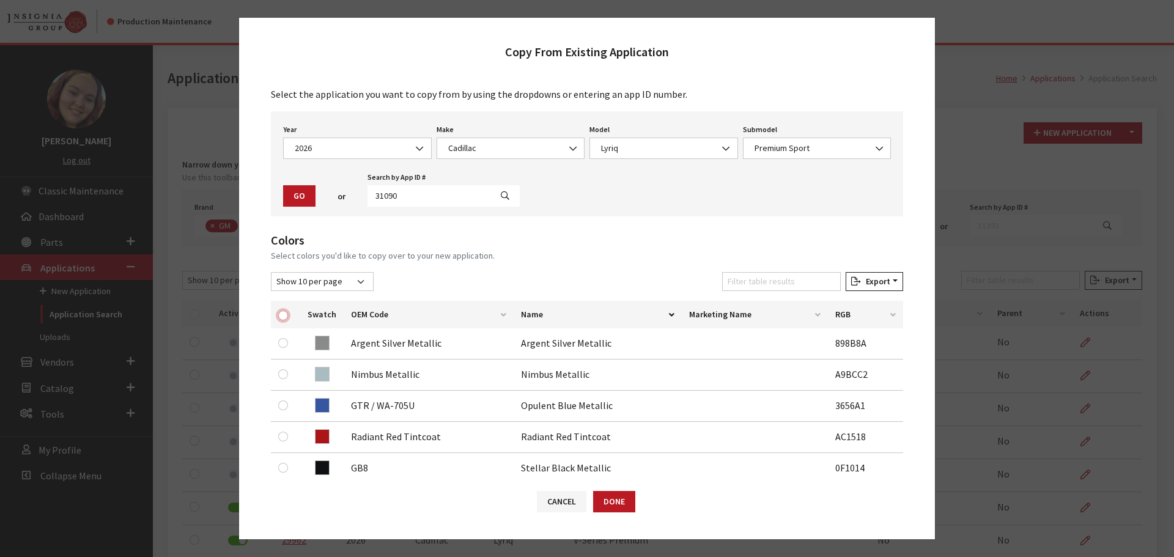
checkbox input "true"
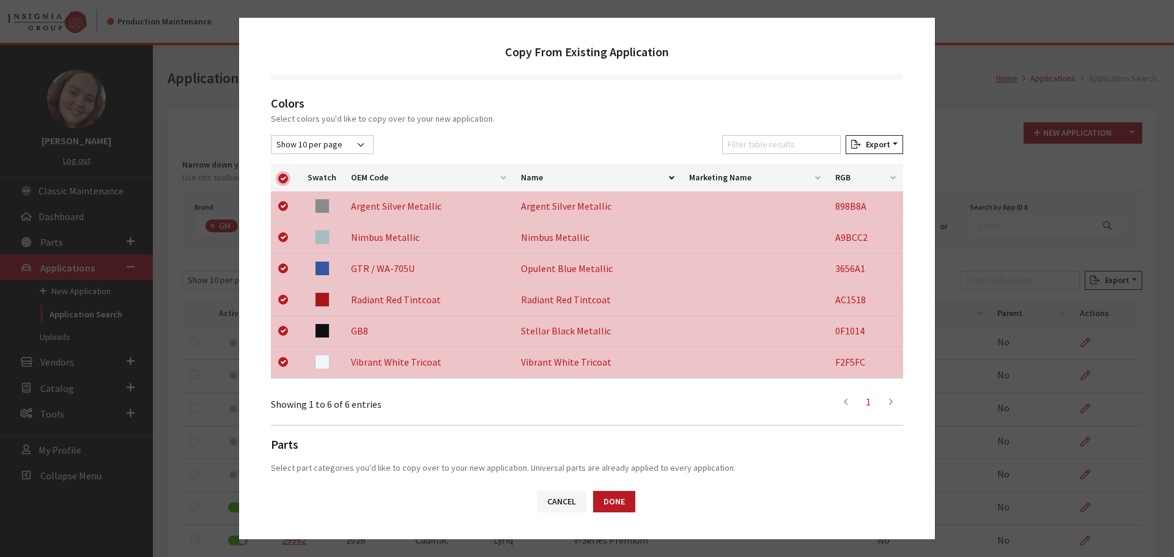
scroll to position [255, 0]
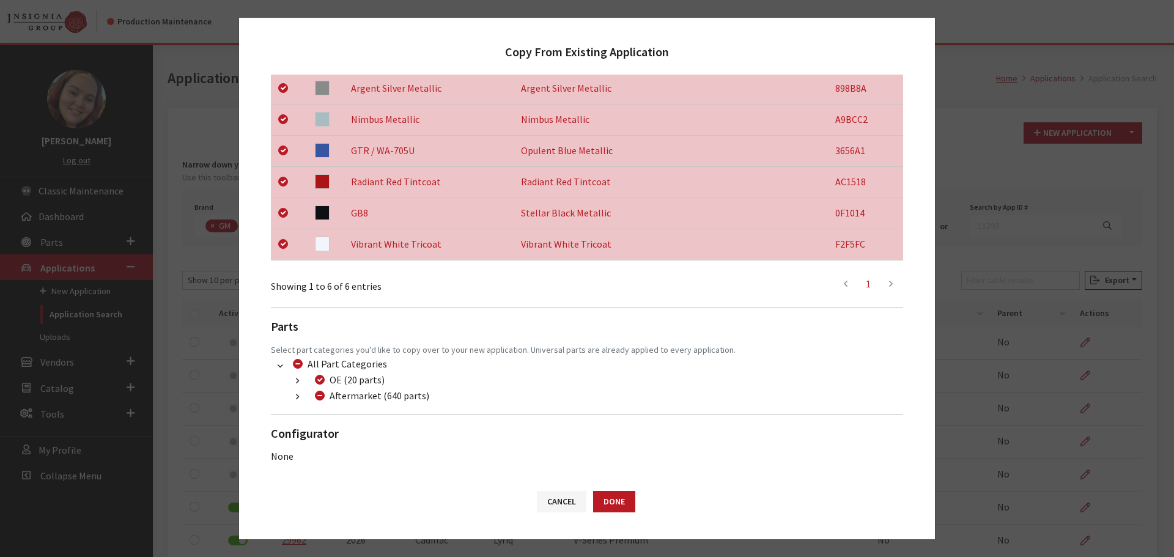
click at [300, 397] on button "button" at bounding box center [298, 397] width 24 height 14
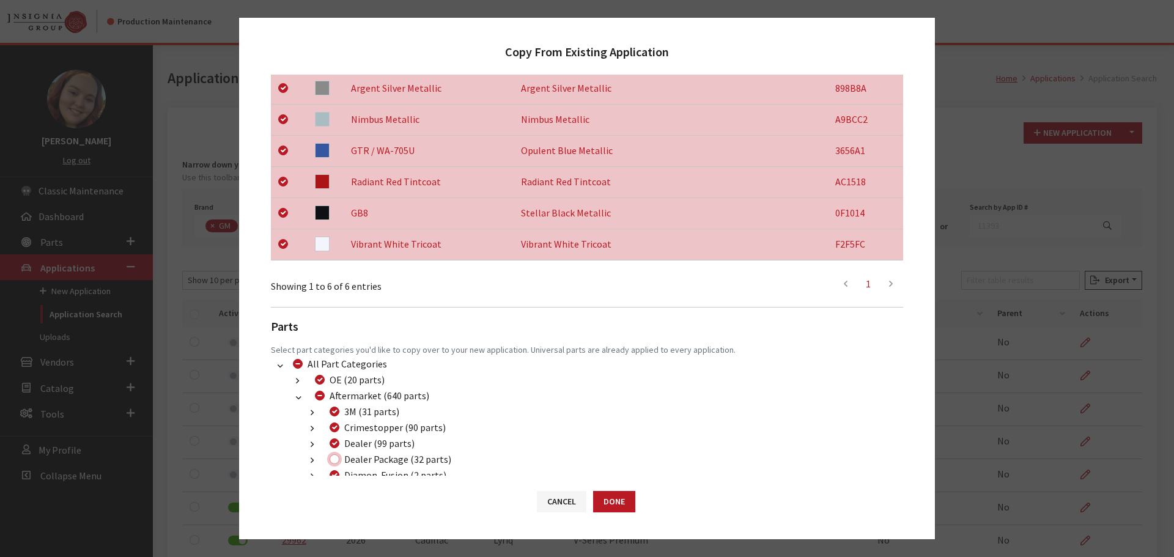
click at [335, 460] on input "Dealer Package (32 parts)" at bounding box center [335, 459] width 10 height 10
checkbox input "true"
click at [615, 506] on button "Done" at bounding box center [614, 501] width 42 height 21
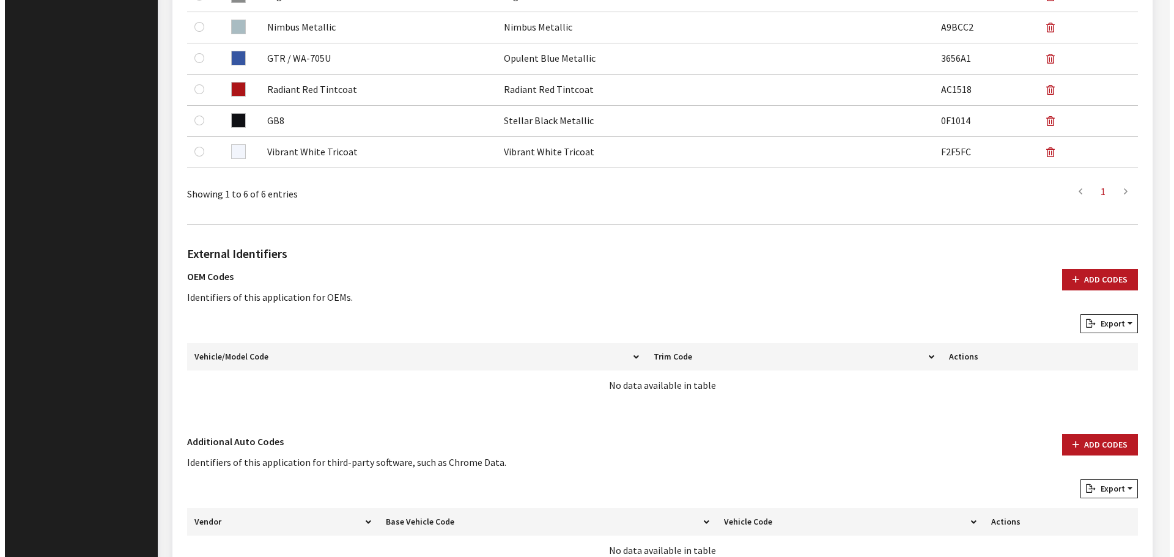
scroll to position [611, 0]
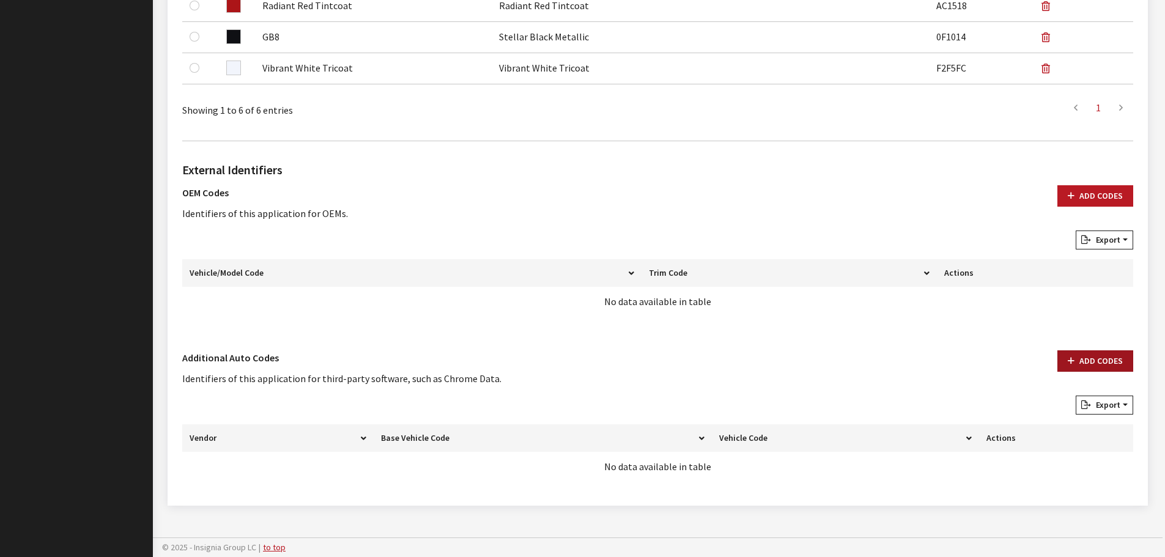
click at [1093, 363] on button "Add Codes" at bounding box center [1095, 360] width 76 height 21
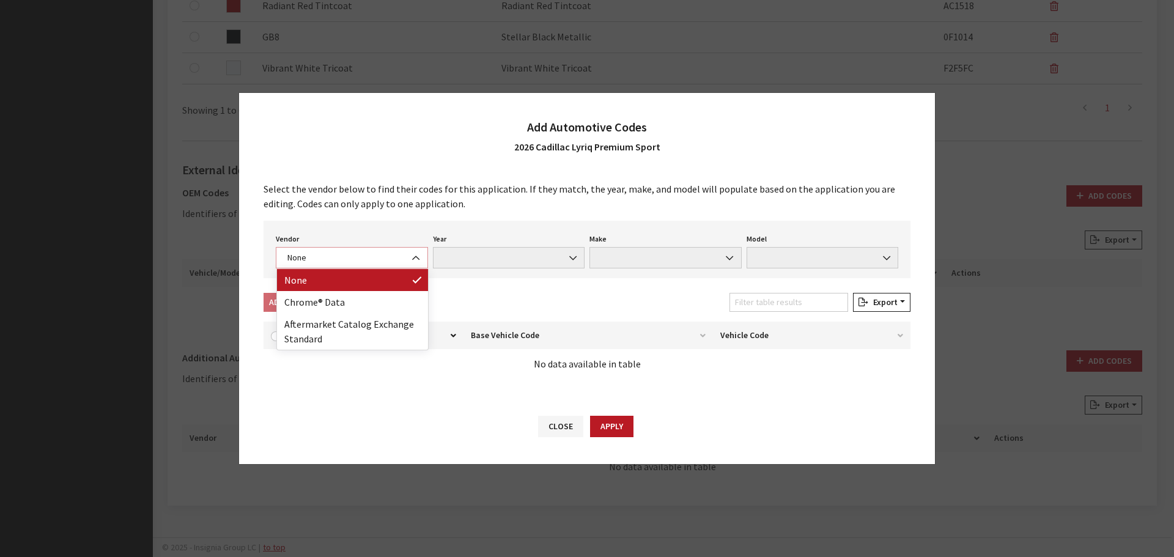
click at [347, 257] on span "None" at bounding box center [352, 257] width 136 height 13
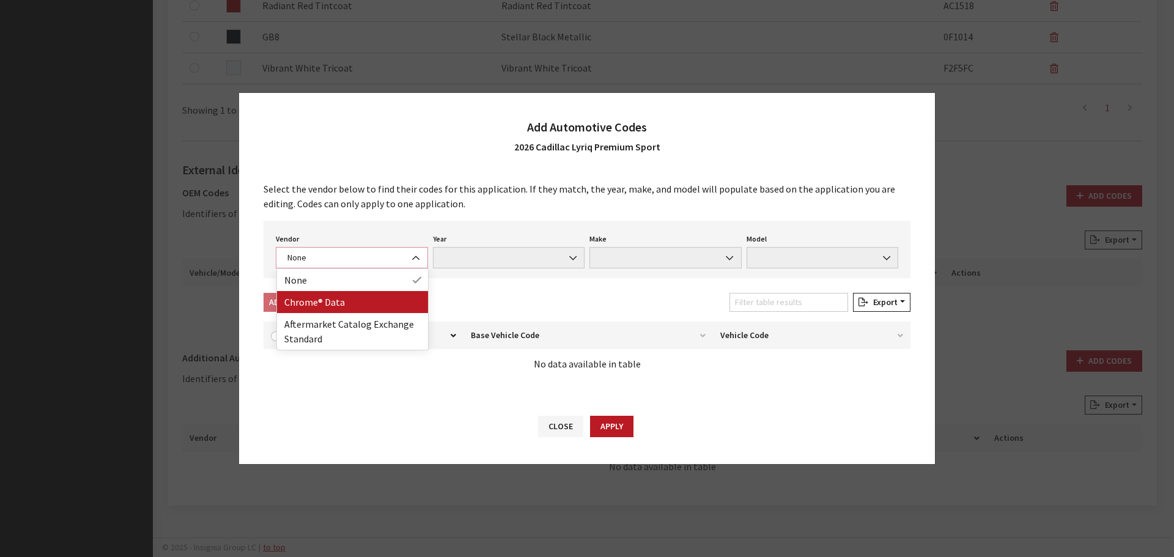
select select "4"
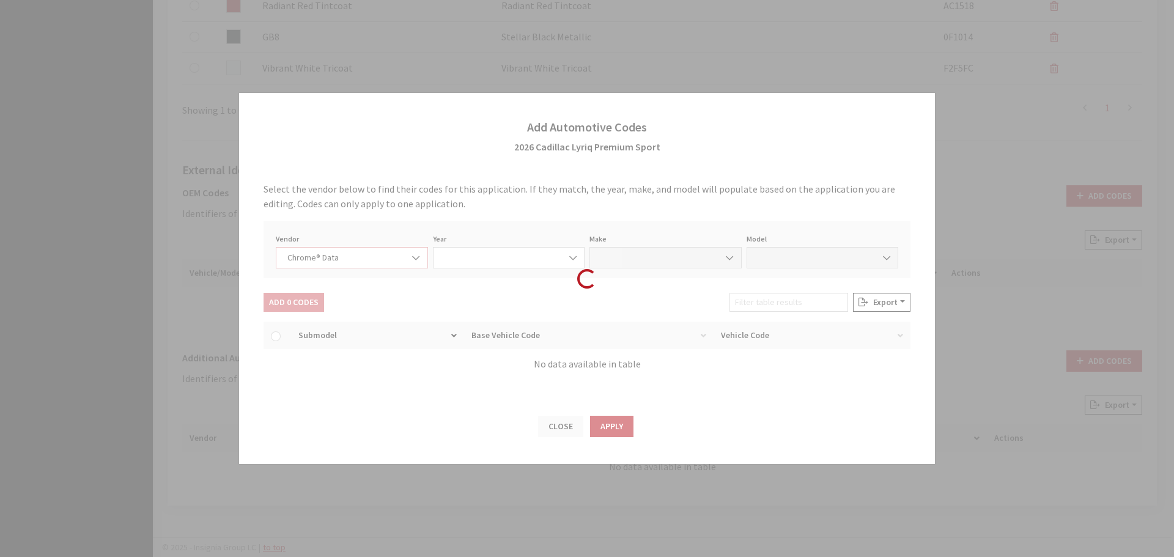
select select "2026"
select select "7"
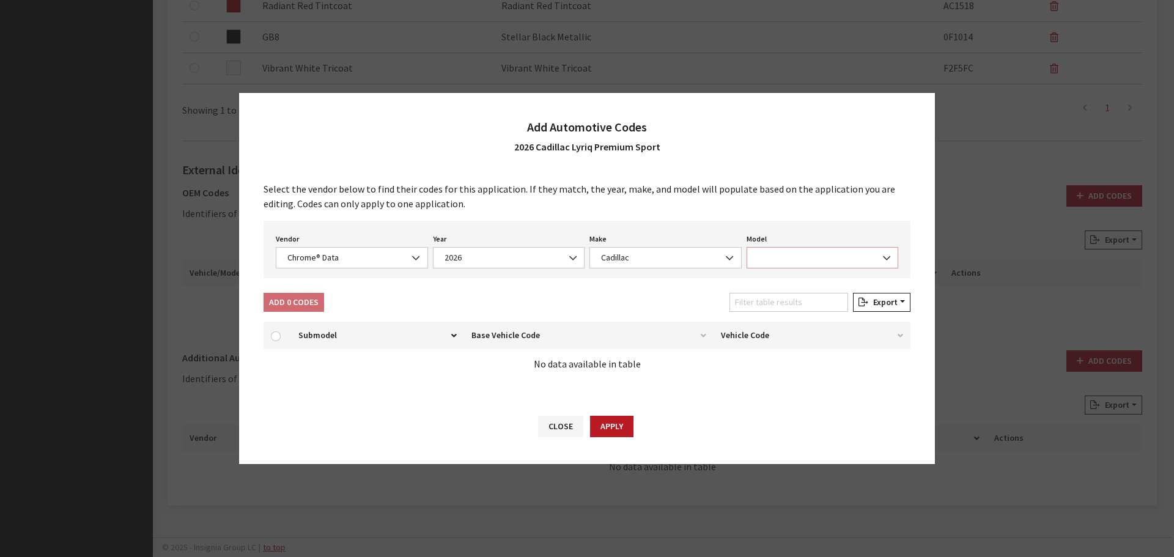
click at [795, 257] on span at bounding box center [823, 257] width 152 height 21
click at [795, 278] on input "Search" at bounding box center [823, 285] width 139 height 21
type input "yr"
select select "64998"
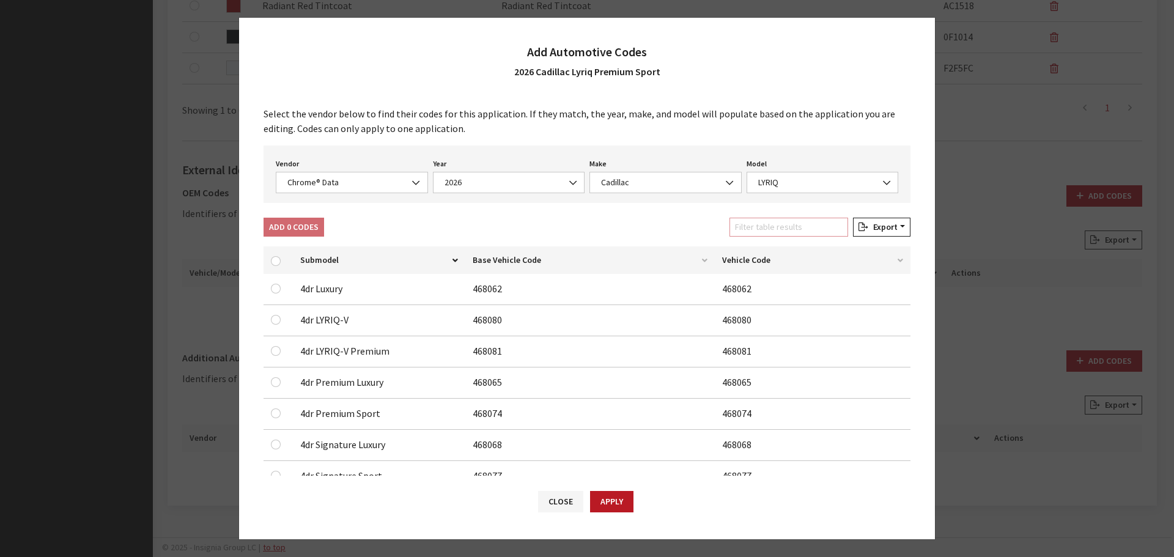
click at [803, 225] on input "Filter table results" at bounding box center [788, 227] width 119 height 19
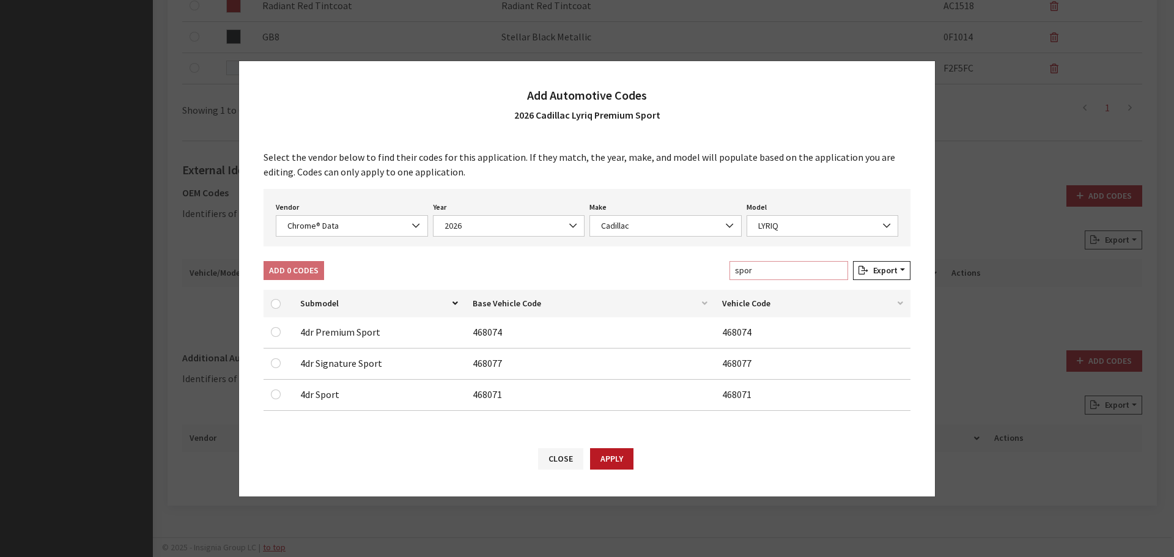
type input "spor"
click at [275, 334] on input "checkbox" at bounding box center [276, 332] width 10 height 10
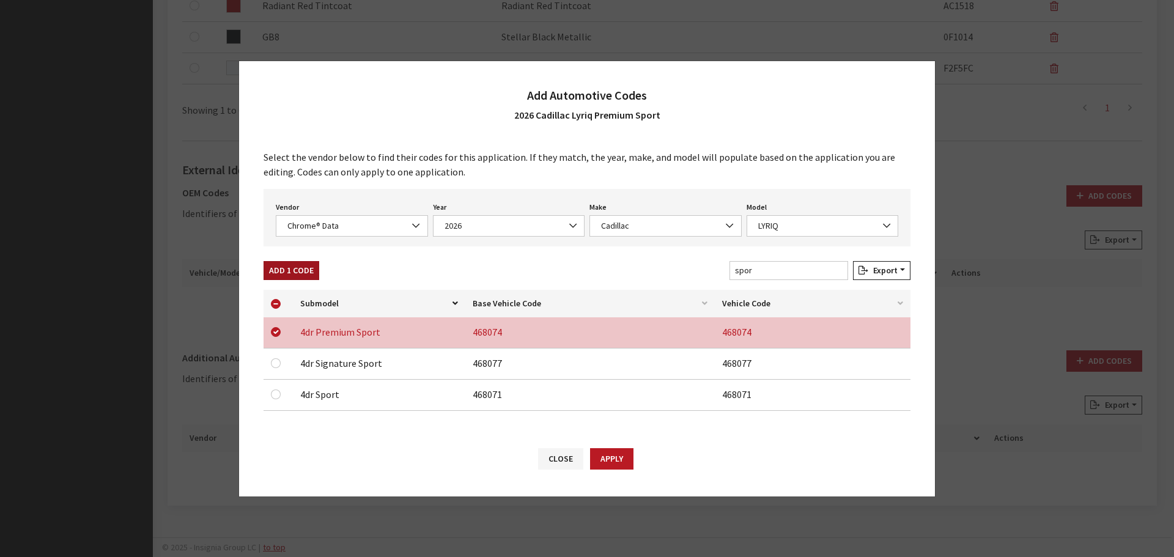
click at [295, 272] on button "Add 1 Code" at bounding box center [292, 270] width 56 height 19
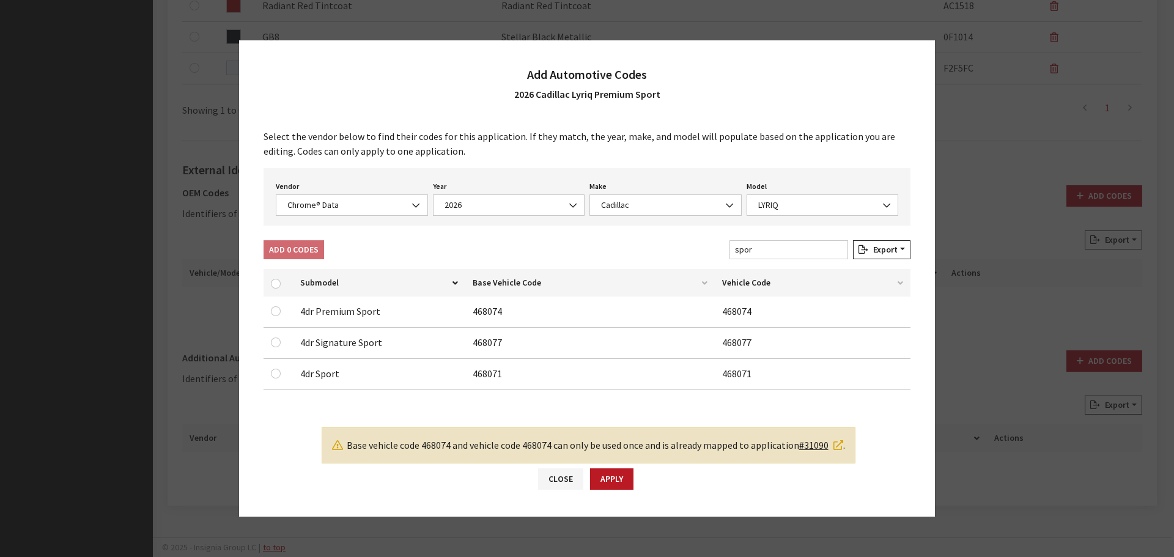
checkbox input "false"
click at [276, 344] on input "checkbox" at bounding box center [276, 343] width 10 height 10
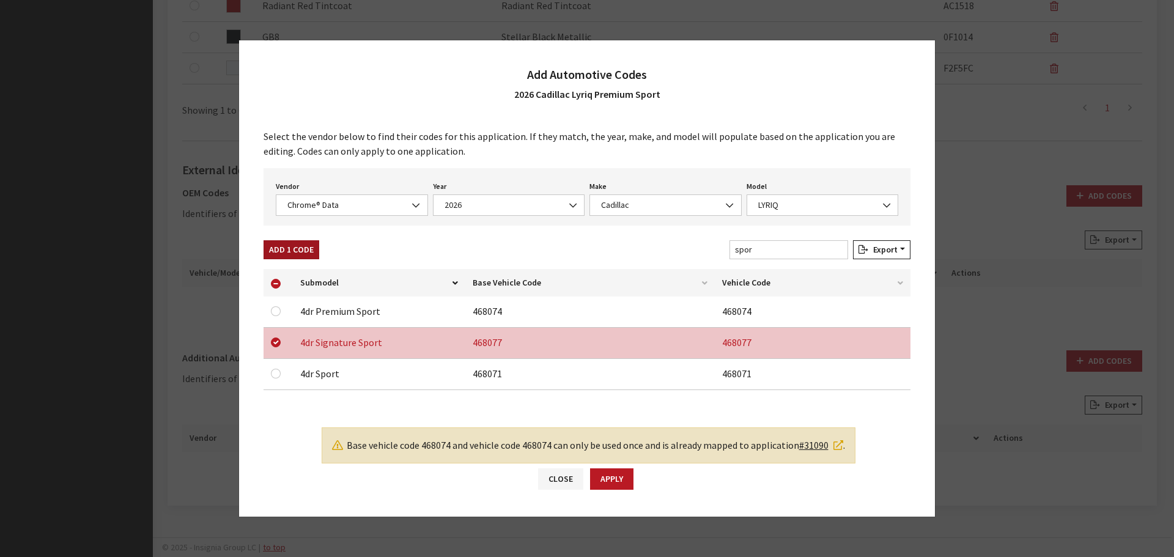
click at [308, 246] on button "Add 1 Code" at bounding box center [292, 249] width 56 height 19
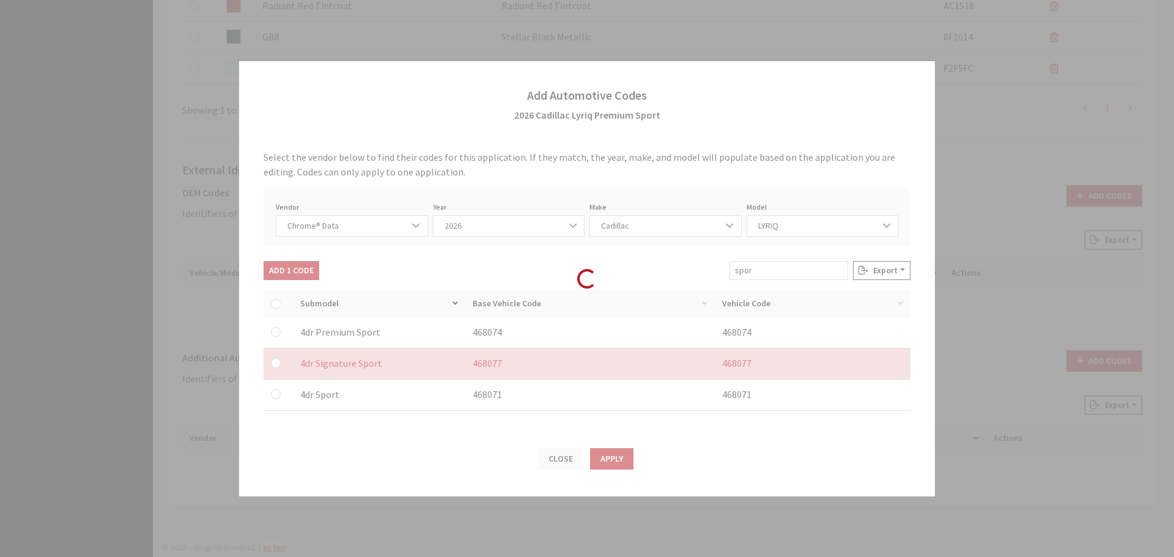
checkbox input "false"
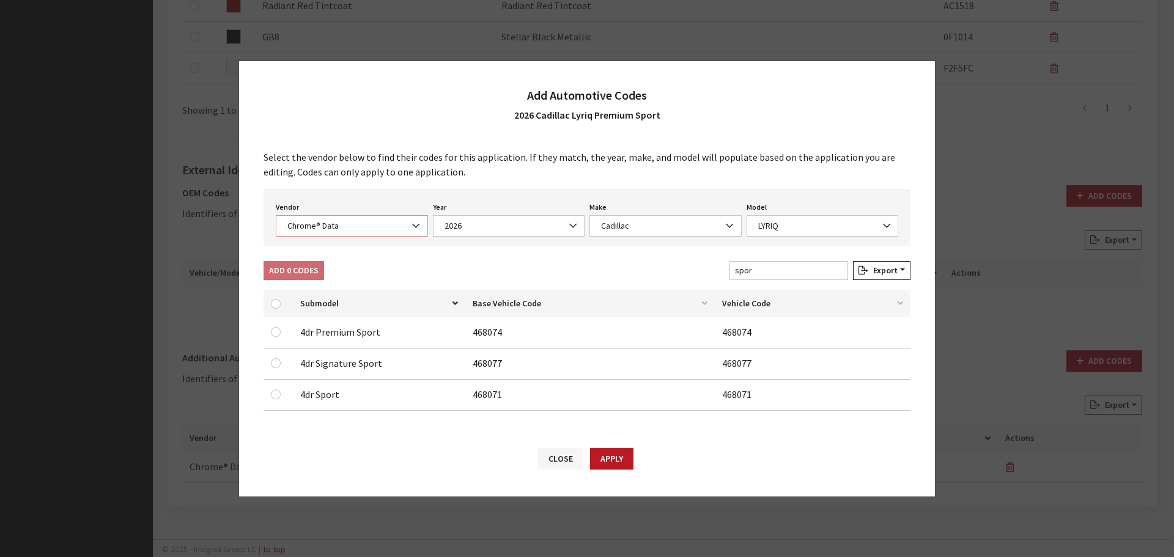
click at [328, 222] on span "Chrome® Data" at bounding box center [352, 225] width 136 height 13
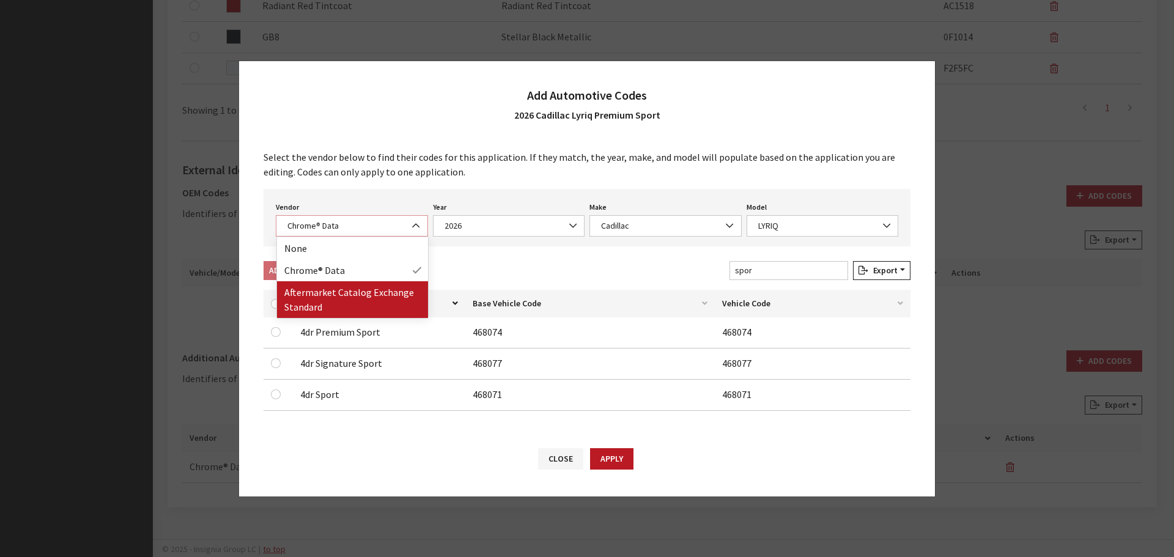
select select "2"
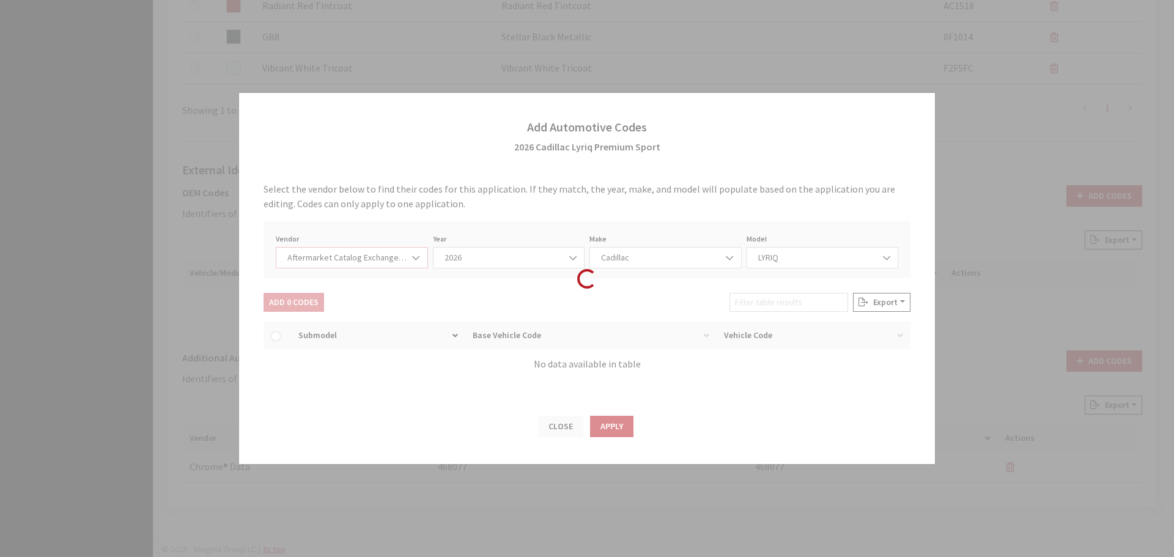
select select "2026"
select select "46"
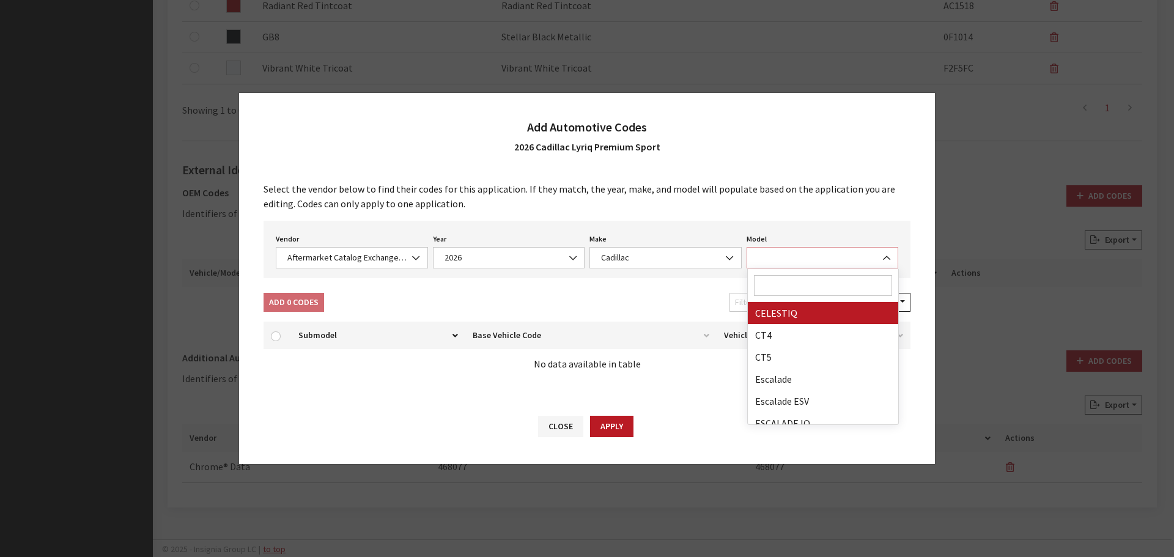
click at [773, 259] on span at bounding box center [823, 257] width 152 height 21
click at [763, 284] on input "Search" at bounding box center [823, 285] width 139 height 21
type input "yr"
select select "29646"
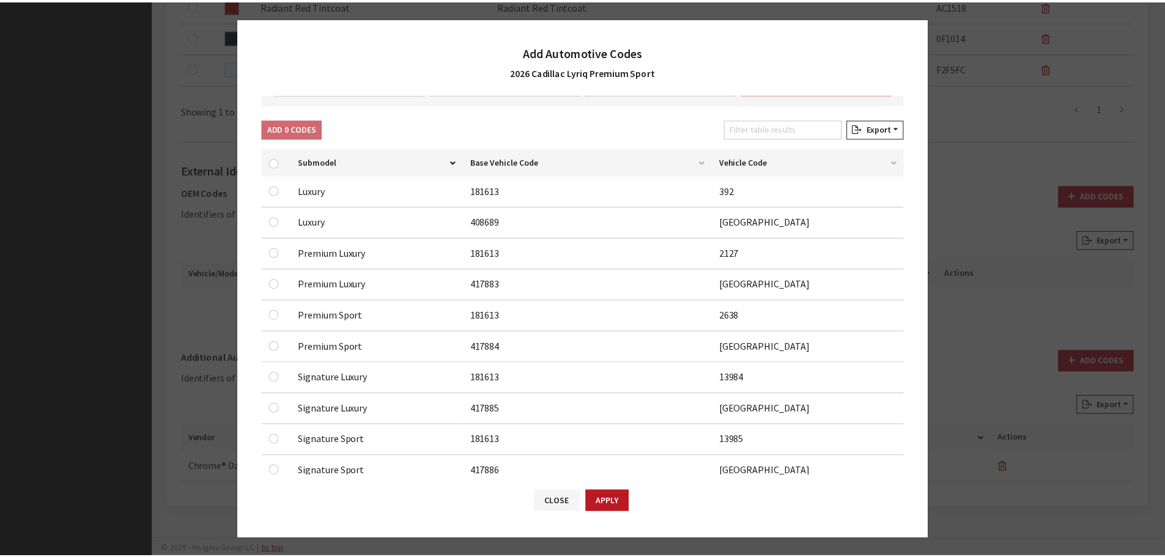
scroll to position [245, 0]
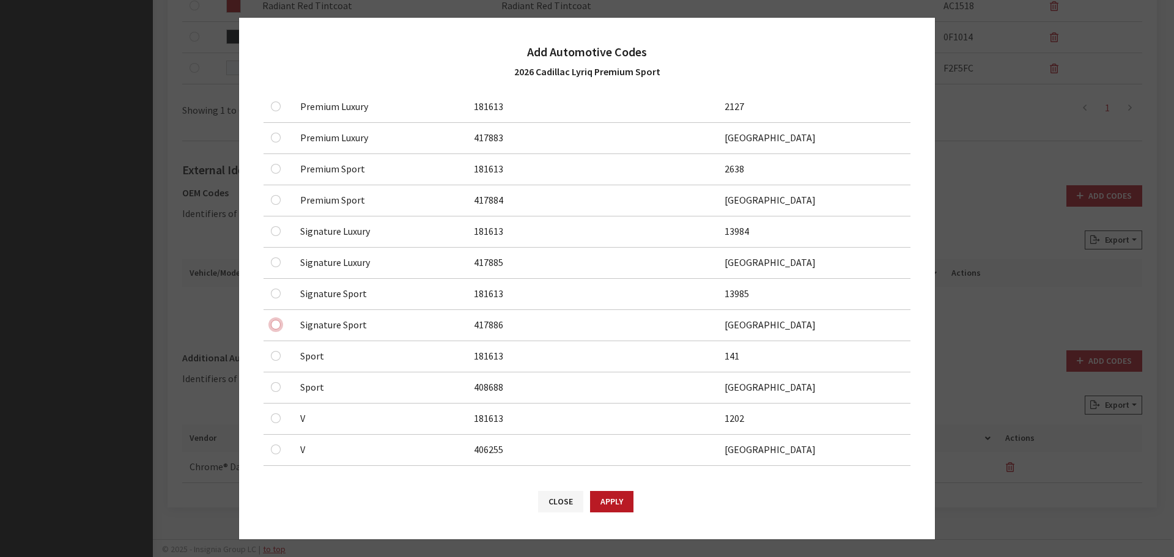
drag, startPoint x: 274, startPoint y: 327, endPoint x: 284, endPoint y: 313, distance: 17.1
click at [276, 325] on input "checkbox" at bounding box center [276, 325] width 10 height 10
checkbox input "true"
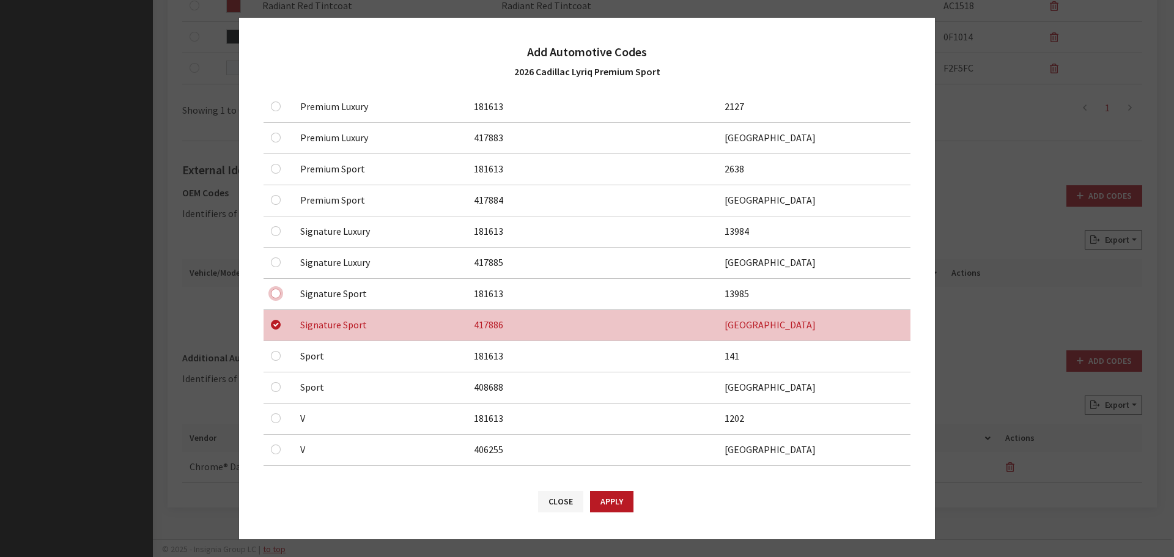
click at [279, 291] on input "checkbox" at bounding box center [276, 294] width 10 height 10
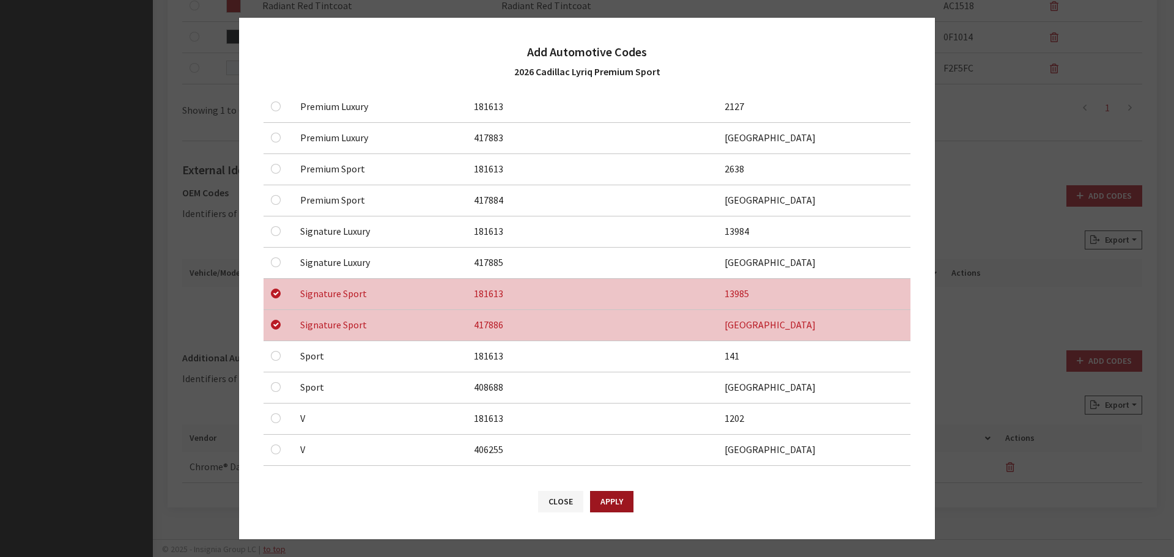
click at [607, 501] on button "Apply" at bounding box center [611, 501] width 43 height 21
checkbox input "false"
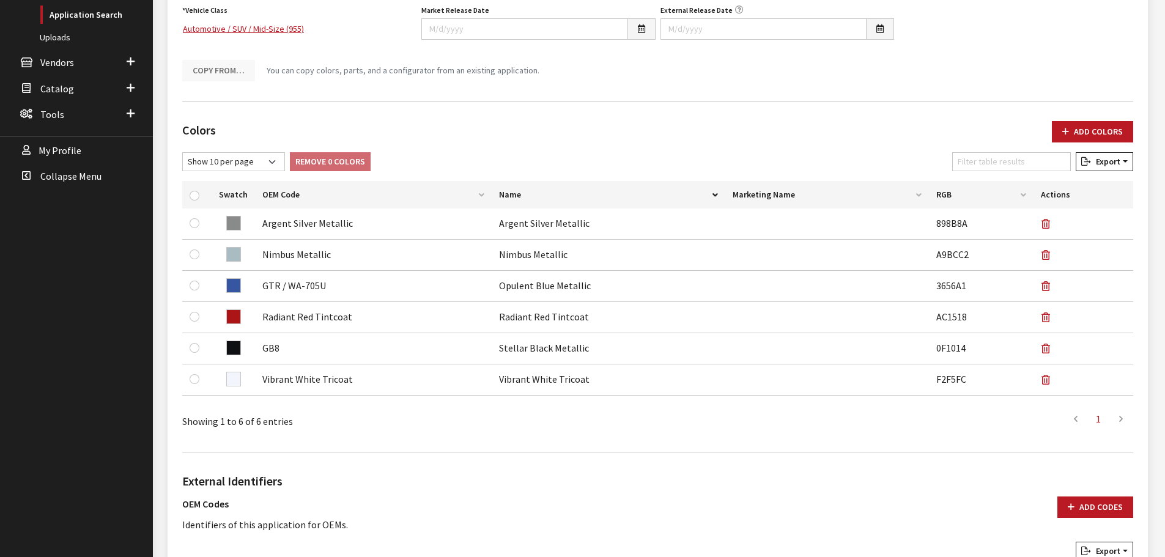
scroll to position [0, 0]
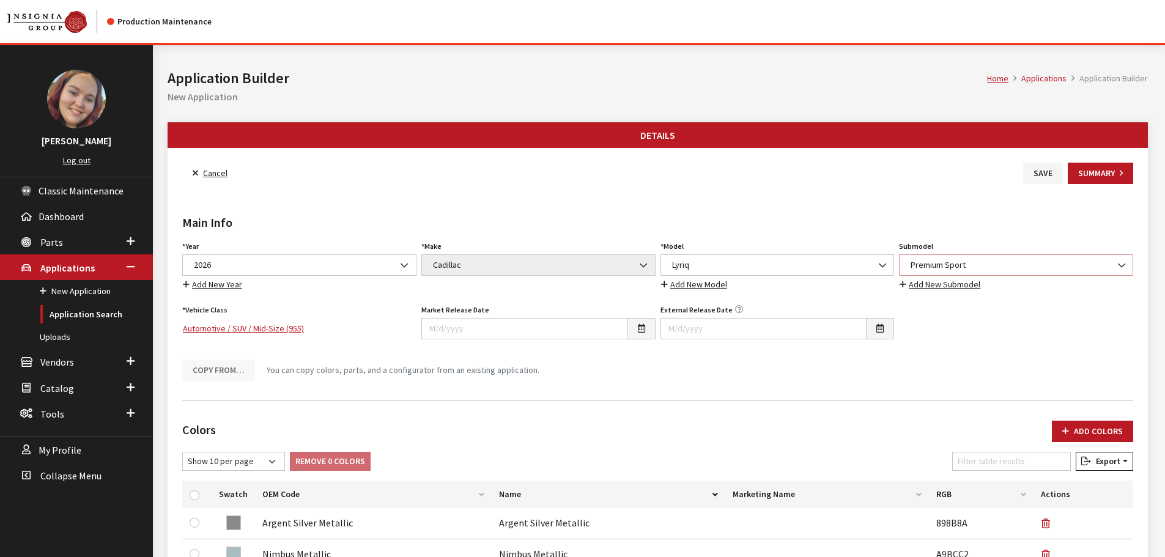
click at [994, 259] on span "Premium Sport" at bounding box center [1016, 265] width 218 height 13
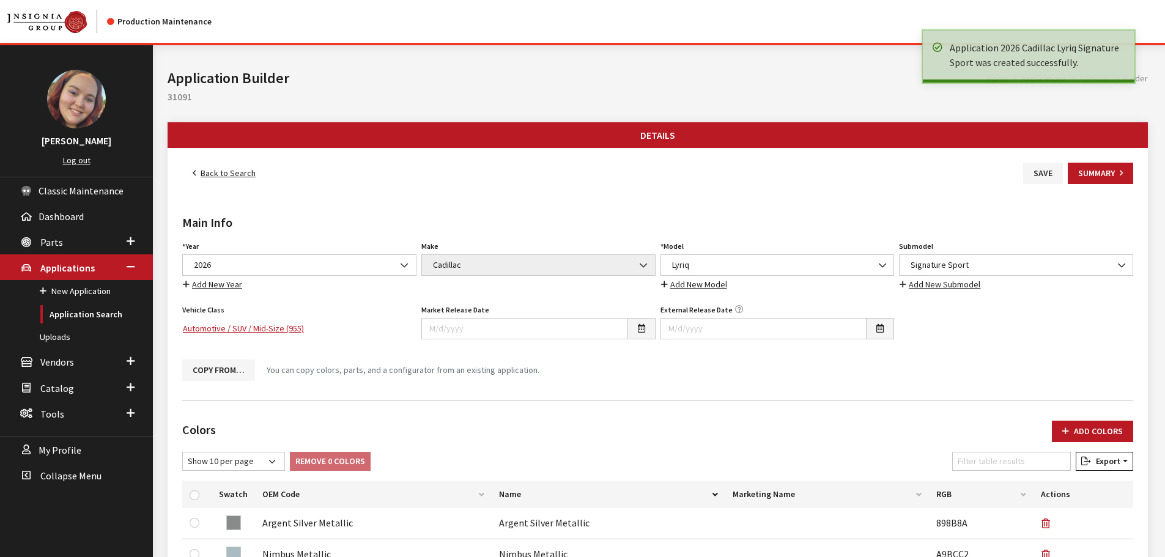
click at [231, 171] on link "Back to Search" at bounding box center [224, 173] width 84 height 21
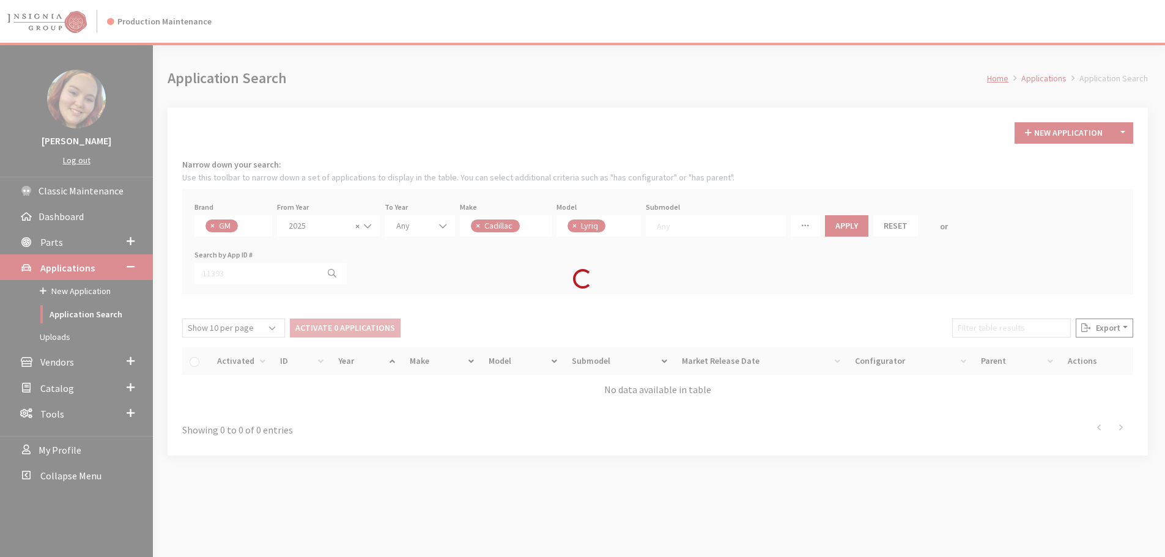
scroll to position [43, 0]
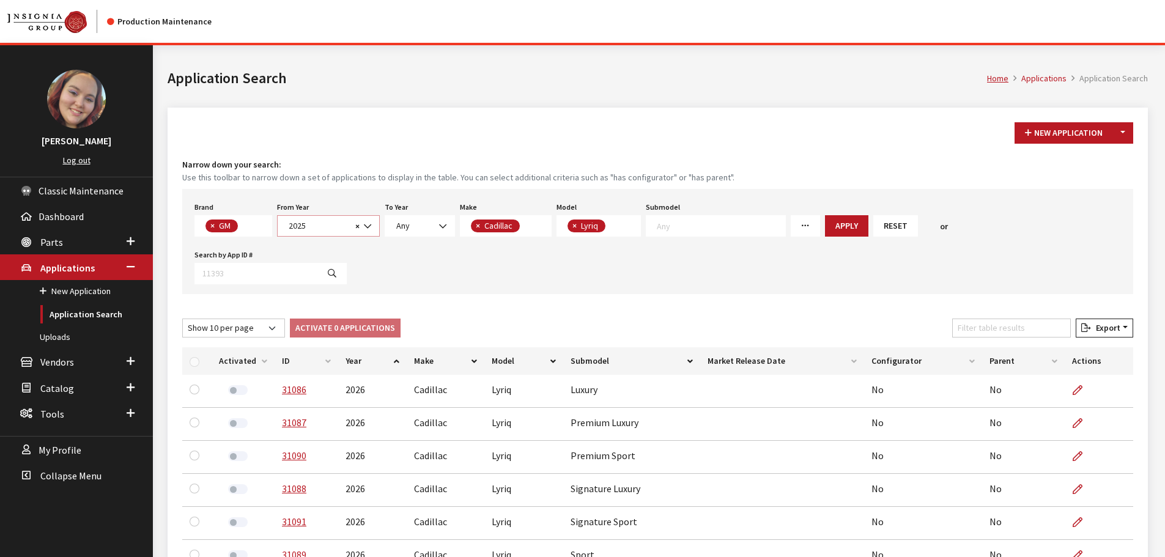
click at [329, 224] on span "2025" at bounding box center [318, 225] width 67 height 13
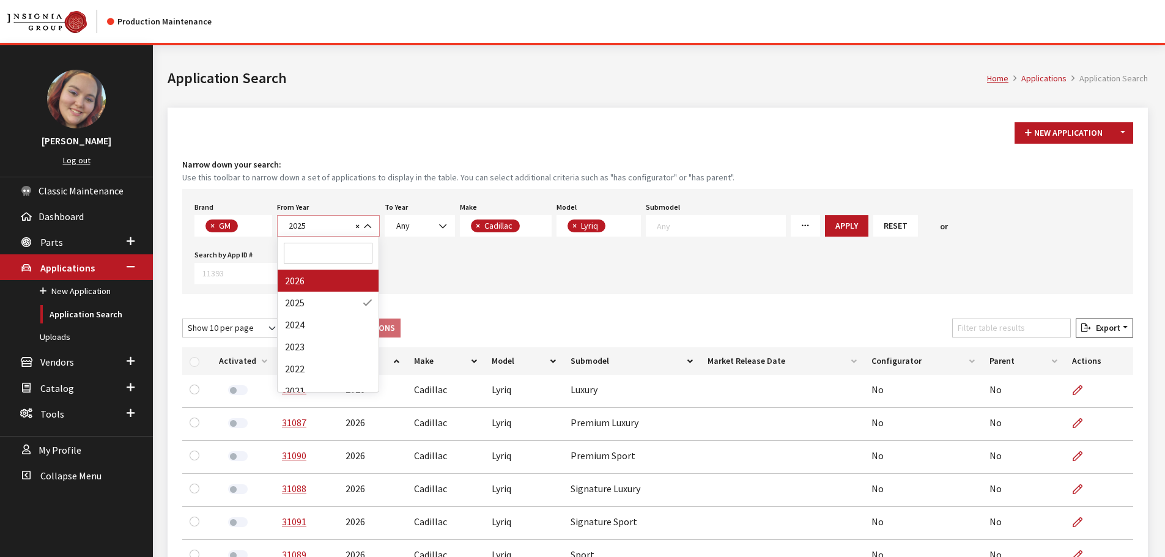
select select "2026"
select select
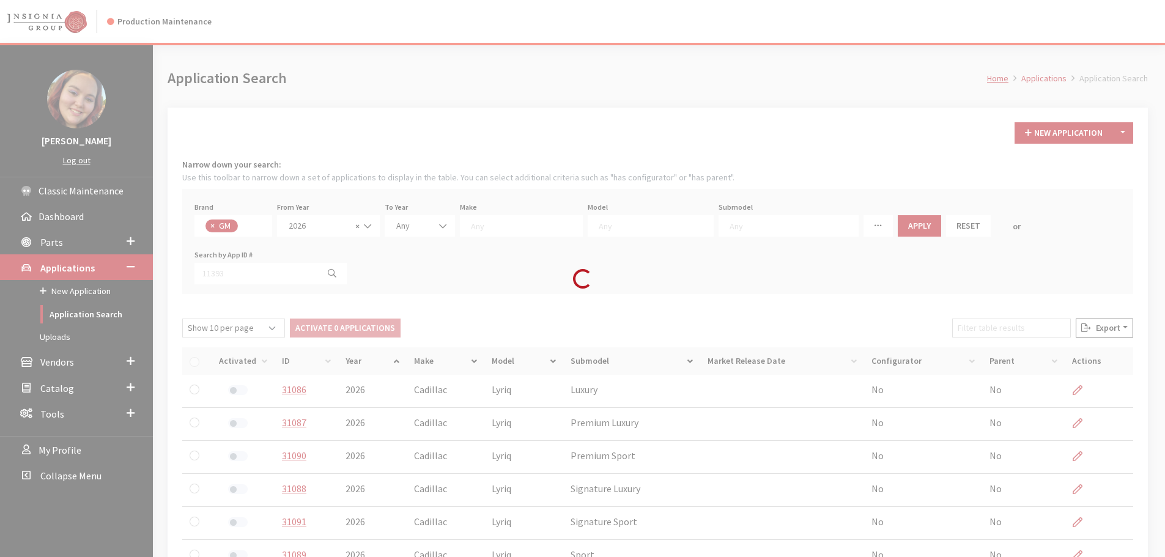
scroll to position [12, 0]
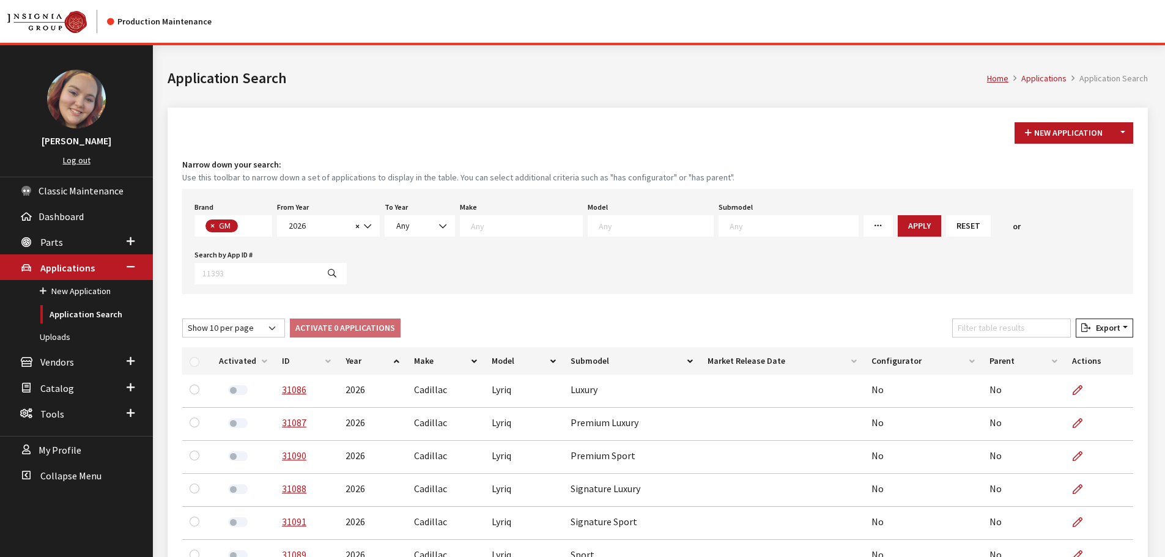
click at [599, 231] on textarea "Search" at bounding box center [656, 225] width 114 height 11
type textarea "yr"
select select "1297"
select select
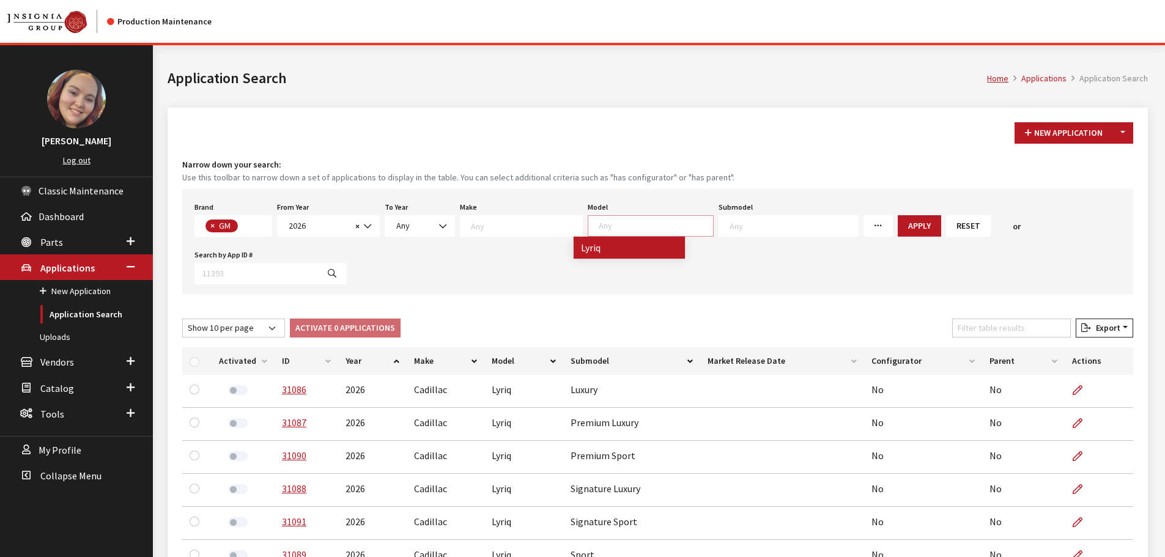
scroll to position [244, 0]
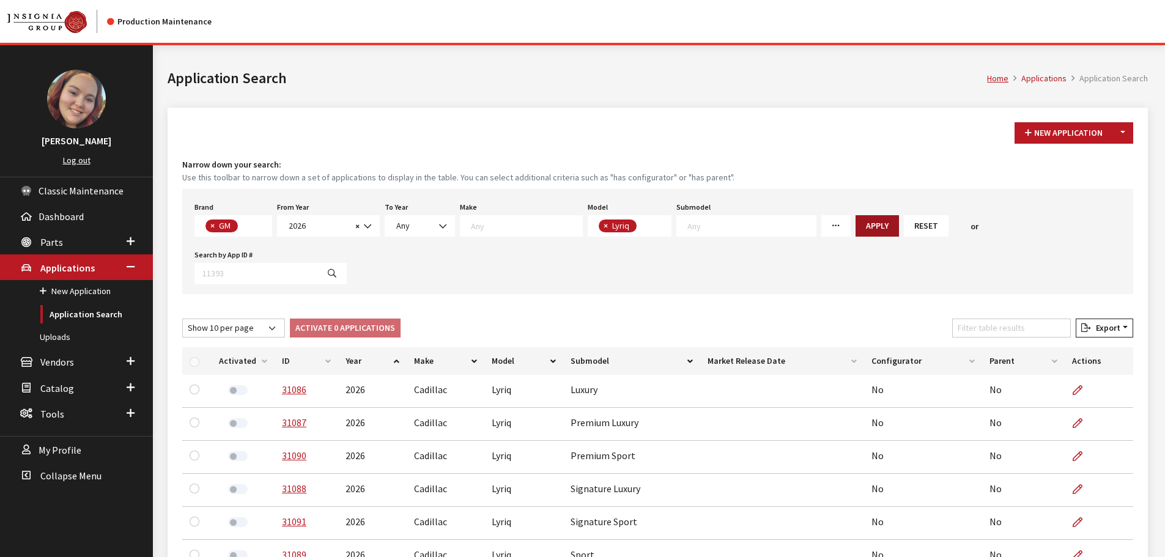
click at [860, 223] on button "Apply" at bounding box center [876, 225] width 43 height 21
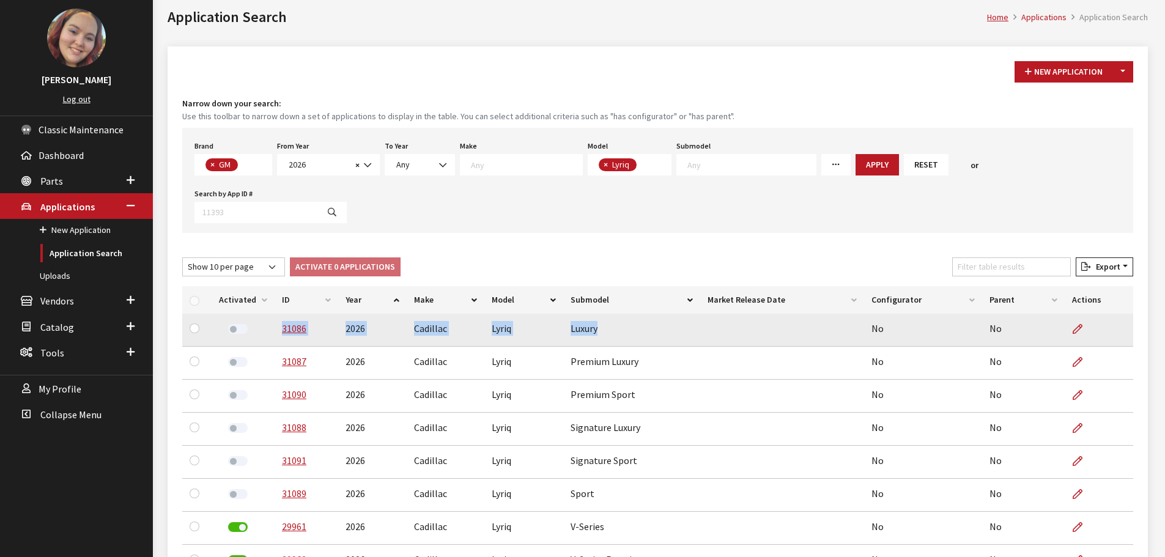
drag, startPoint x: 597, startPoint y: 285, endPoint x: 278, endPoint y: 292, distance: 319.2
click at [278, 314] on tr "31086 2026 Cadillac Lyriq Luxury No No" at bounding box center [657, 330] width 951 height 33
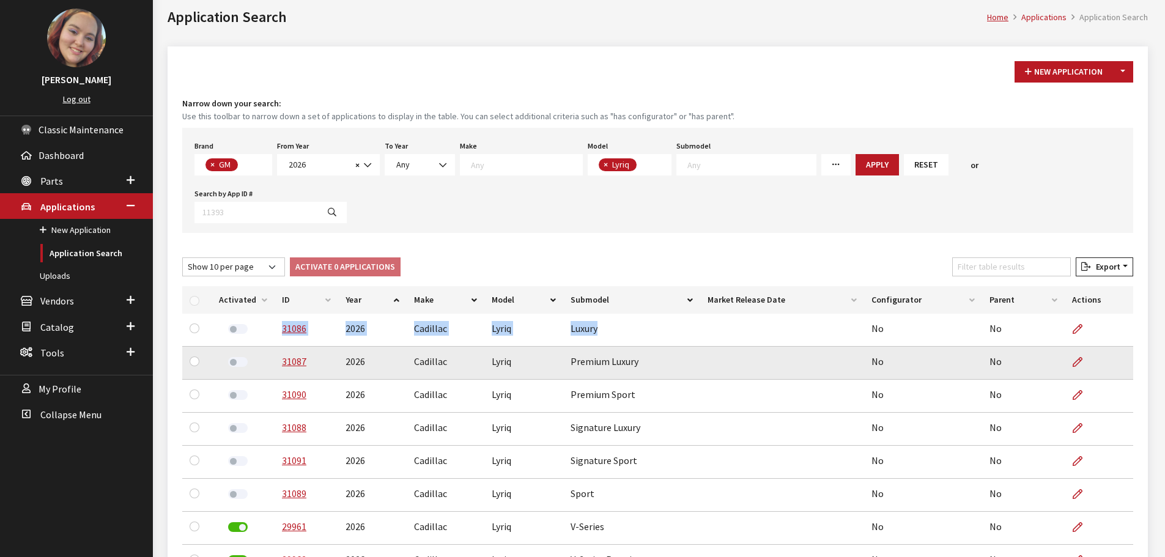
copy tr "31086 2026 Cadillac Lyriq Luxury"
drag, startPoint x: 638, startPoint y: 312, endPoint x: 278, endPoint y: 324, distance: 360.9
click at [278, 347] on tr "31087 2026 Cadillac Lyriq Premium Luxury No No" at bounding box center [657, 363] width 951 height 33
copy tr "31087 2026 Cadillac Lyriq Premium Luxury"
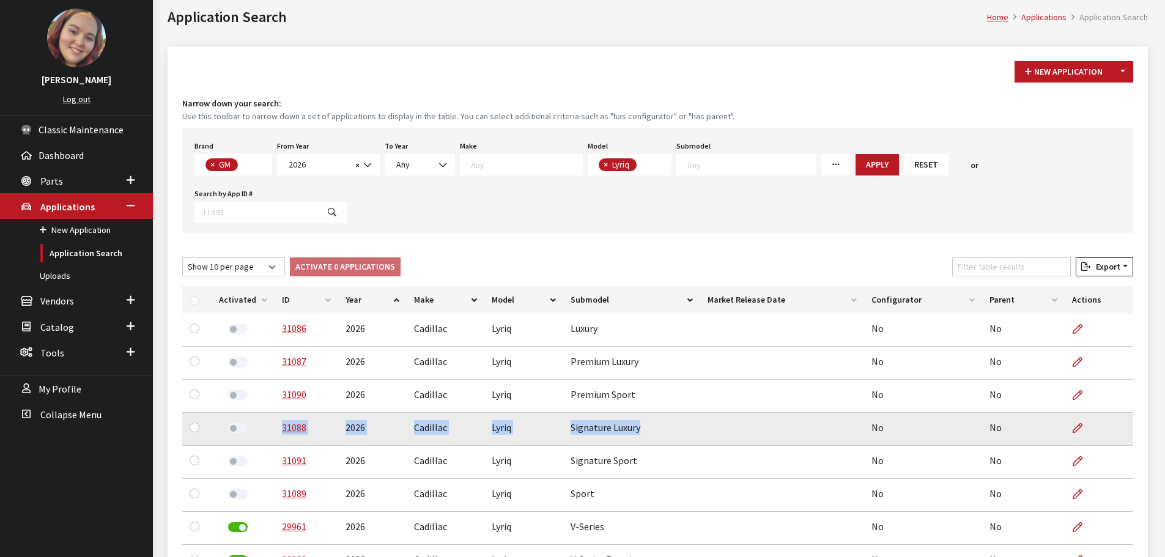
drag, startPoint x: 640, startPoint y: 381, endPoint x: 277, endPoint y: 380, distance: 363.2
click at [277, 413] on tr "31088 2026 Cadillac Lyriq Signature Luxury No No" at bounding box center [657, 429] width 951 height 33
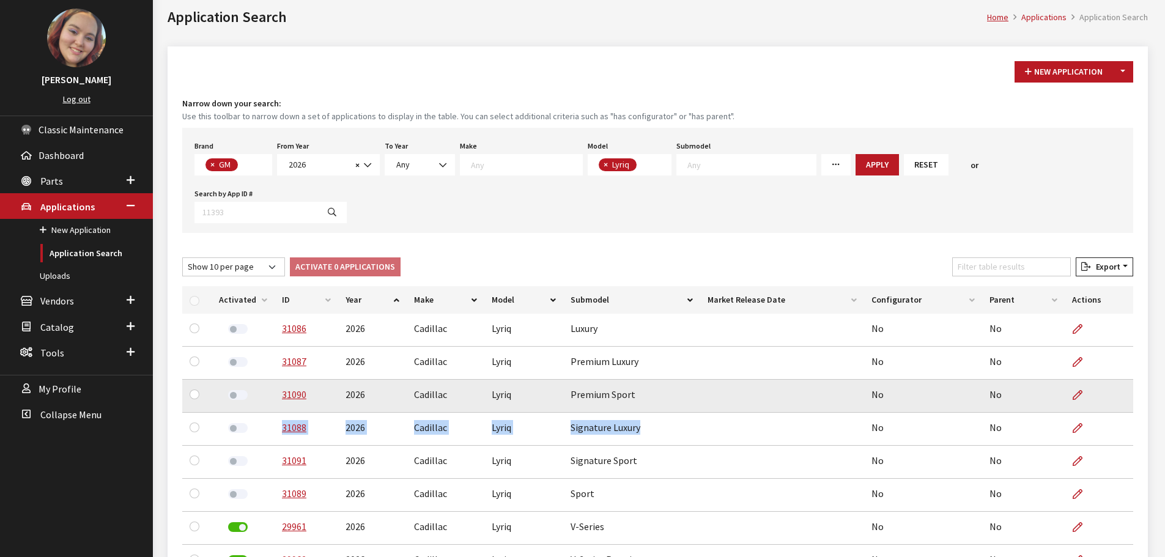
copy tr "31088 2026 Cadillac Lyriq Signature Luxury"
drag, startPoint x: 630, startPoint y: 349, endPoint x: 280, endPoint y: 353, distance: 350.4
click at [280, 380] on tr "31090 2026 Cadillac Lyriq Premium Sport No No" at bounding box center [657, 396] width 951 height 33
copy tr "31090 2026 Cadillac Lyriq Premium Sport"
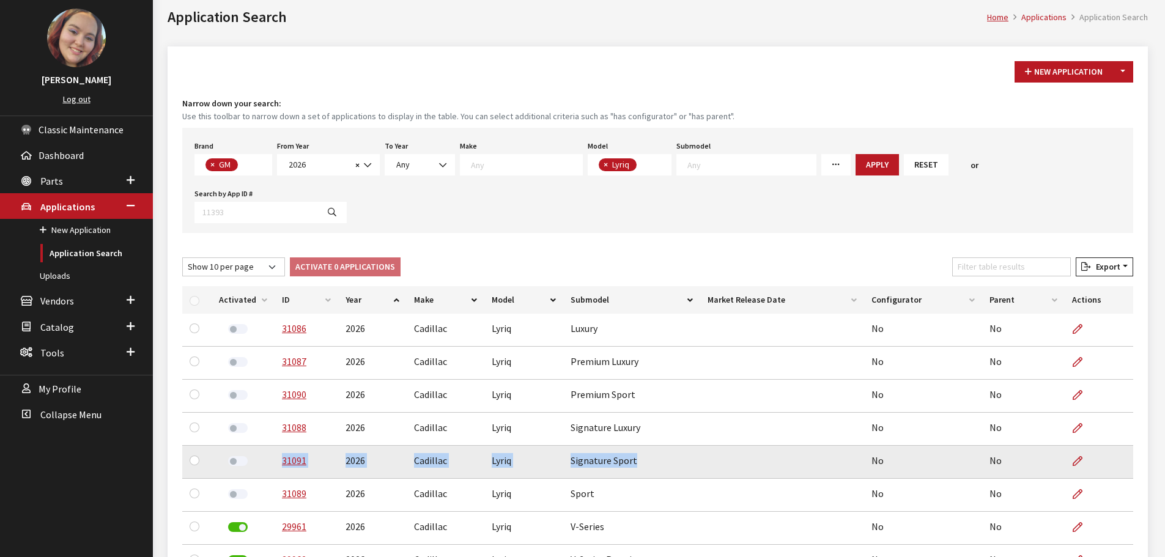
drag, startPoint x: 632, startPoint y: 413, endPoint x: 280, endPoint y: 419, distance: 351.6
click at [280, 446] on tr "31091 2026 Cadillac Lyriq Signature Sport No No" at bounding box center [657, 462] width 951 height 33
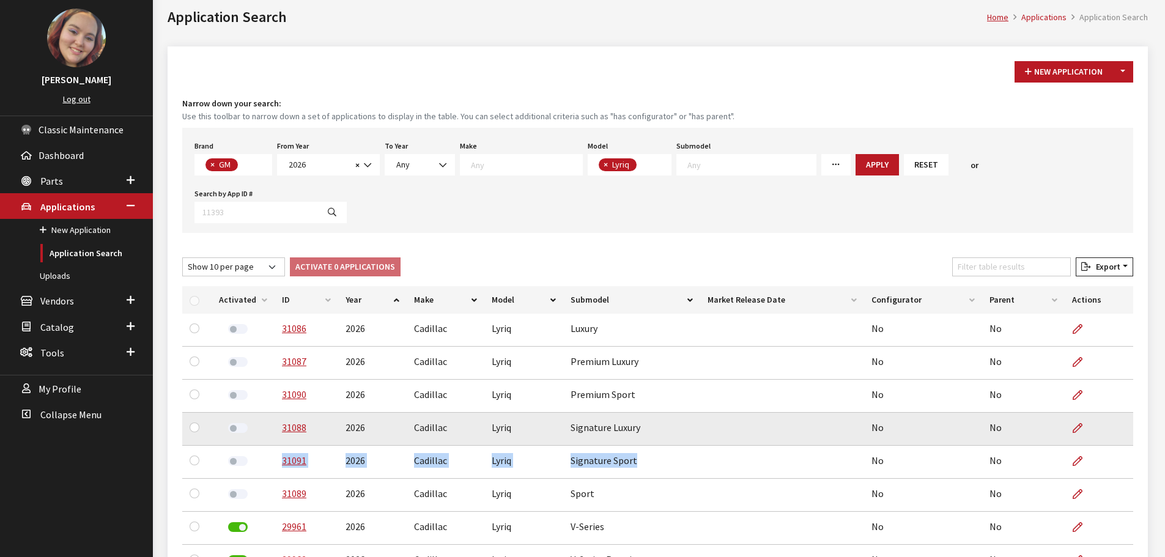
copy tr "31091 2026 Cadillac Lyriq Signature Sport"
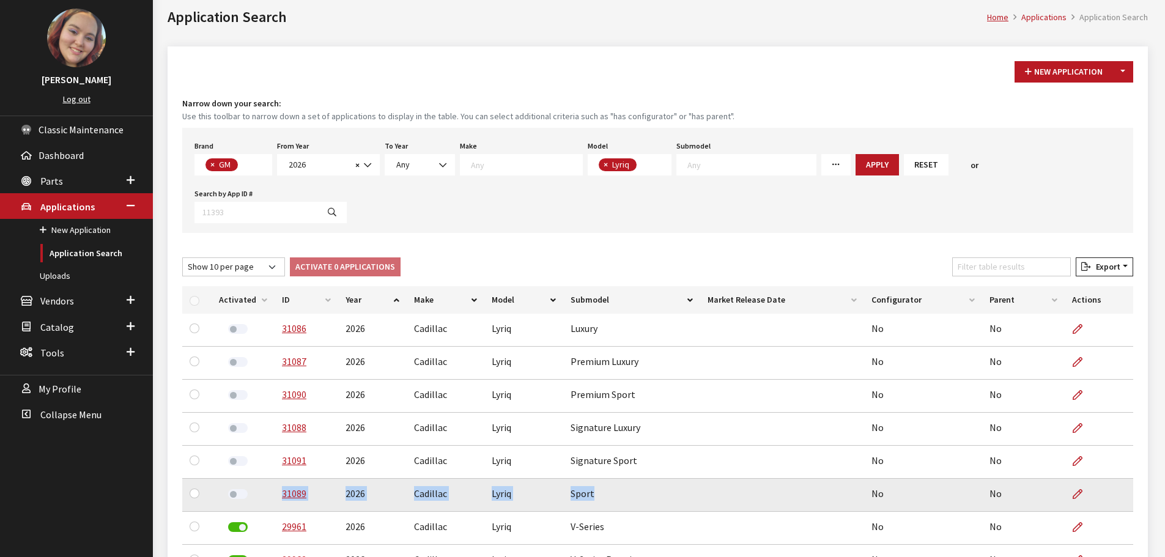
drag, startPoint x: 591, startPoint y: 446, endPoint x: 275, endPoint y: 448, distance: 316.7
click at [275, 479] on tr "31089 2026 Cadillac Lyriq Sport No No" at bounding box center [657, 495] width 951 height 33
copy tr "31089 2026 Cadillac Lyriq Sport"
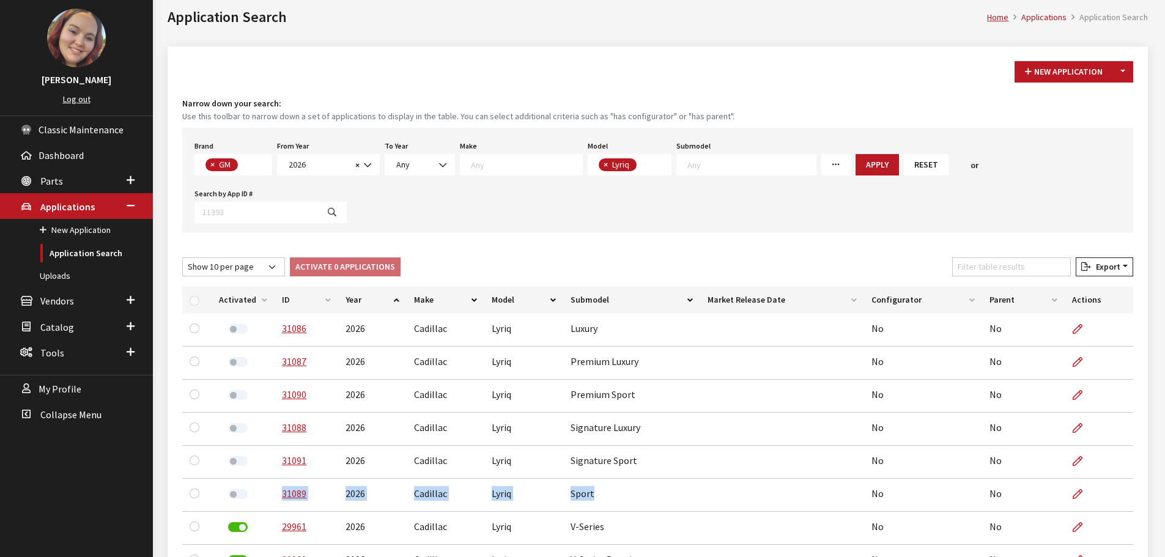
click at [825, 257] on div "Show 10 per page Show 25 per page Show 50 per page Show 100 per page Show 1000 …" at bounding box center [658, 269] width 956 height 24
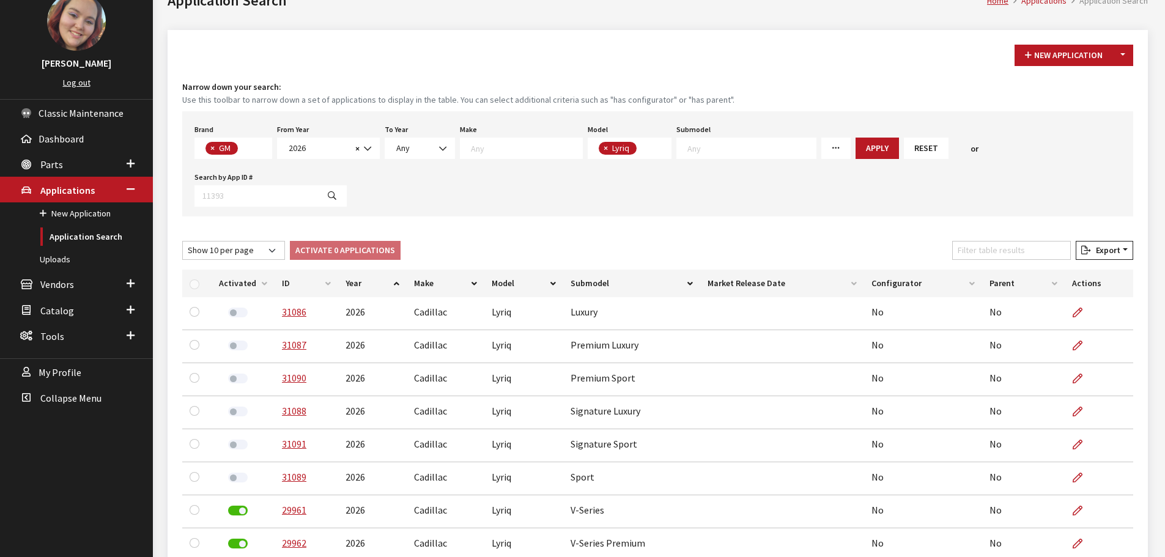
scroll to position [0, 0]
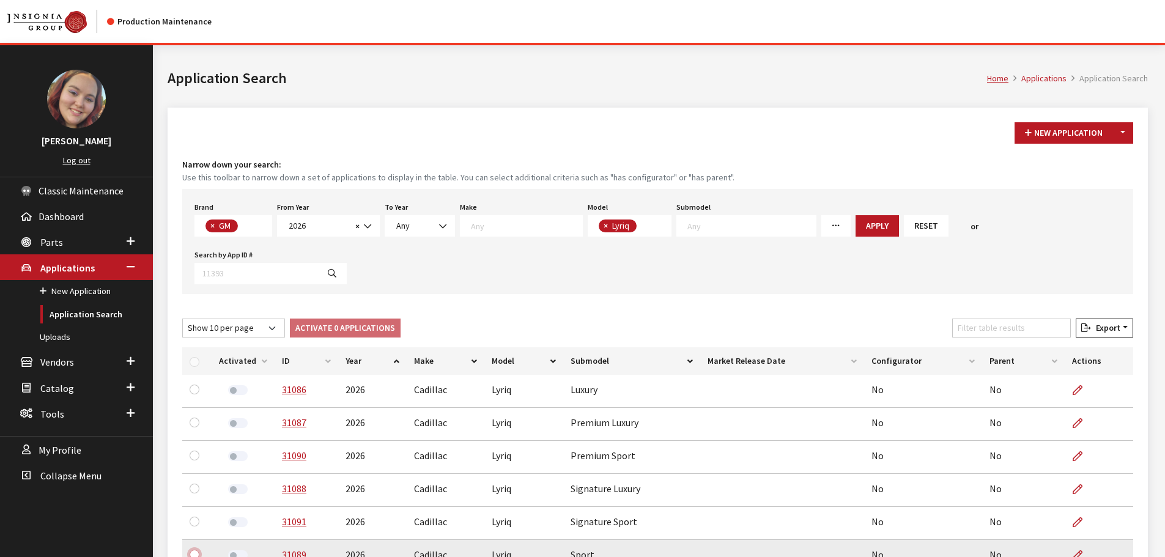
click at [196, 550] on input "checkbox" at bounding box center [195, 555] width 10 height 10
checkbox input "true"
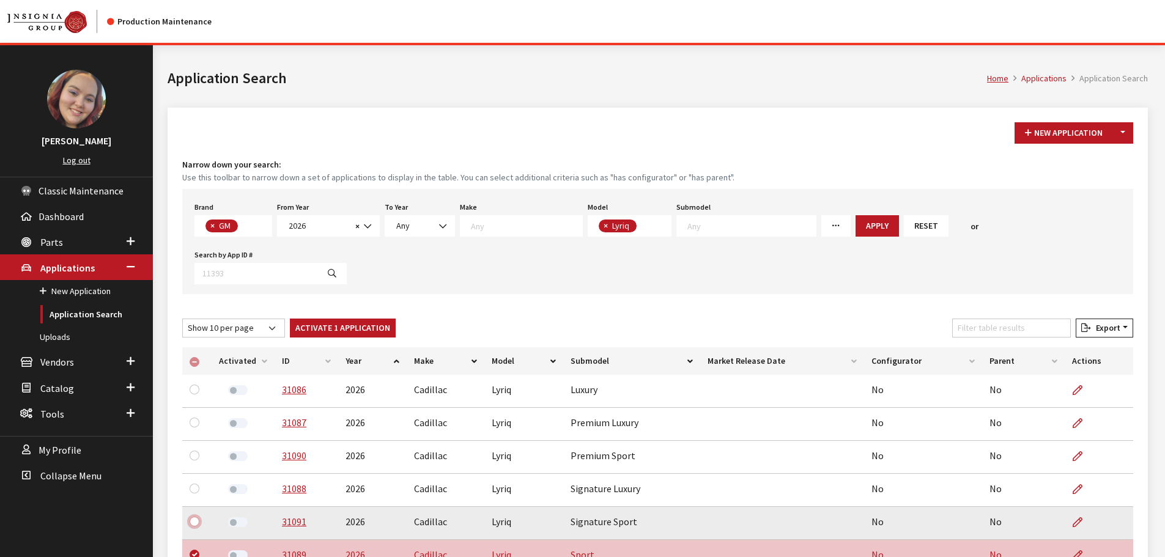
click at [193, 517] on input "checkbox" at bounding box center [195, 522] width 10 height 10
checkbox input "true"
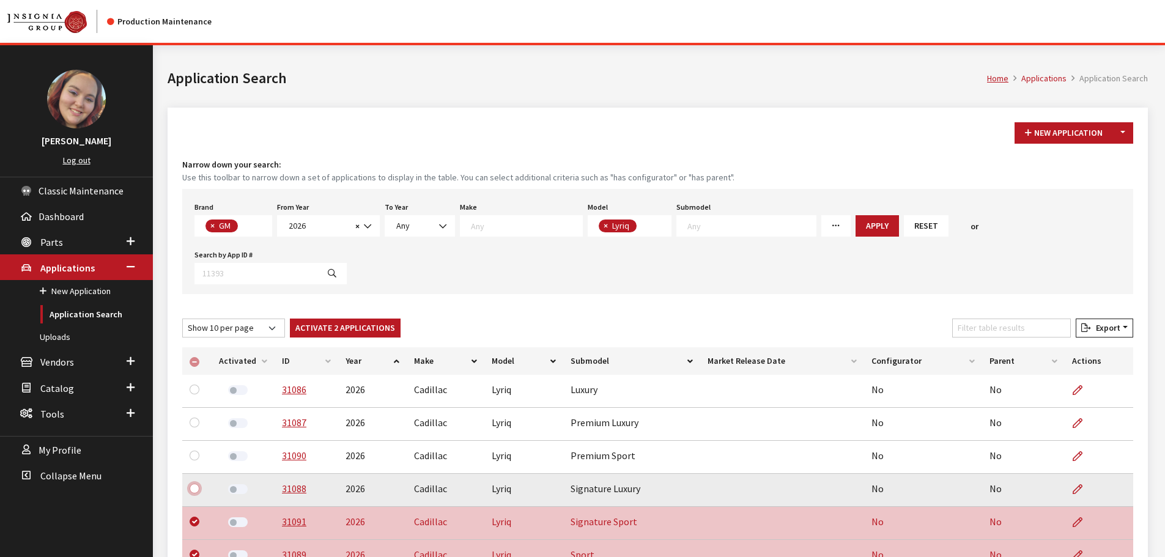
click at [193, 484] on input "checkbox" at bounding box center [195, 489] width 10 height 10
checkbox input "true"
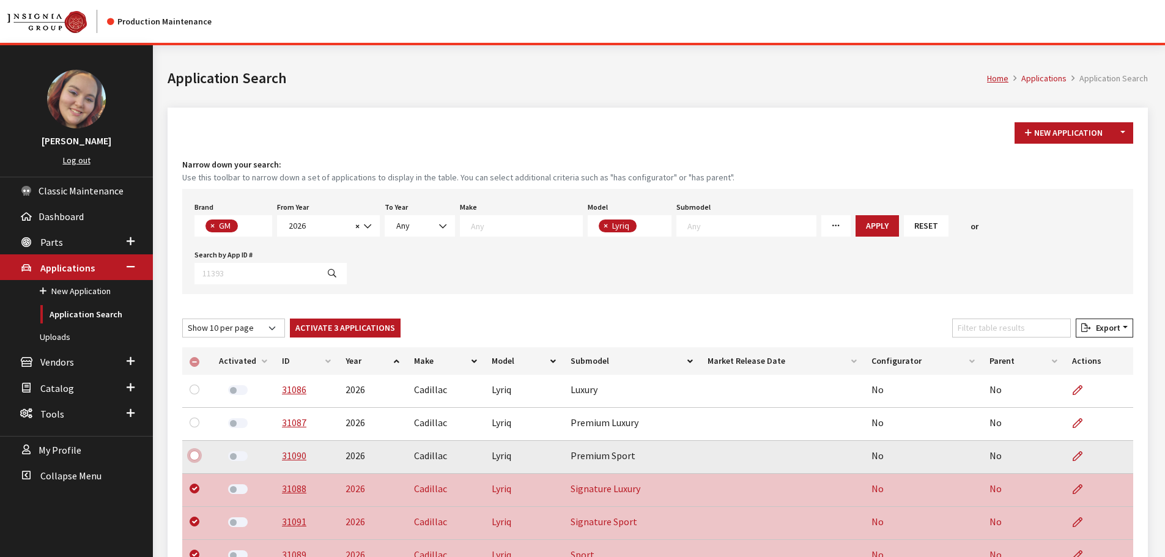
click at [196, 451] on input "checkbox" at bounding box center [195, 456] width 10 height 10
checkbox input "true"
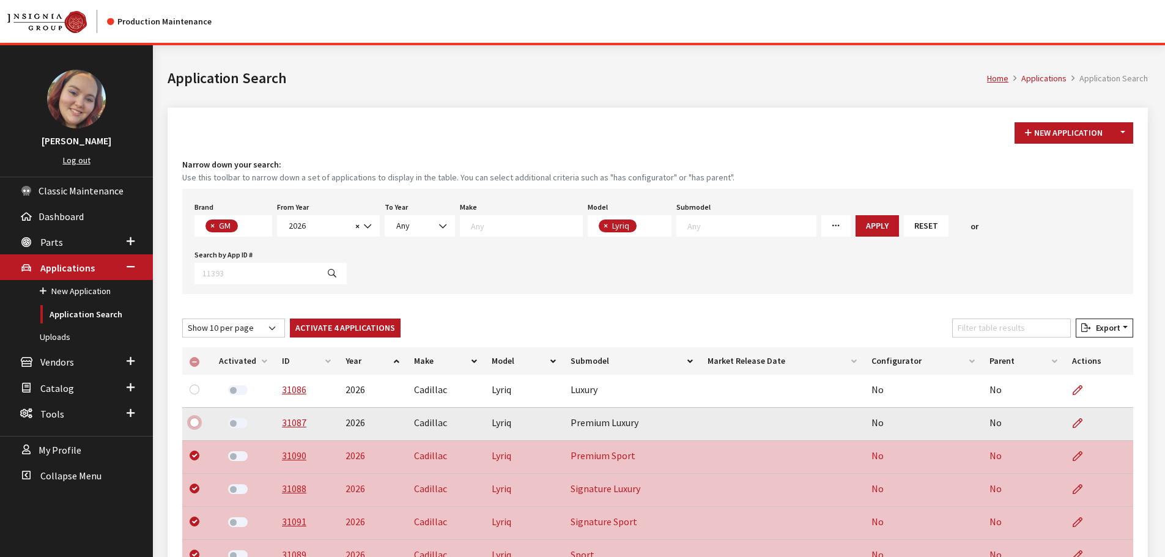
drag, startPoint x: 196, startPoint y: 374, endPoint x: 196, endPoint y: 367, distance: 6.7
click at [196, 418] on input "checkbox" at bounding box center [195, 423] width 10 height 10
checkbox input "true"
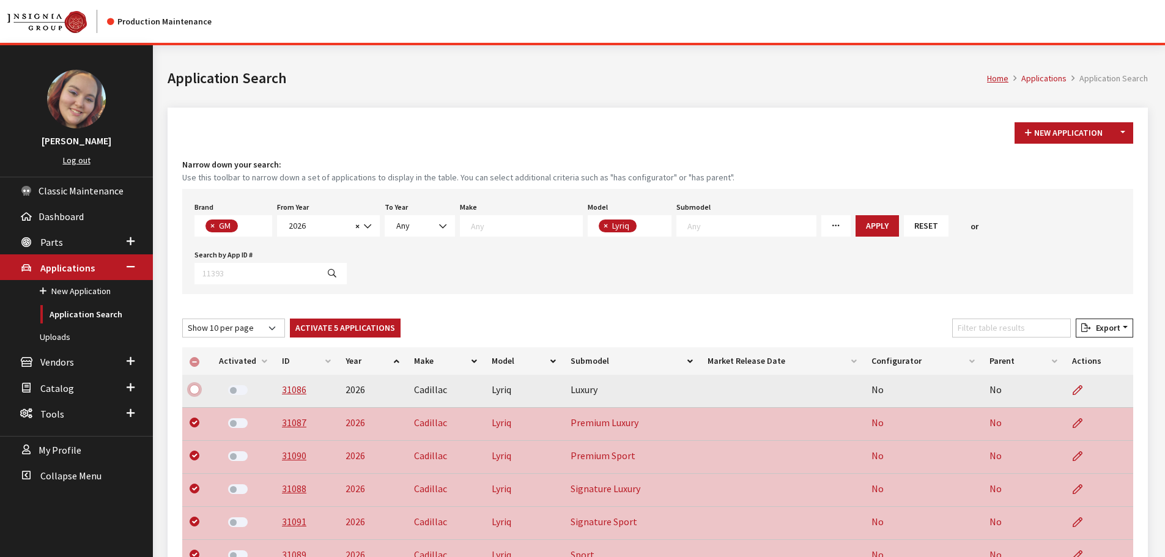
click at [195, 385] on input "checkbox" at bounding box center [195, 390] width 10 height 10
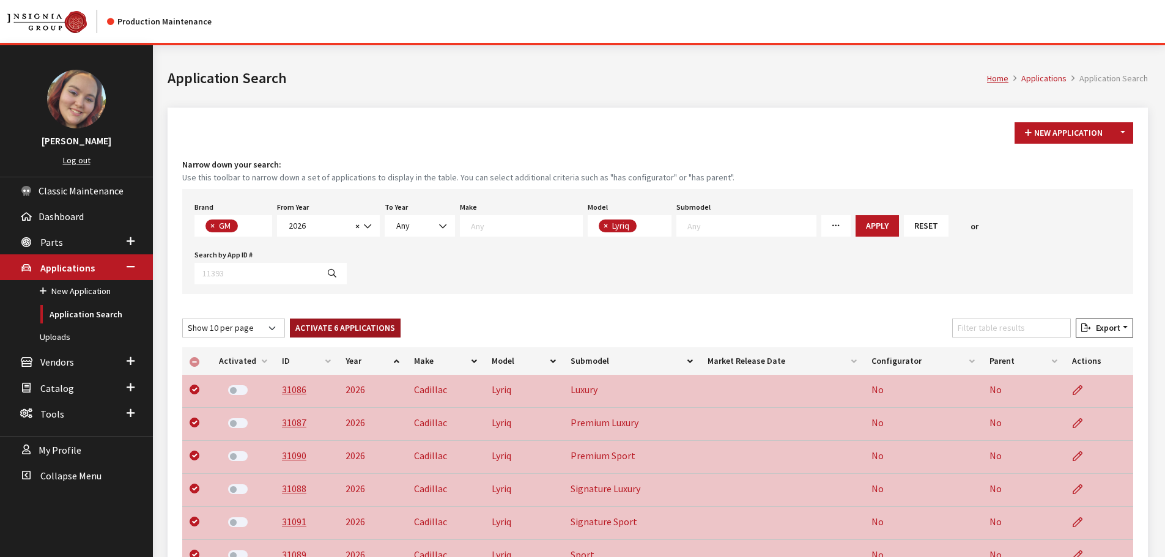
click at [340, 319] on button "Activate 6 Applications" at bounding box center [345, 328] width 111 height 19
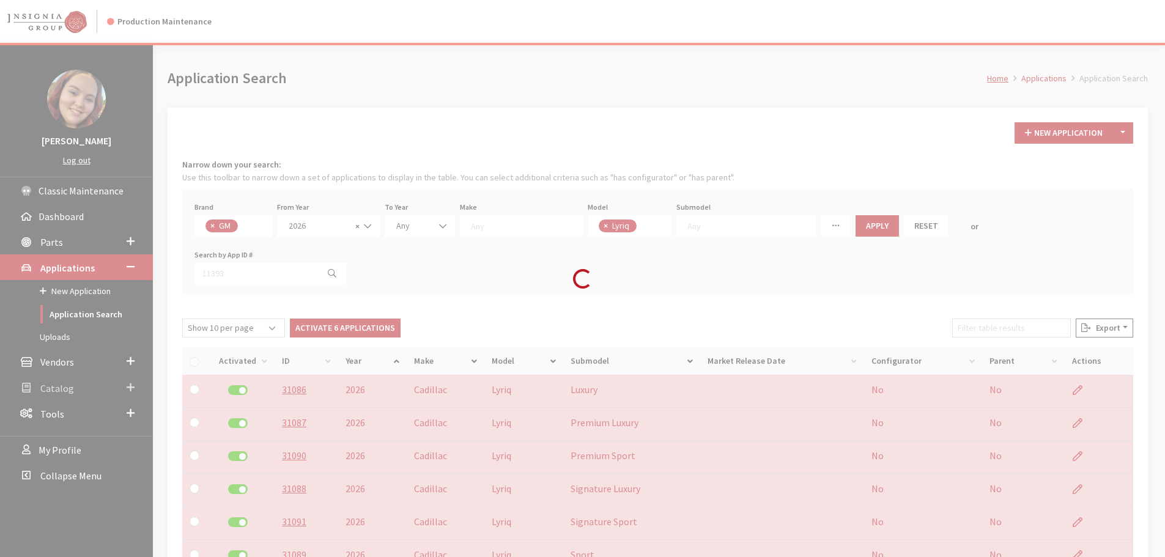
checkbox input "false"
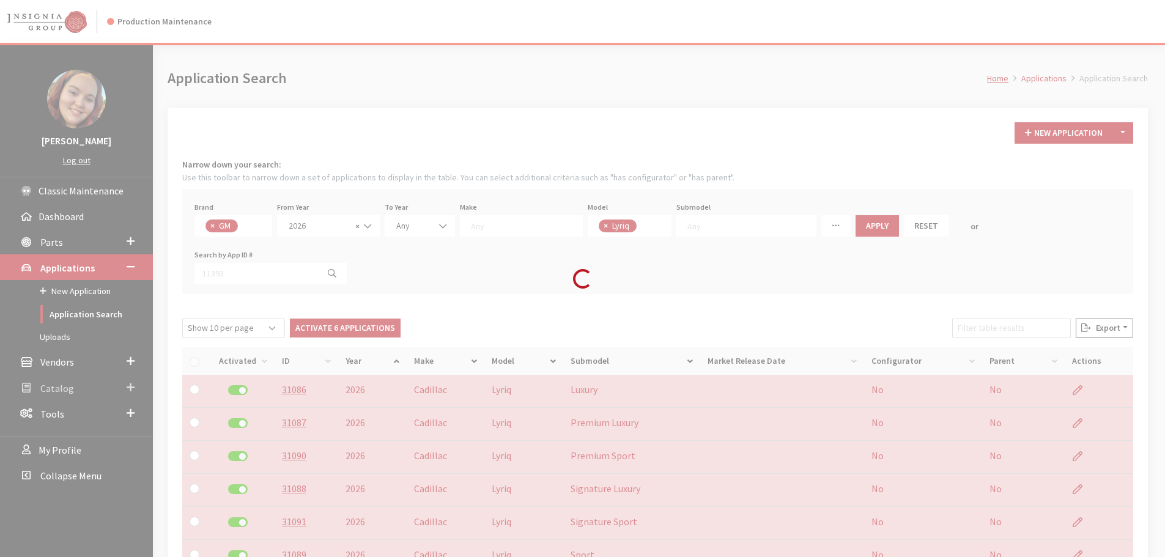
checkbox input "false"
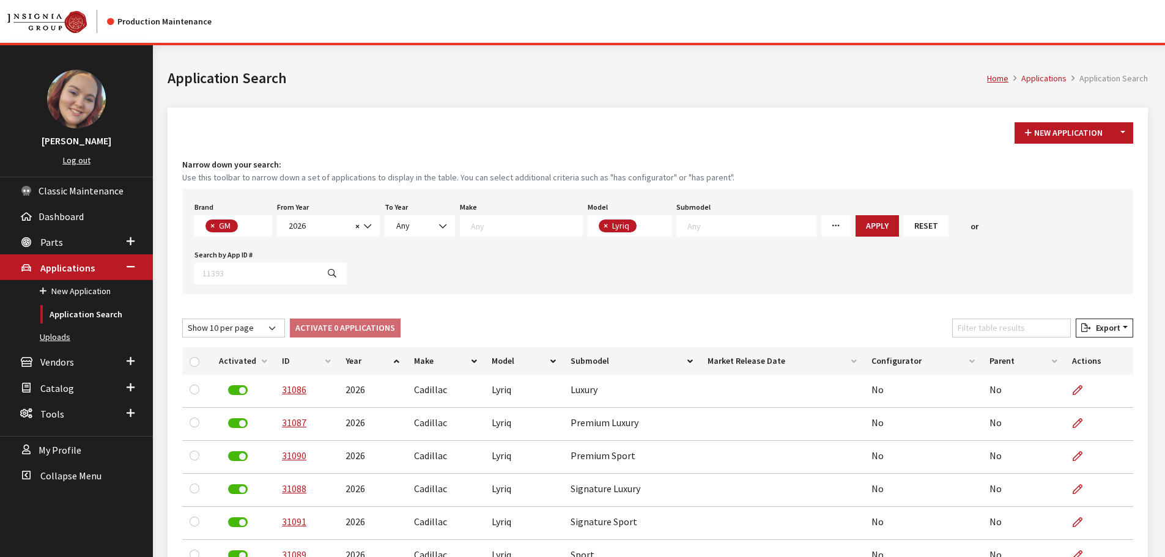
click at [61, 336] on link "Uploads" at bounding box center [76, 337] width 153 height 23
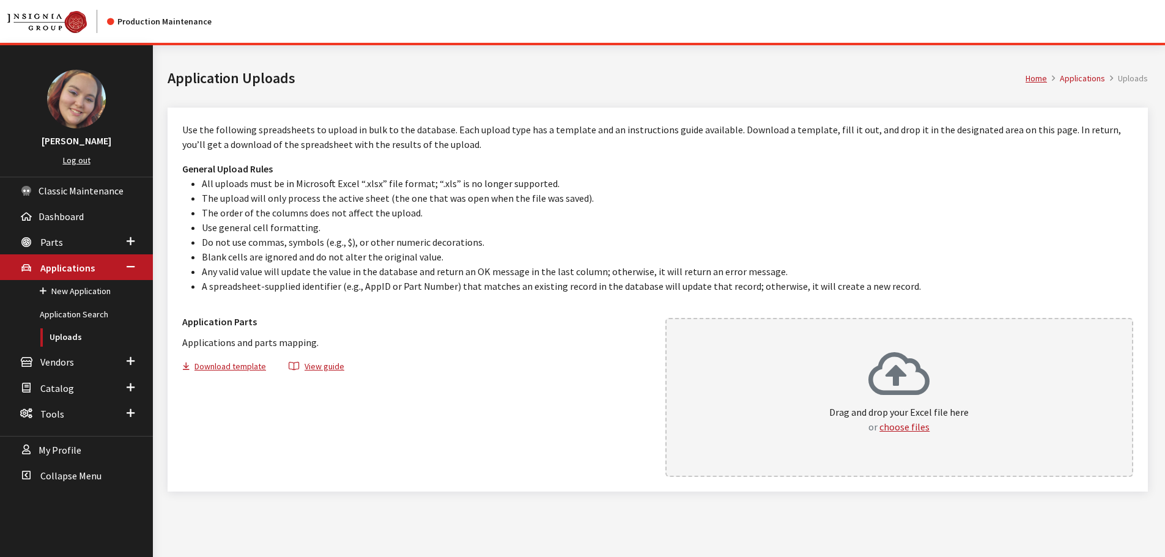
click at [916, 376] on icon at bounding box center [898, 375] width 61 height 49
click at [66, 315] on link "Application Search" at bounding box center [76, 314] width 153 height 23
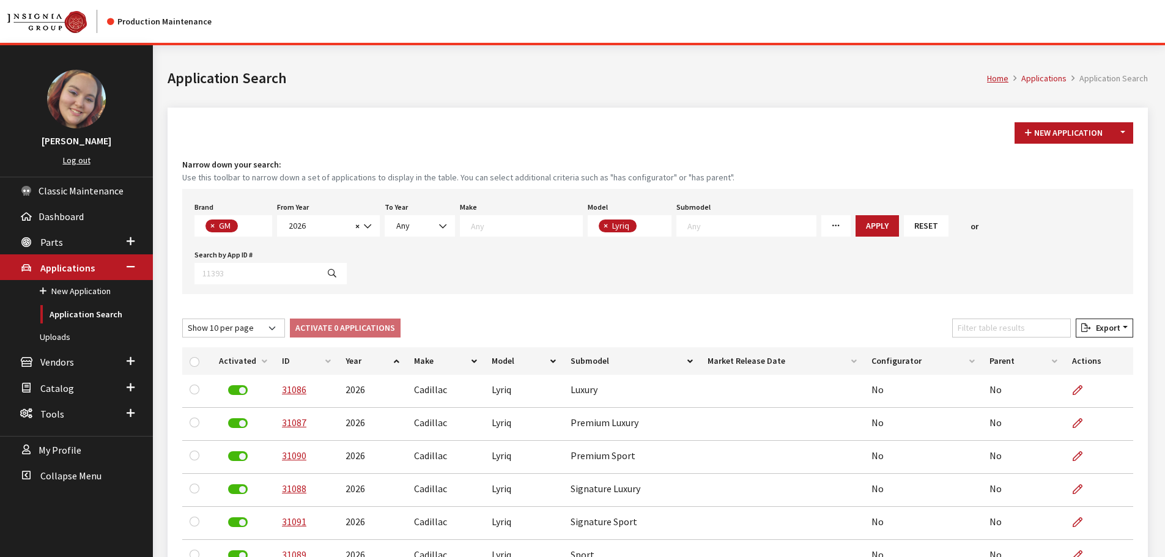
scroll to position [205, 0]
click at [249, 226] on span "× GM" at bounding box center [233, 225] width 78 height 21
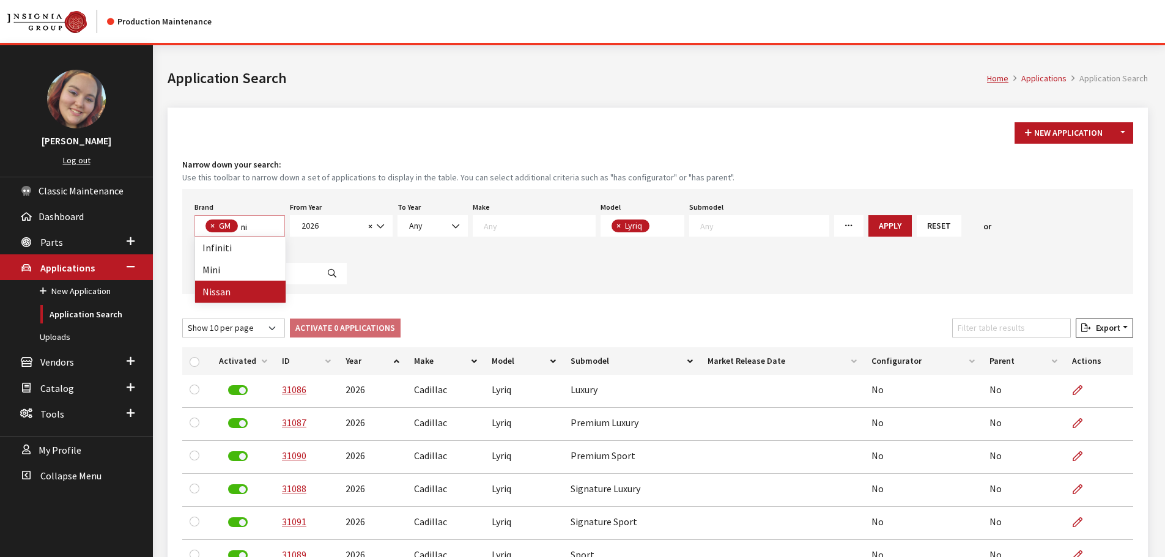
type textarea "ni"
select select
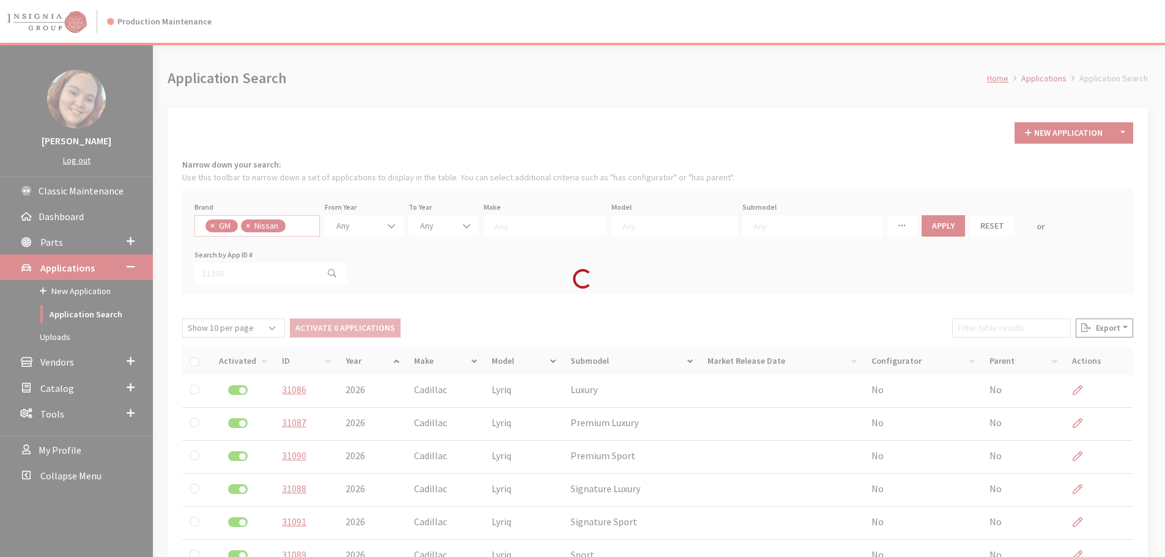
scroll to position [244, 0]
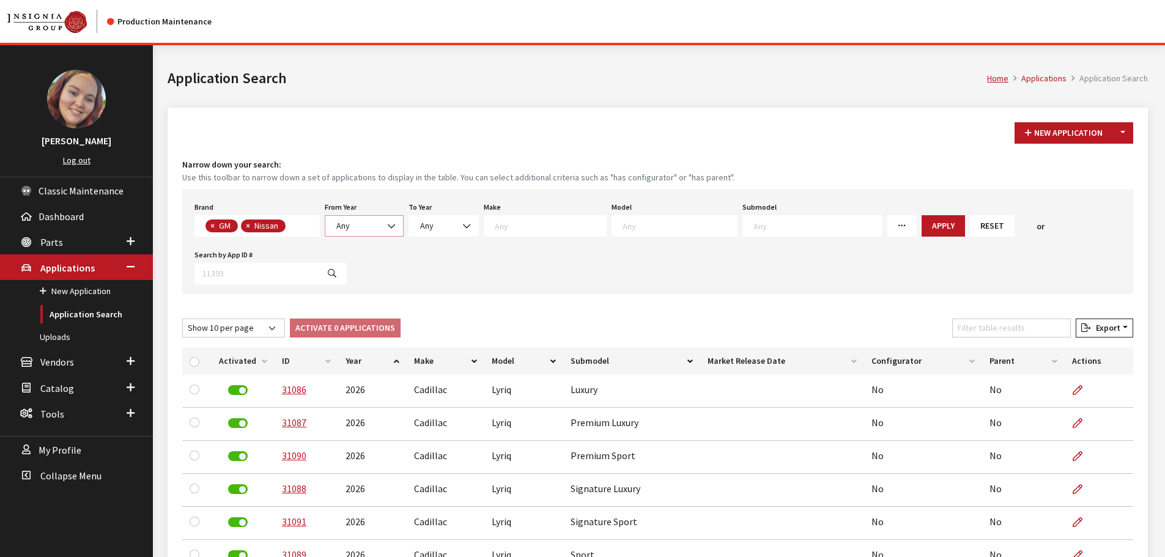
click at [339, 228] on span "Any" at bounding box center [342, 225] width 13 height 11
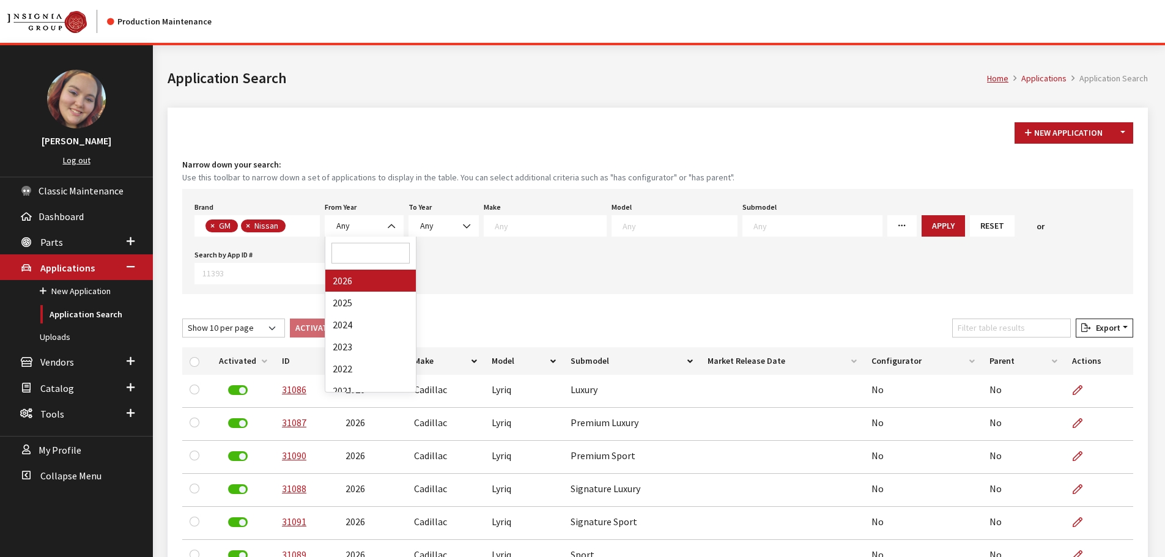
drag, startPoint x: 344, startPoint y: 275, endPoint x: 362, endPoint y: 271, distance: 18.7
select select "2026"
select select
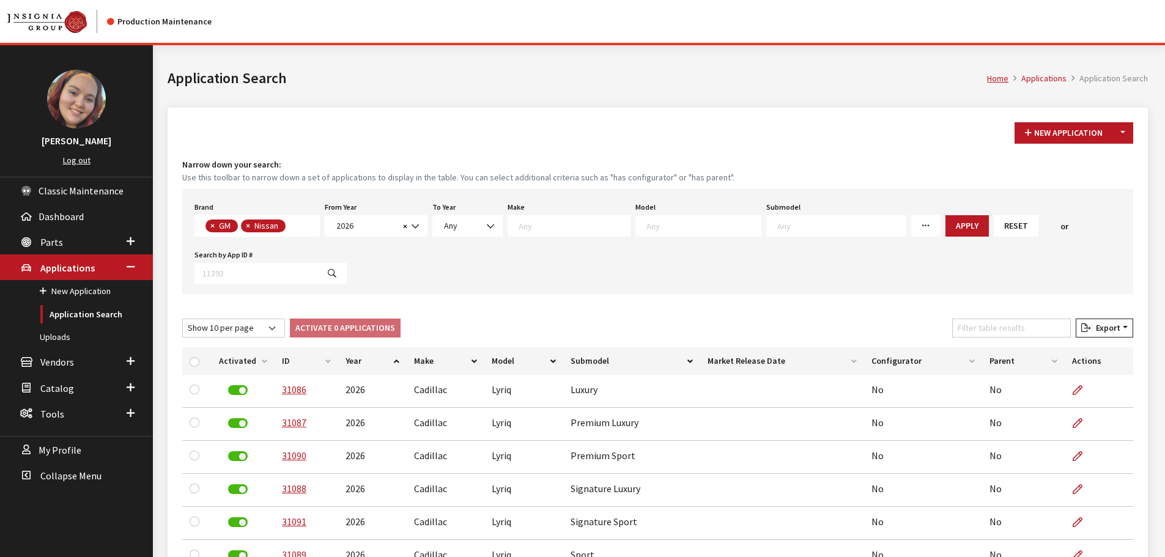
click at [544, 228] on textarea "Search" at bounding box center [573, 225] width 111 height 11
select select "29"
select select
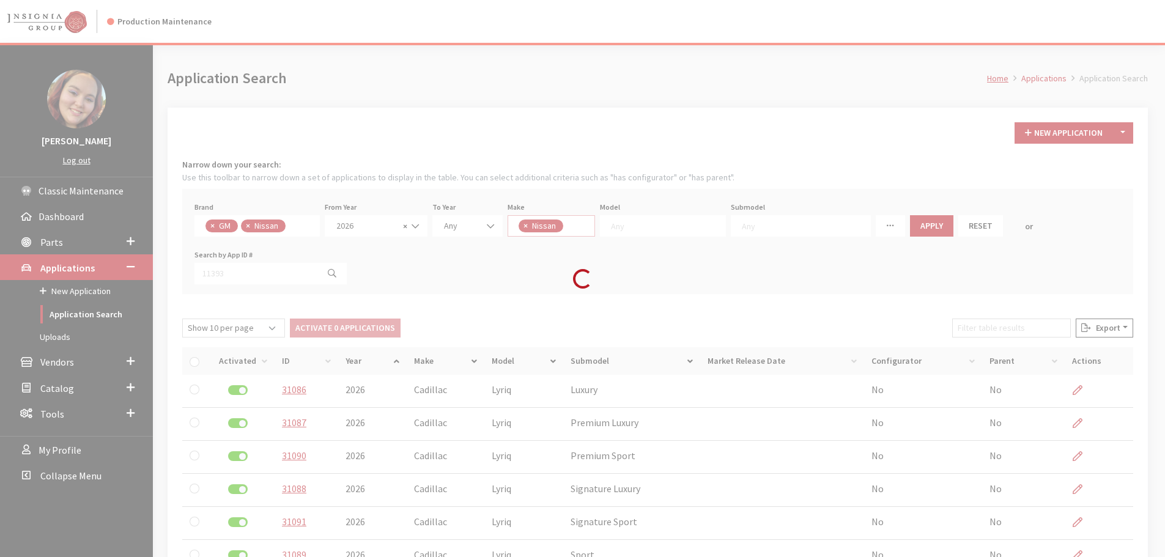
scroll to position [0, 0]
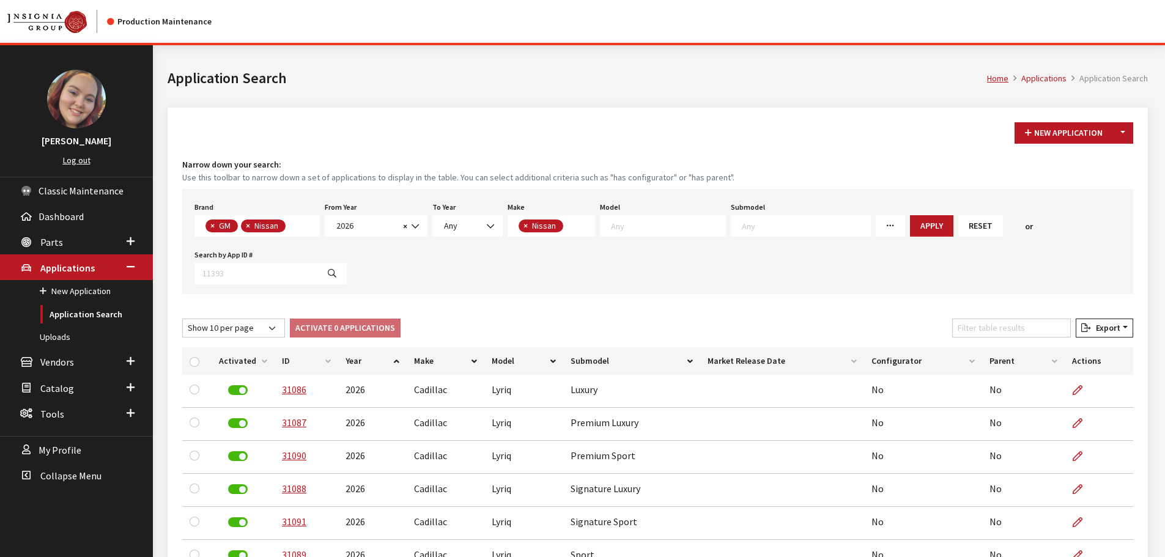
click at [687, 235] on span at bounding box center [663, 225] width 126 height 21
click at [292, 224] on textarea "Search" at bounding box center [292, 226] width 7 height 11
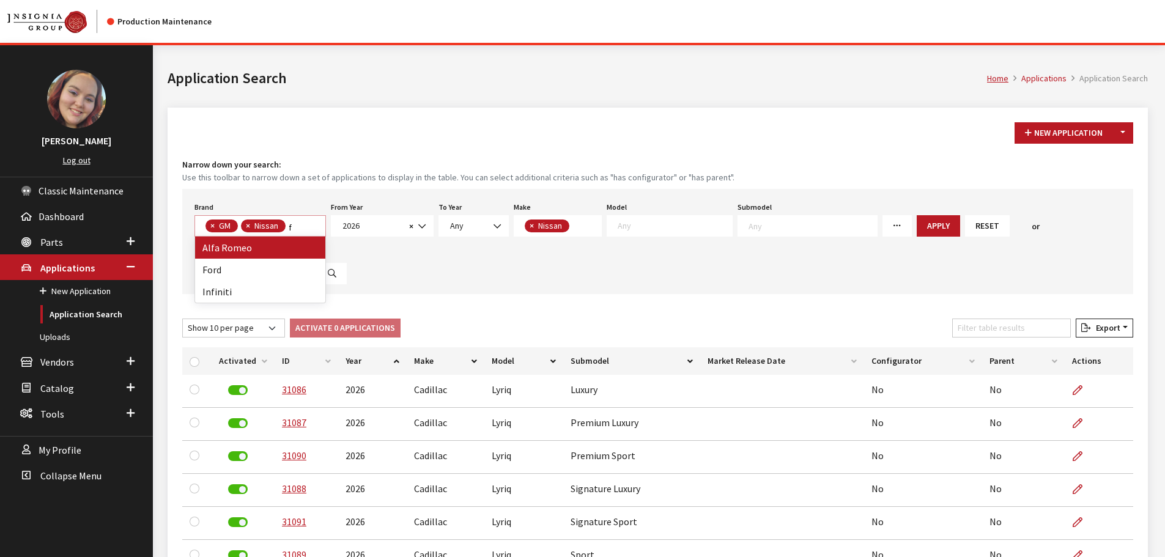
scroll to position [0, 0]
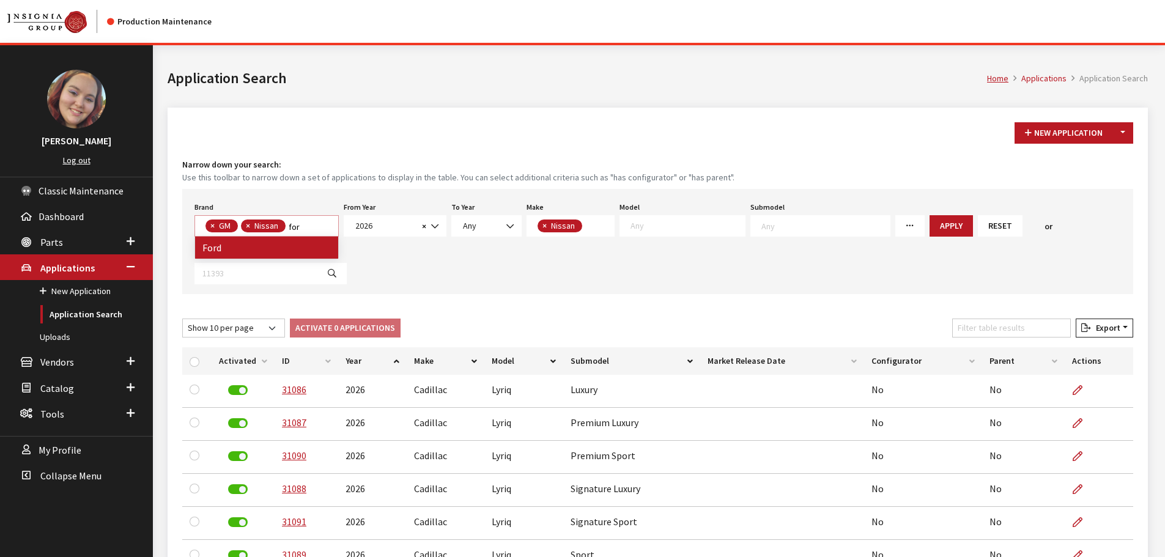
type textarea "for"
select select "2"
select select
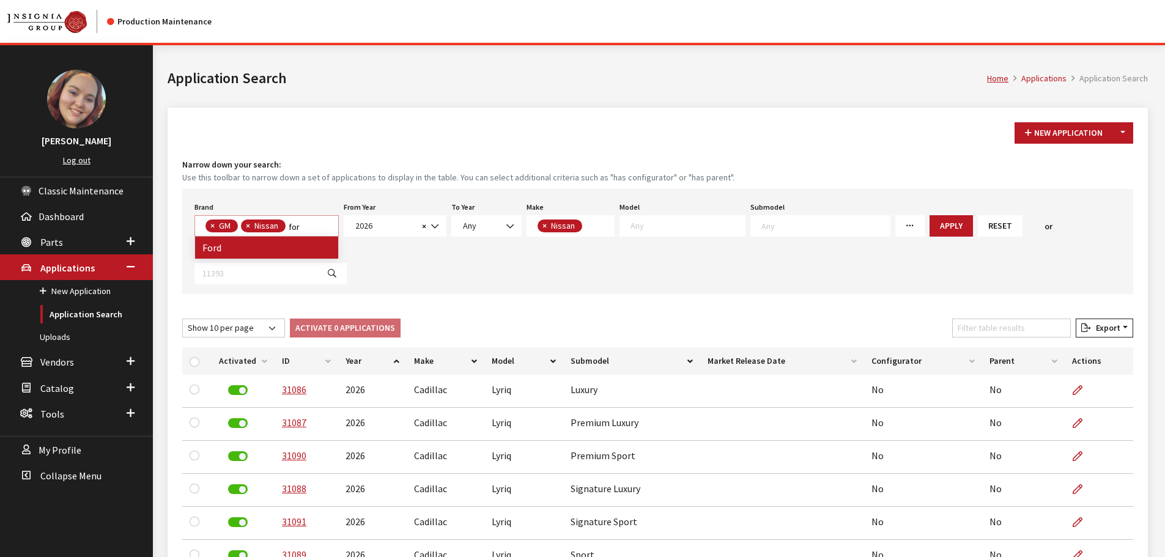
select select
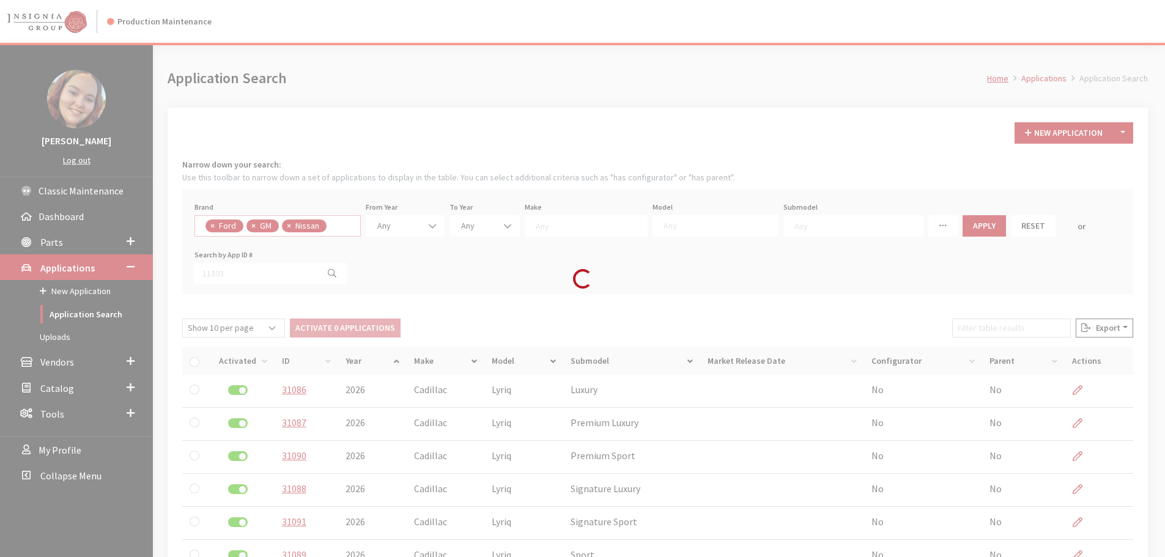
scroll to position [58, 0]
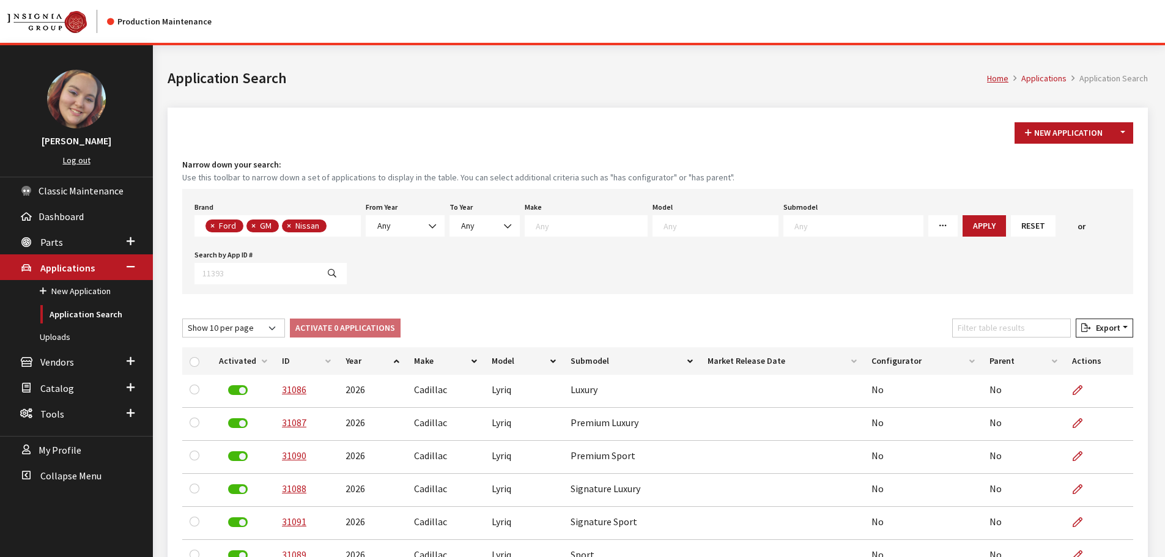
click at [333, 220] on span at bounding box center [331, 225] width 10 height 11
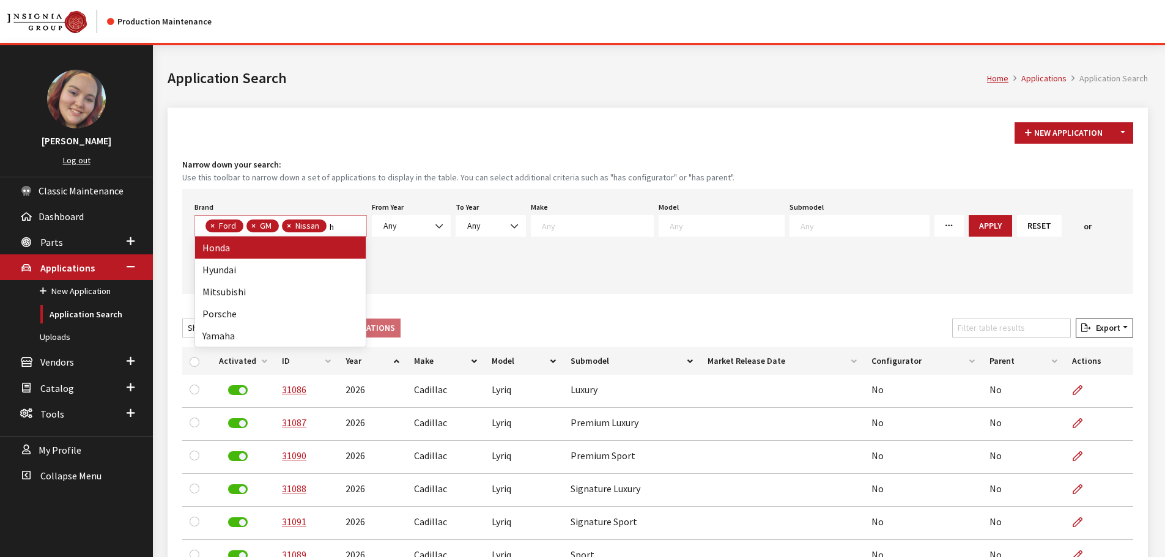
scroll to position [0, 0]
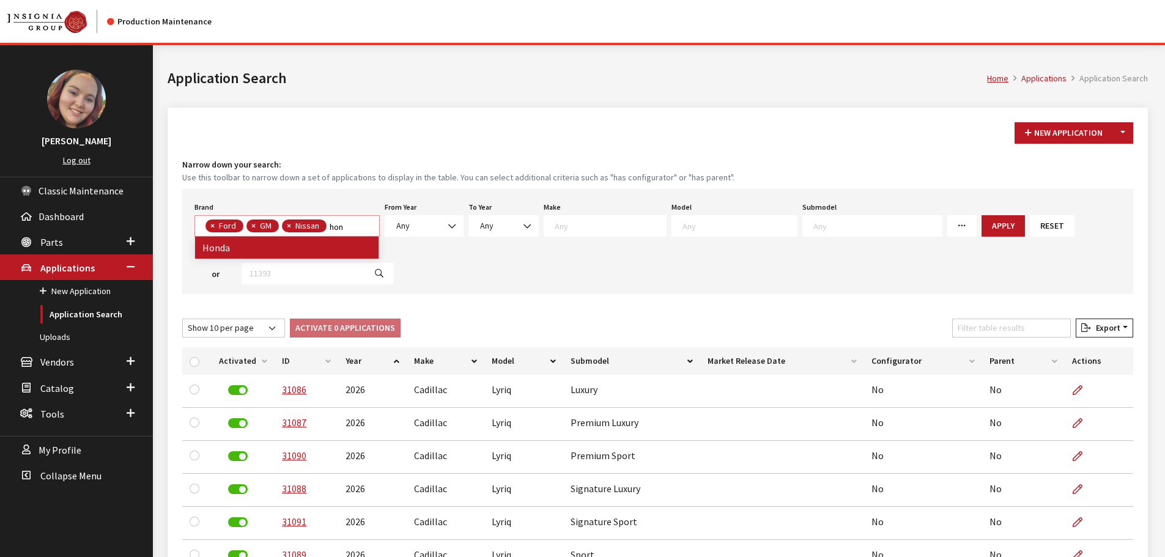
type textarea "hon"
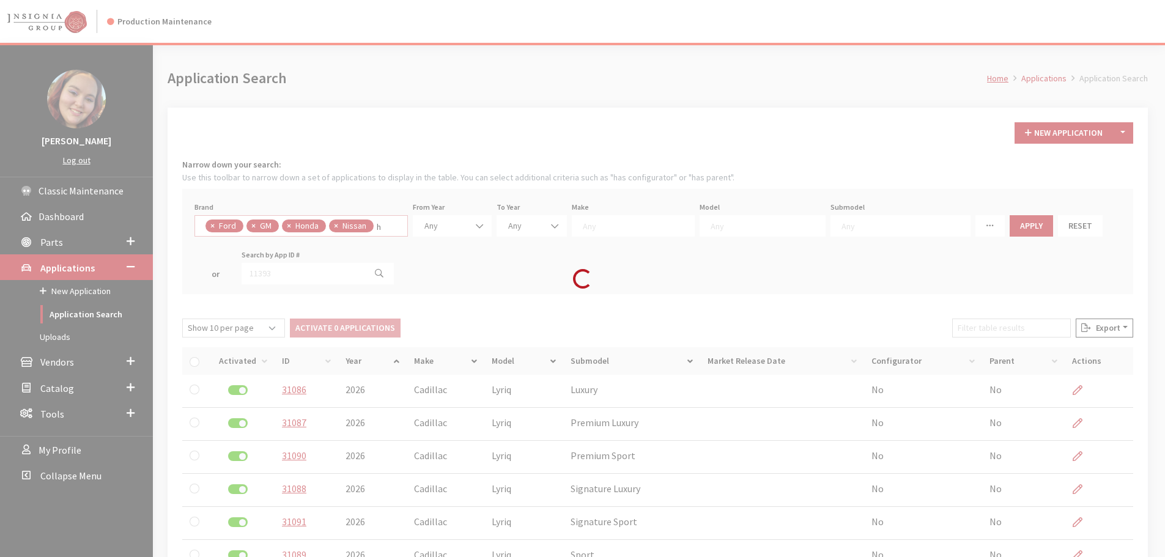
select select
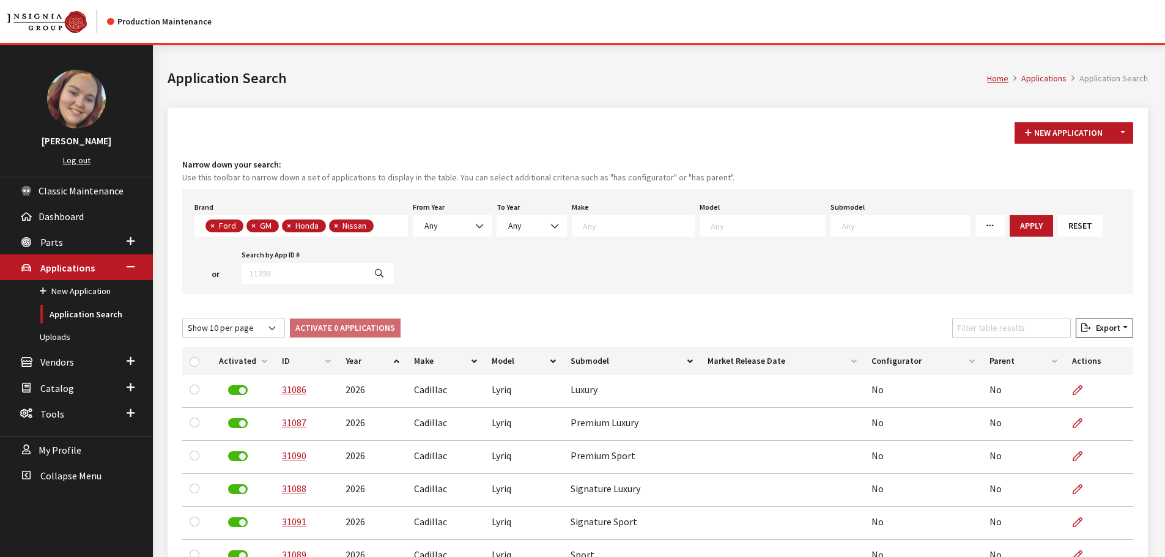
scroll to position [1, 0]
click at [385, 226] on span "× Ford × GM × Honda × Nissan" at bounding box center [300, 225] width 213 height 21
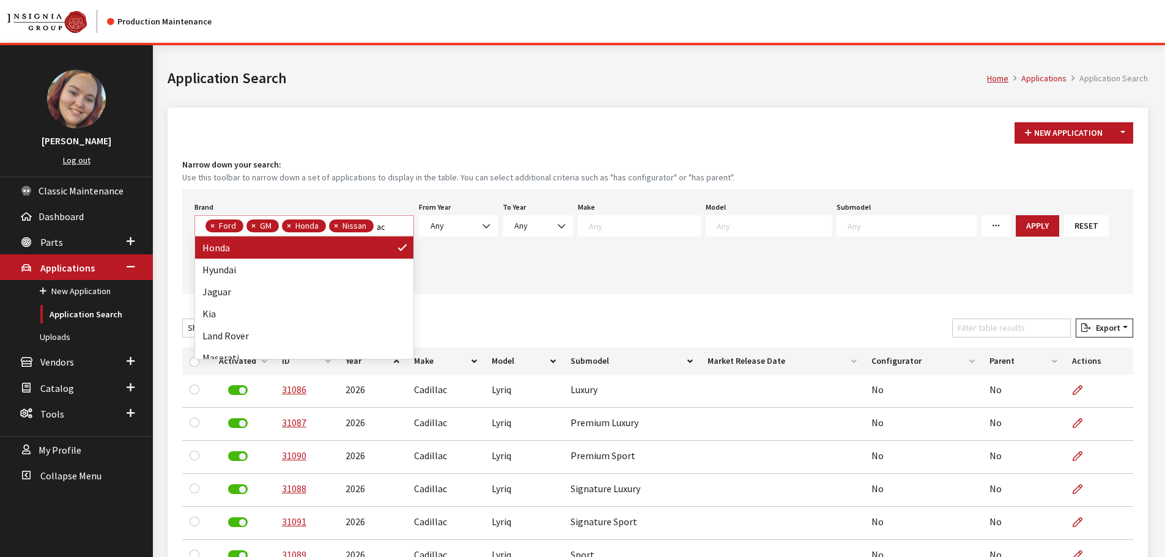
scroll to position [0, 0]
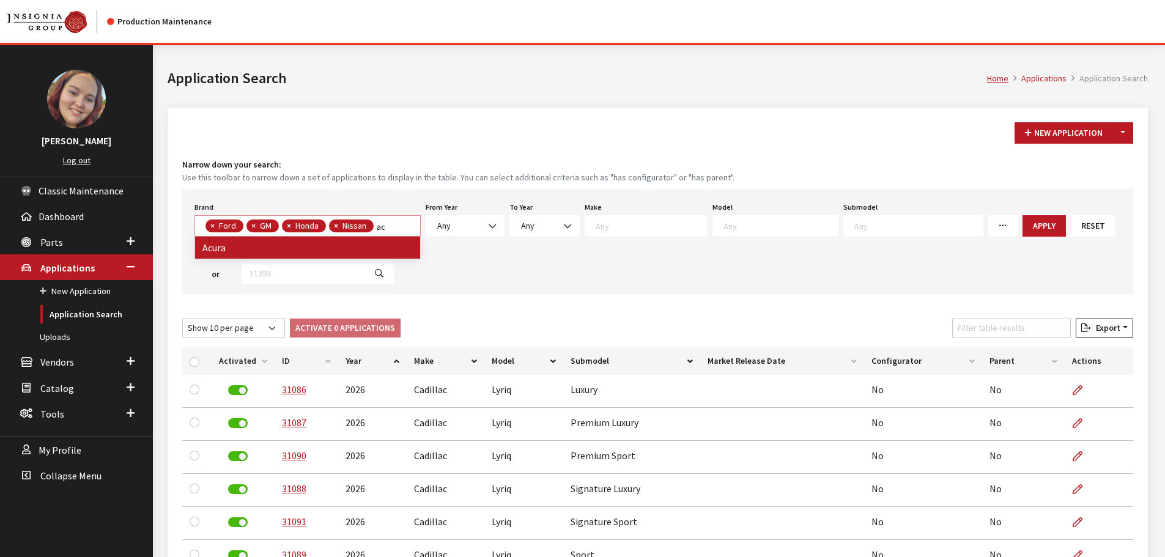
type textarea "ac"
select select "8"
select select
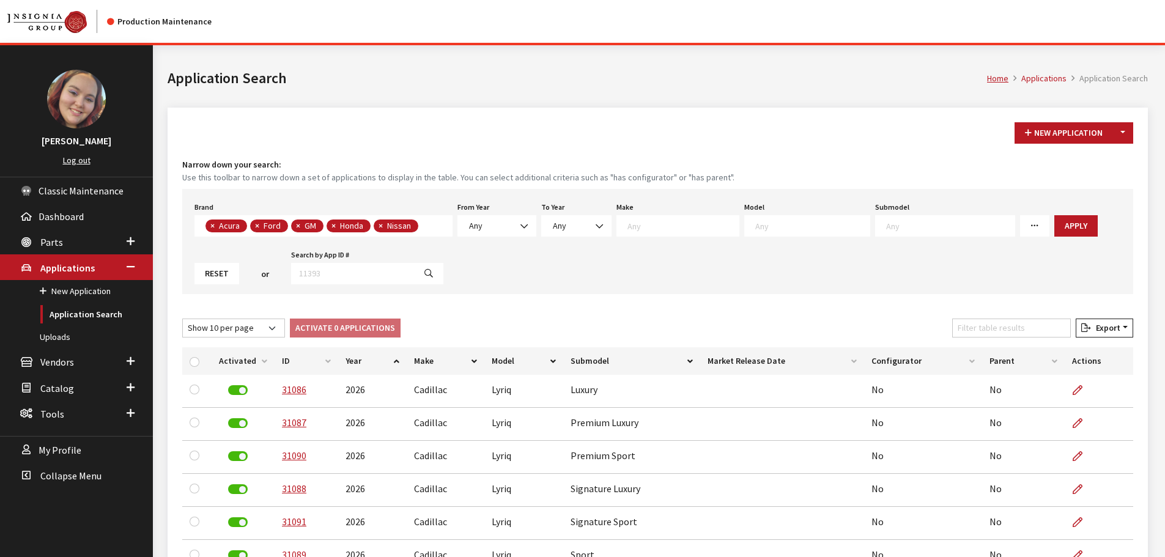
click at [429, 224] on span "× Acura × Ford × GM × Honda × Nissan" at bounding box center [323, 225] width 258 height 21
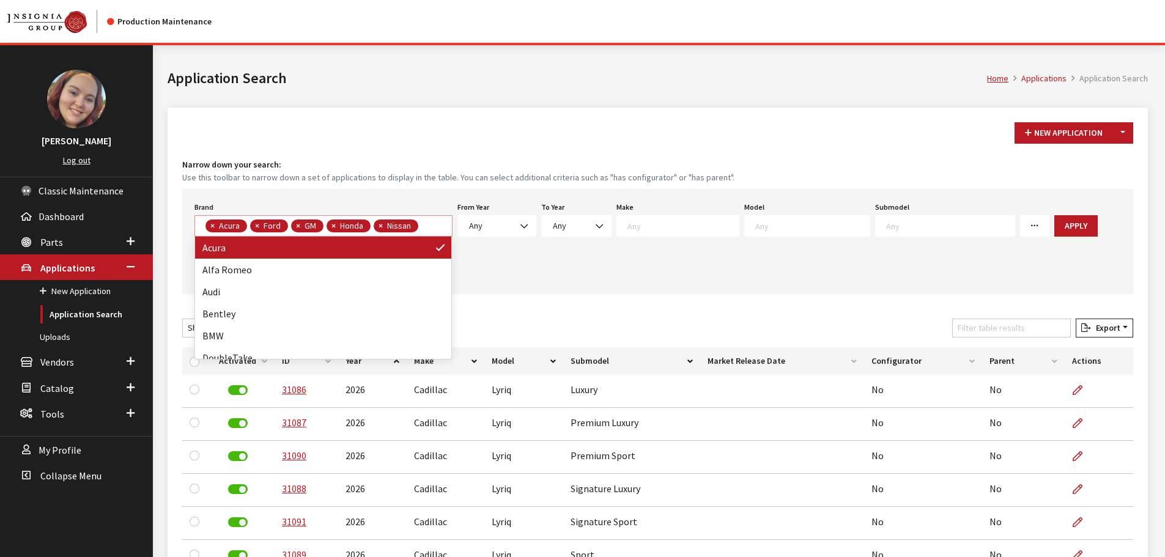
scroll to position [1, 0]
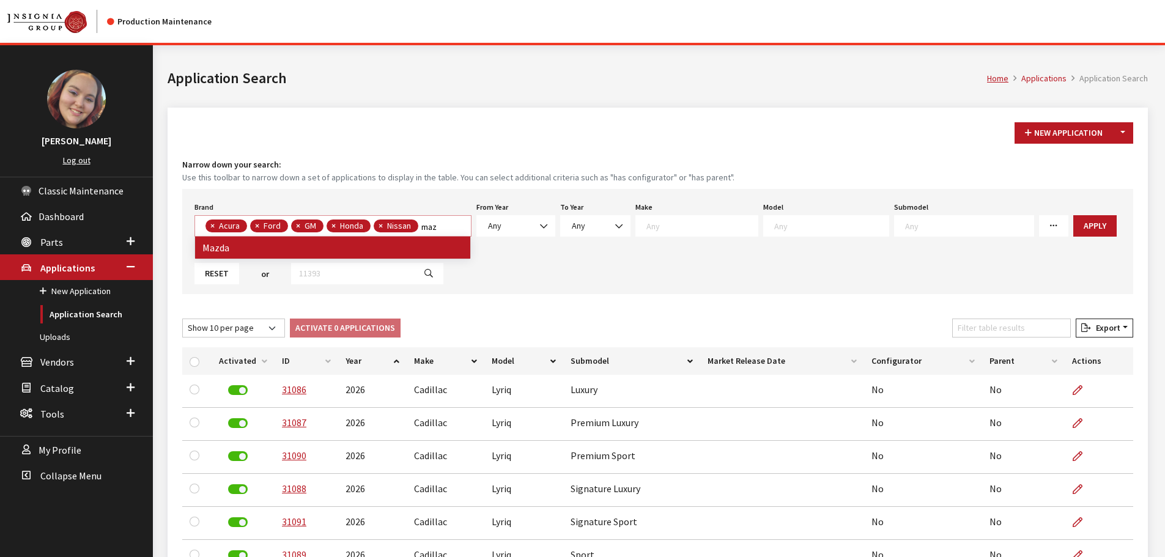
type textarea "maz"
select select
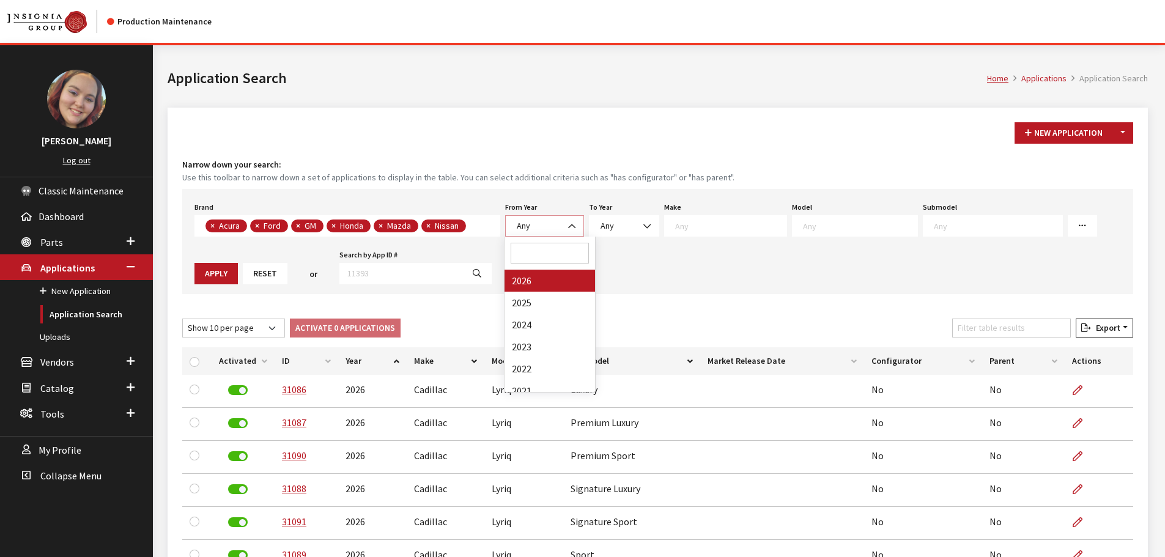
click at [531, 222] on span "Any" at bounding box center [544, 225] width 63 height 13
select select "2026"
select select
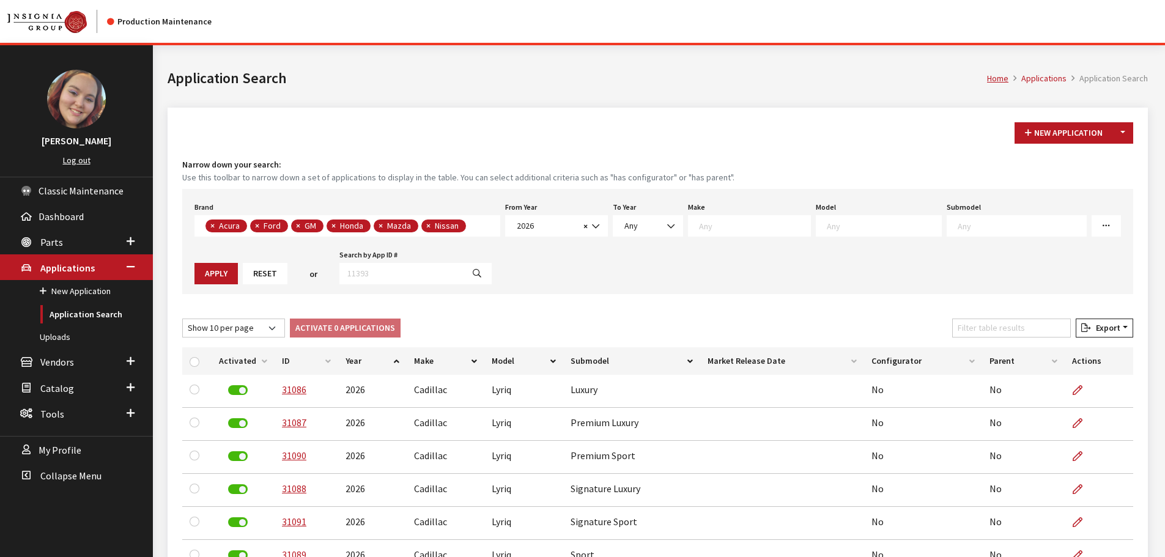
click at [712, 223] on textarea "Search" at bounding box center [754, 225] width 111 height 11
type textarea "for"
select select "11"
select select
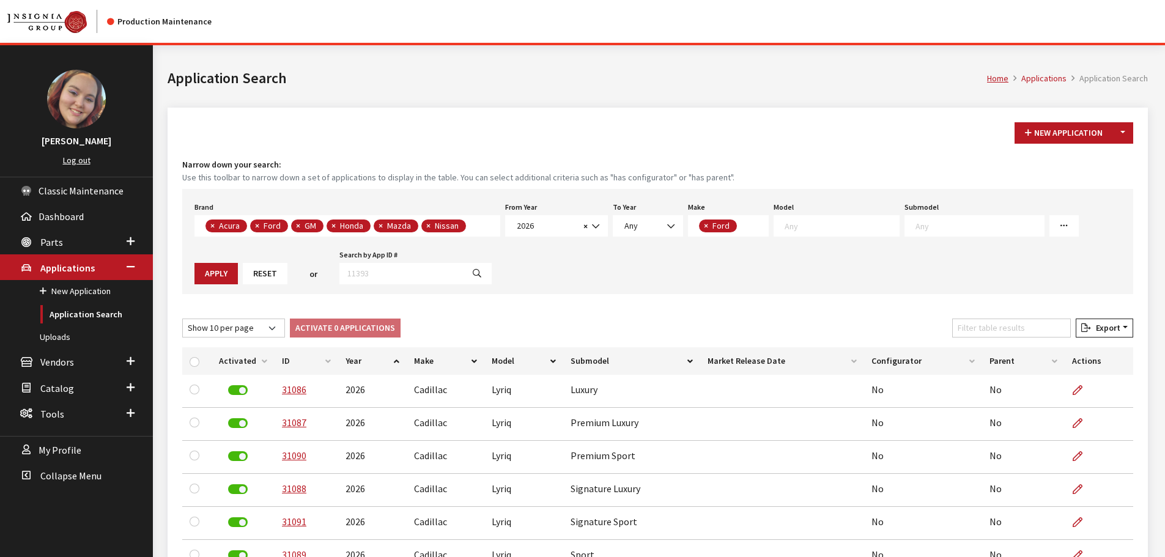
click at [814, 226] on textarea "Search" at bounding box center [841, 225] width 114 height 11
click at [749, 229] on span "× Ford" at bounding box center [728, 225] width 81 height 21
click at [630, 224] on span "Any" at bounding box center [630, 225] width 13 height 11
click at [714, 224] on span "Ford" at bounding box center [721, 225] width 21 height 11
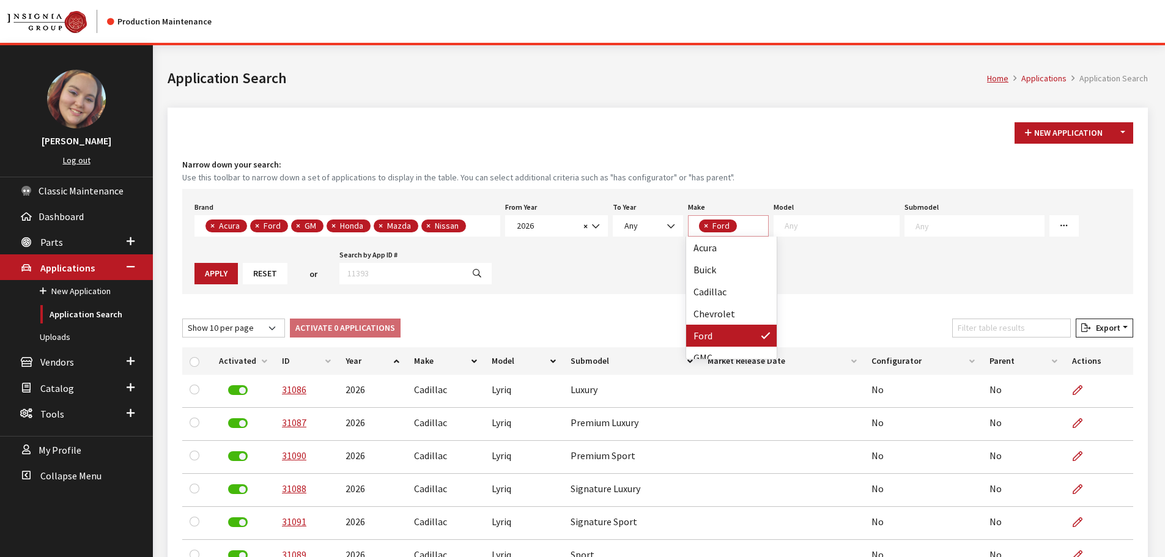
click at [704, 224] on span "×" at bounding box center [706, 225] width 4 height 11
select select
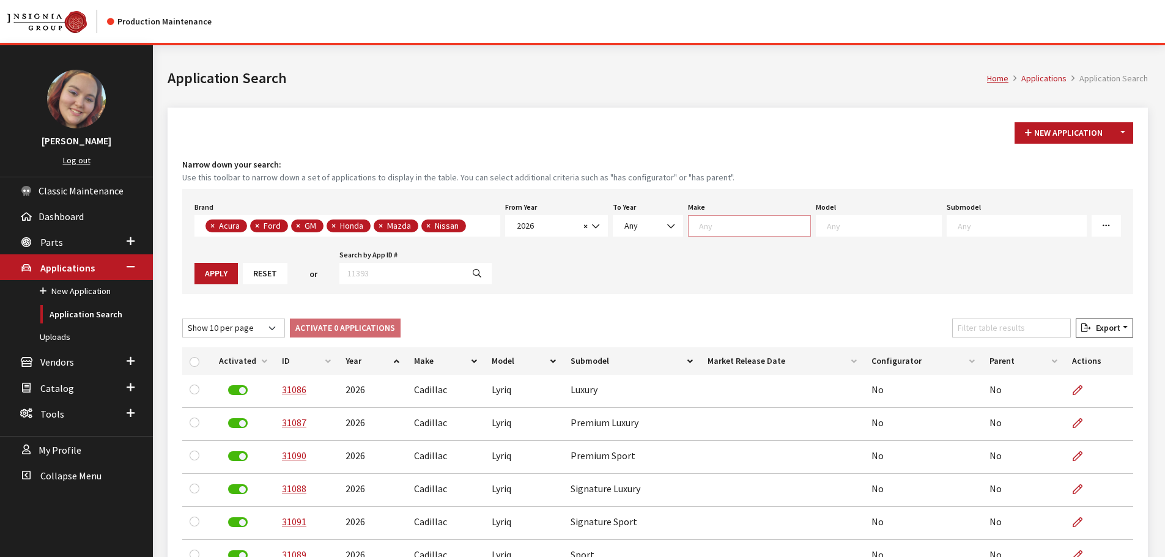
click at [703, 224] on textarea "Search" at bounding box center [754, 225] width 111 height 11
select select "19"
select select
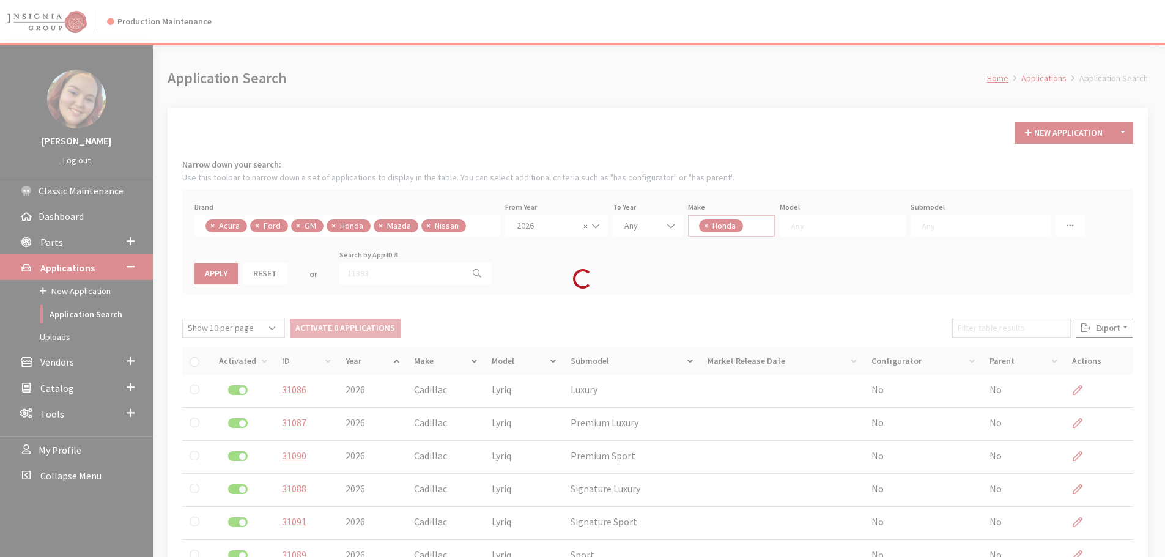
scroll to position [1, 0]
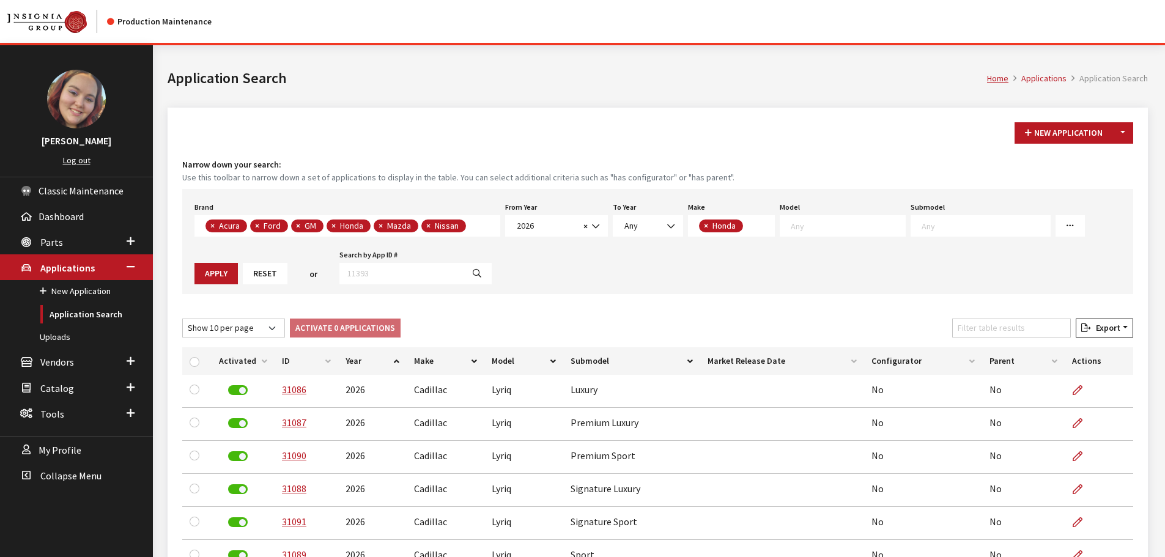
click at [810, 214] on div "Model Any Civic CR-V HR-V Odyssey Passport" at bounding box center [842, 218] width 131 height 38
click at [810, 224] on textarea "Search" at bounding box center [848, 225] width 114 height 11
select select "230"
select select
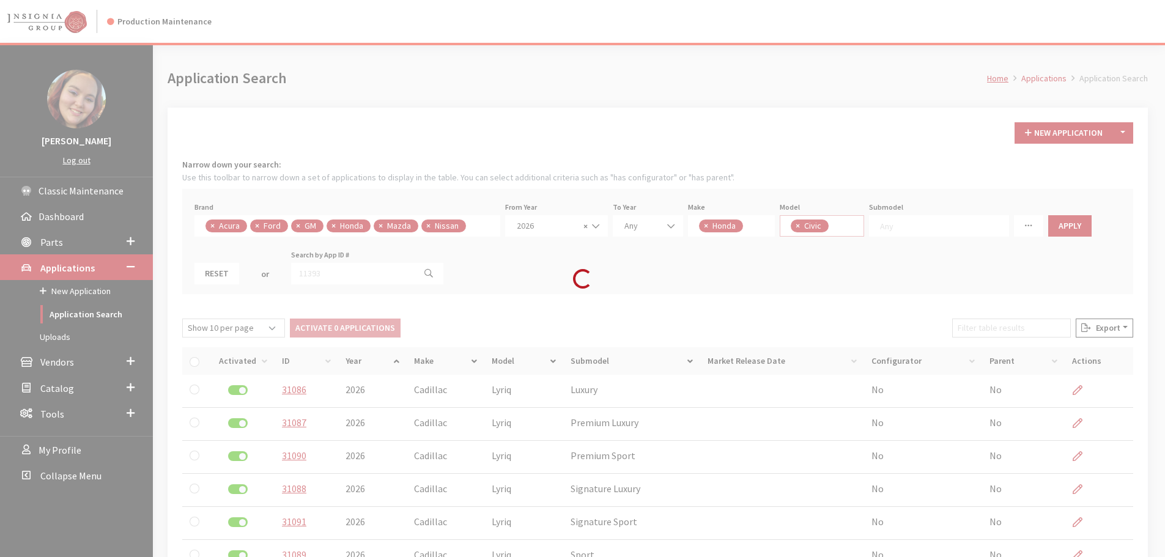
scroll to position [12, 0]
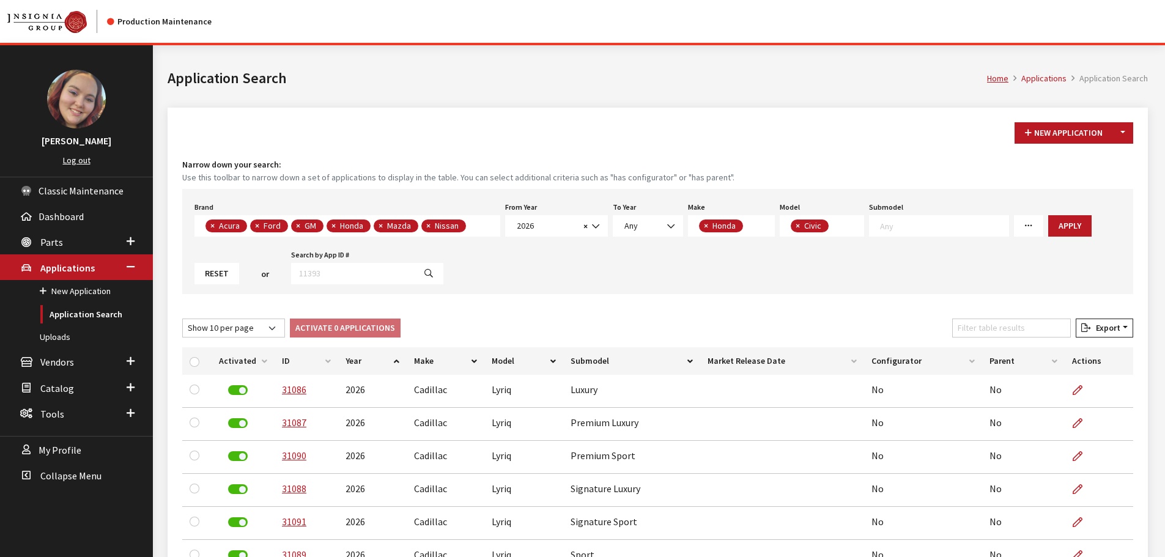
click at [954, 229] on textarea "Search" at bounding box center [944, 225] width 128 height 11
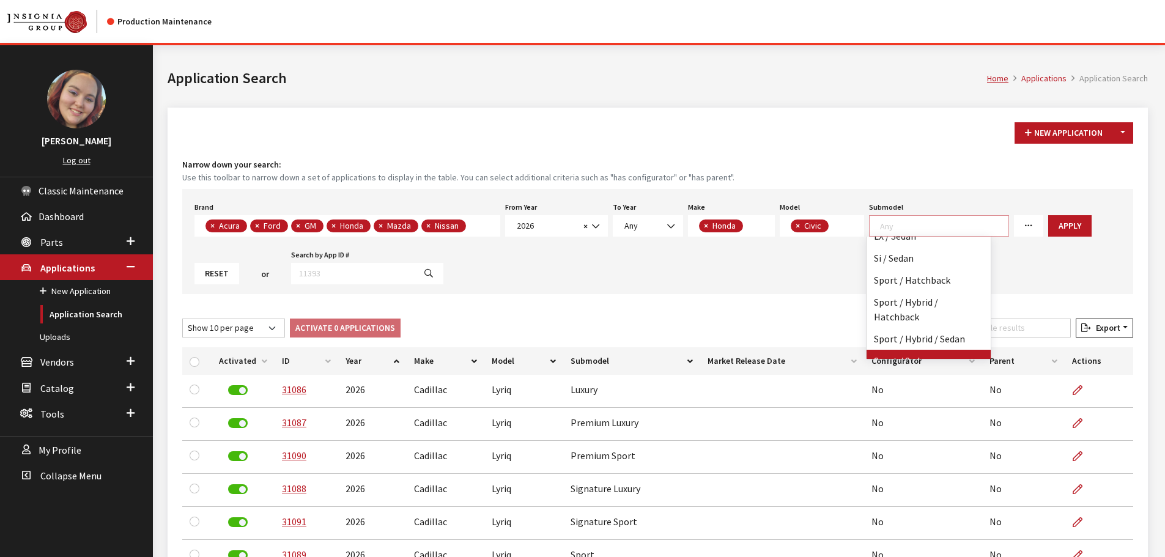
scroll to position [0, 0]
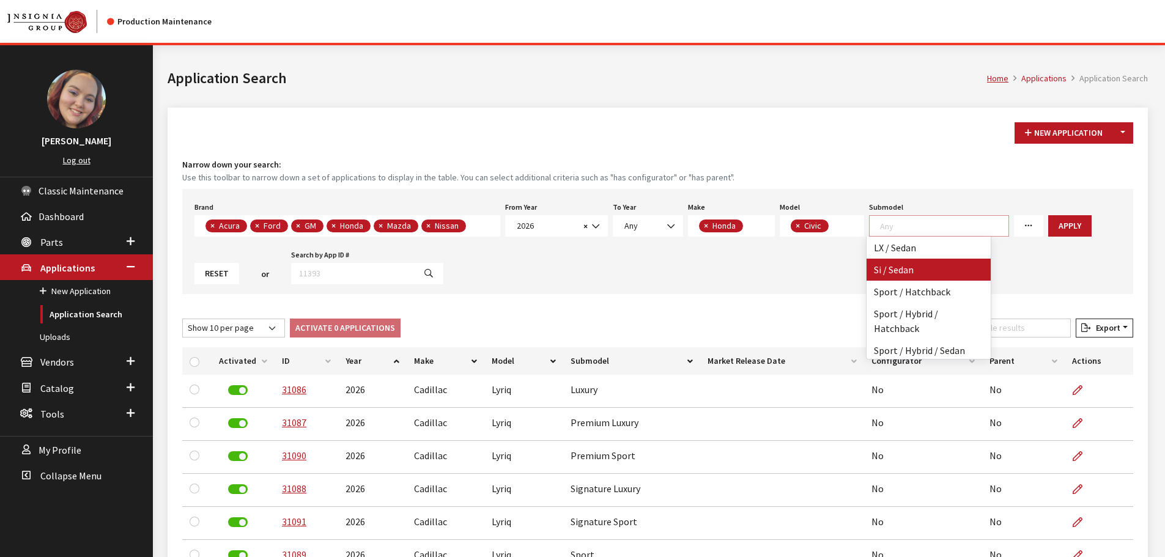
click at [799, 229] on button "×" at bounding box center [797, 225] width 12 height 13
select select
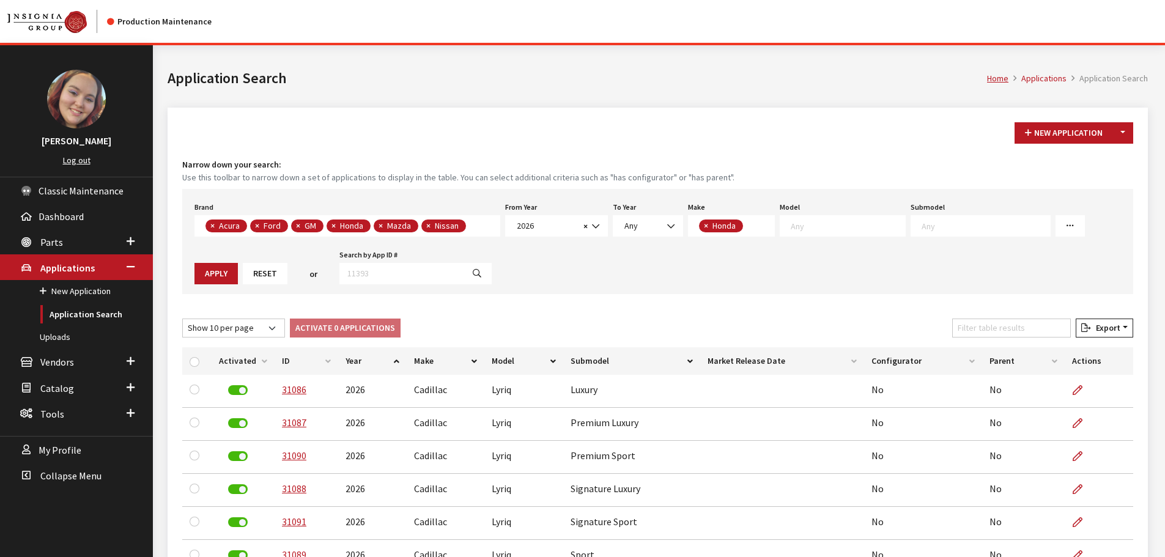
click at [798, 229] on textarea "Search" at bounding box center [848, 225] width 114 height 11
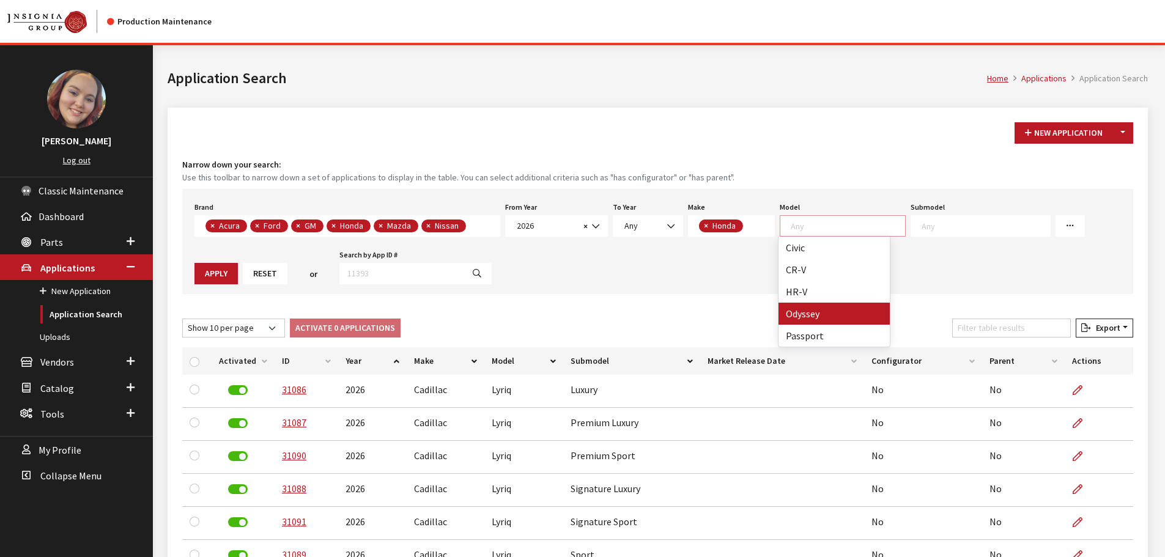
click at [704, 225] on span "×" at bounding box center [706, 225] width 4 height 11
select select
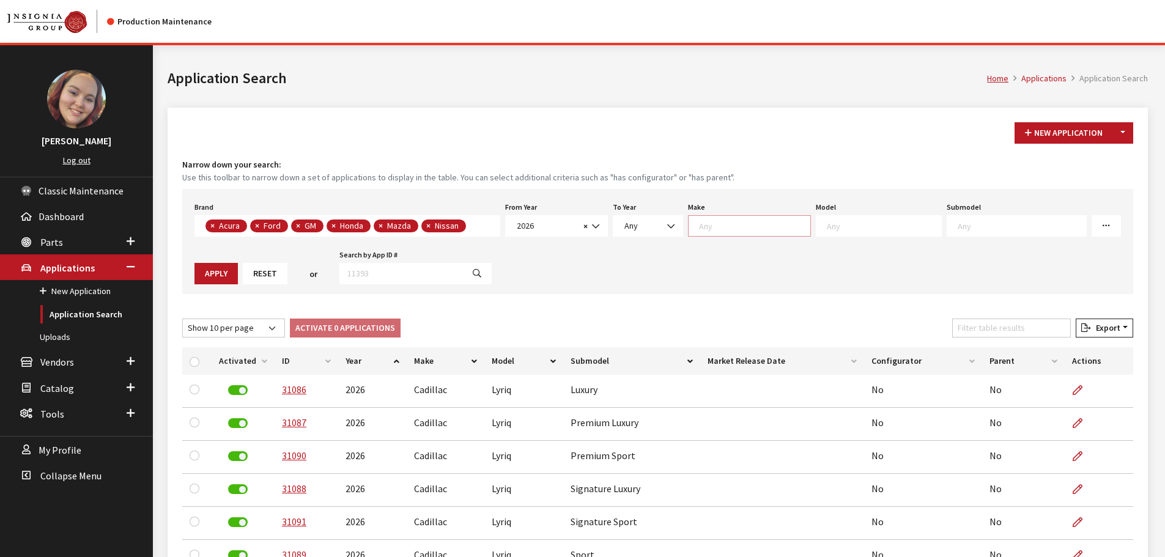
click at [703, 225] on textarea "Search" at bounding box center [754, 225] width 111 height 11
select select "1"
select select
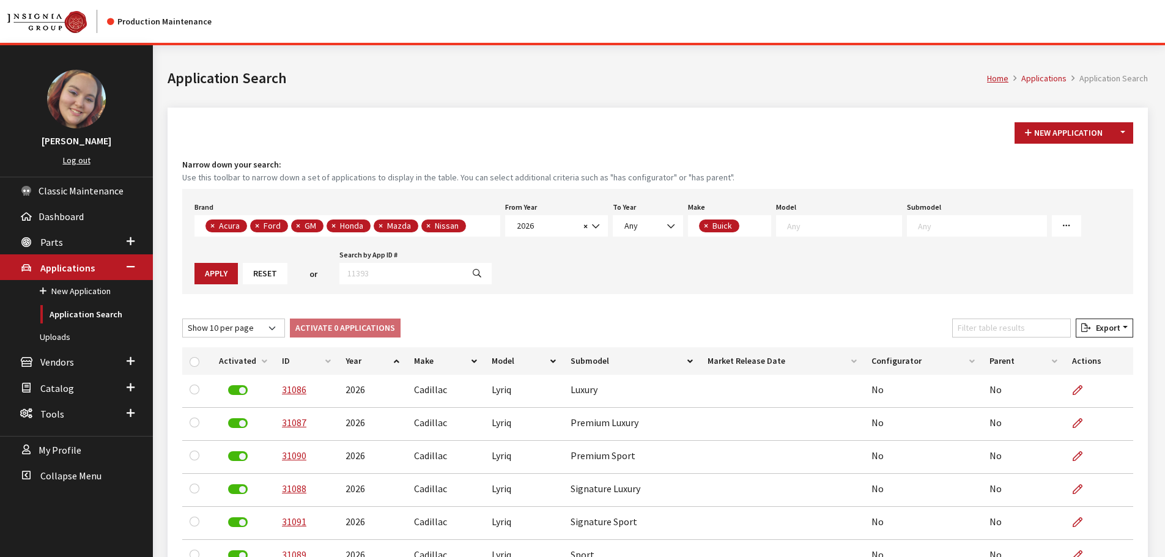
click at [821, 228] on textarea "Search" at bounding box center [844, 225] width 114 height 11
click at [700, 224] on button "×" at bounding box center [705, 225] width 12 height 13
select select
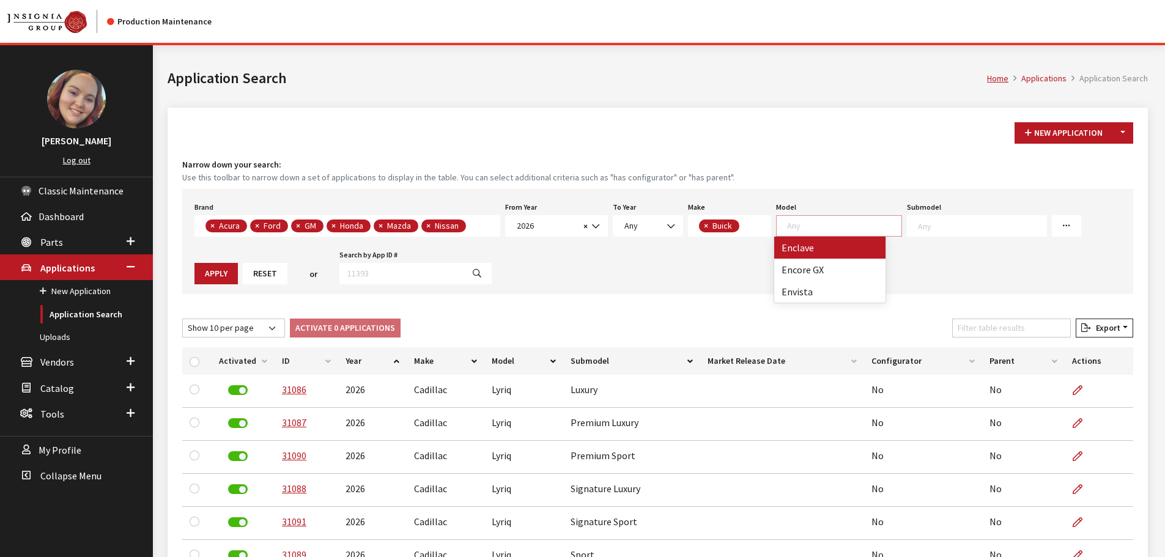
scroll to position [1, 0]
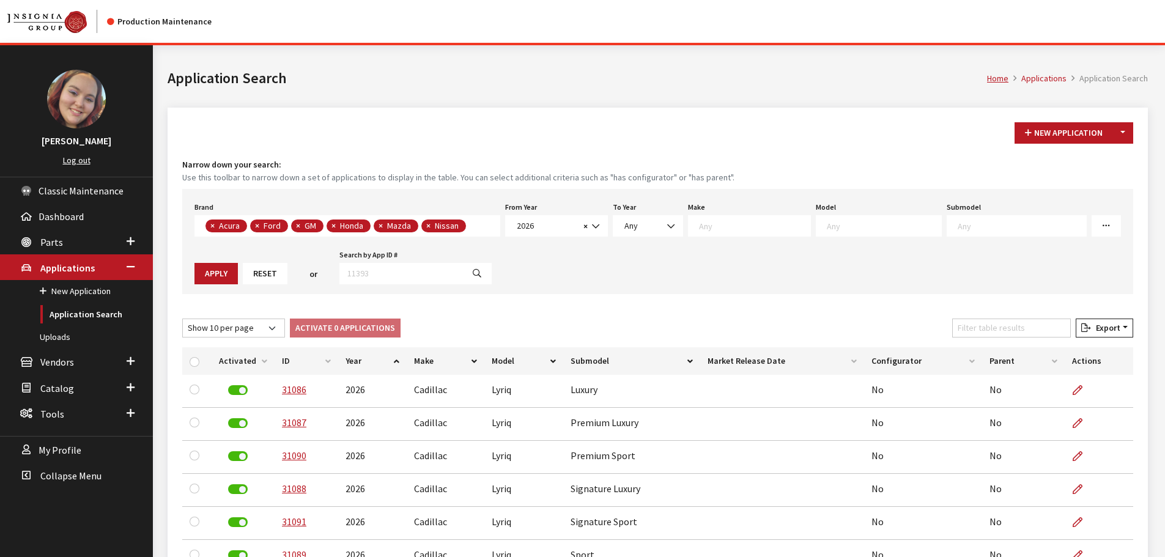
click at [709, 227] on textarea "Search" at bounding box center [754, 225] width 111 height 11
select select "2"
select select
click at [828, 225] on textarea "Search" at bounding box center [852, 225] width 114 height 11
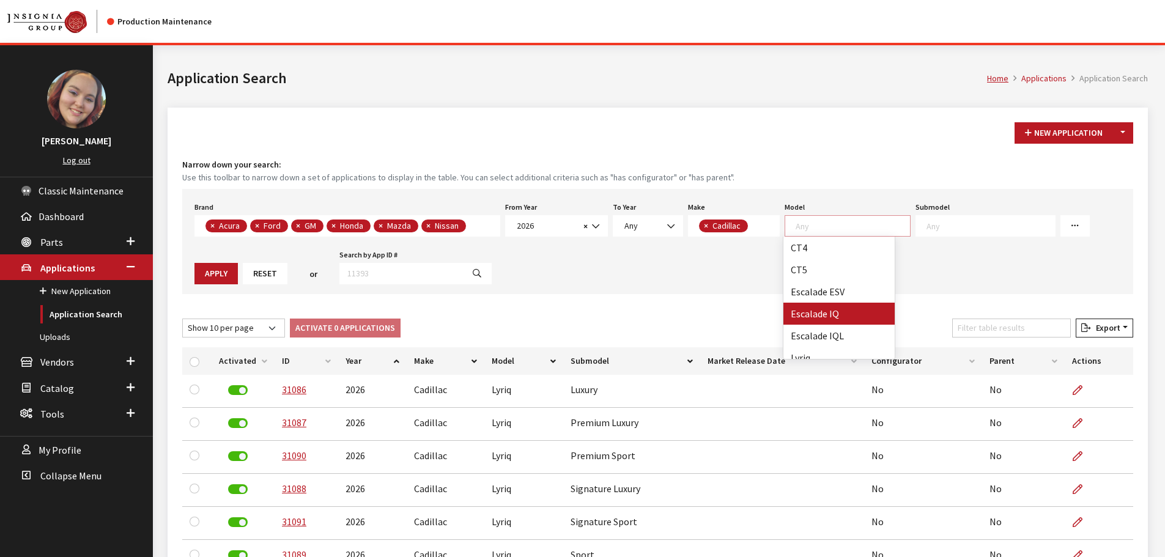
scroll to position [54, 0]
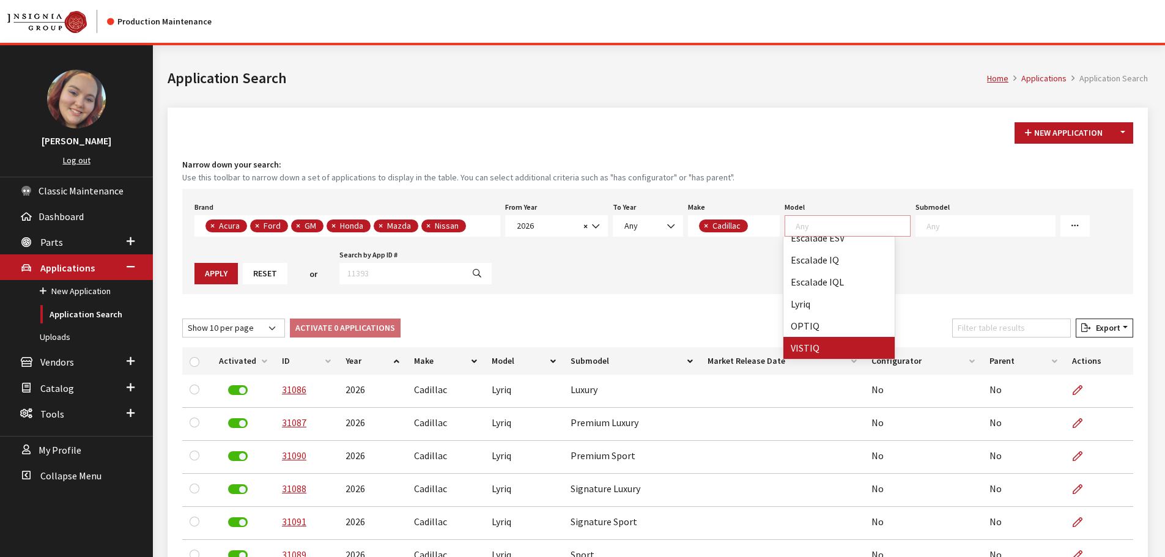
select select "1411"
select select
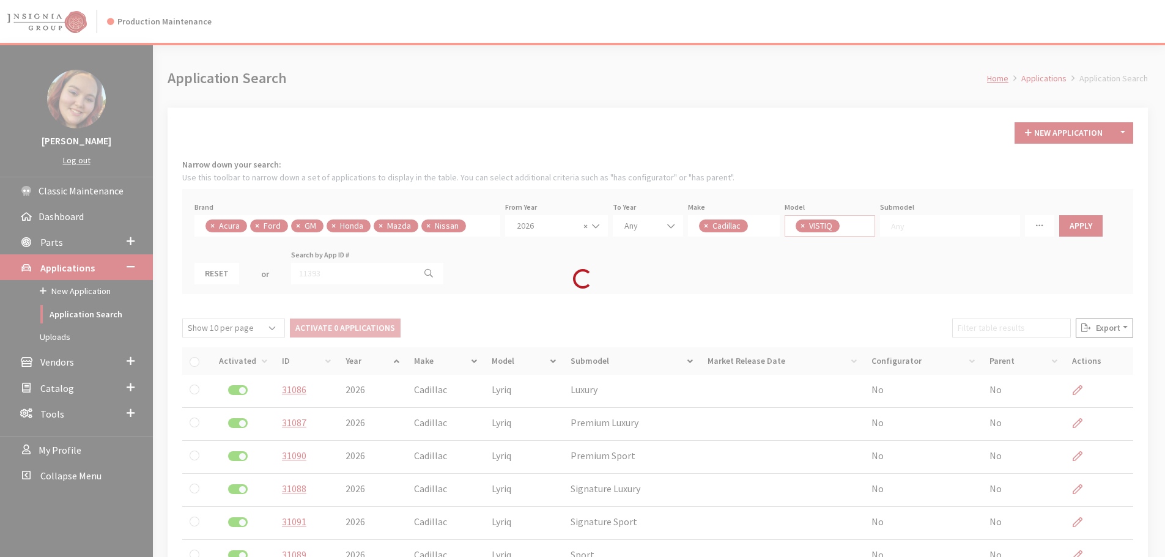
scroll to position [58, 0]
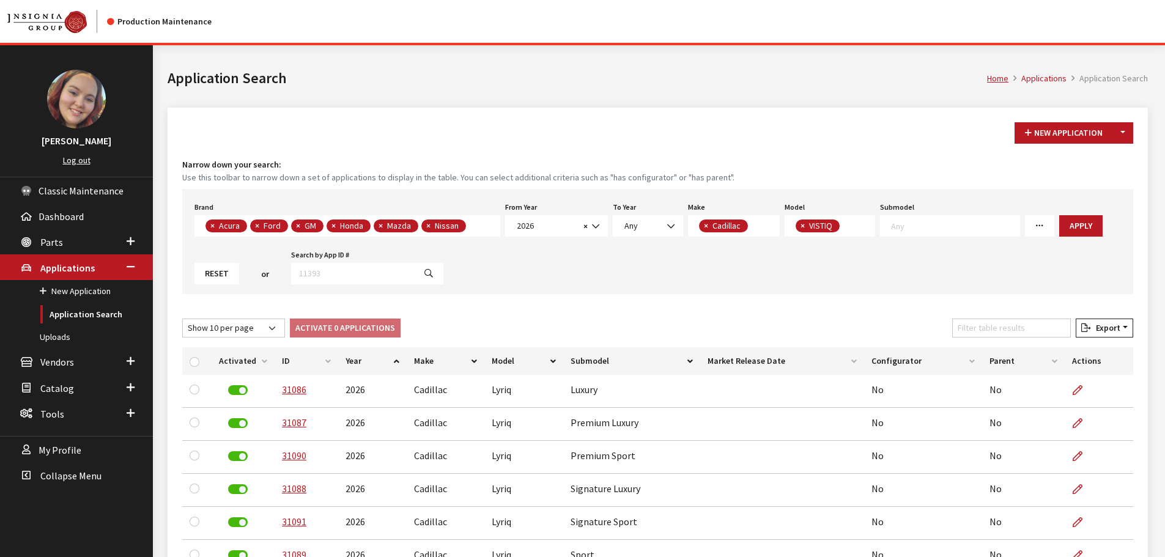
click at [892, 229] on textarea "Search" at bounding box center [955, 225] width 128 height 11
click at [843, 232] on textarea "Search" at bounding box center [846, 226] width 7 height 11
select select "1405"
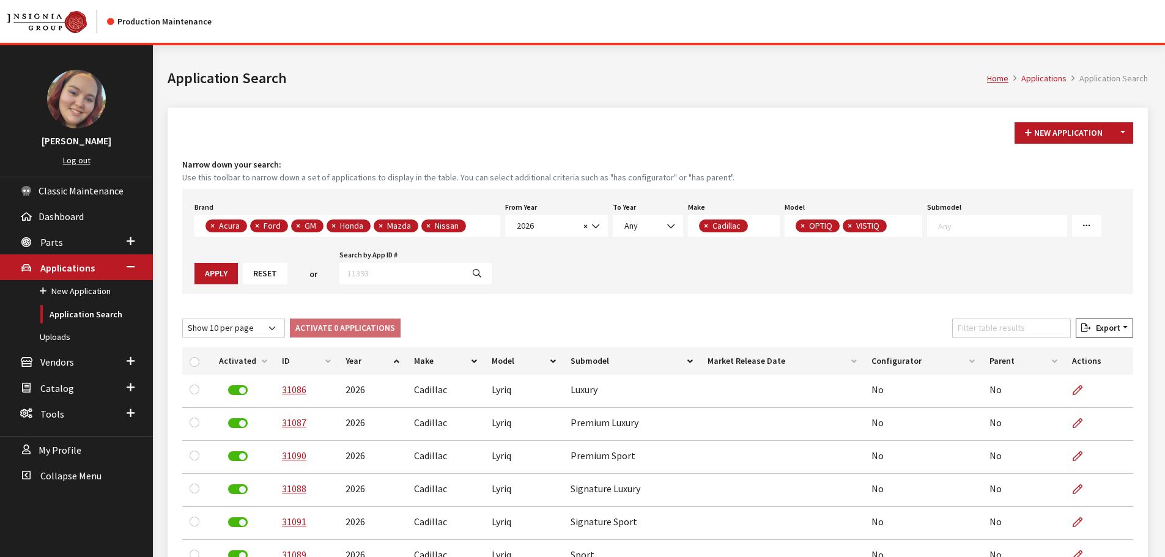
scroll to position [58, 0]
click at [849, 222] on span "×" at bounding box center [849, 225] width 4 height 11
select select
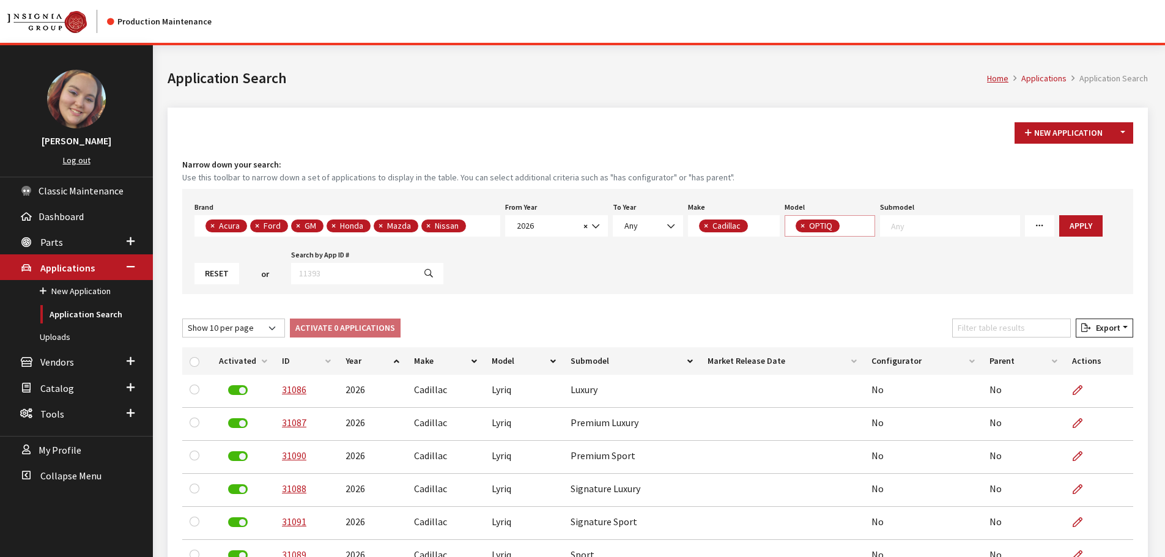
click at [808, 224] on span "OPTIQ" at bounding box center [822, 225] width 28 height 11
click at [802, 223] on span "×" at bounding box center [802, 225] width 4 height 11
select select
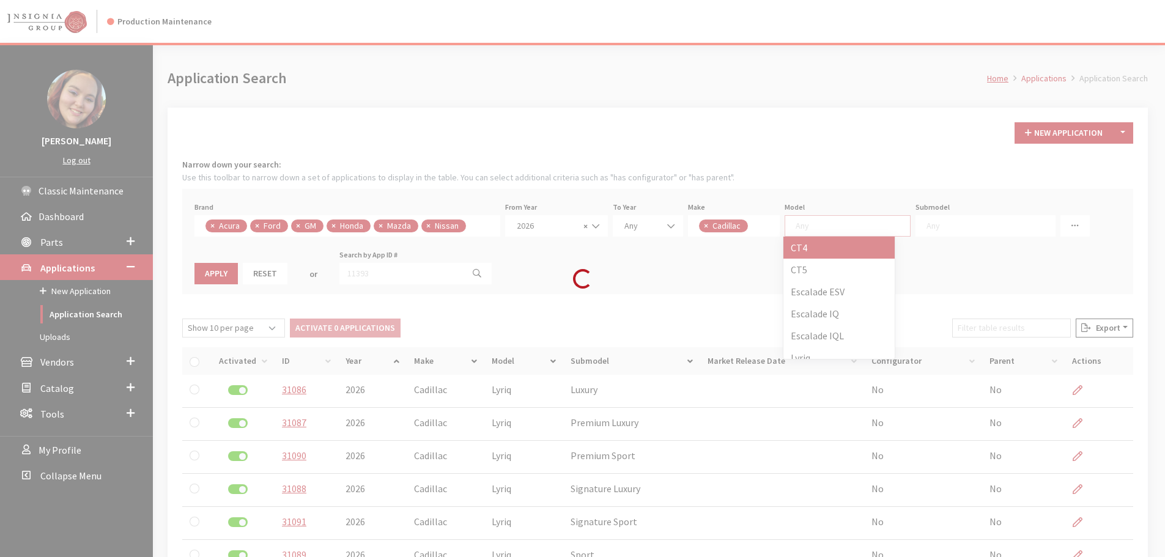
scroll to position [58, 0]
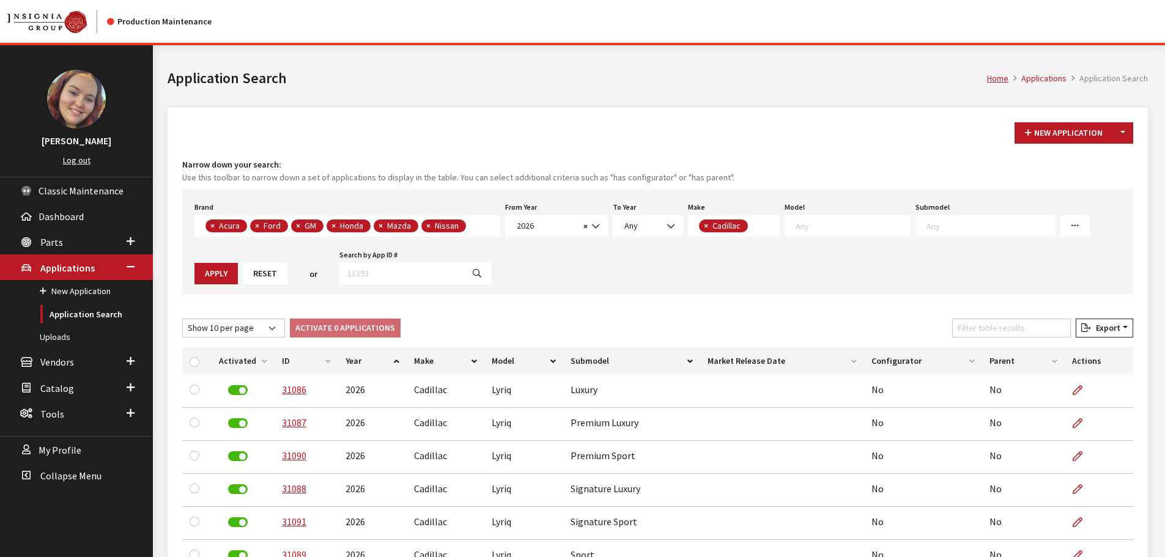
click at [802, 223] on textarea "Search" at bounding box center [852, 225] width 114 height 11
drag, startPoint x: 807, startPoint y: 302, endPoint x: 813, endPoint y: 296, distance: 8.6
select select "1297"
select select
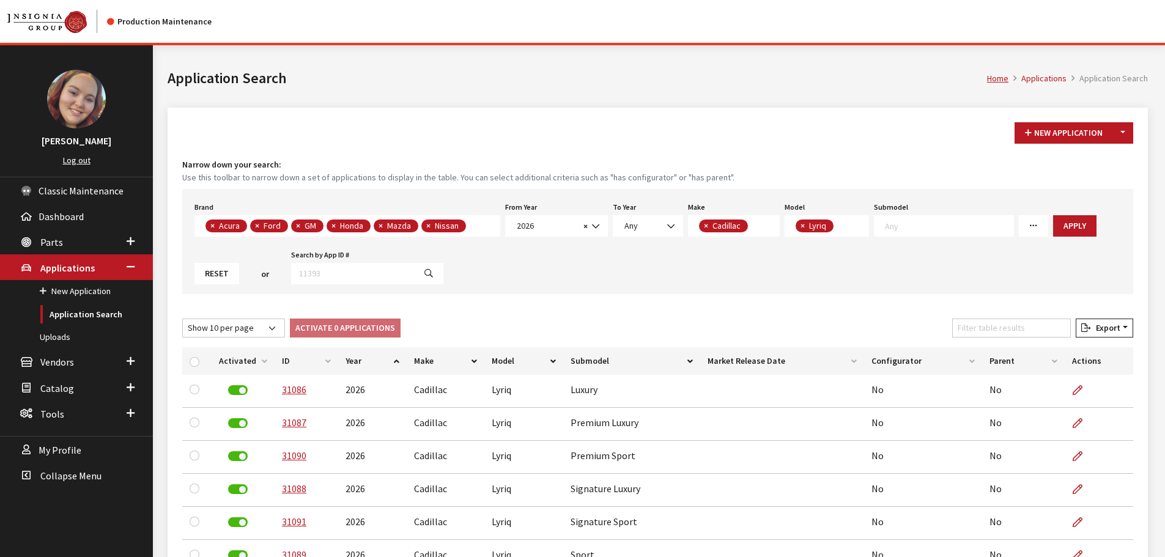
scroll to position [58, 0]
click at [946, 223] on textarea "Search" at bounding box center [949, 225] width 128 height 11
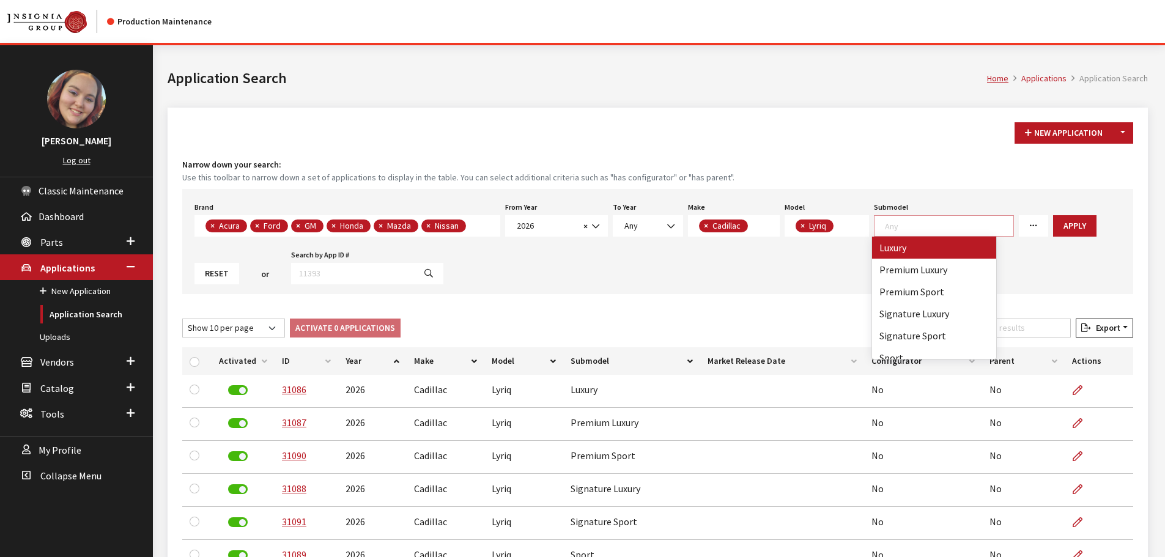
click at [801, 225] on span "×" at bounding box center [802, 225] width 4 height 11
select select
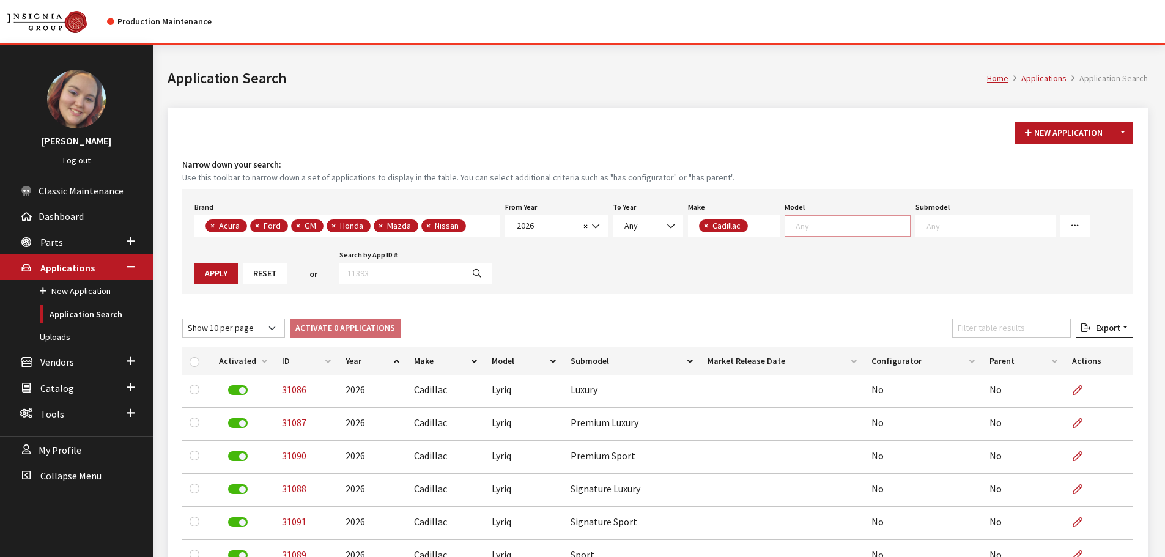
click at [820, 225] on textarea "Search" at bounding box center [852, 225] width 114 height 11
select select "65"
select select
click at [957, 232] on span at bounding box center [975, 225] width 140 height 21
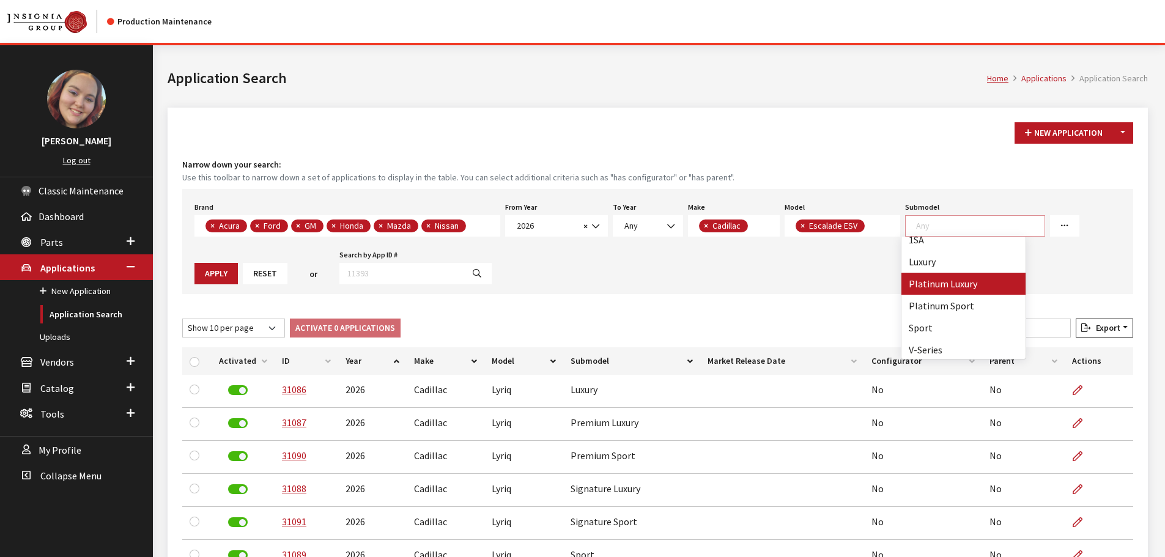
scroll to position [10, 0]
click at [803, 228] on button "×" at bounding box center [801, 225] width 12 height 13
select select
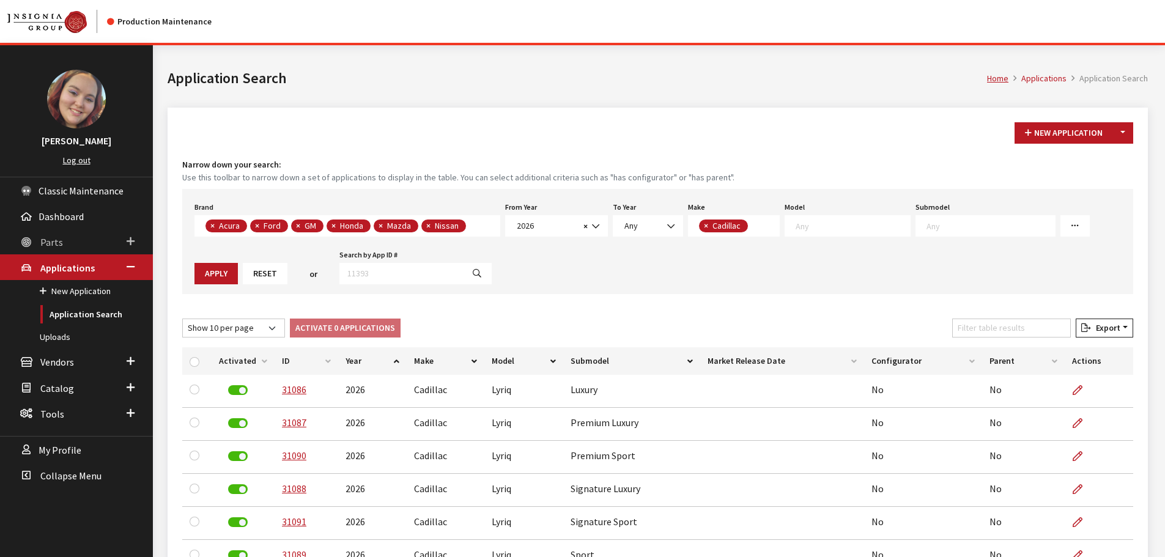
scroll to position [58, 0]
click at [756, 228] on span "× Cadillac" at bounding box center [734, 225] width 92 height 21
select select
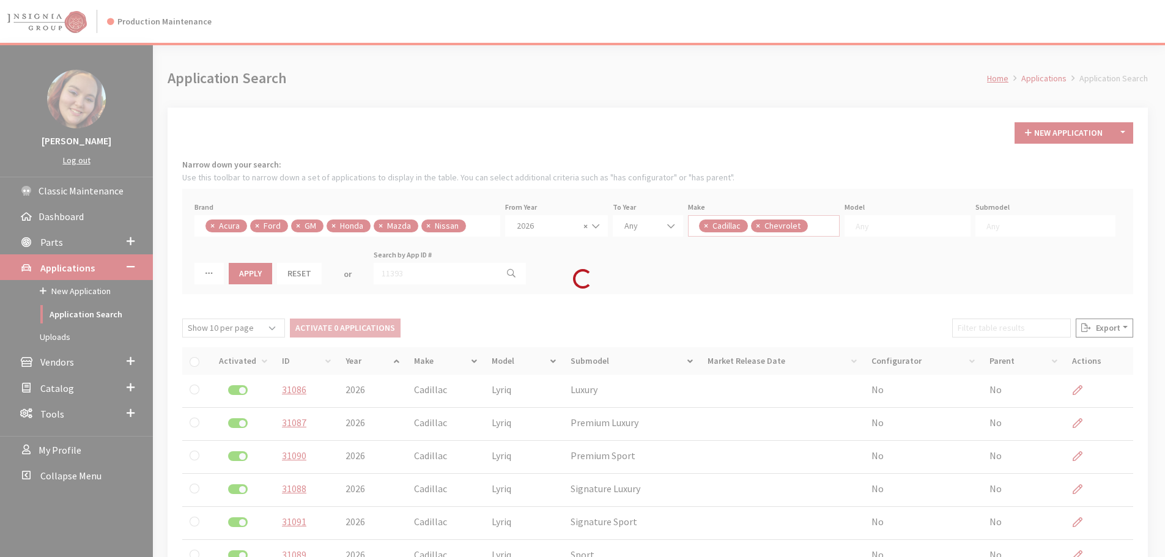
scroll to position [93, 0]
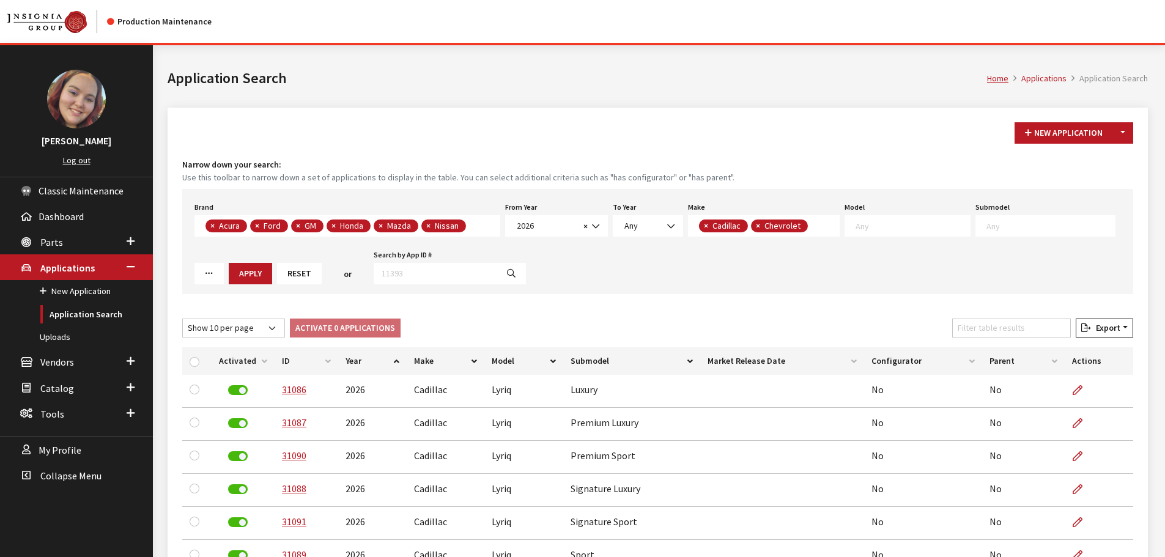
click at [704, 227] on span "×" at bounding box center [706, 225] width 4 height 11
select select "3"
select select
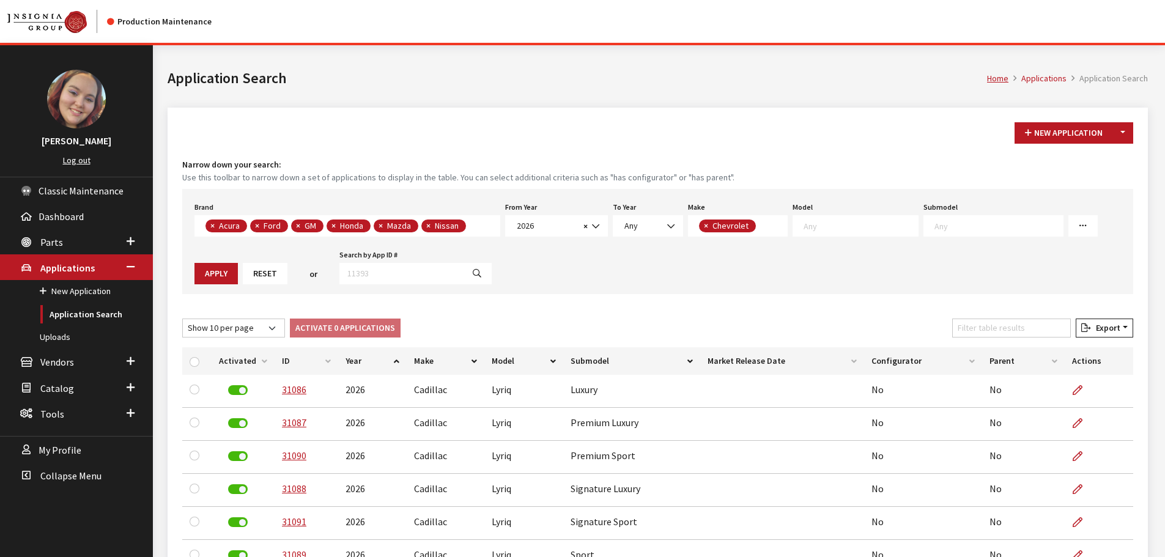
click at [833, 231] on textarea "Search" at bounding box center [860, 225] width 114 height 11
type textarea "e"
type textarea "t"
type textarea "e"
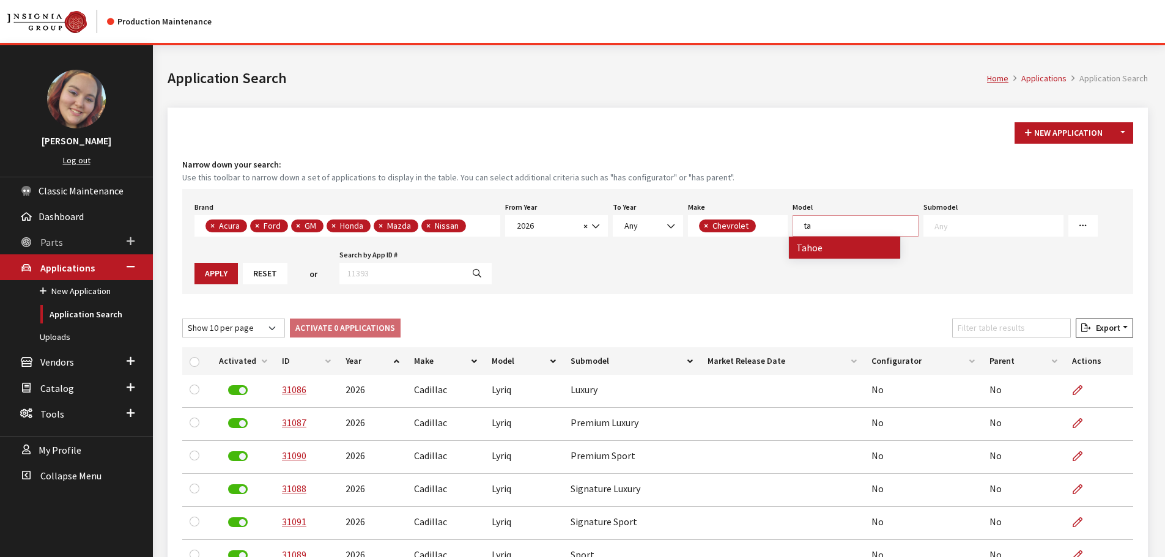
type textarea "t"
type textarea "s"
type textarea "c"
type textarea "silv"
click at [706, 226] on span "×" at bounding box center [706, 225] width 4 height 11
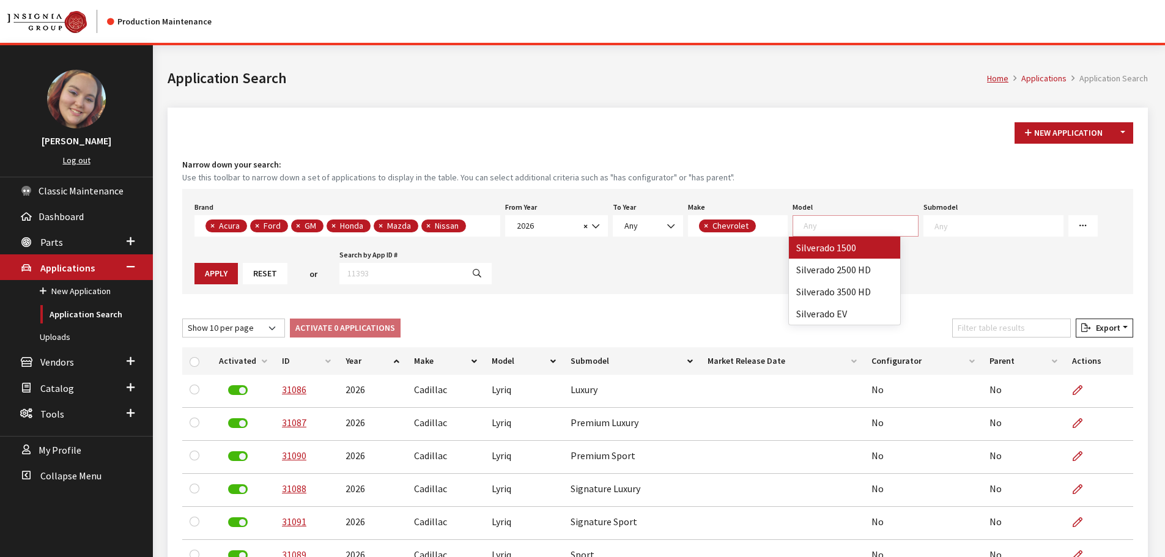
select select
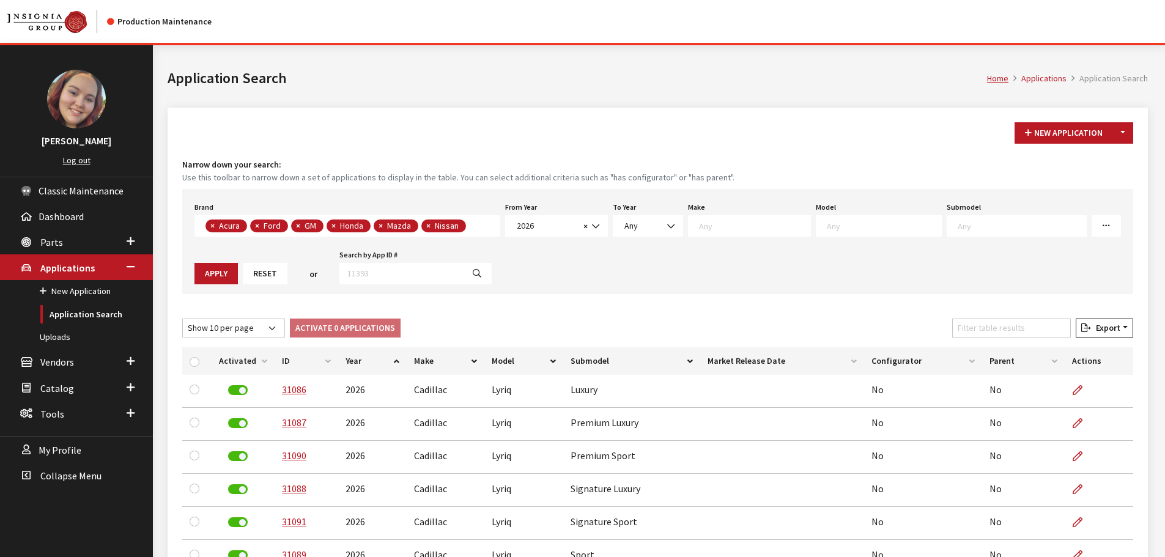
click at [706, 226] on textarea "Search" at bounding box center [754, 225] width 111 height 11
select select "4"
select select
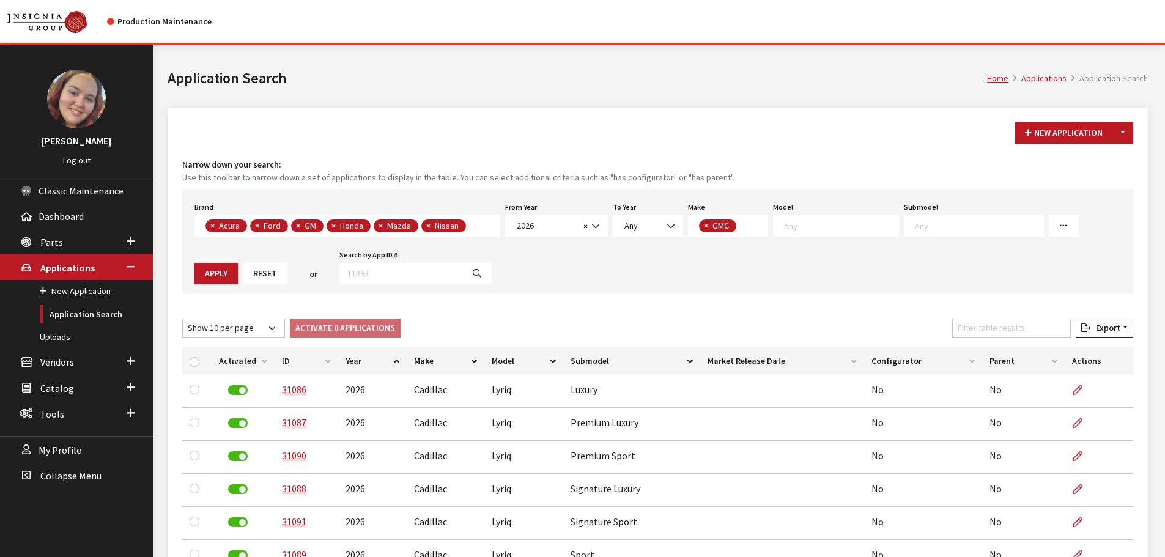
scroll to position [70, 0]
click at [788, 223] on textarea "Search" at bounding box center [841, 225] width 114 height 11
click at [704, 224] on span "×" at bounding box center [706, 225] width 4 height 11
select select
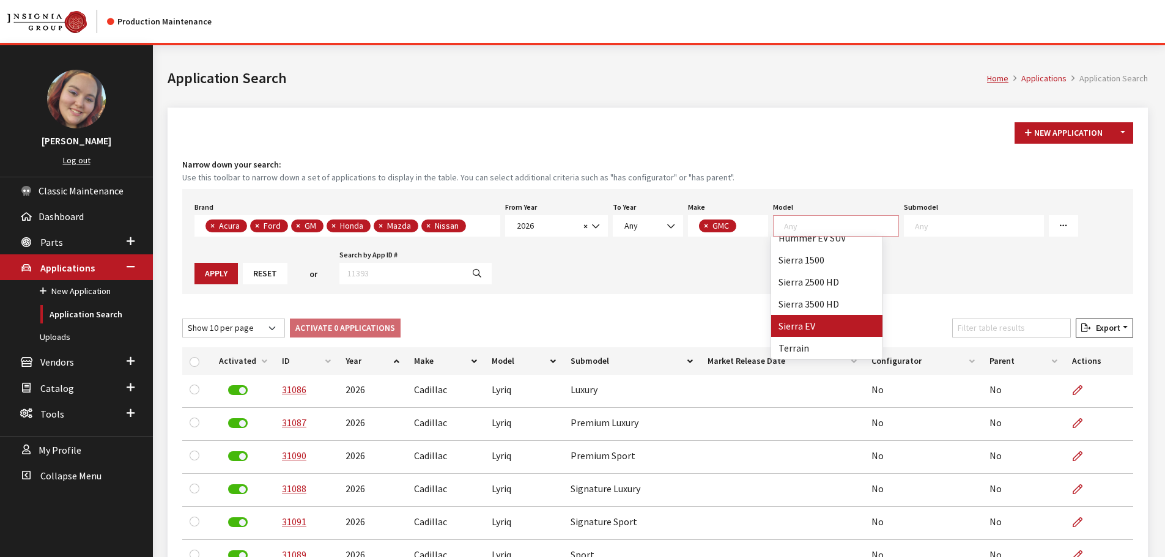
select select
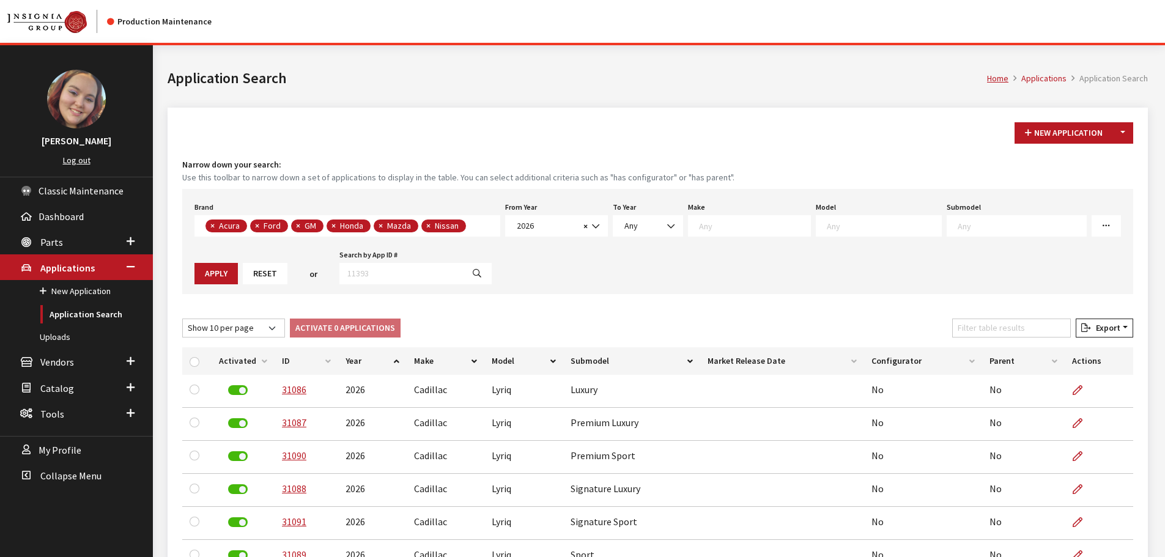
click at [710, 225] on textarea "Search" at bounding box center [754, 225] width 111 height 11
type textarea "m"
select select "22"
select select
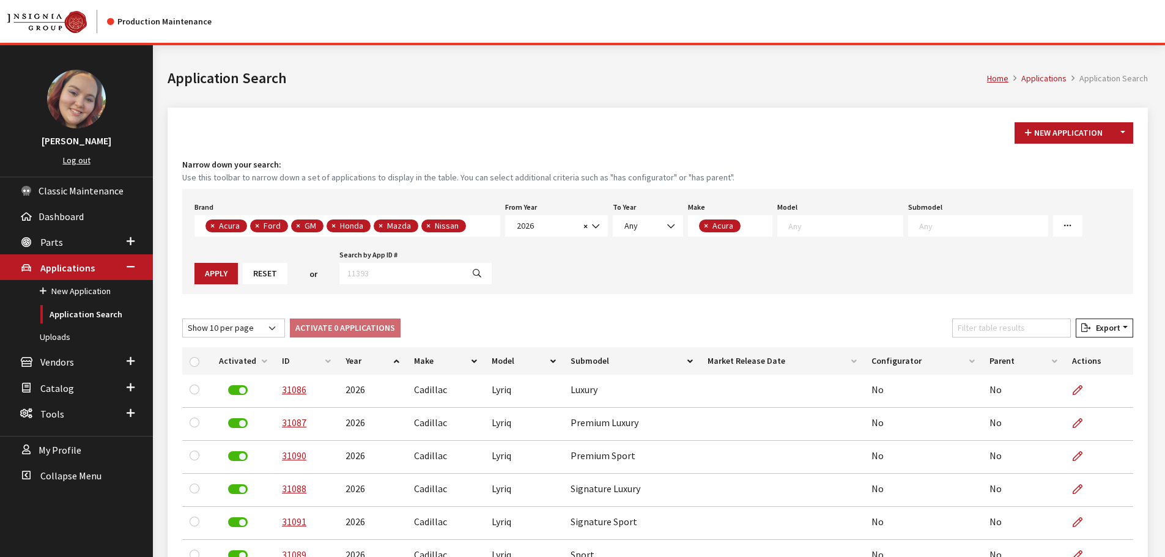
scroll to position [0, 0]
click at [827, 229] on textarea "Search" at bounding box center [845, 225] width 114 height 11
